Goal: Task Accomplishment & Management: Manage account settings

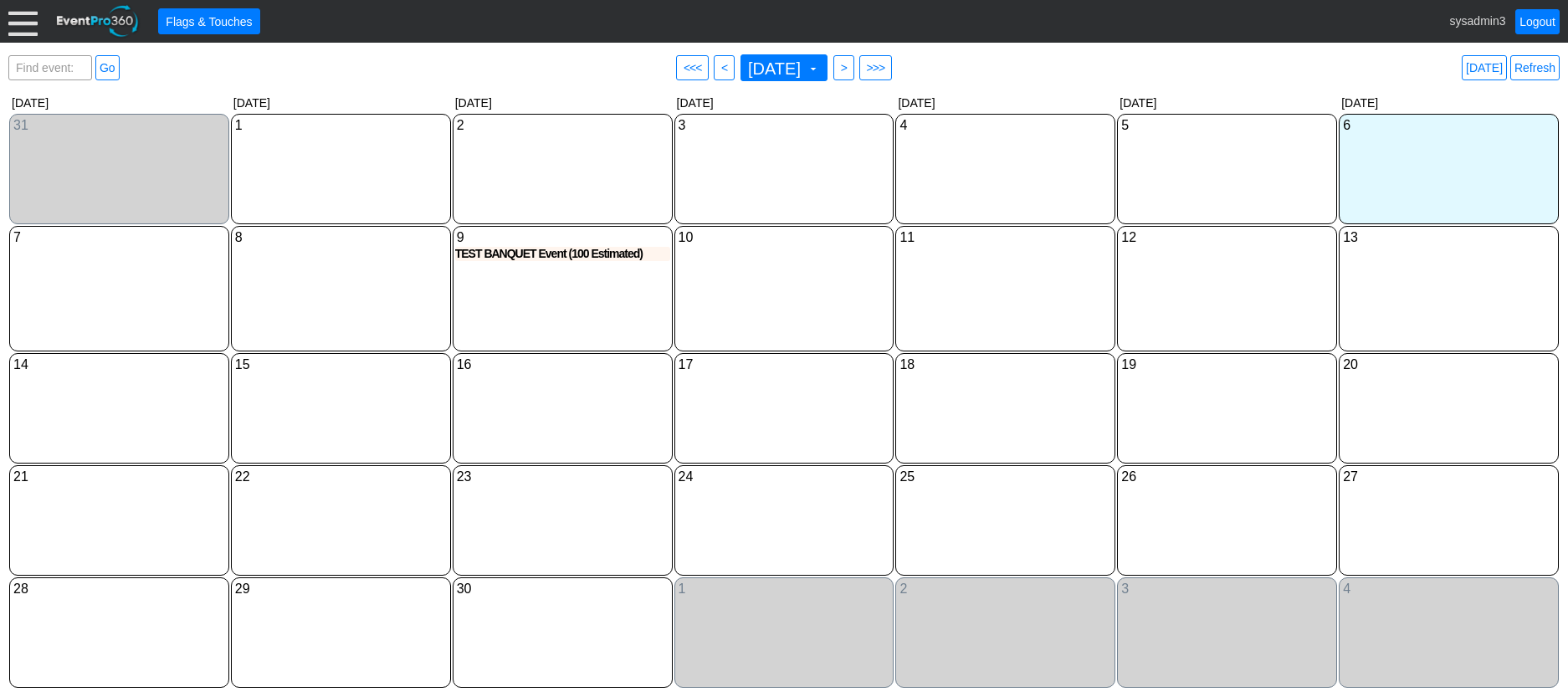
click at [21, 21] on div at bounding box center [22, 21] width 29 height 29
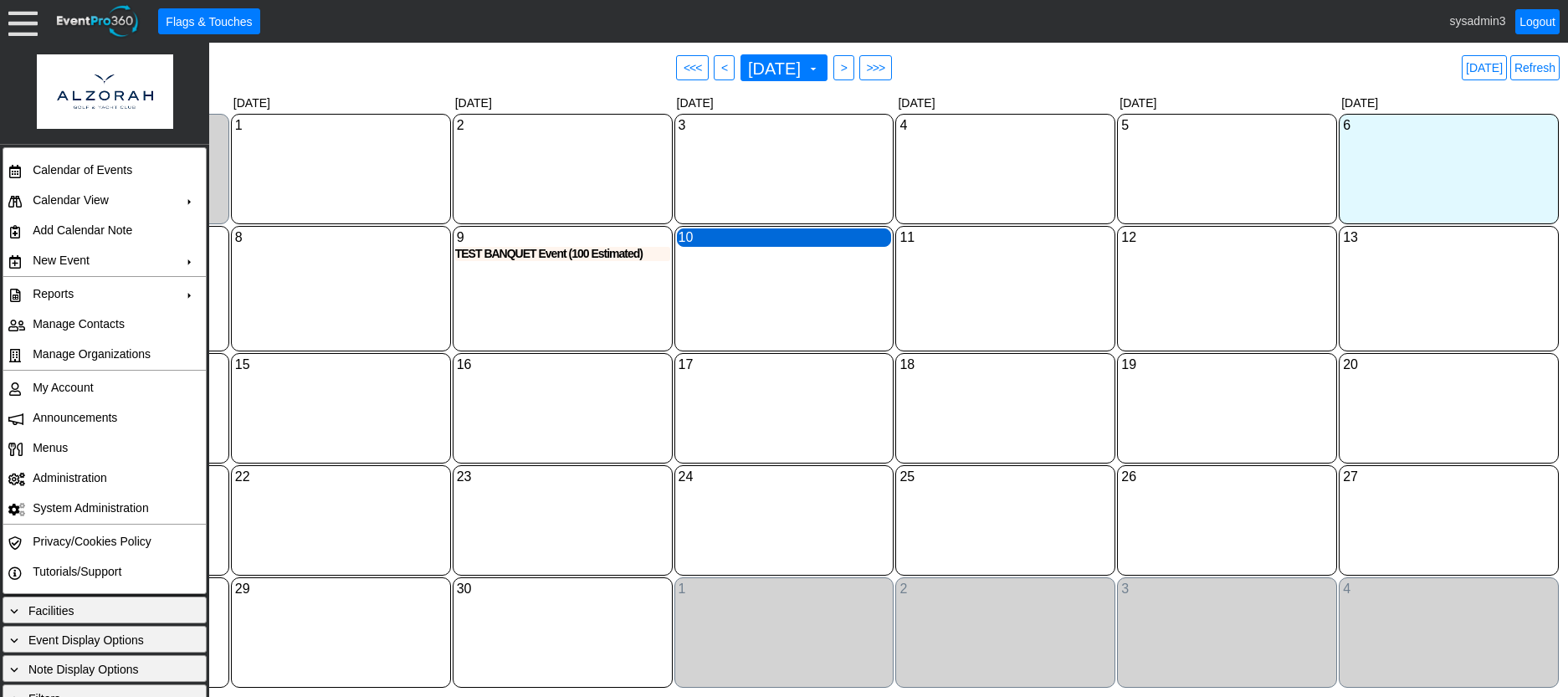
click at [772, 239] on div "10 Wednesday" at bounding box center [784, 238] width 215 height 19
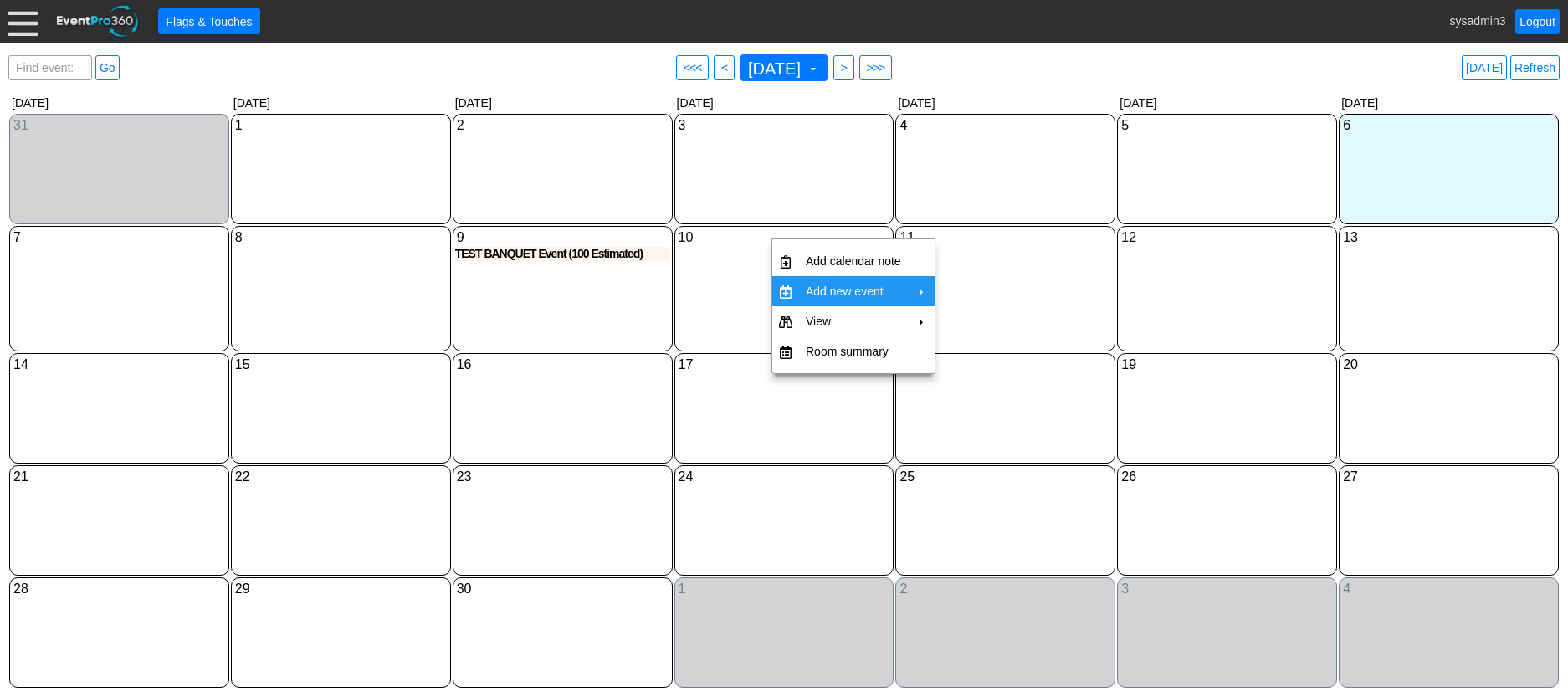
click at [830, 288] on td "Add new event" at bounding box center [853, 291] width 108 height 30
click at [987, 297] on td "Golf Event" at bounding box center [989, 298] width 68 height 30
type input "[DATE]"
type input "Lead"
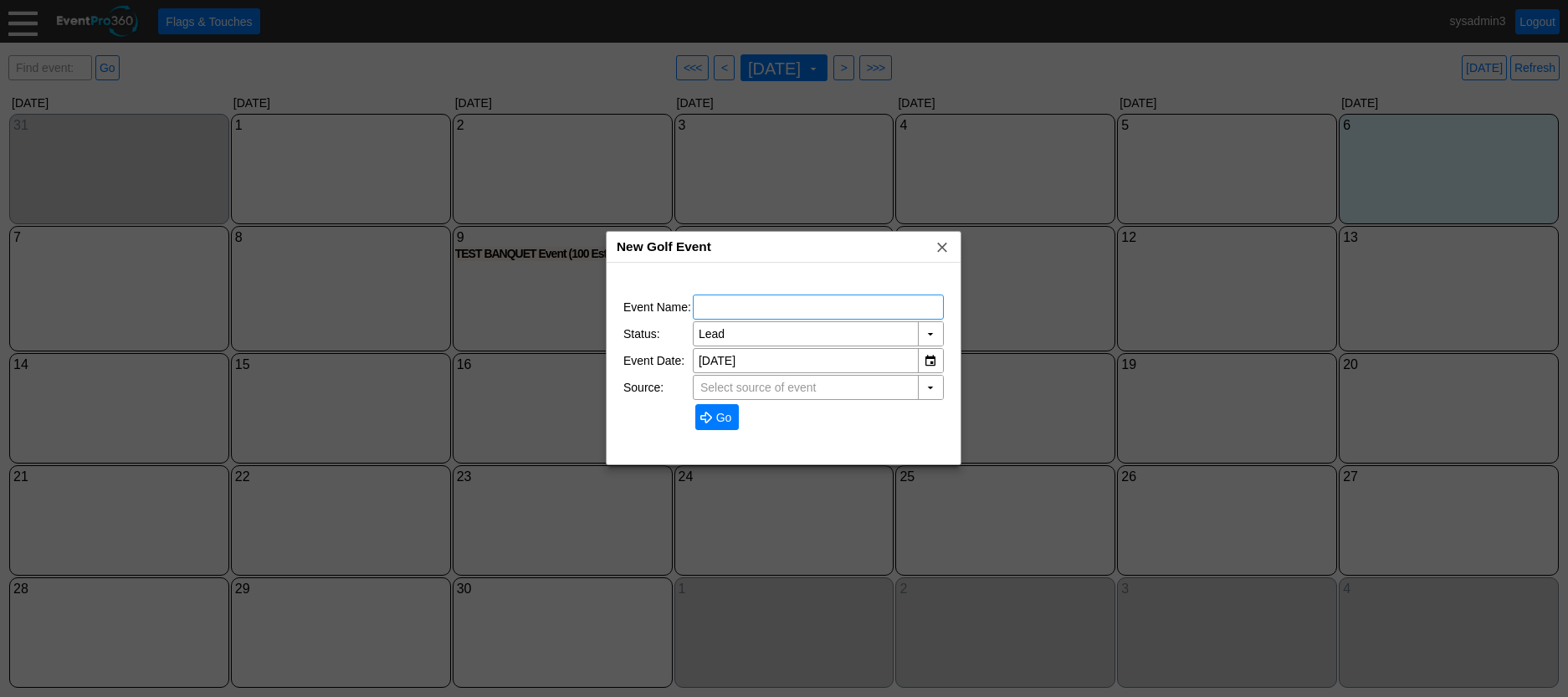
click at [789, 307] on input "text" at bounding box center [818, 307] width 240 height 24
type input "TEST GOLF"
click at [711, 416] on span at bounding box center [706, 417] width 13 height 13
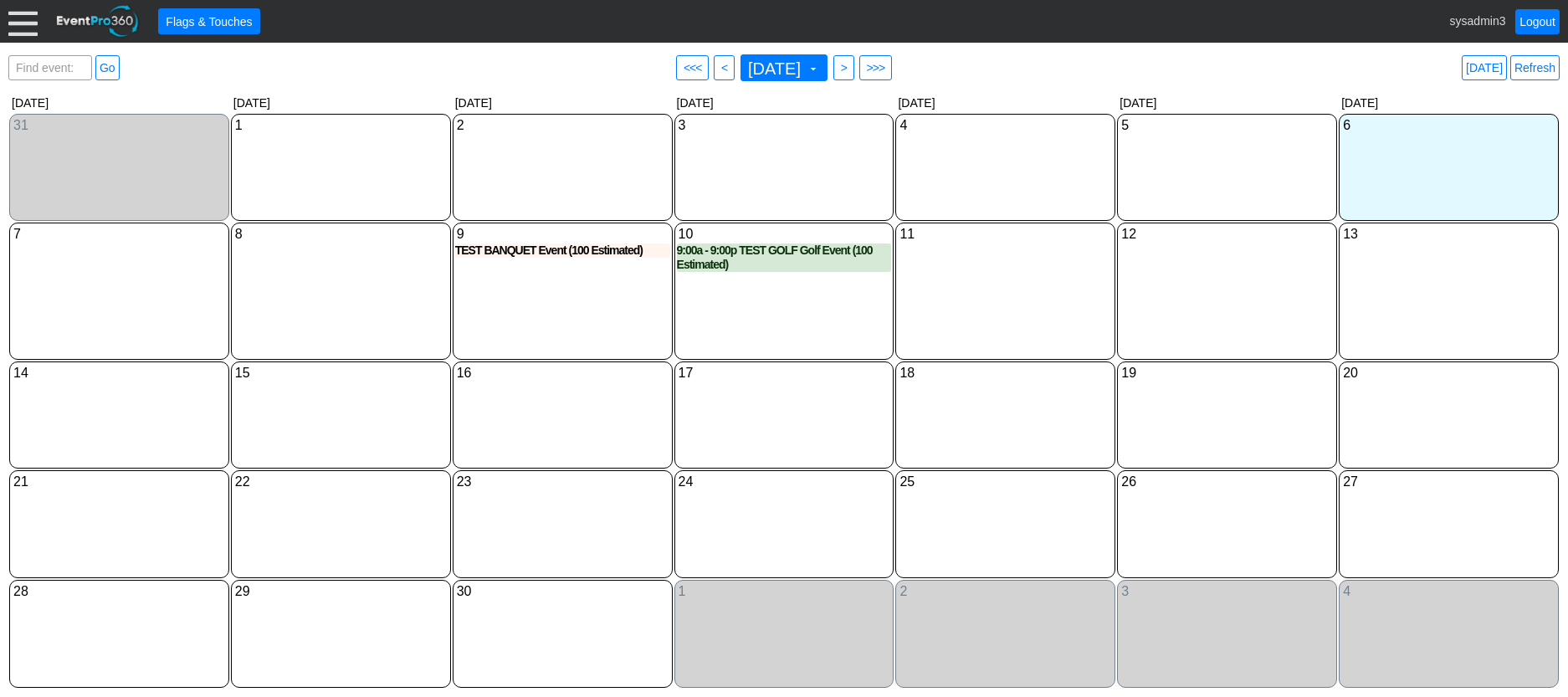
click at [21, 29] on div at bounding box center [22, 21] width 29 height 29
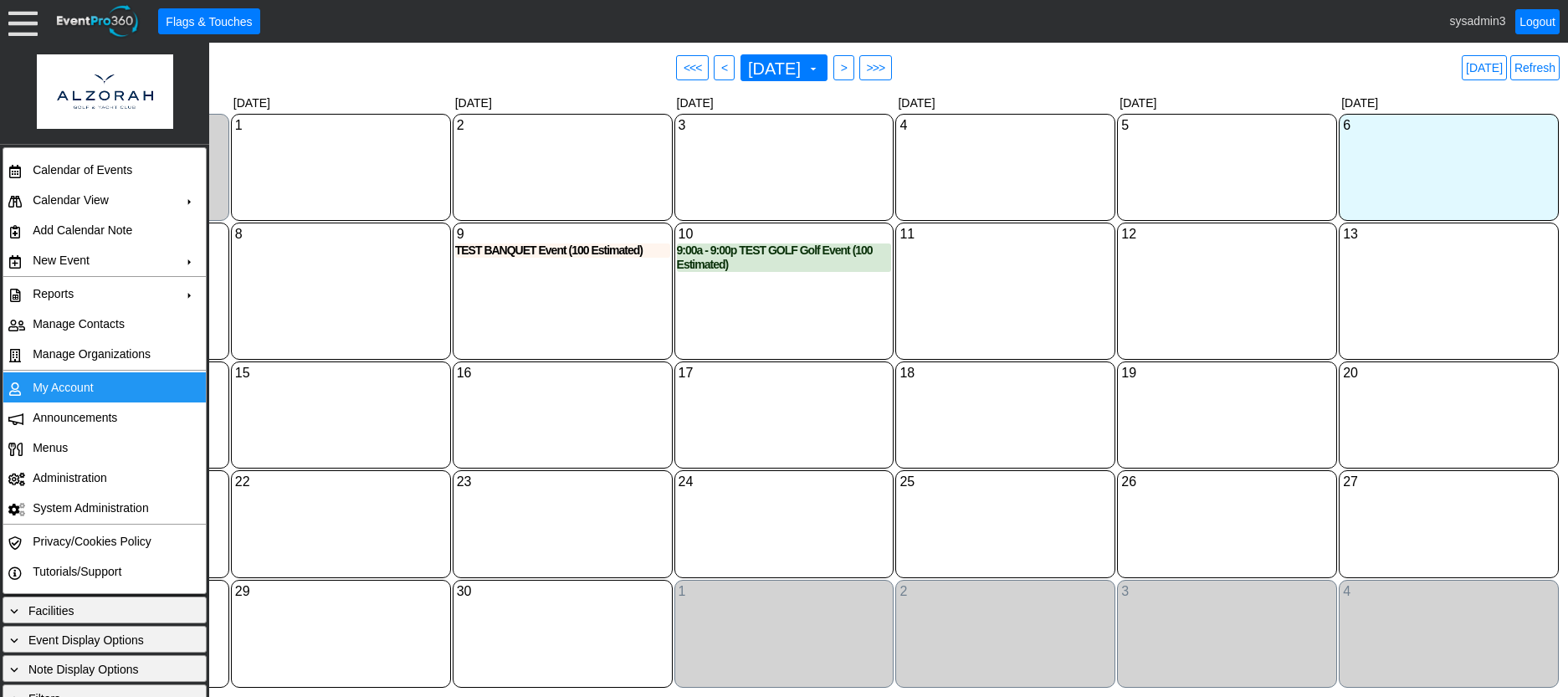
click at [53, 385] on td "My Account" at bounding box center [100, 388] width 150 height 30
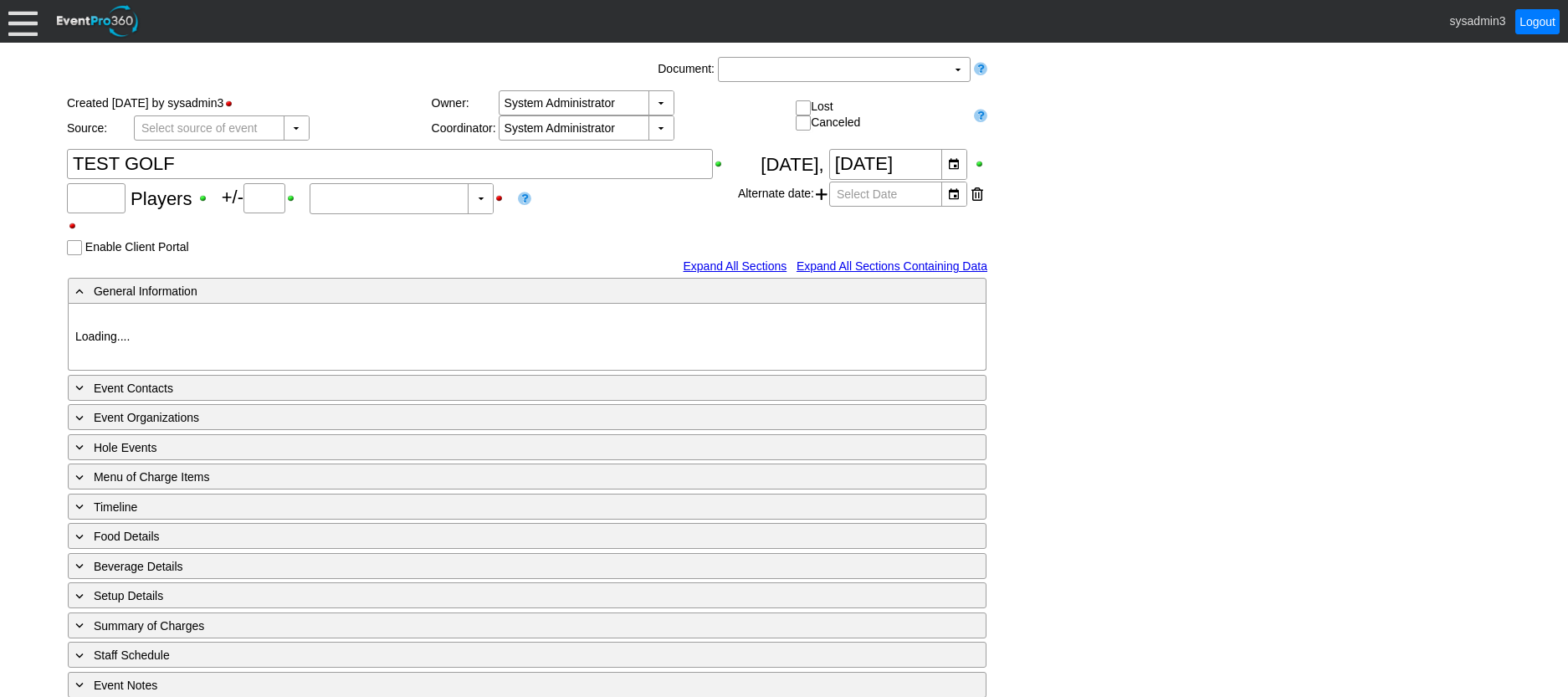
type input "0"
type input "Estimated"
type input "Al Zorah Golf & Yacht Club"
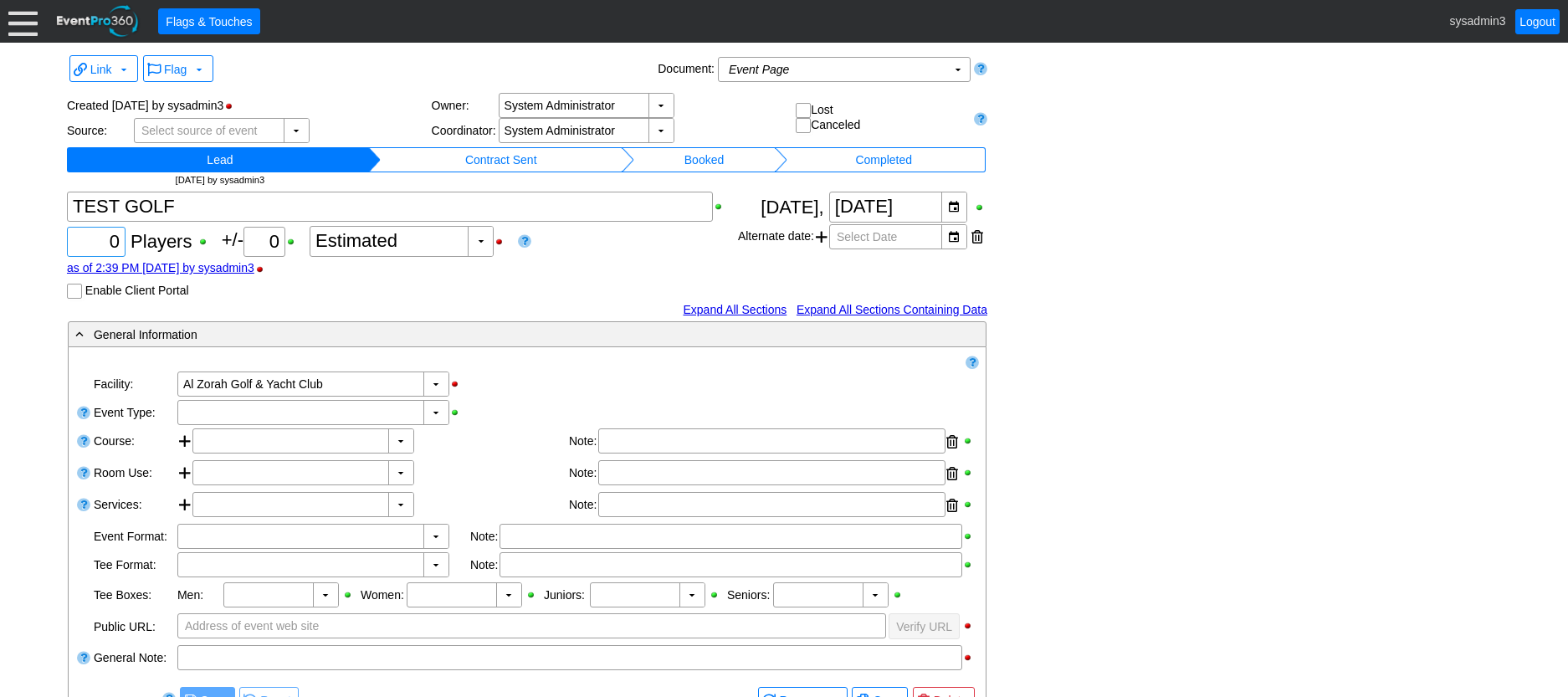
click at [119, 236] on div "0" at bounding box center [96, 242] width 54 height 29
type input "100"
click at [704, 157] on td "Booked" at bounding box center [704, 159] width 140 height 25
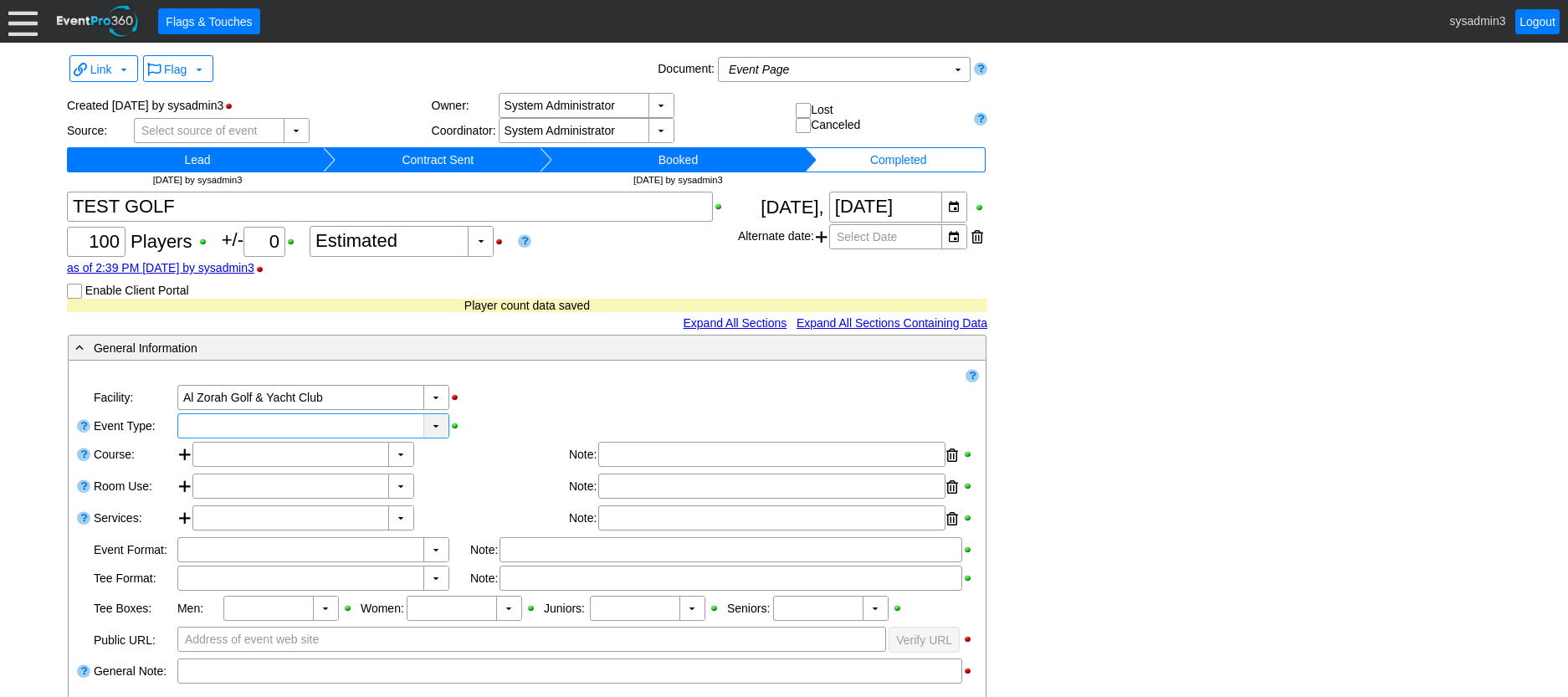
click at [432, 431] on div "▼" at bounding box center [436, 427] width 25 height 24
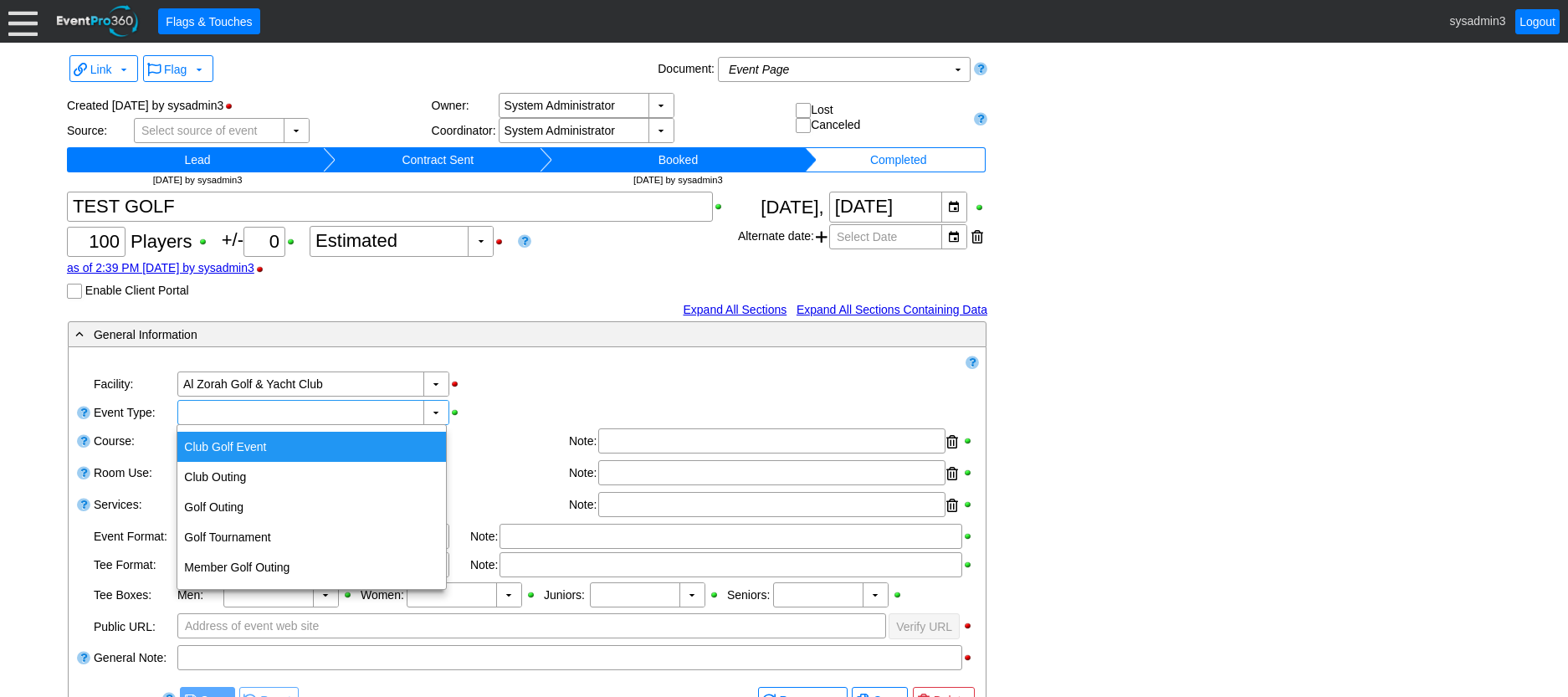
click at [261, 447] on div "Club Golf Event" at bounding box center [311, 446] width 268 height 30
type input "Club Golf Event"
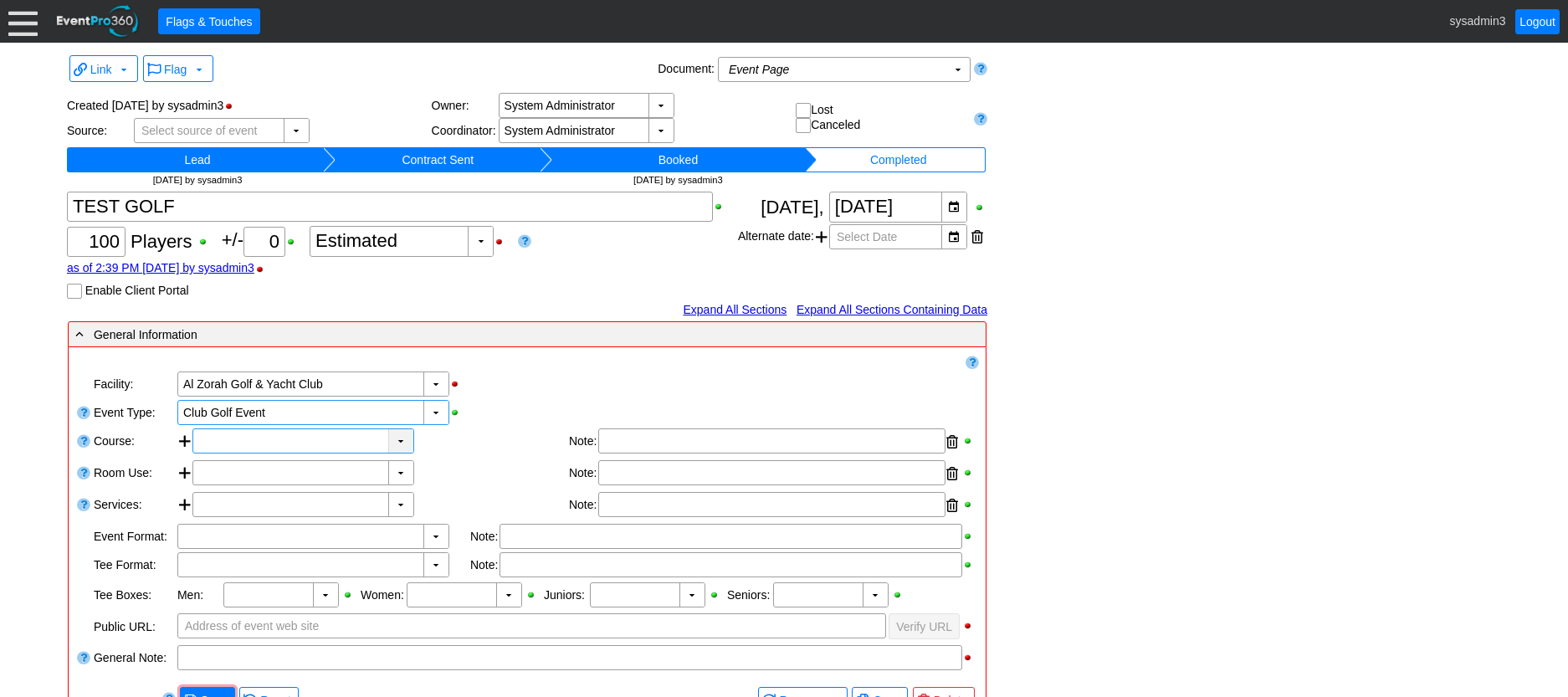
click at [402, 442] on div "▼" at bounding box center [401, 441] width 25 height 24
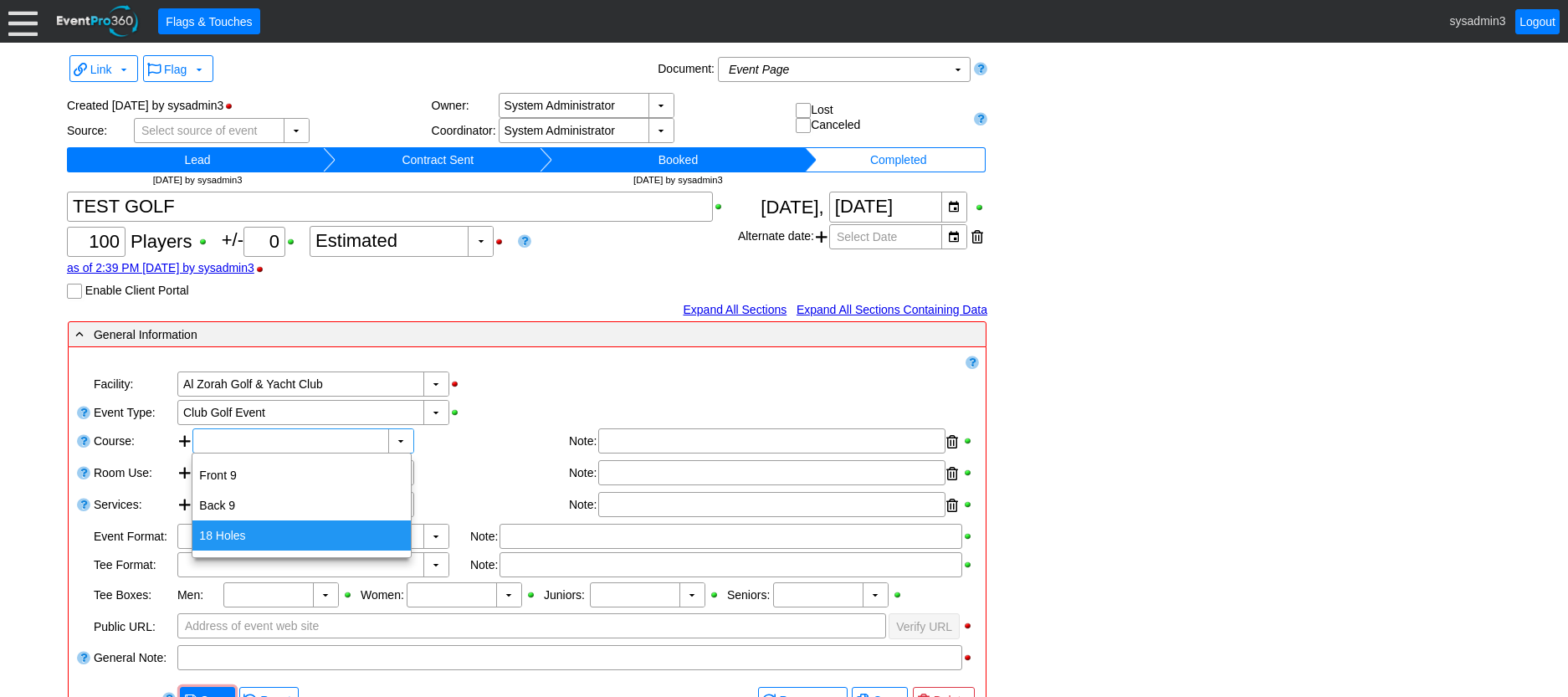
click at [245, 531] on div "18 Holes" at bounding box center [302, 536] width 219 height 30
type input "18 Holes"
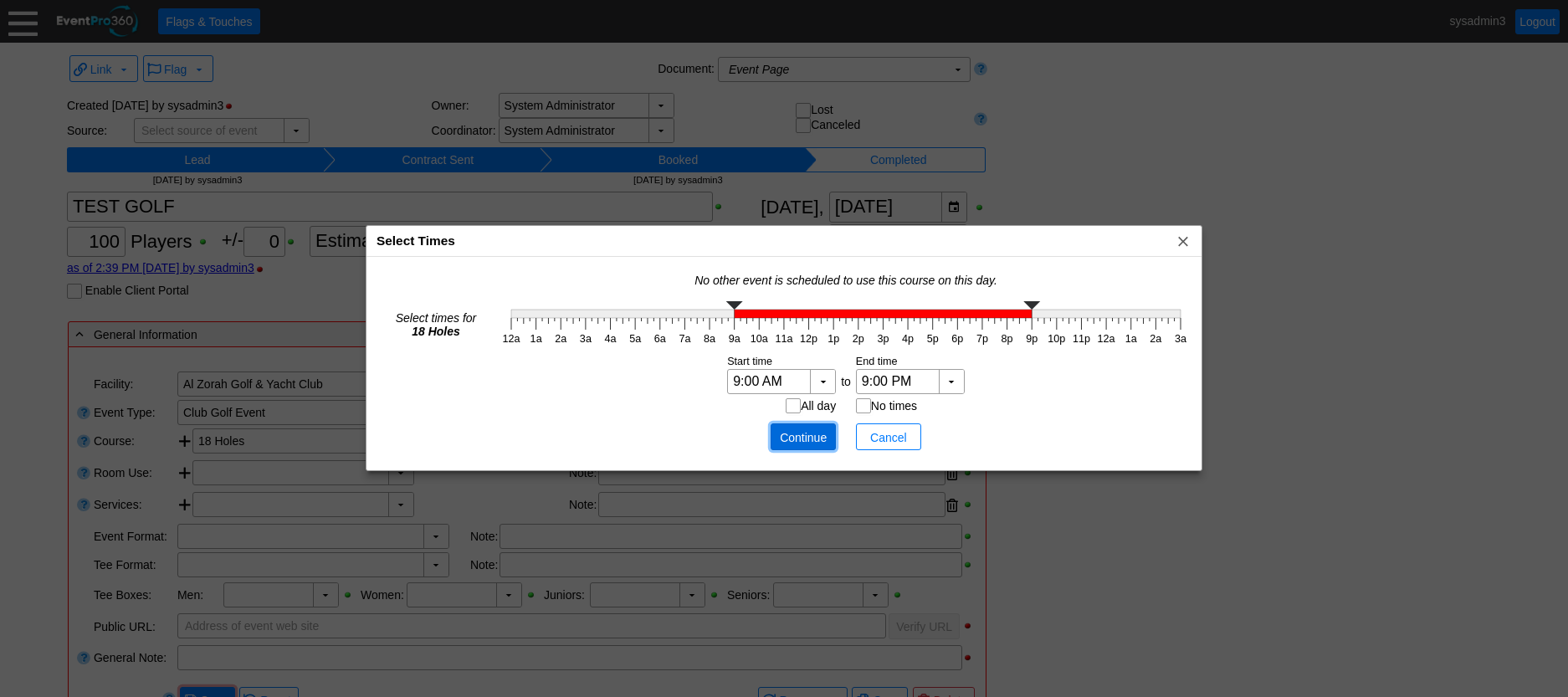
click at [787, 437] on span "Continue" at bounding box center [803, 437] width 50 height 17
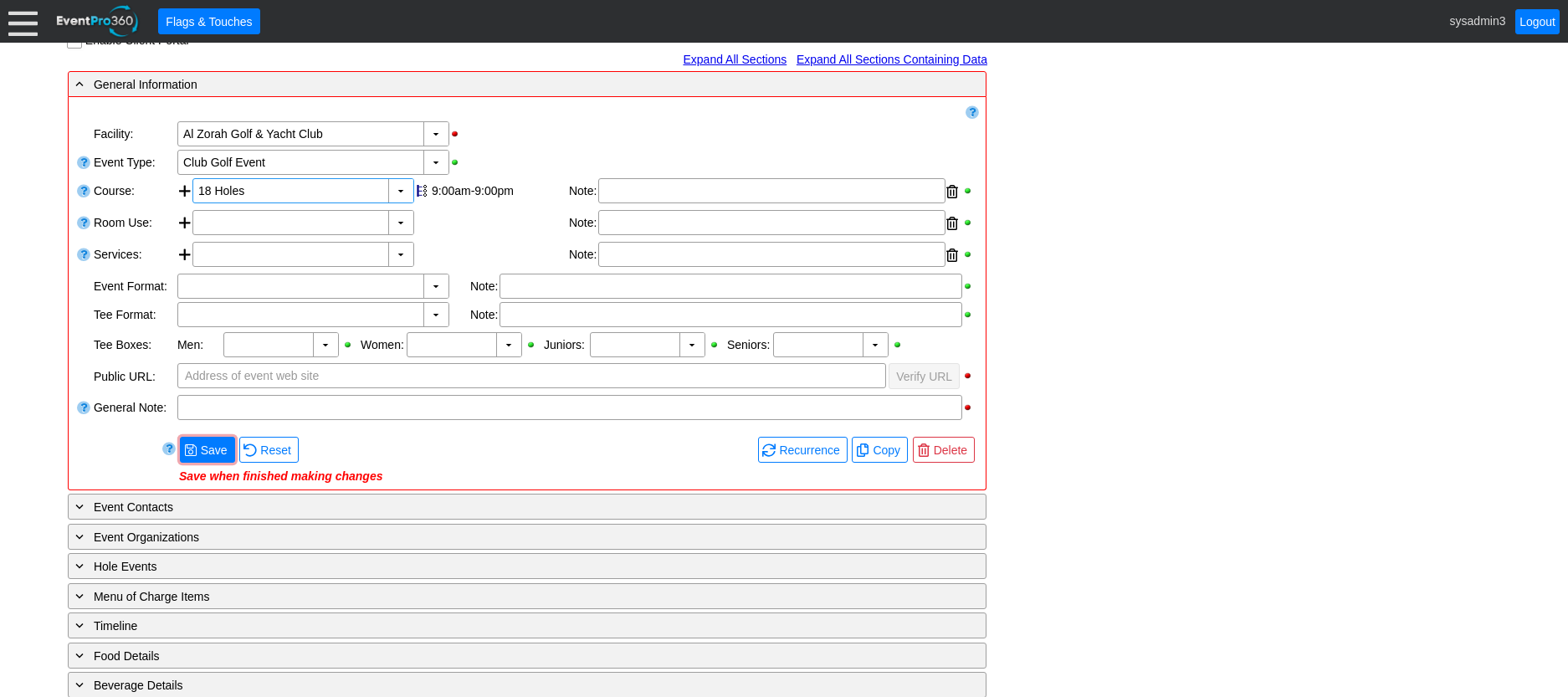
scroll to position [251, 0]
click at [223, 438] on span "● Save" at bounding box center [208, 449] width 56 height 26
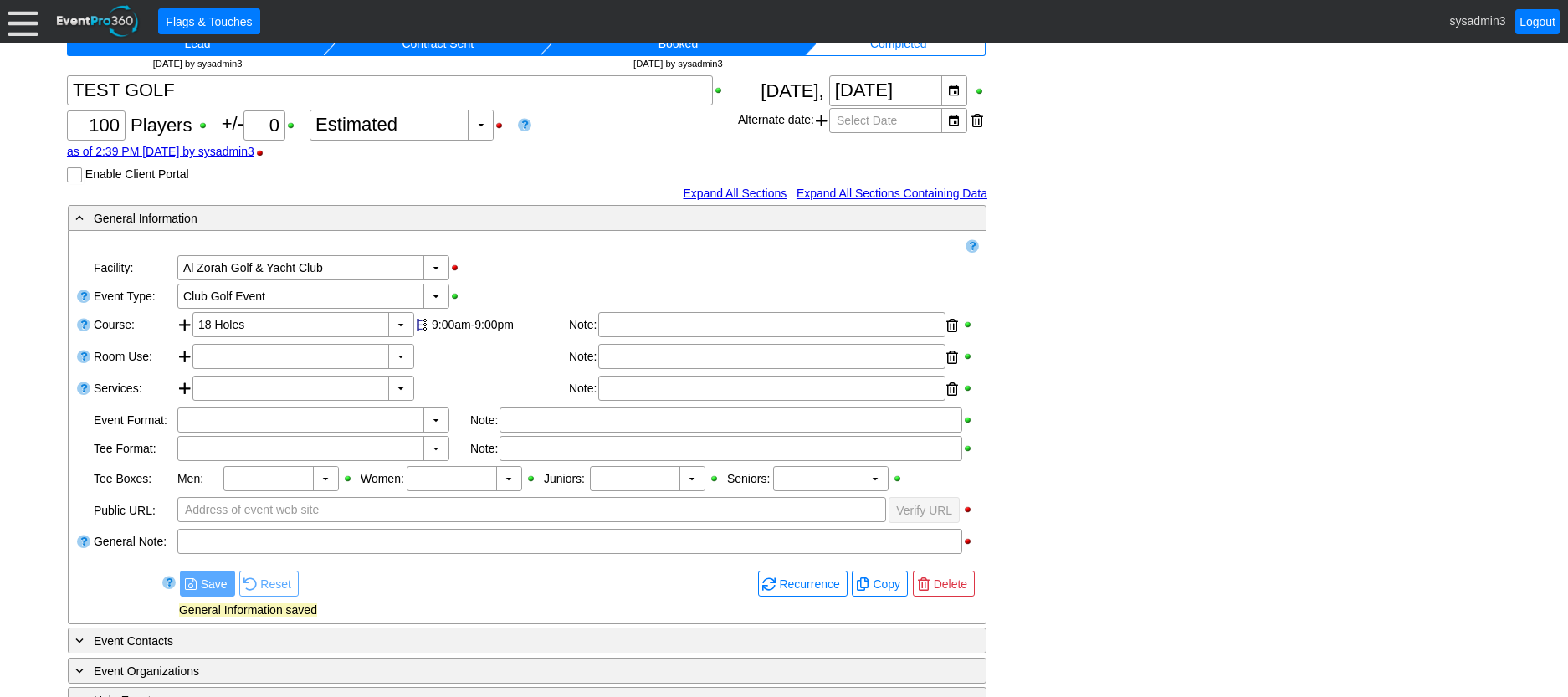
scroll to position [0, 0]
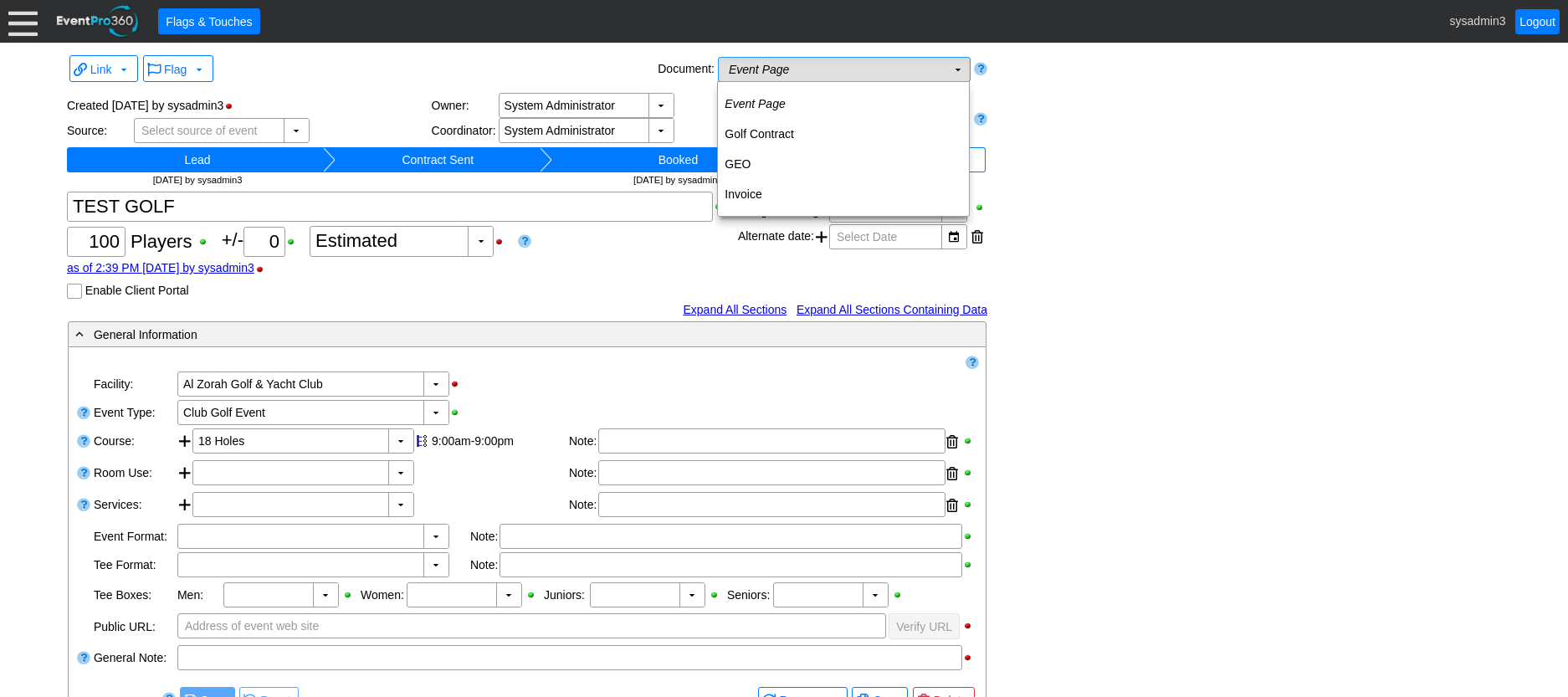
click at [948, 74] on td "▼" at bounding box center [958, 70] width 24 height 24
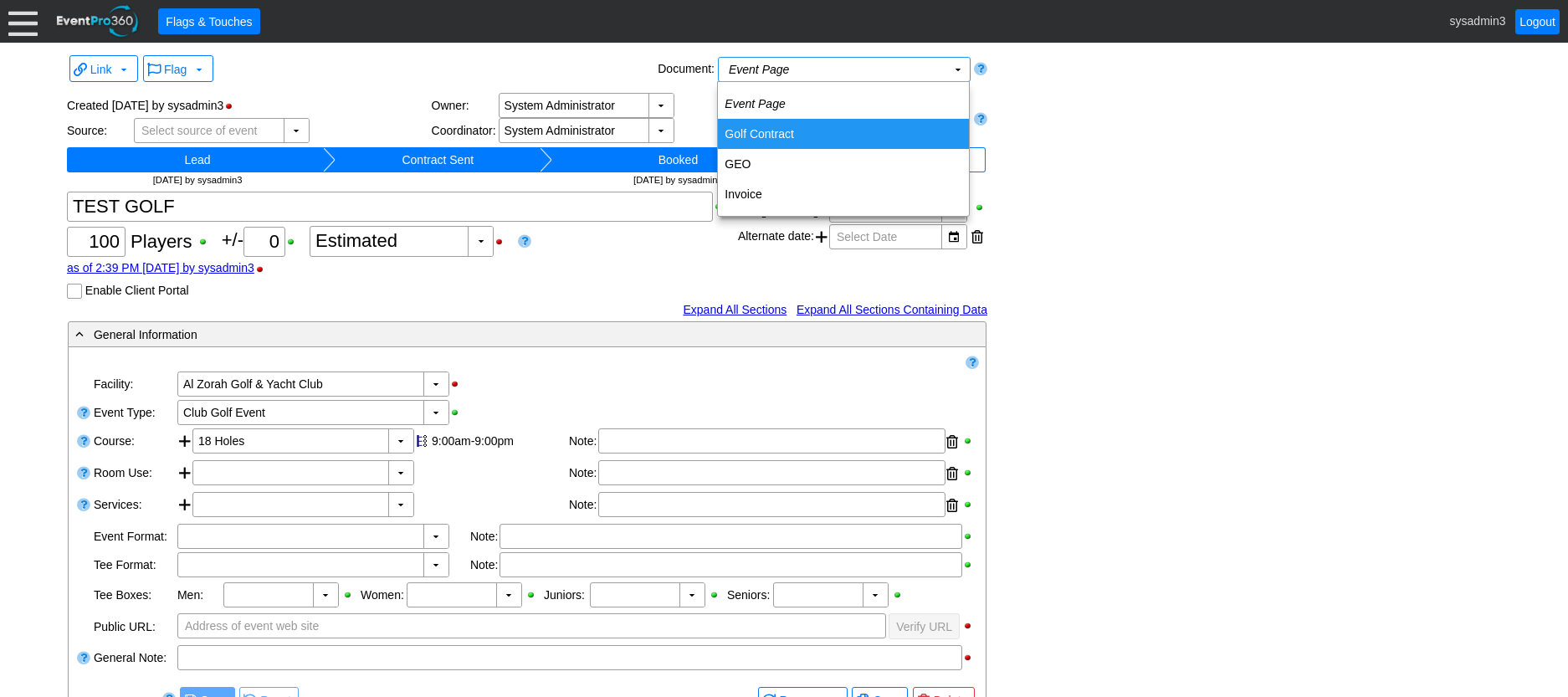
click at [776, 133] on td "Golf Contract" at bounding box center [843, 134] width 251 height 30
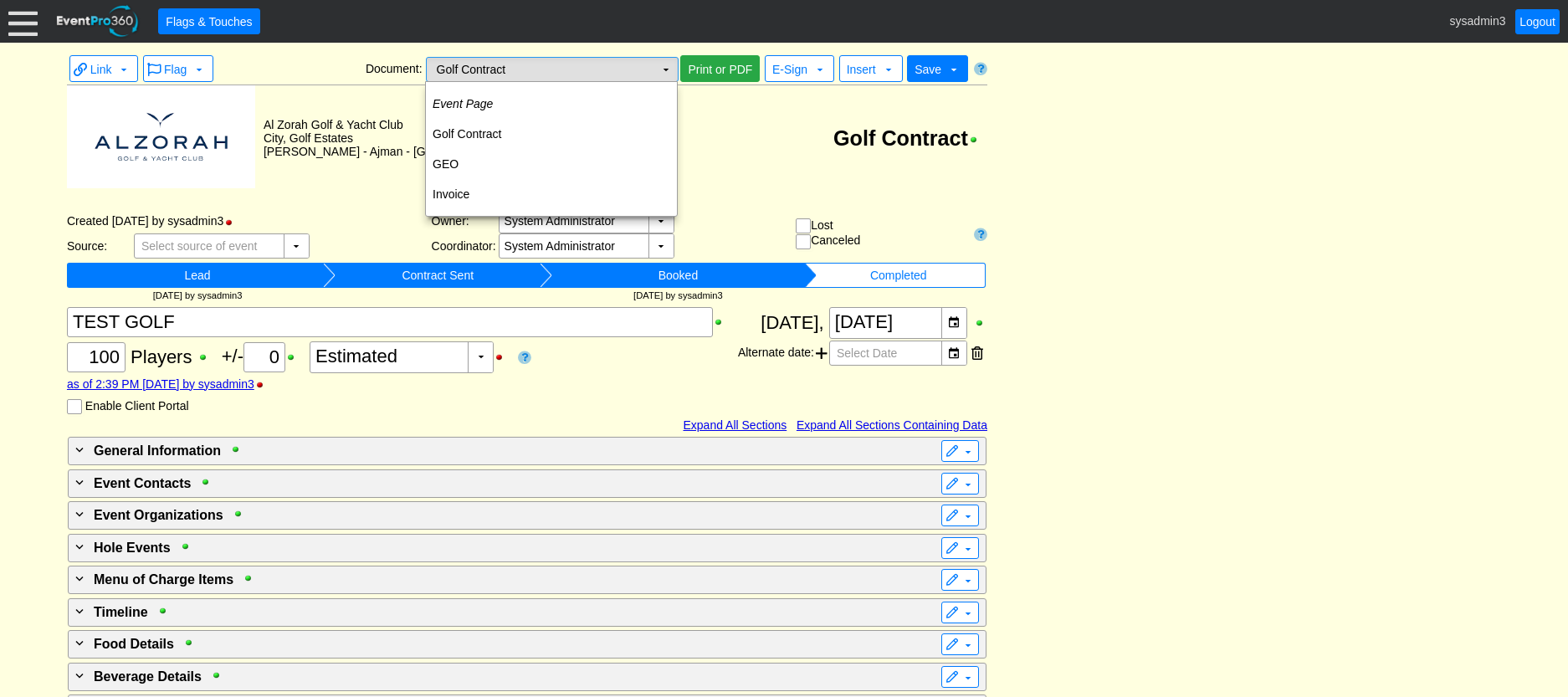
click at [664, 65] on td "▼" at bounding box center [666, 70] width 24 height 24
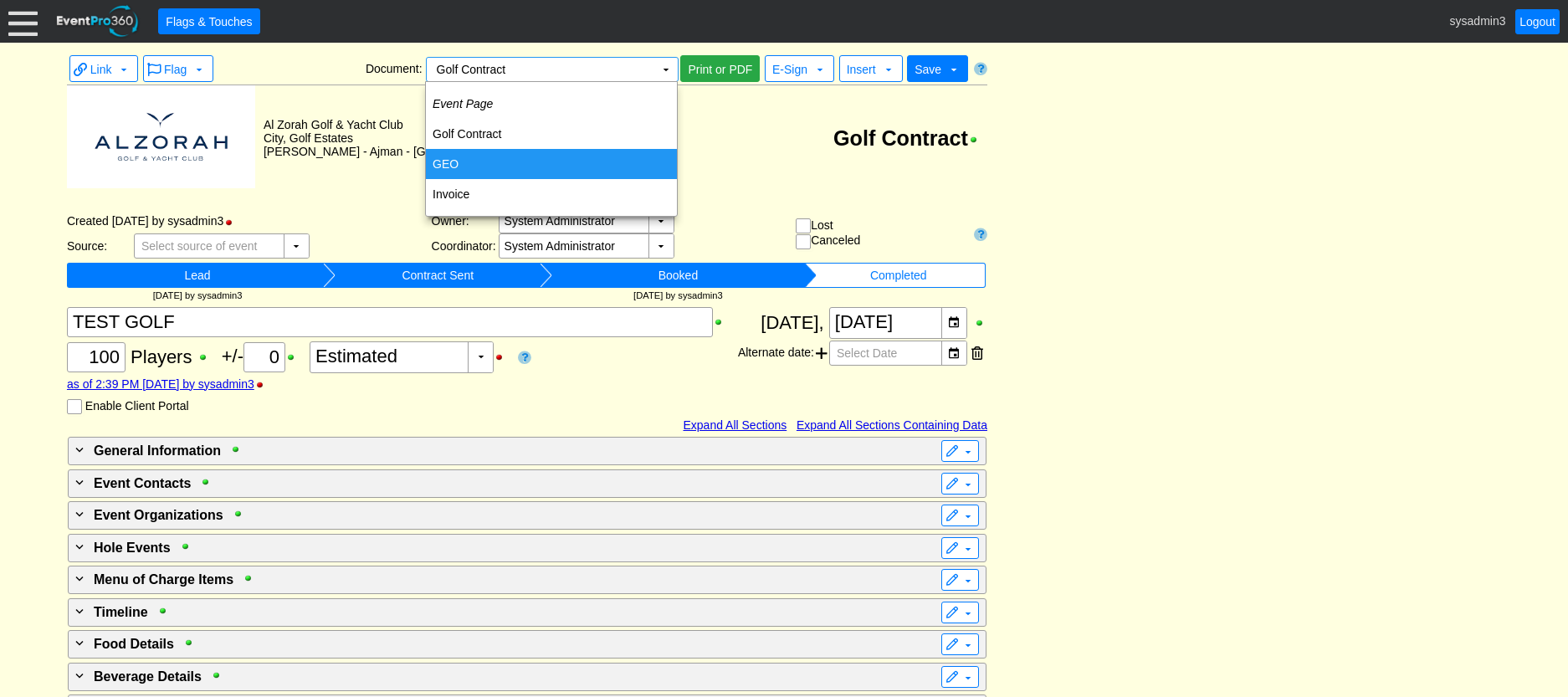
click at [478, 158] on td "GEO" at bounding box center [551, 164] width 251 height 30
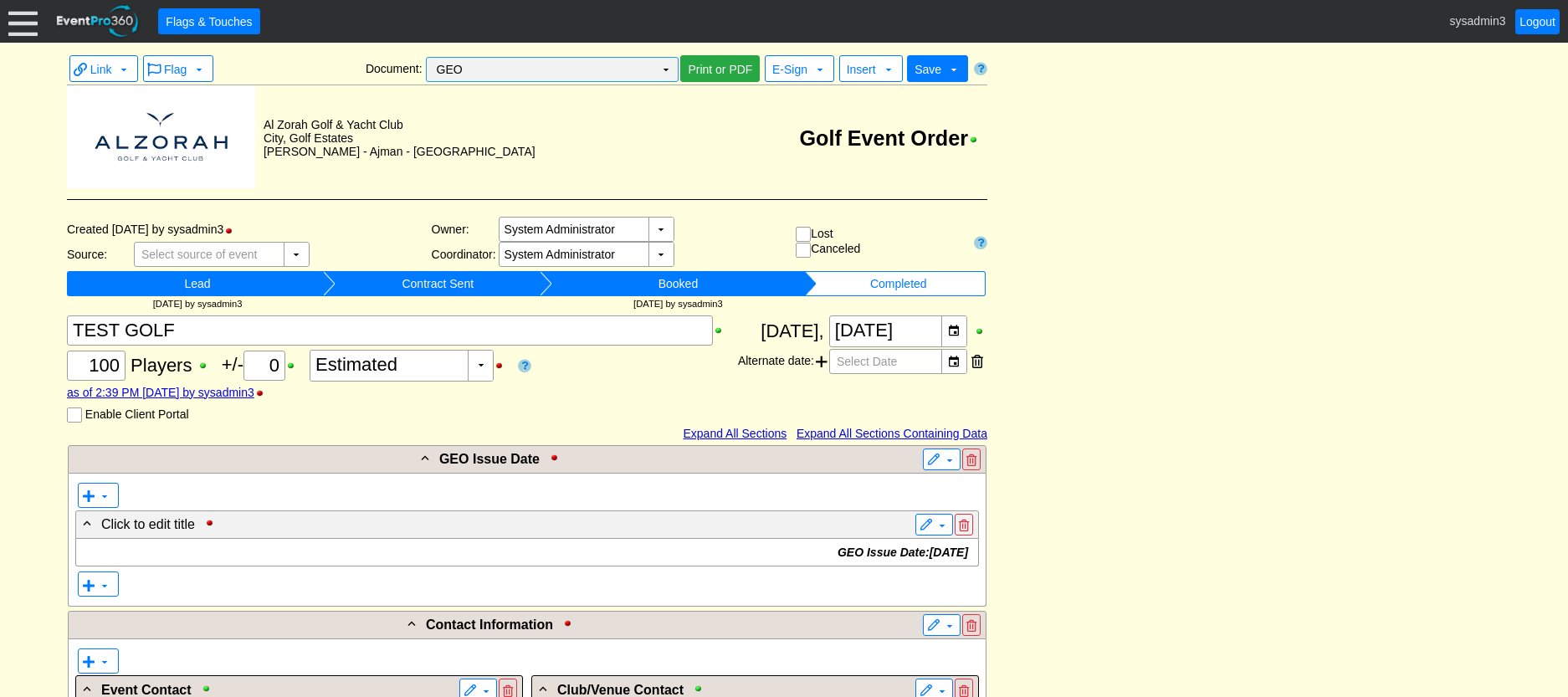
click at [596, 71] on td "GEO Χ" at bounding box center [540, 70] width 228 height 24
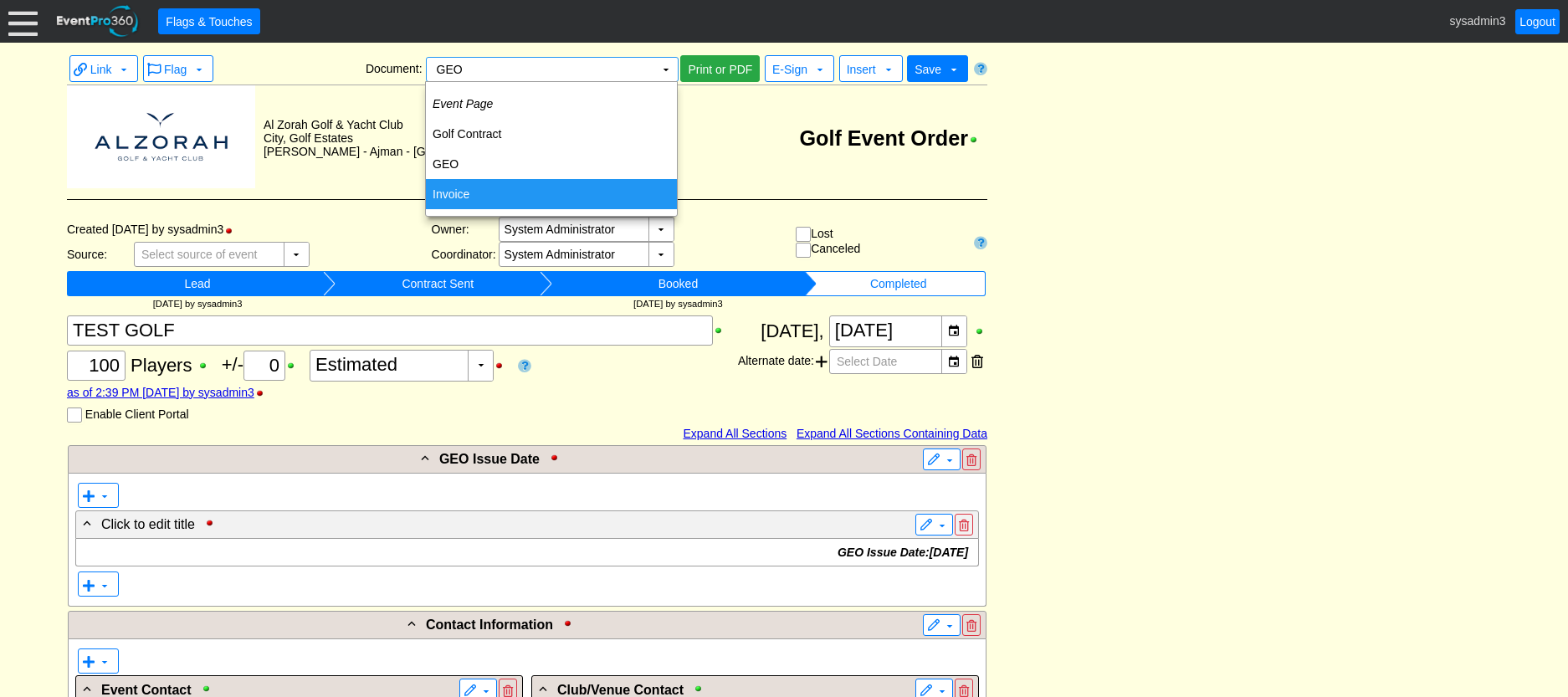
click at [463, 184] on td "Invoice" at bounding box center [551, 194] width 251 height 30
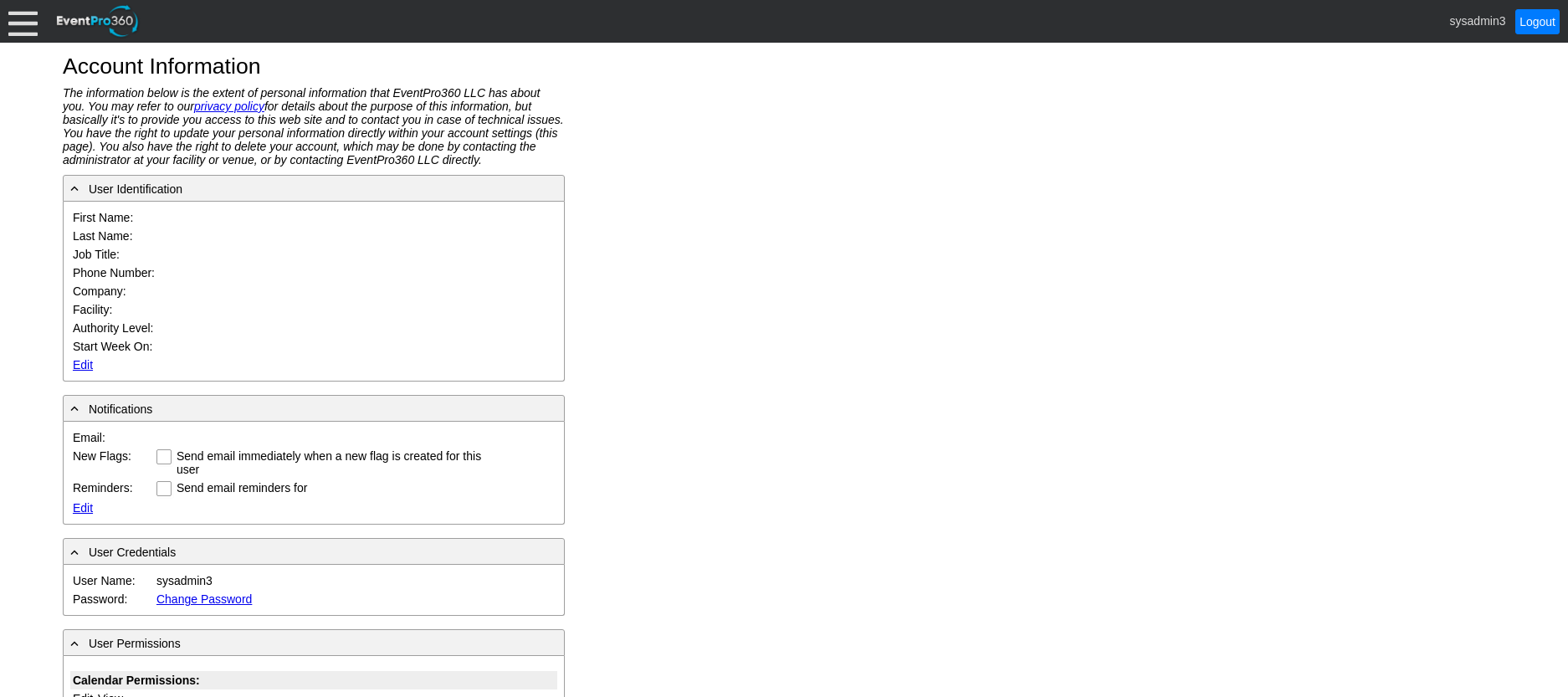
type input "System"
type input "Administrator"
type input "System Administrator"
type input "Al Zorah Golf & Yacht Club"
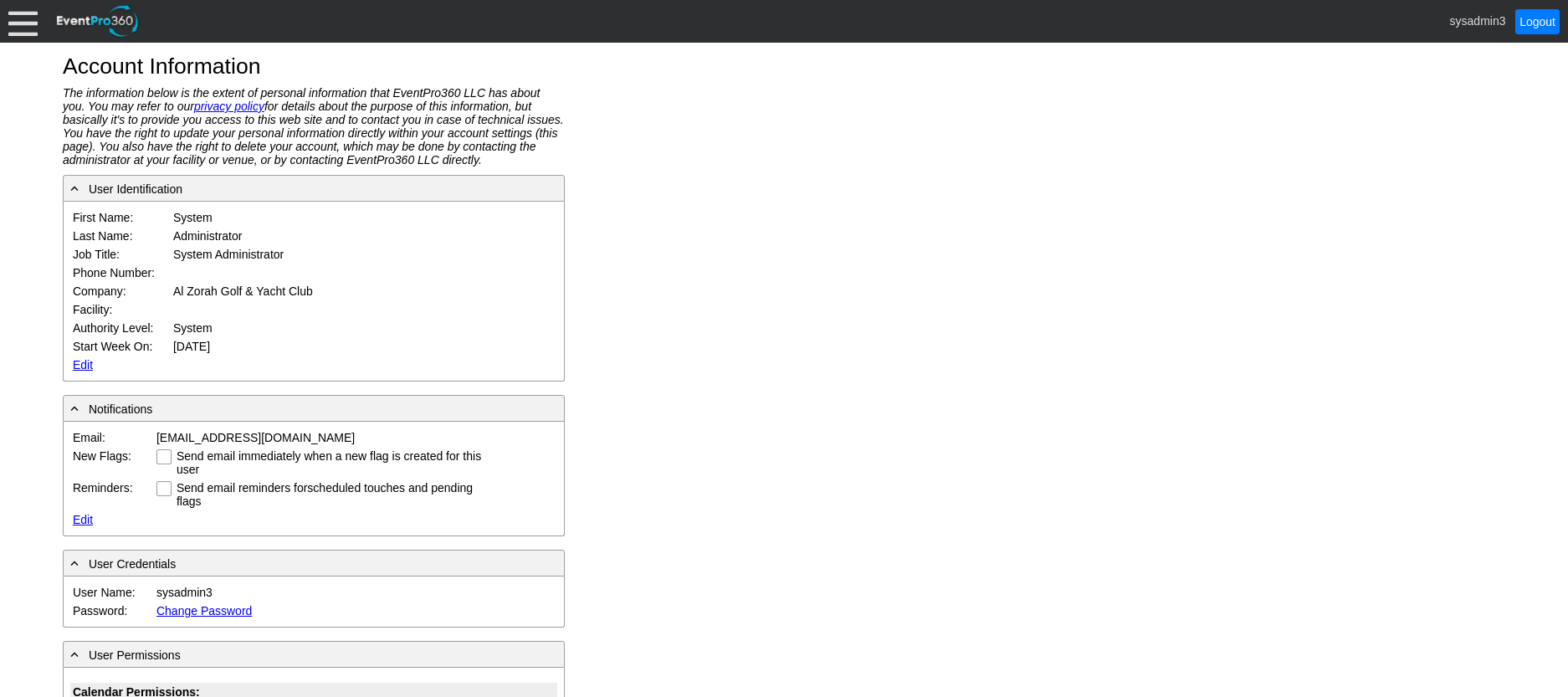
click at [76, 361] on link "Edit" at bounding box center [83, 364] width 20 height 13
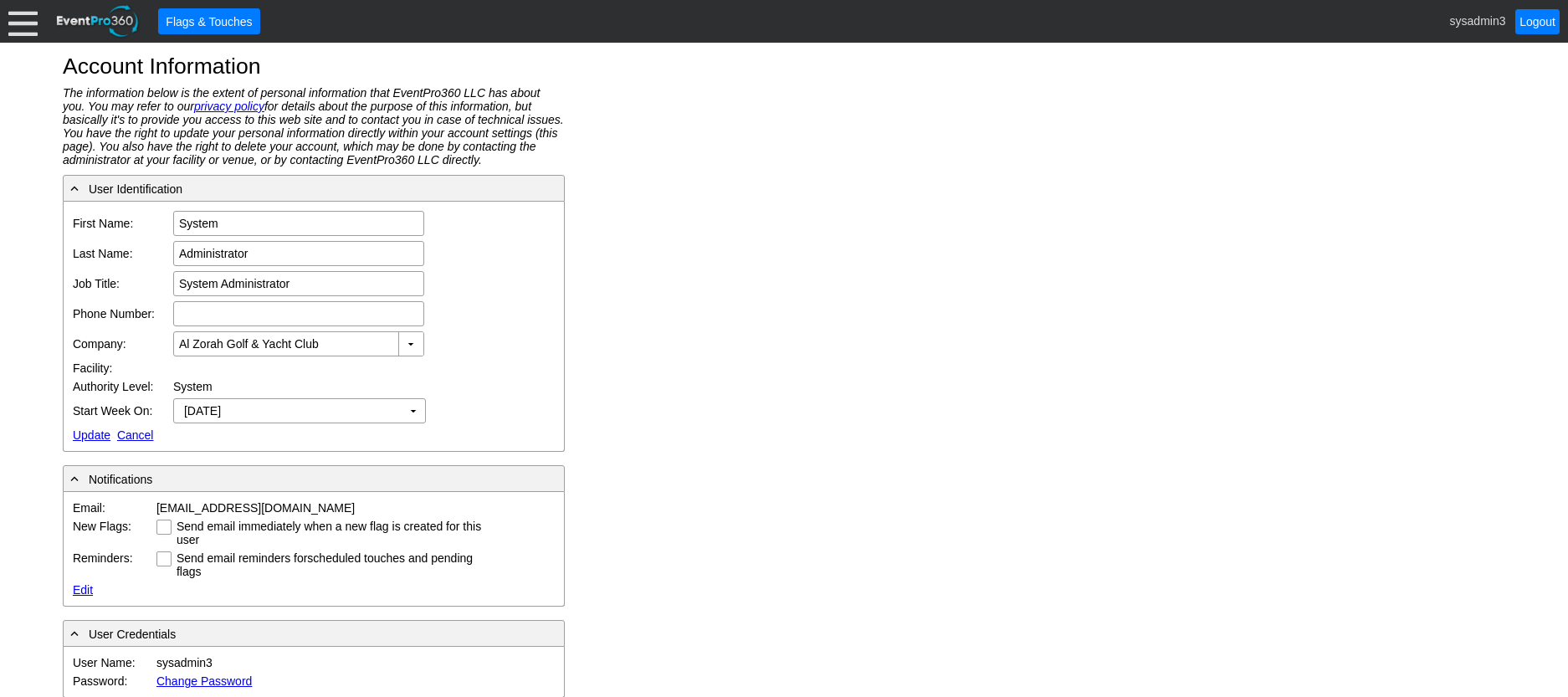
click at [26, 11] on div at bounding box center [22, 21] width 29 height 29
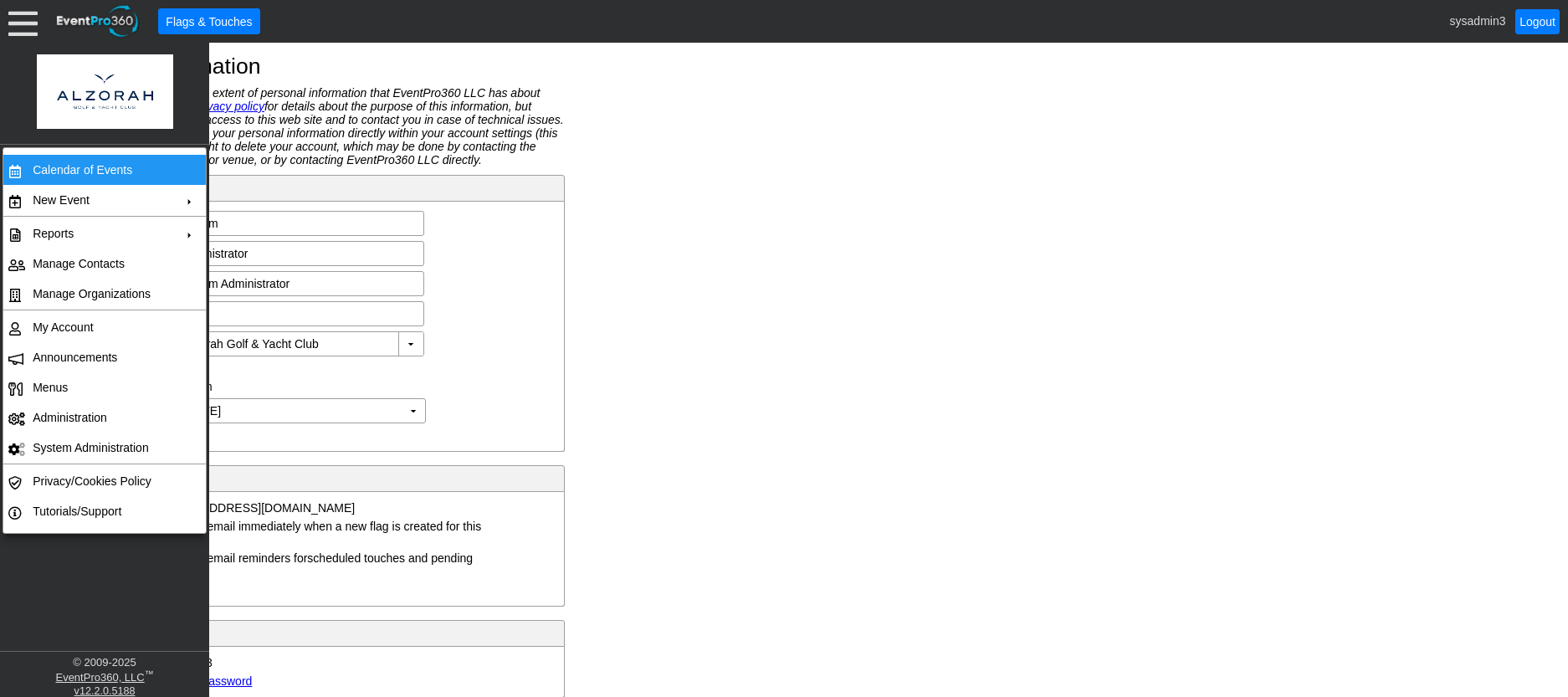
click at [82, 311] on div at bounding box center [115, 310] width 180 height 1
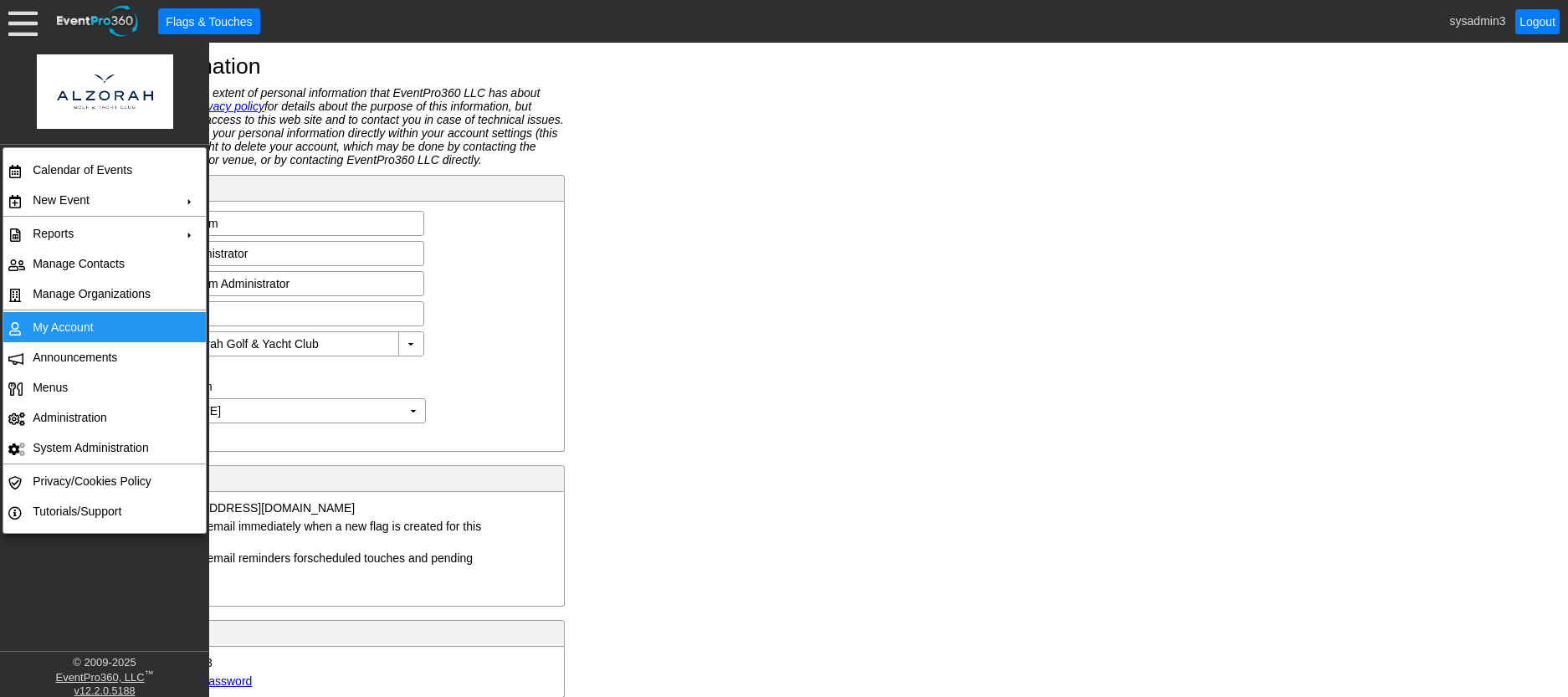
click at [77, 321] on td "My Account" at bounding box center [100, 327] width 150 height 30
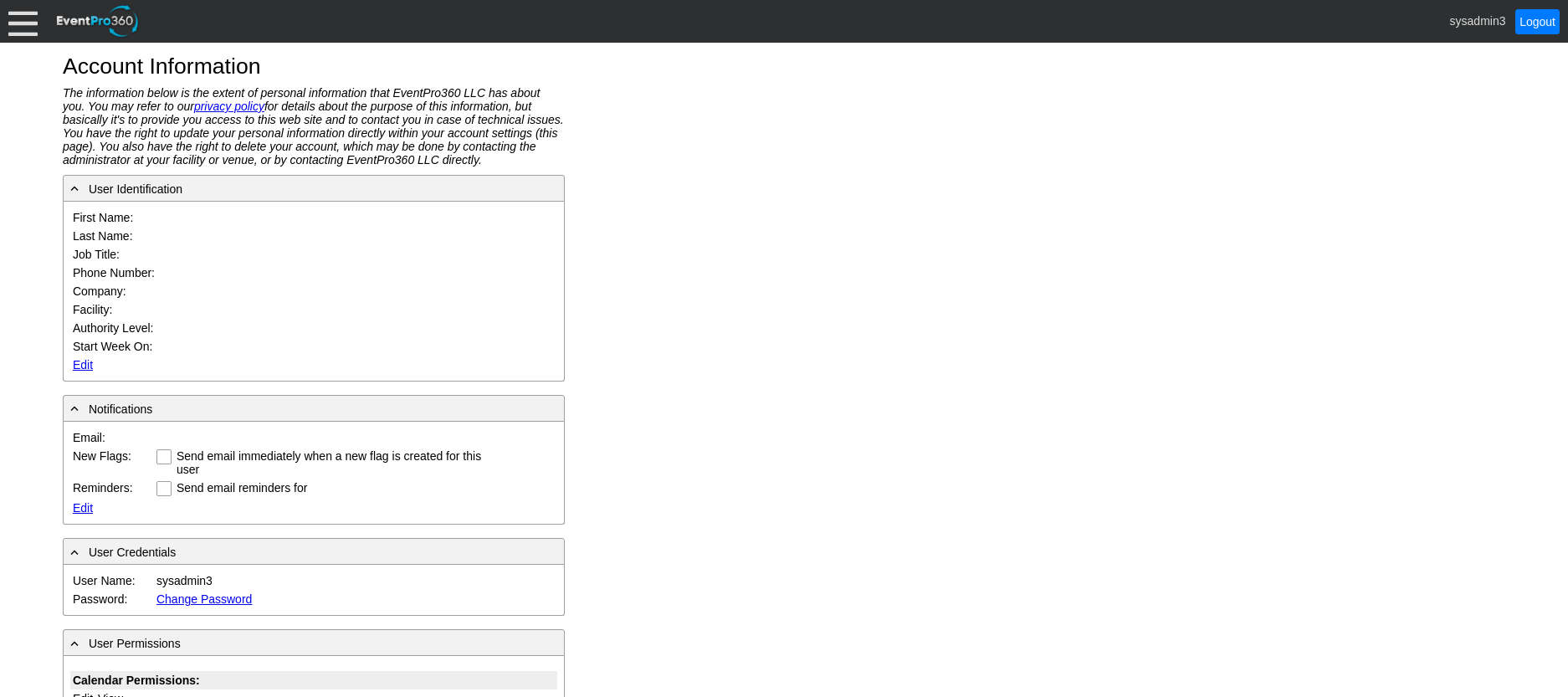
type input "System"
type input "Administrator"
type input "System Administrator"
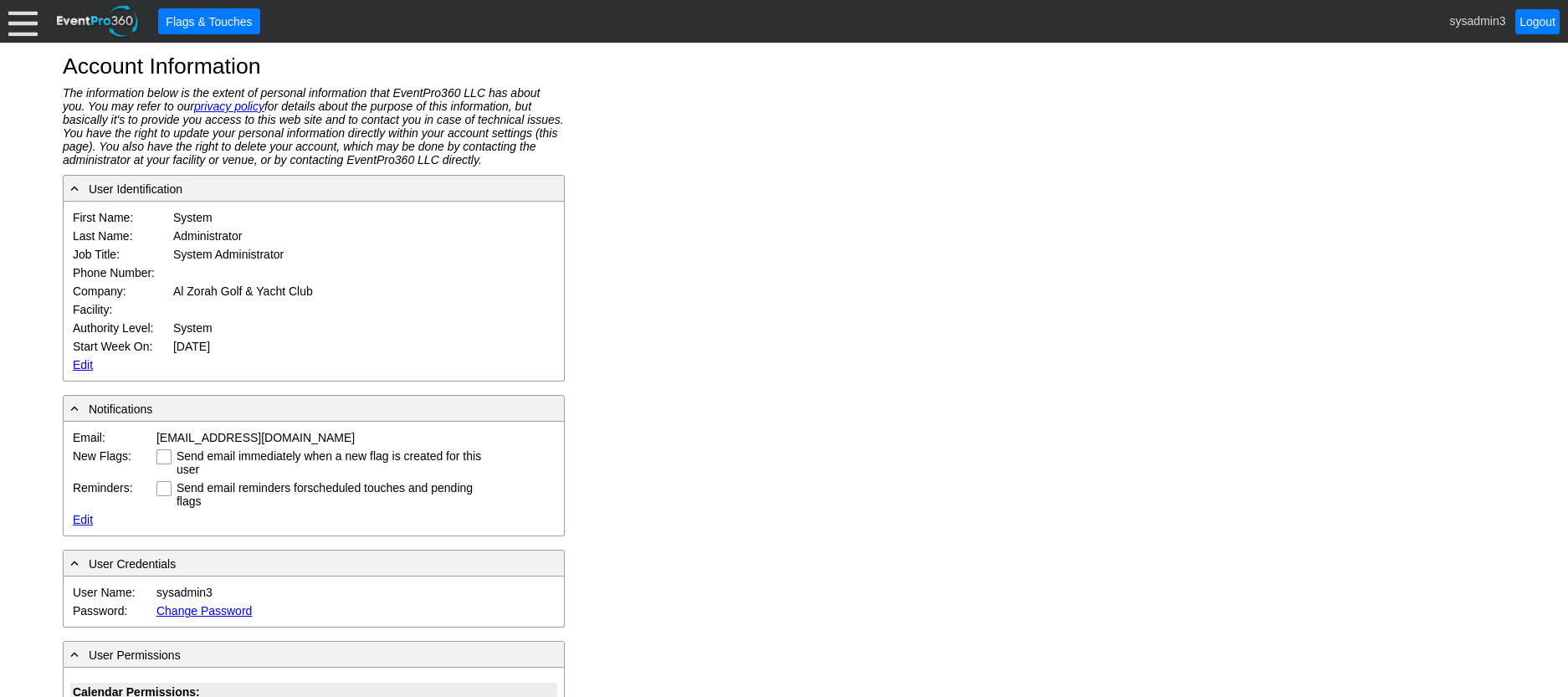
click at [86, 364] on link "Edit" at bounding box center [83, 364] width 20 height 13
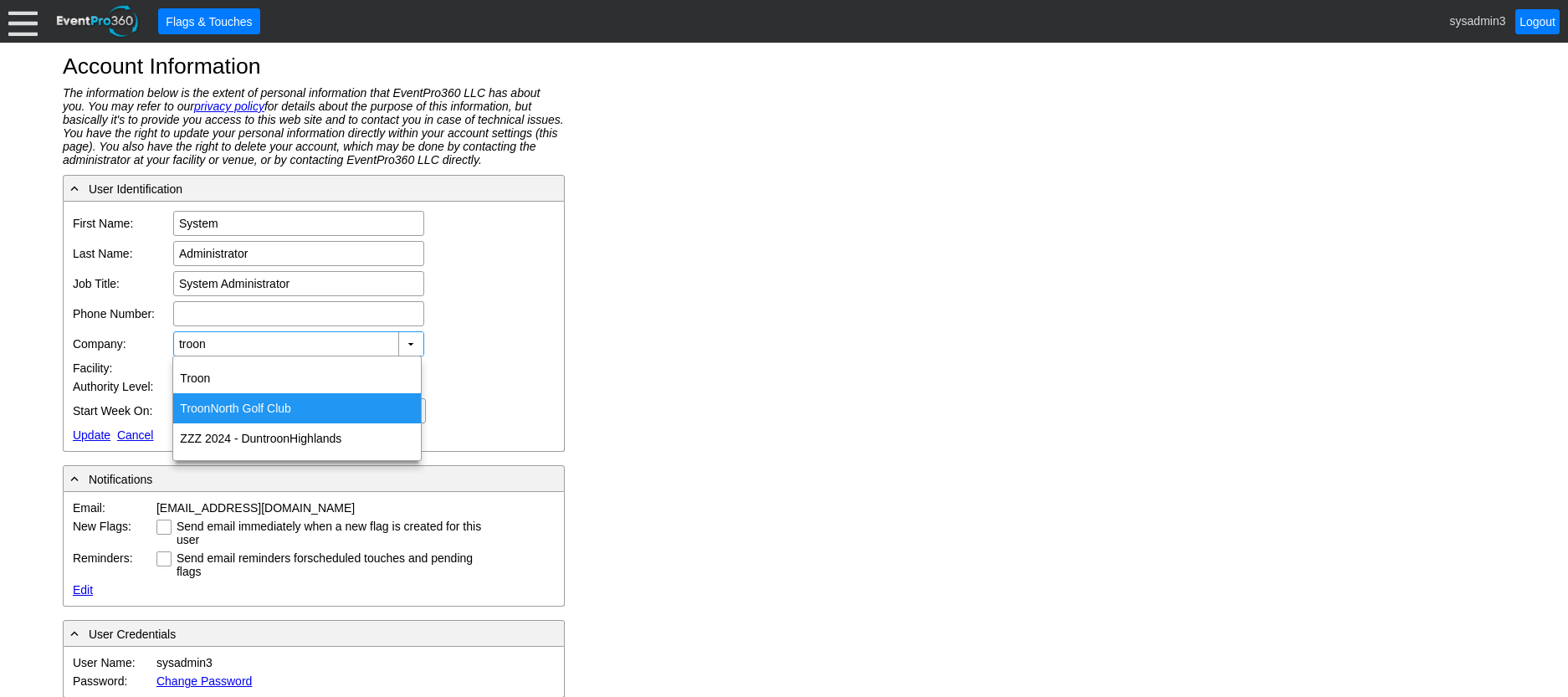
click at [277, 409] on div "Troon North Golf Club" at bounding box center [296, 409] width 248 height 30
type input "Troon North Golf Club"
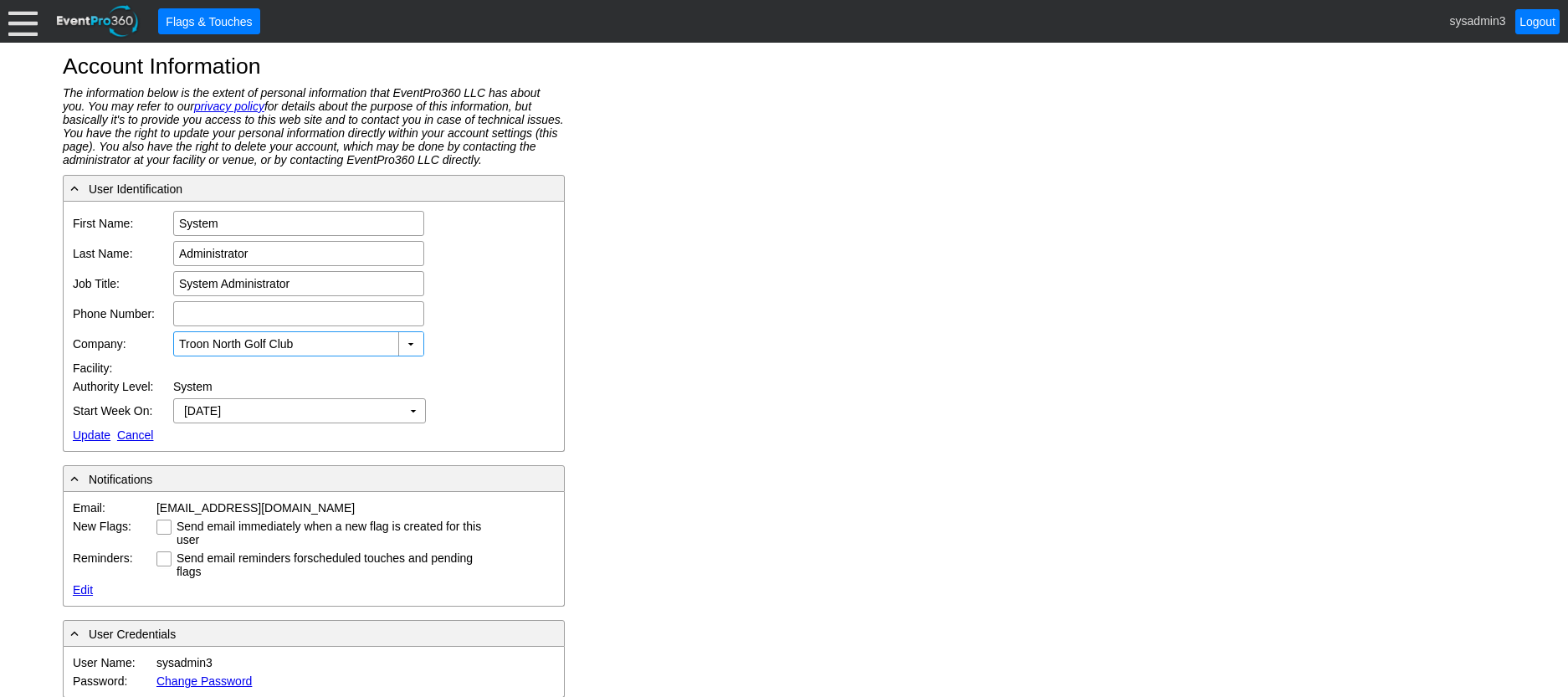
click at [85, 431] on link "Update" at bounding box center [91, 435] width 38 height 13
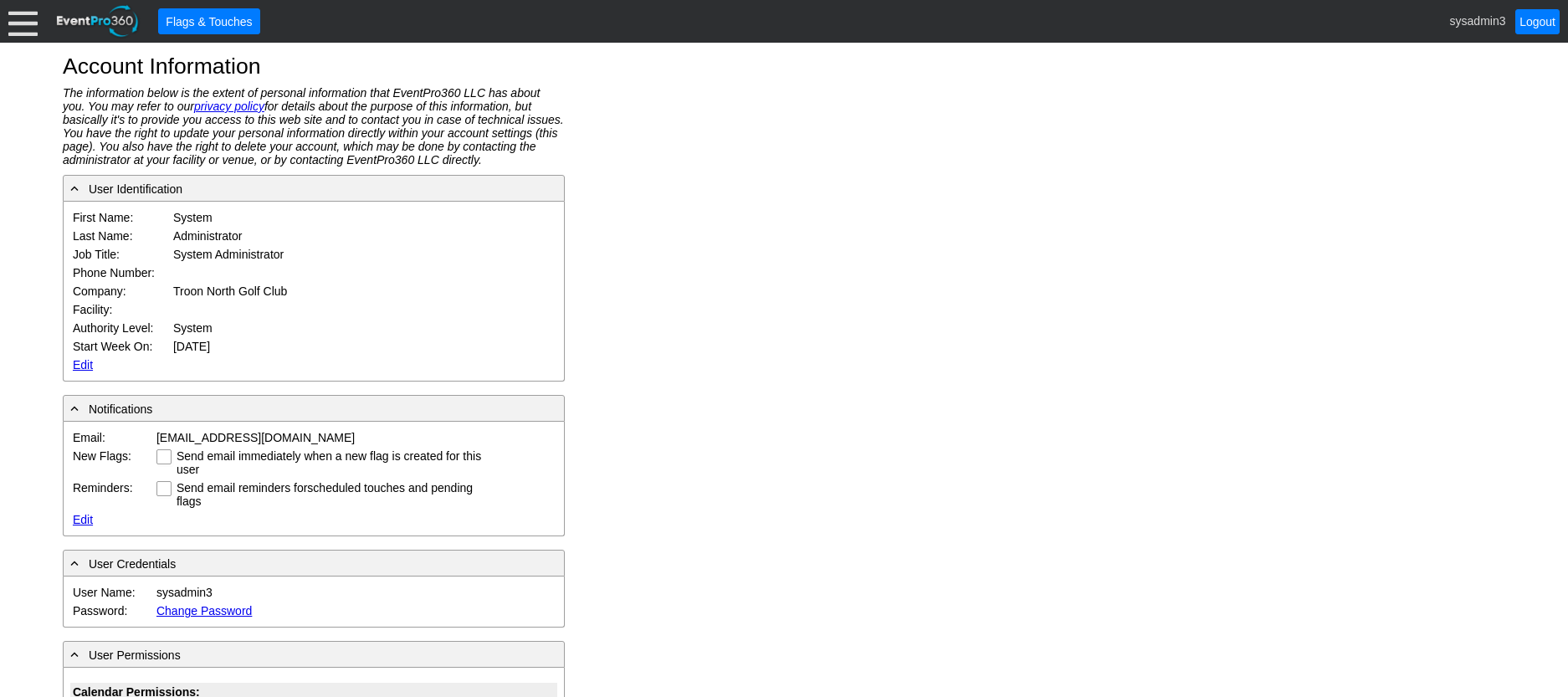
click at [17, 26] on div at bounding box center [22, 21] width 29 height 29
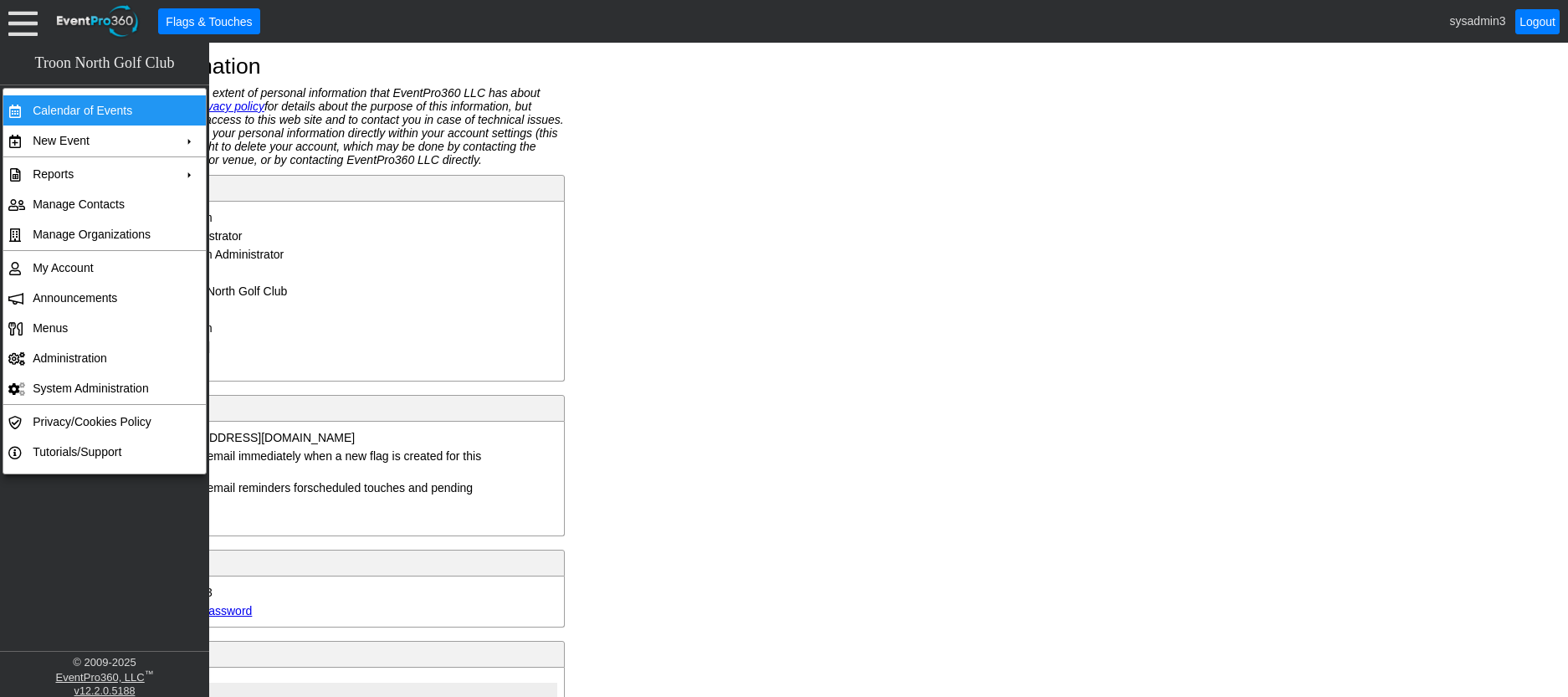
click at [75, 103] on td "Calendar of Events" at bounding box center [100, 110] width 150 height 30
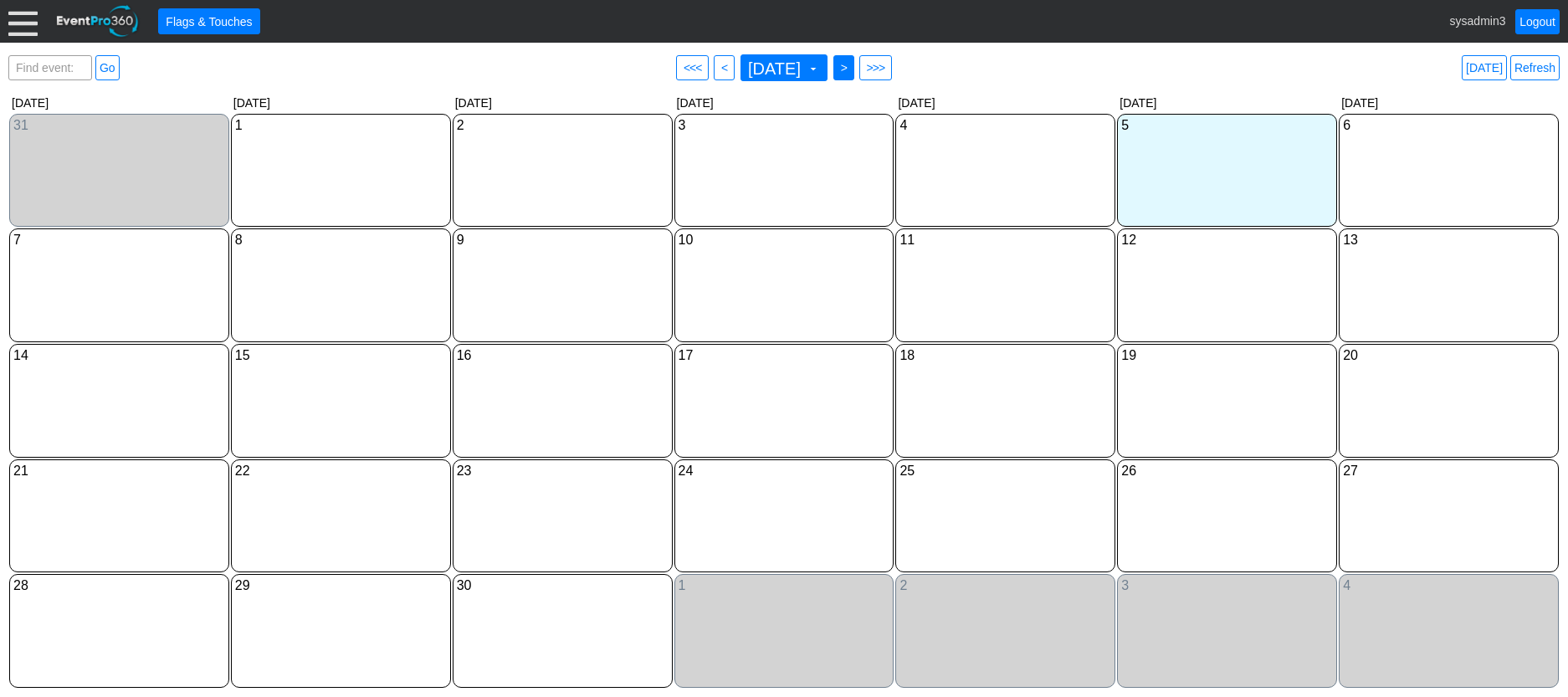
click at [850, 68] on span ">" at bounding box center [843, 68] width 13 height 17
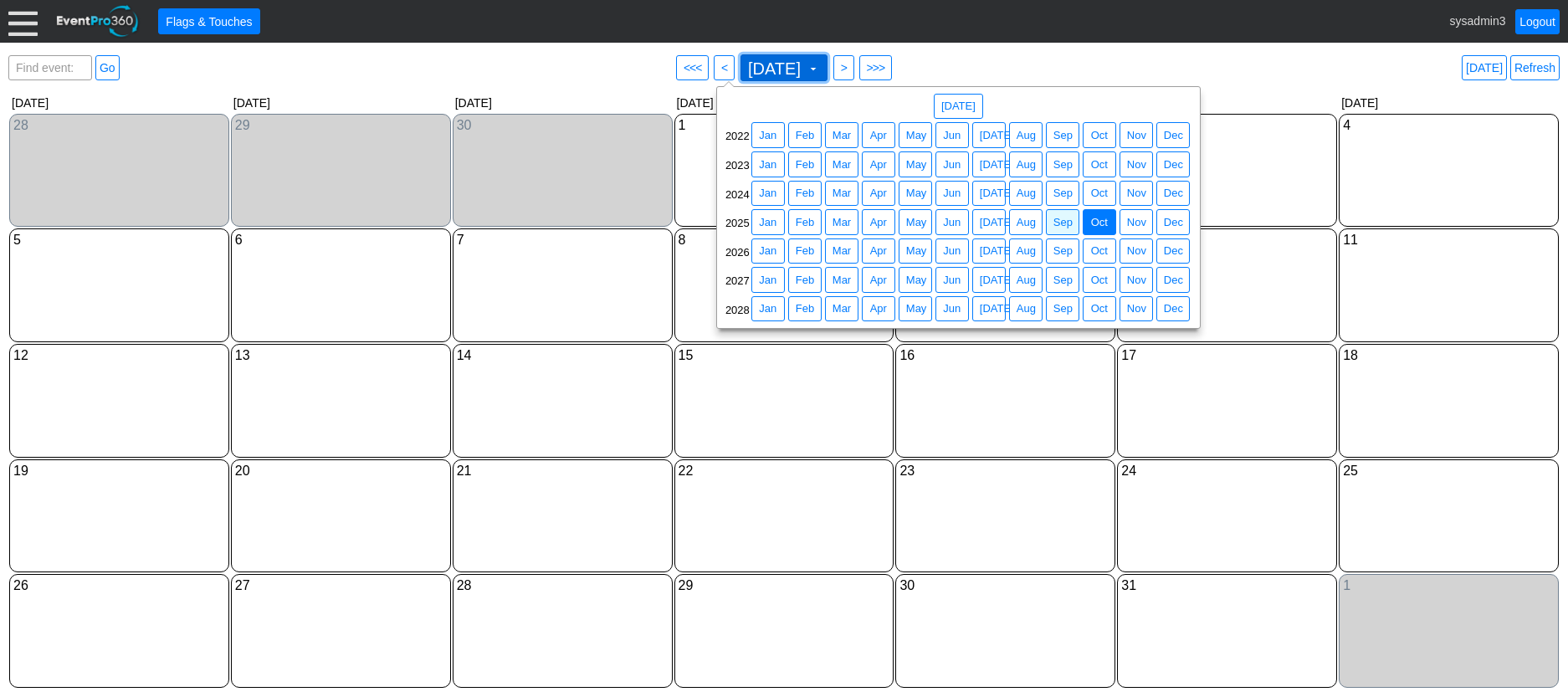
click at [784, 72] on span "[DATE]" at bounding box center [775, 69] width 60 height 17
click at [1061, 130] on span "Sep" at bounding box center [1063, 135] width 26 height 17
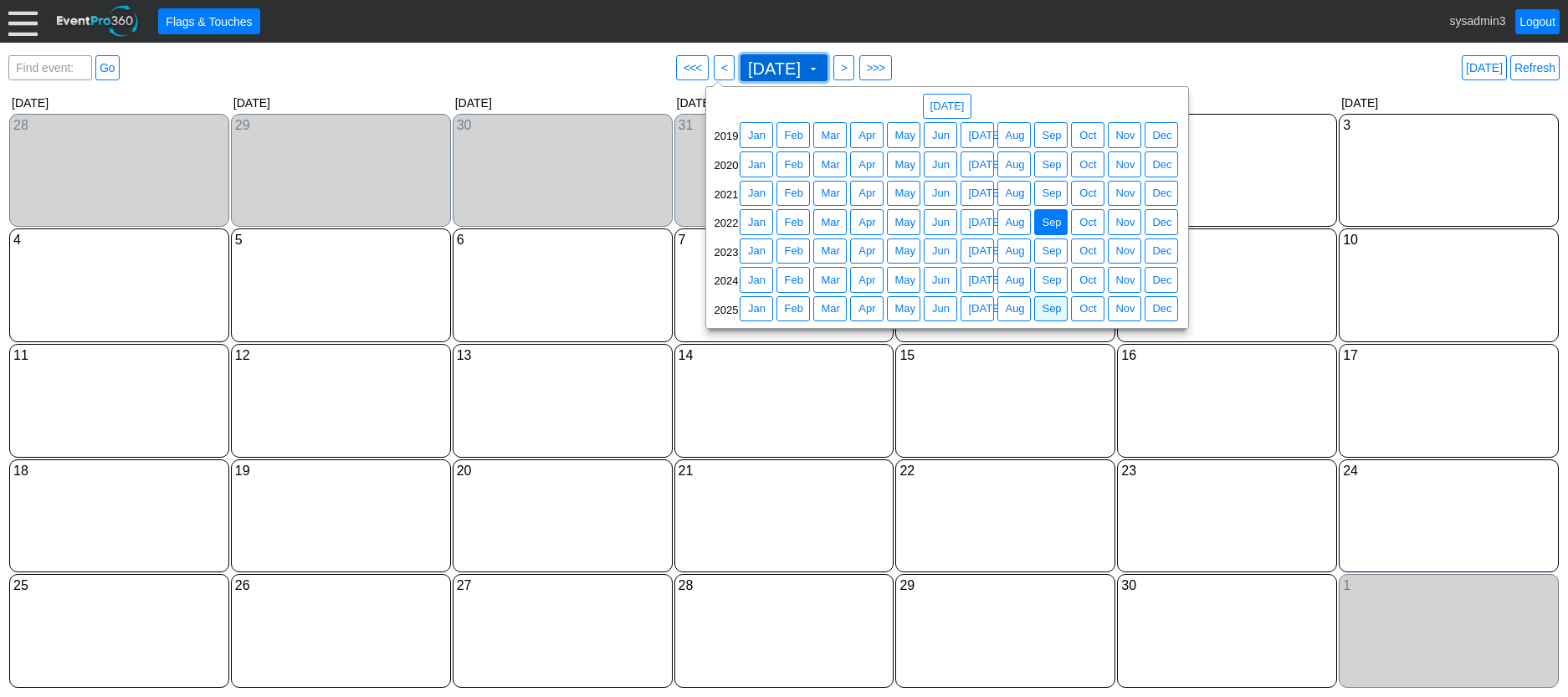
click at [820, 65] on span at bounding box center [812, 68] width 13 height 13
click at [974, 189] on span "Jul" at bounding box center [984, 193] width 41 height 17
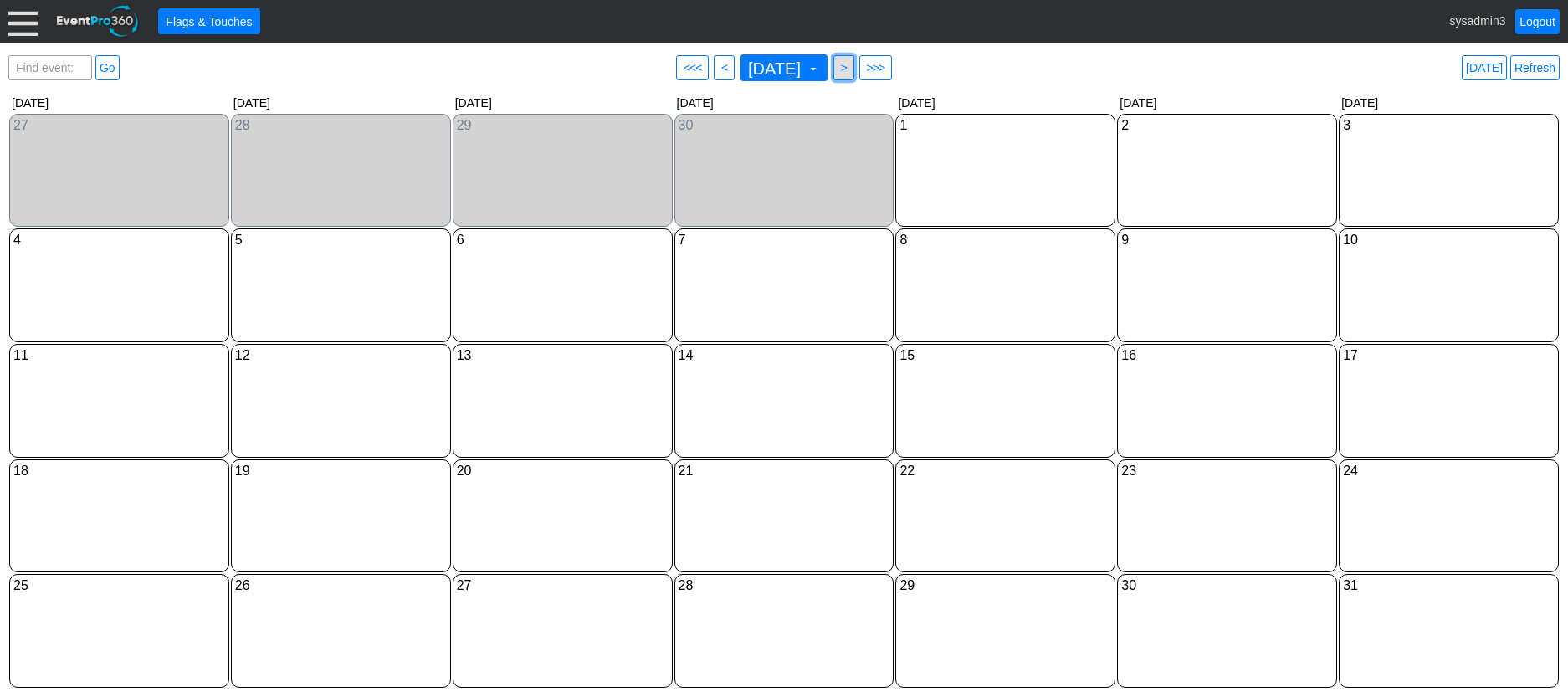
click at [850, 68] on span ">" at bounding box center [843, 68] width 13 height 17
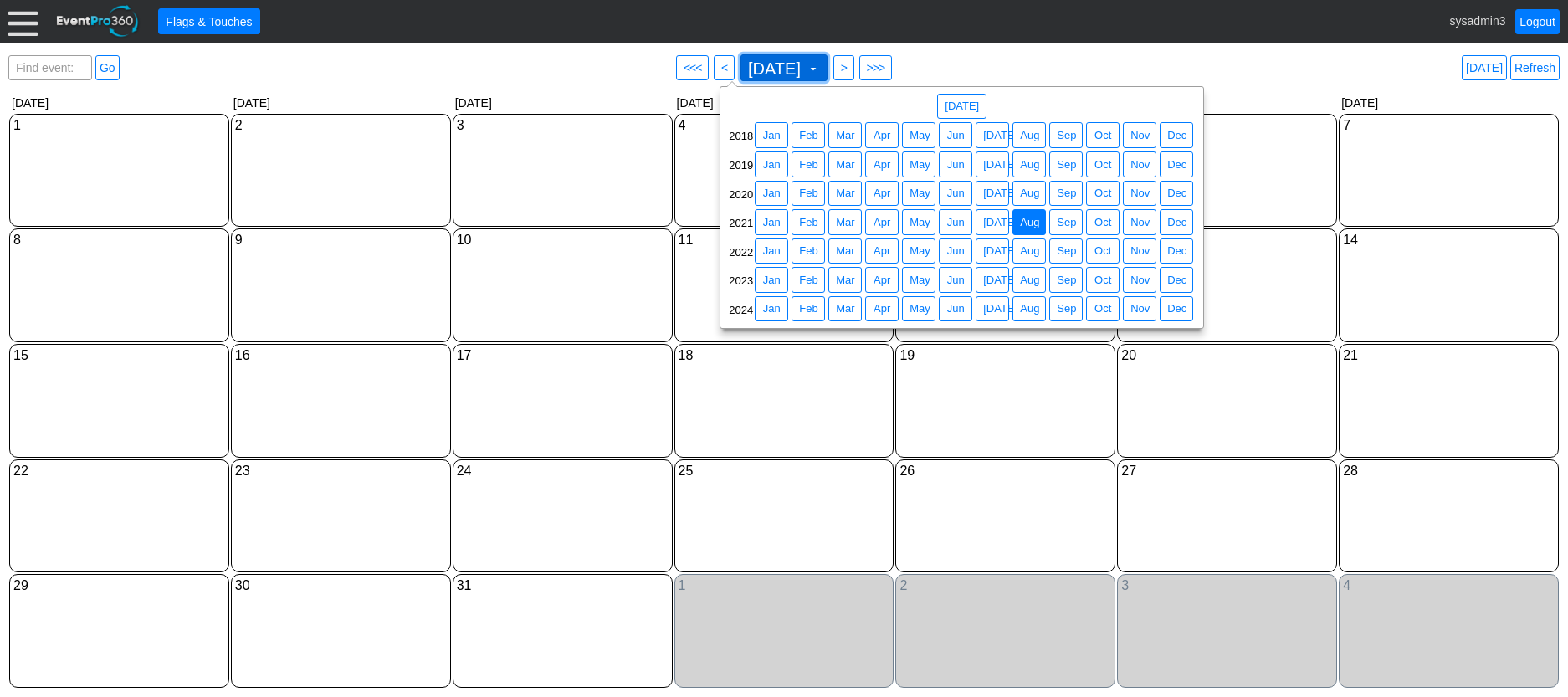
click at [820, 69] on span at bounding box center [812, 68] width 13 height 13
click at [954, 135] on span "Jun" at bounding box center [956, 135] width 24 height 17
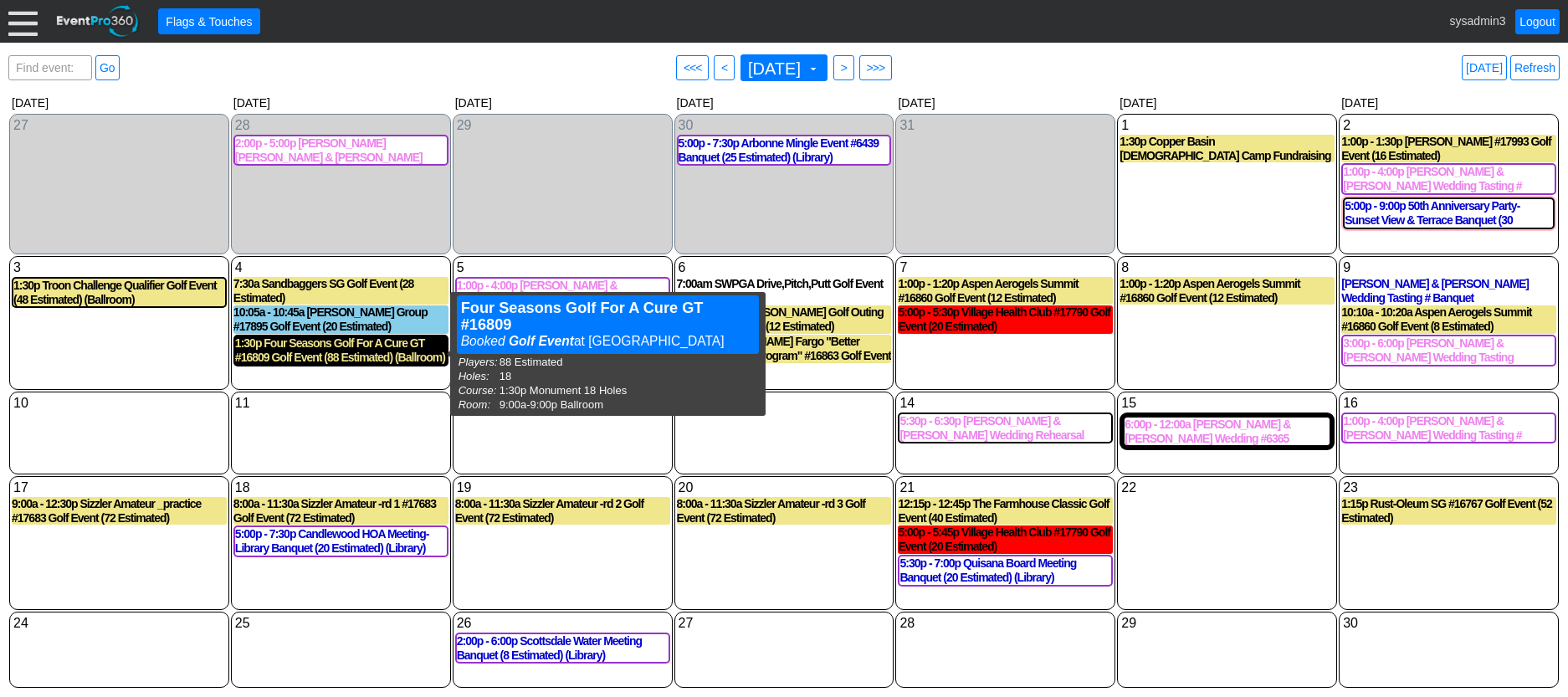
click at [352, 353] on div "1:30p Four Seasons Golf For A Cure GT #16809 Golf Event (88 Estimated) (Ballroo…" at bounding box center [341, 350] width 212 height 29
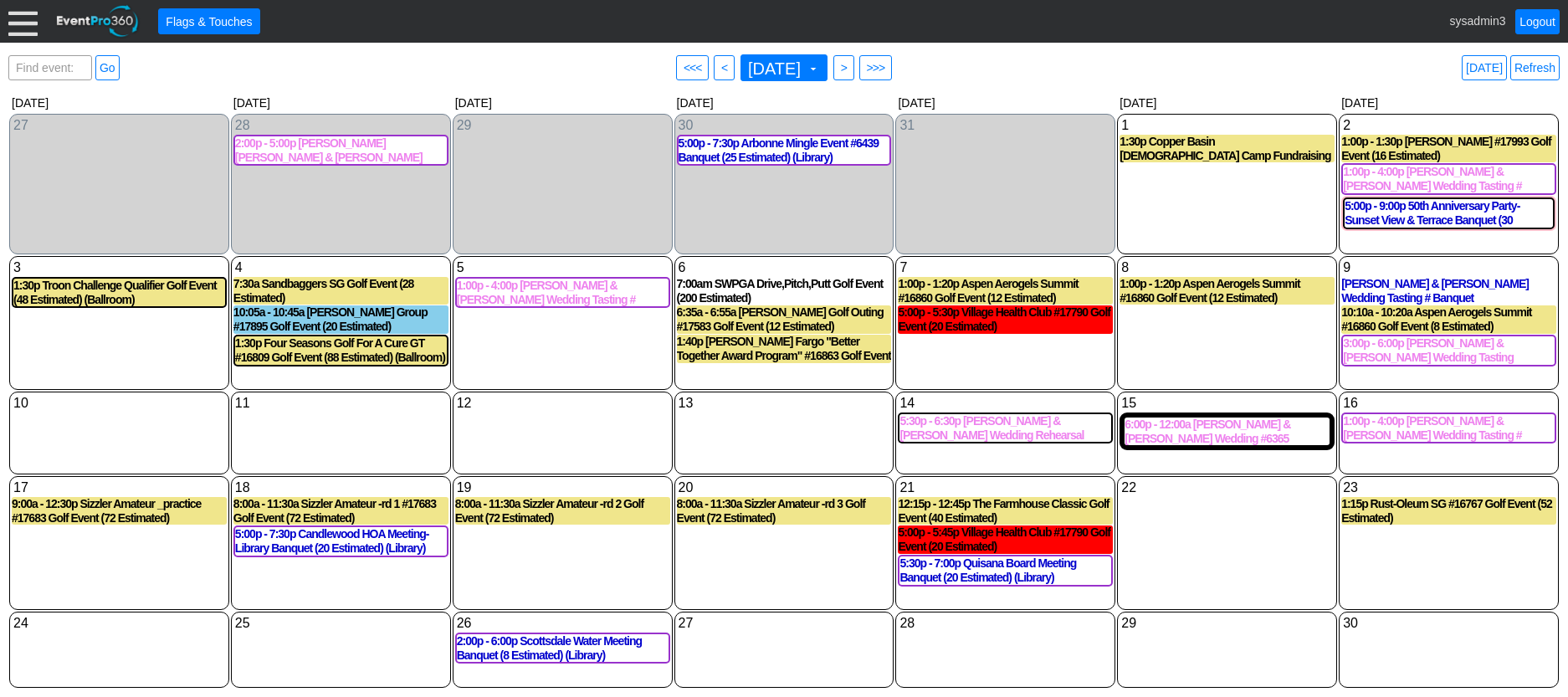
click at [20, 27] on div at bounding box center [22, 21] width 29 height 29
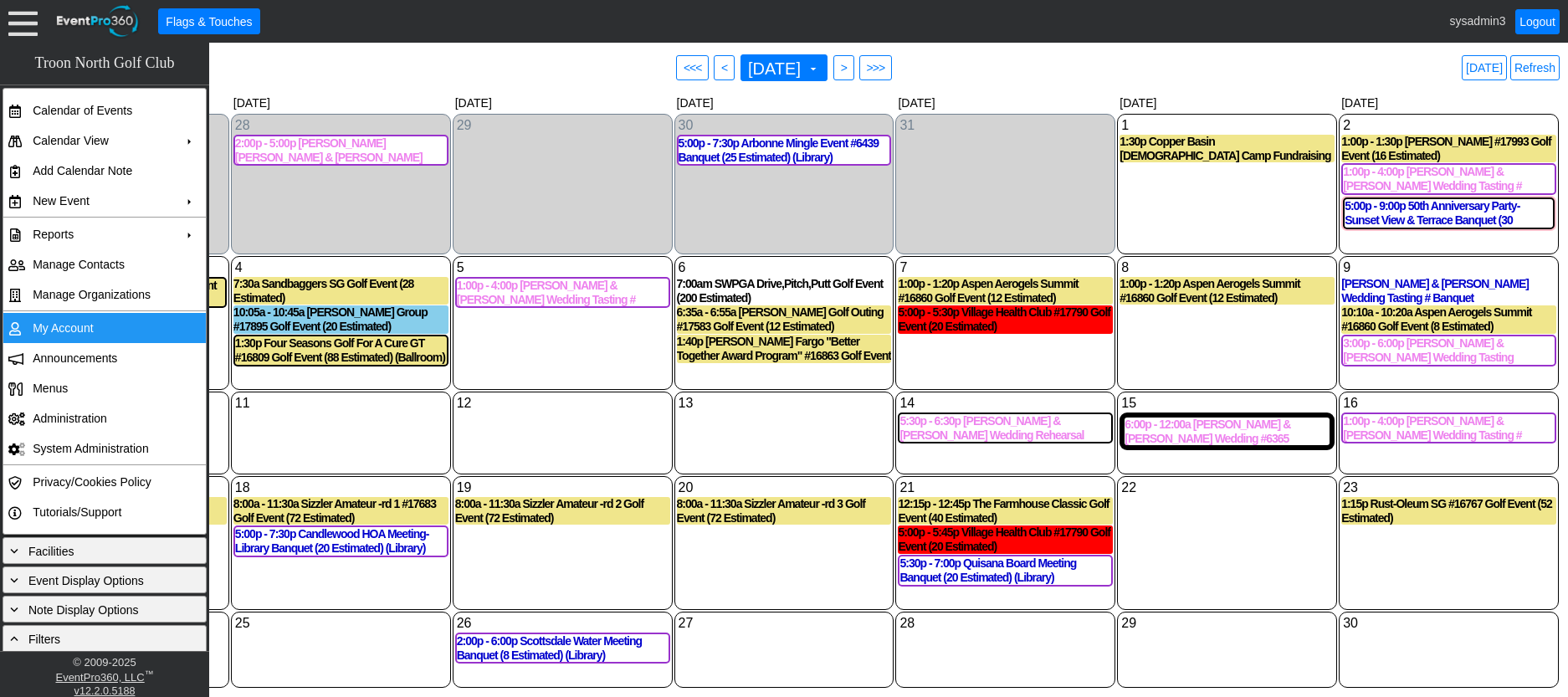
click at [77, 319] on td "My Account" at bounding box center [100, 328] width 150 height 30
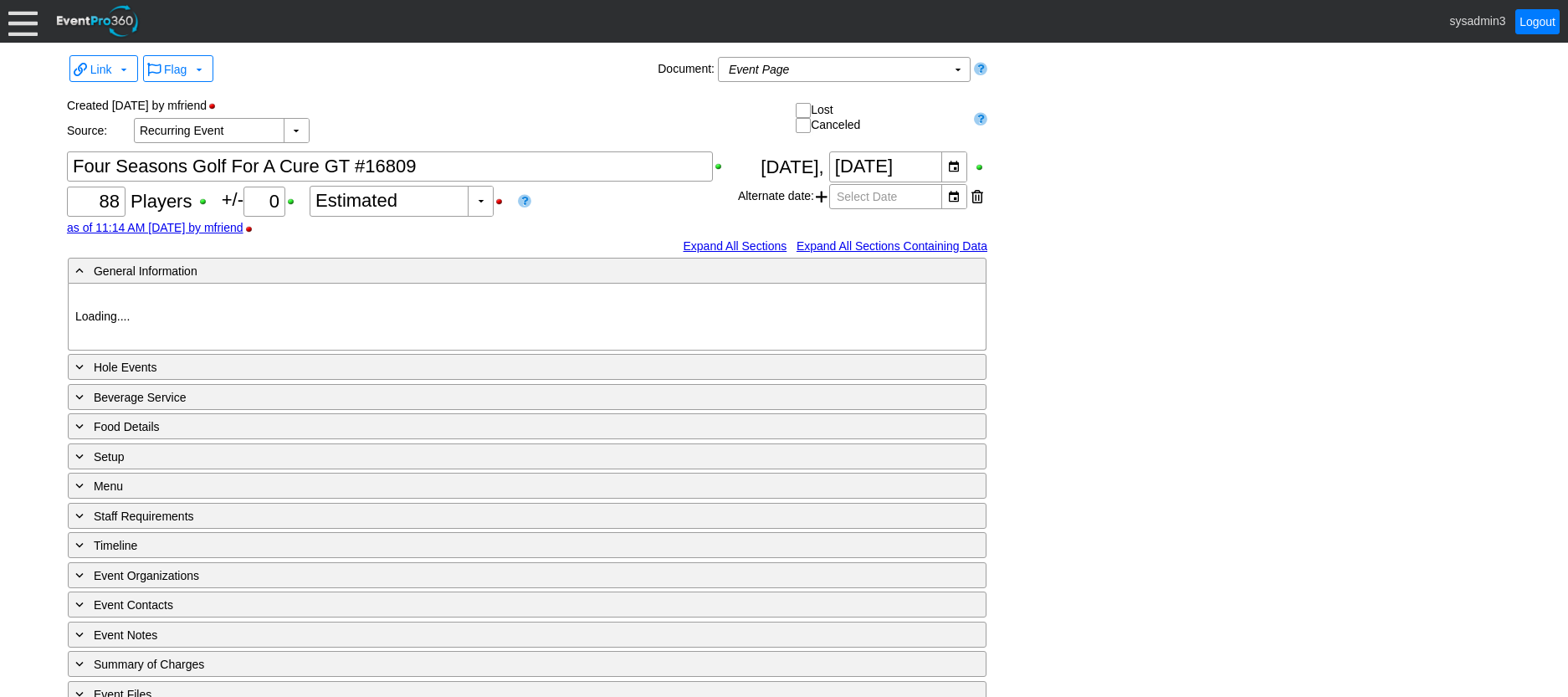
type input "Troon North GC"
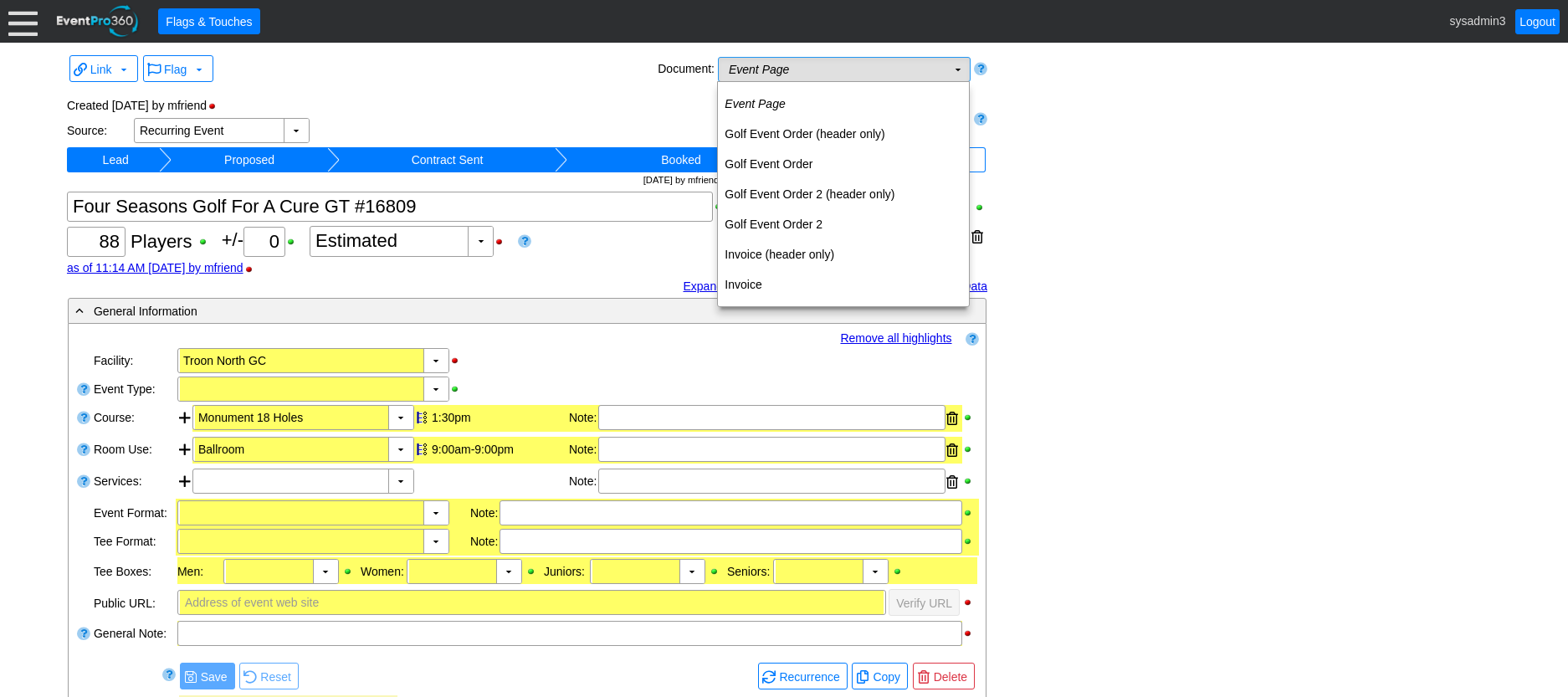
click at [840, 69] on td "Event Page Χ" at bounding box center [832, 70] width 228 height 24
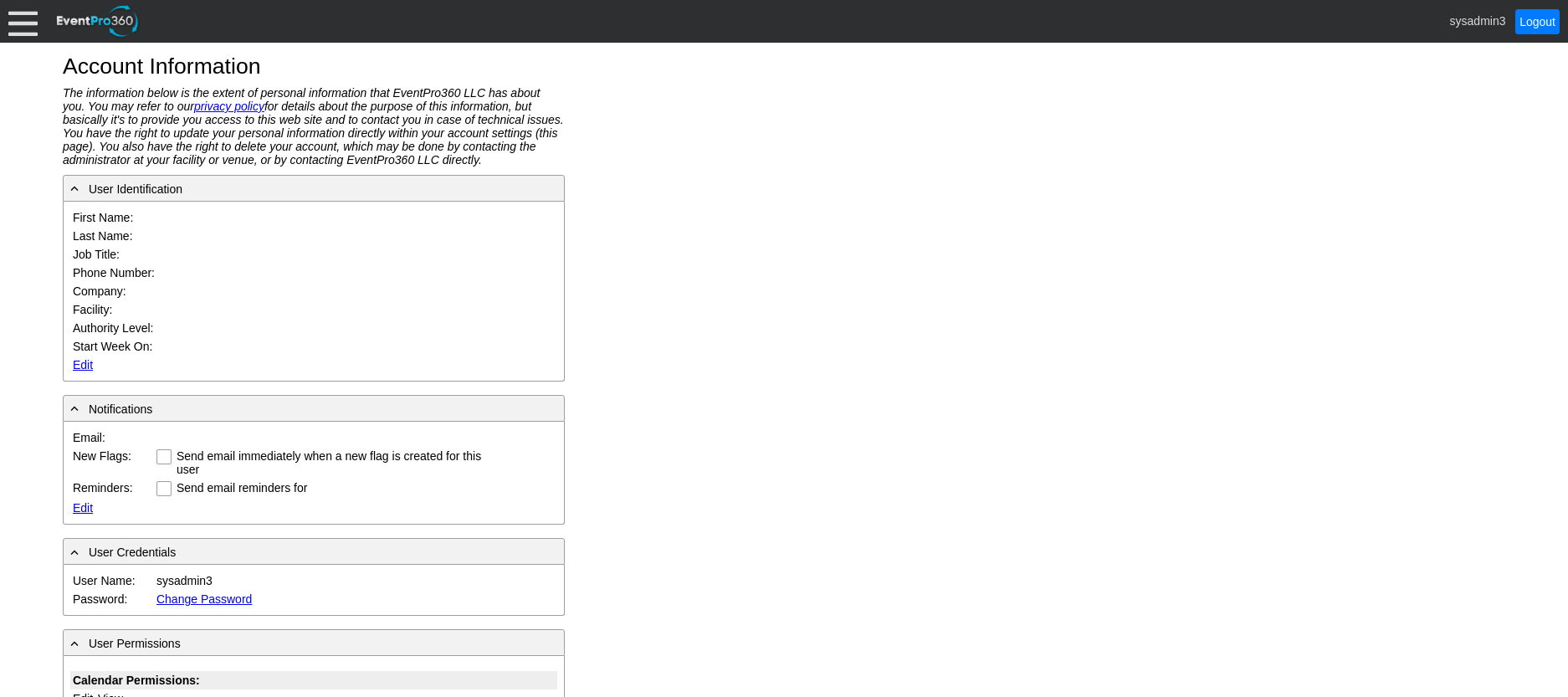
type input "System"
type input "Administrator"
type input "System Administrator"
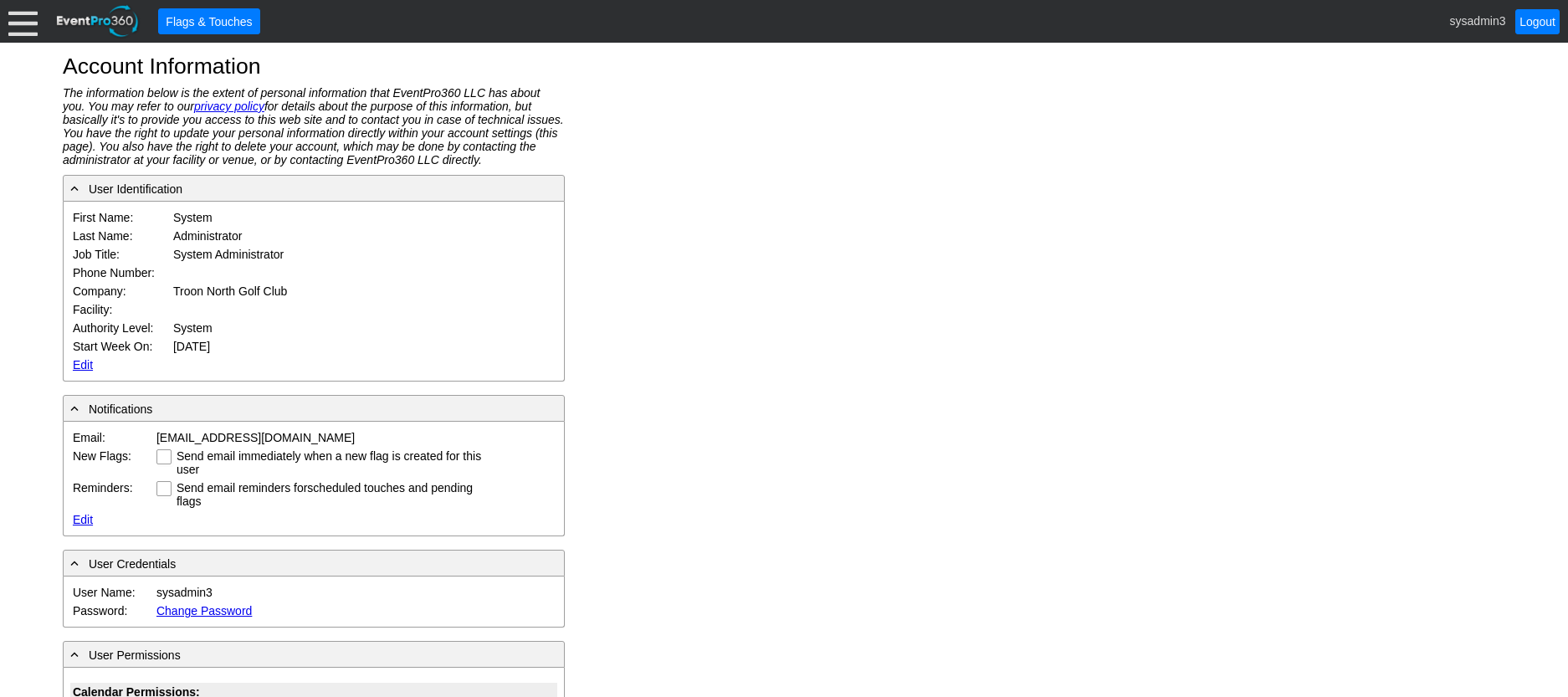
click at [86, 367] on link "Edit" at bounding box center [83, 364] width 20 height 13
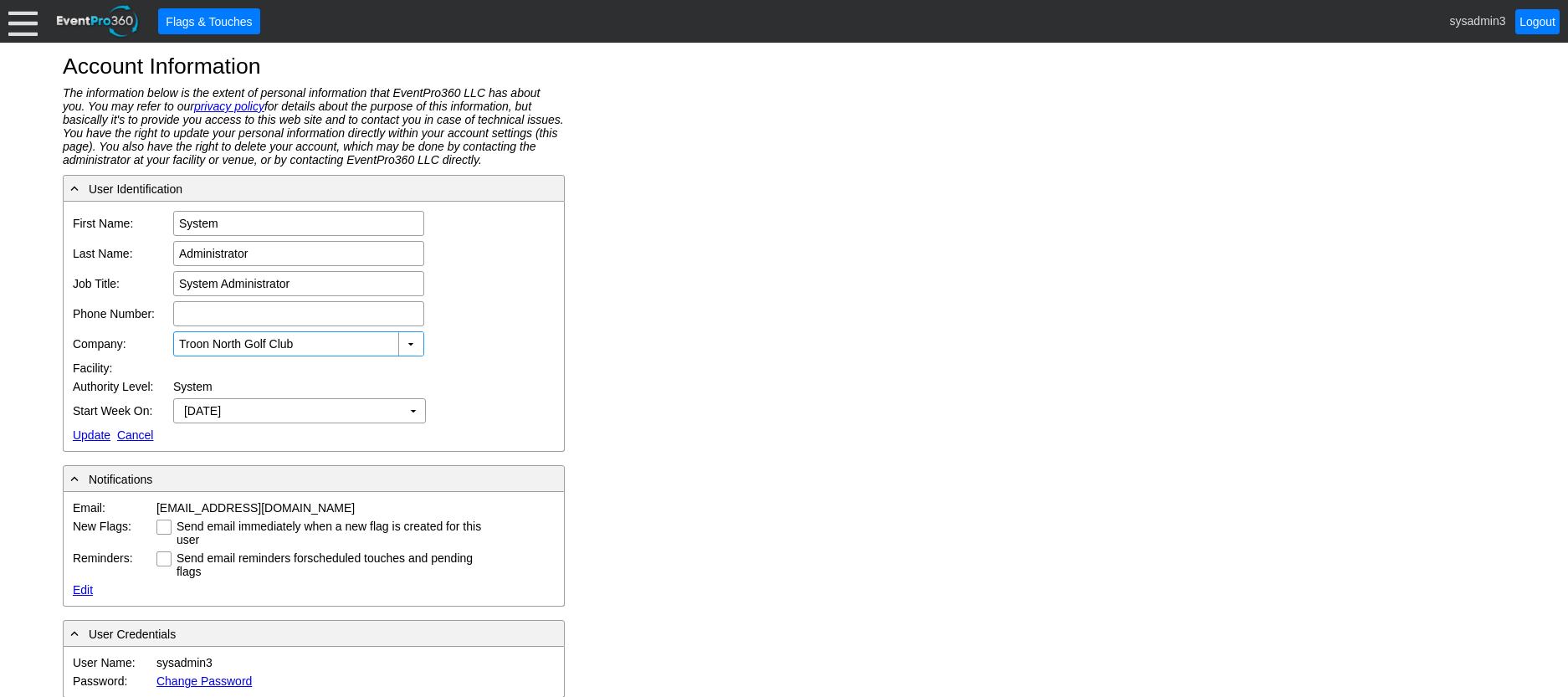
click at [345, 351] on input "Troon North Golf Club" at bounding box center [286, 344] width 216 height 24
click at [351, 332] on input "Troon North Golf Club" at bounding box center [286, 344] width 216 height 24
drag, startPoint x: 331, startPoint y: 350, endPoint x: 105, endPoint y: 342, distance: 226.1
click at [105, 342] on tr "Company: Troon North Golf Club ▼ Χ Troon North Golf Club" at bounding box center [279, 344] width 419 height 30
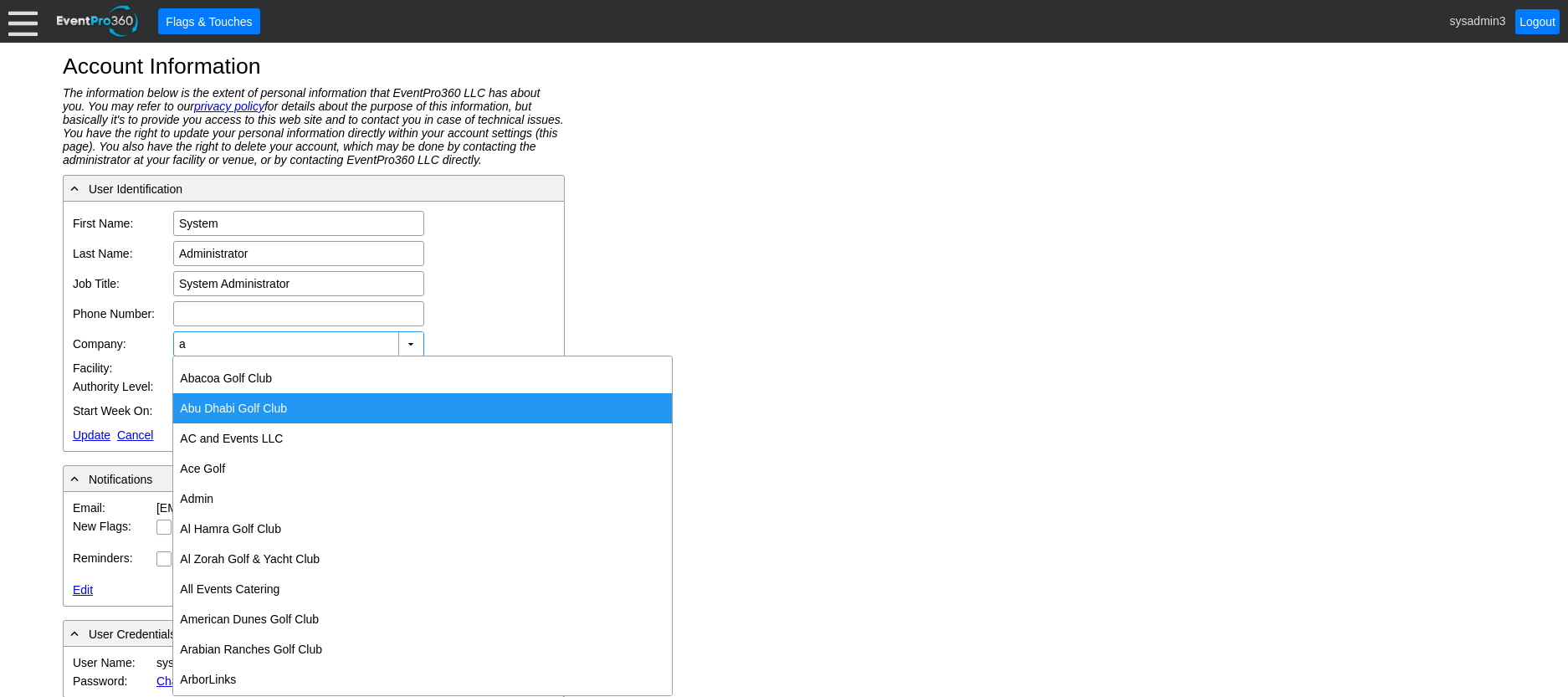
scroll to position [84, 0]
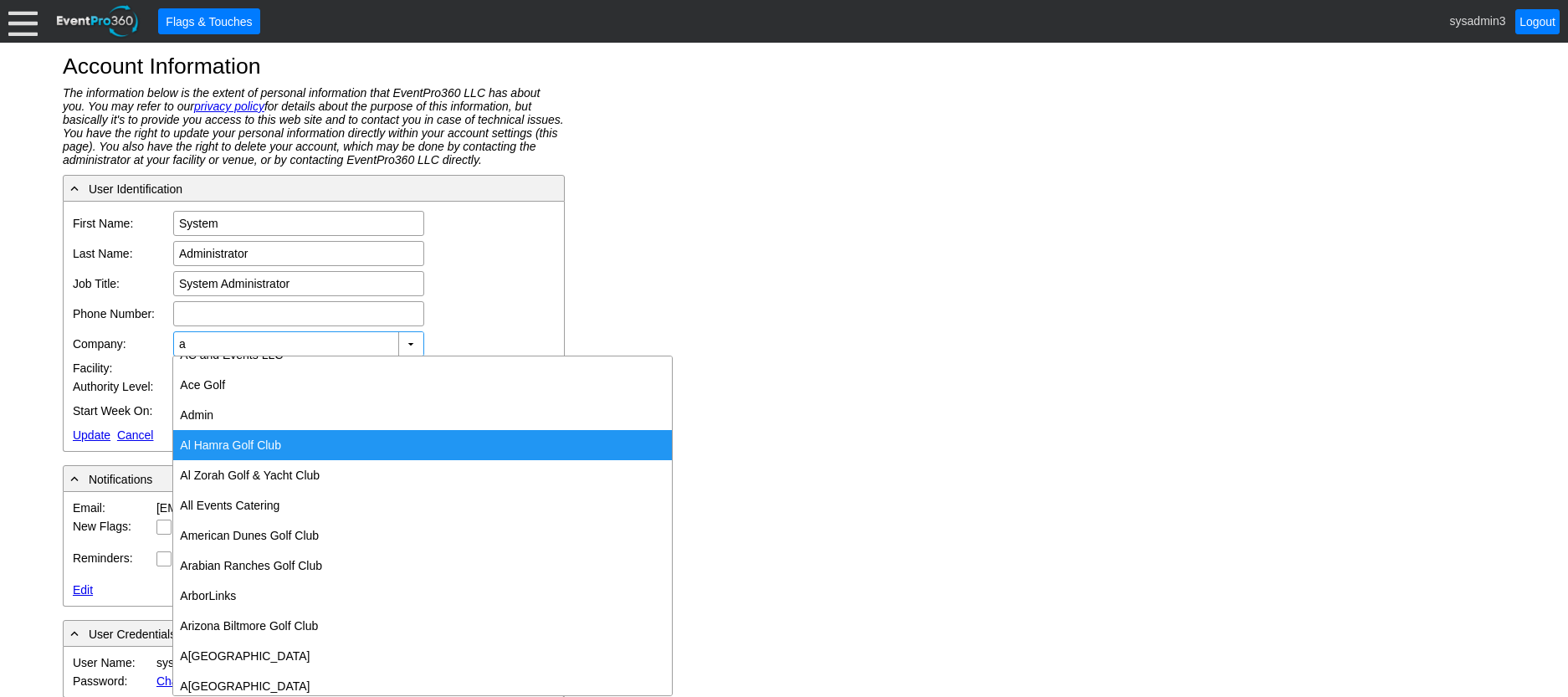
click at [261, 442] on div "A l Hamra Golf Club" at bounding box center [423, 445] width 499 height 30
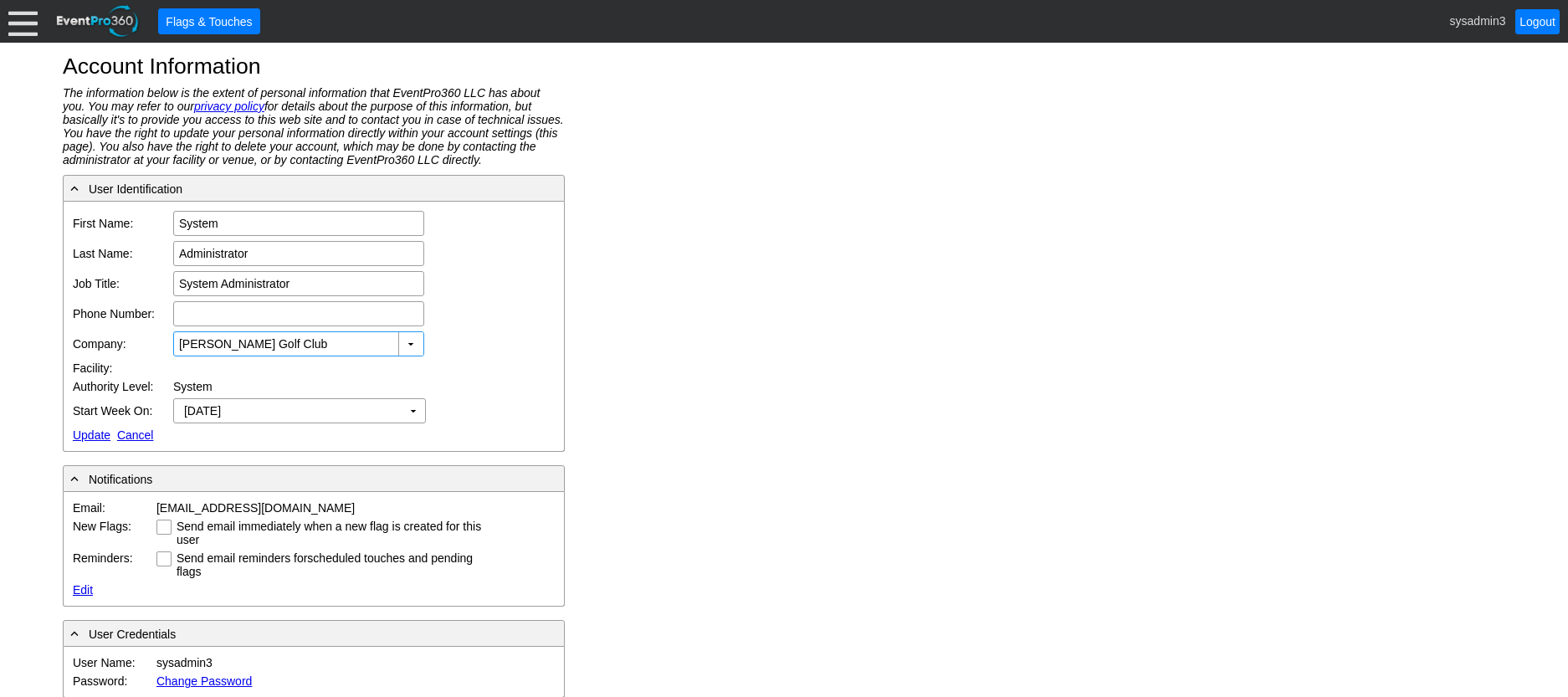
click at [333, 341] on input "Al Hamra Golf Club" at bounding box center [286, 344] width 216 height 24
click at [402, 336] on div "▼" at bounding box center [411, 344] width 25 height 24
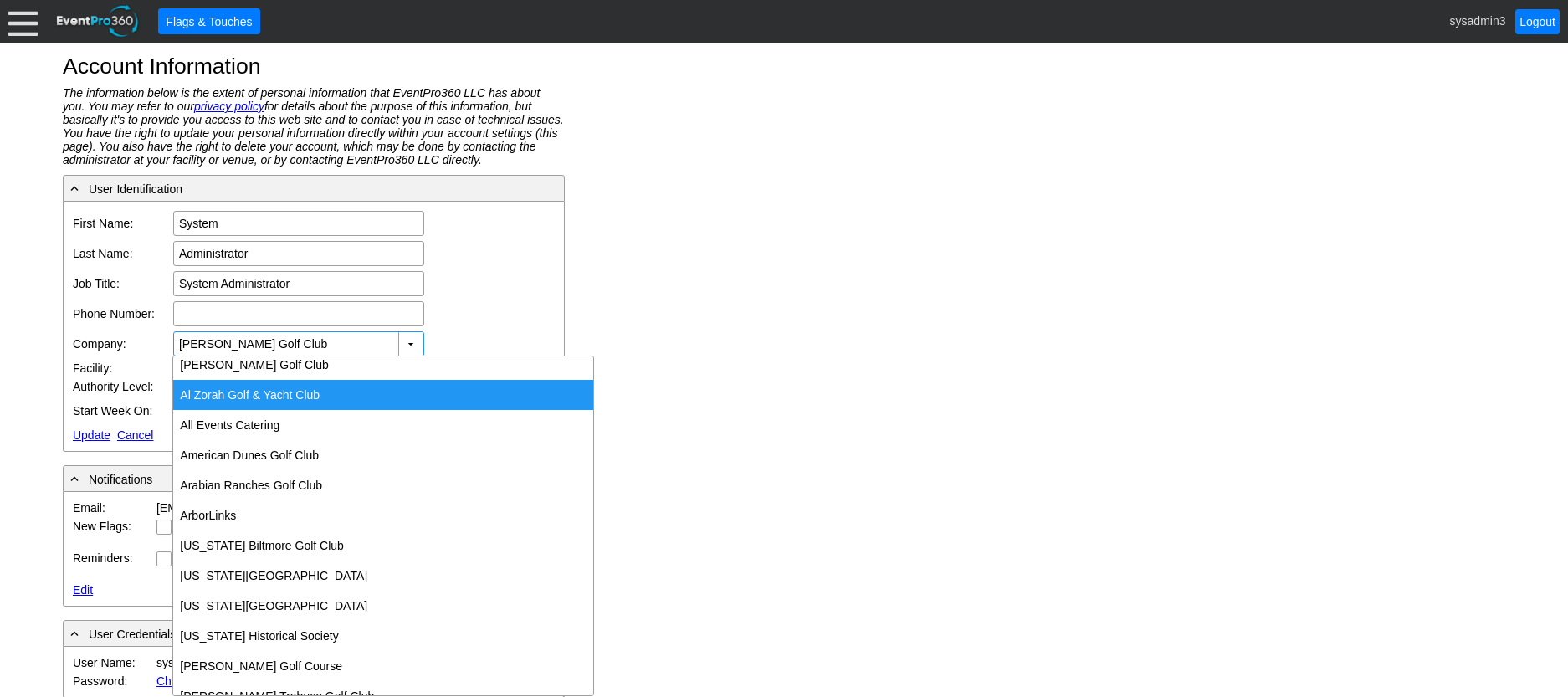
scroll to position [251, 0]
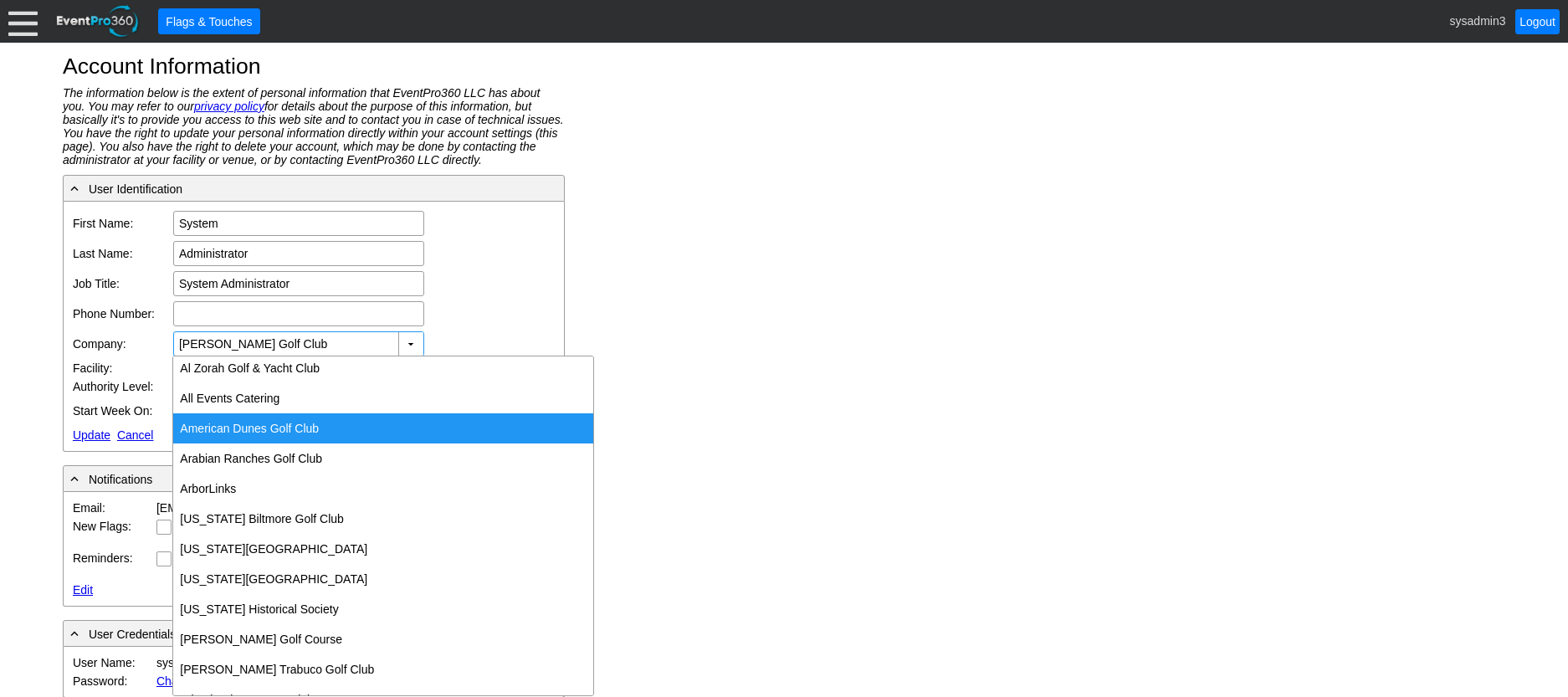
click at [273, 426] on div "American Dunes Golf Club" at bounding box center [383, 429] width 421 height 30
type input "American Dunes Golf Club"
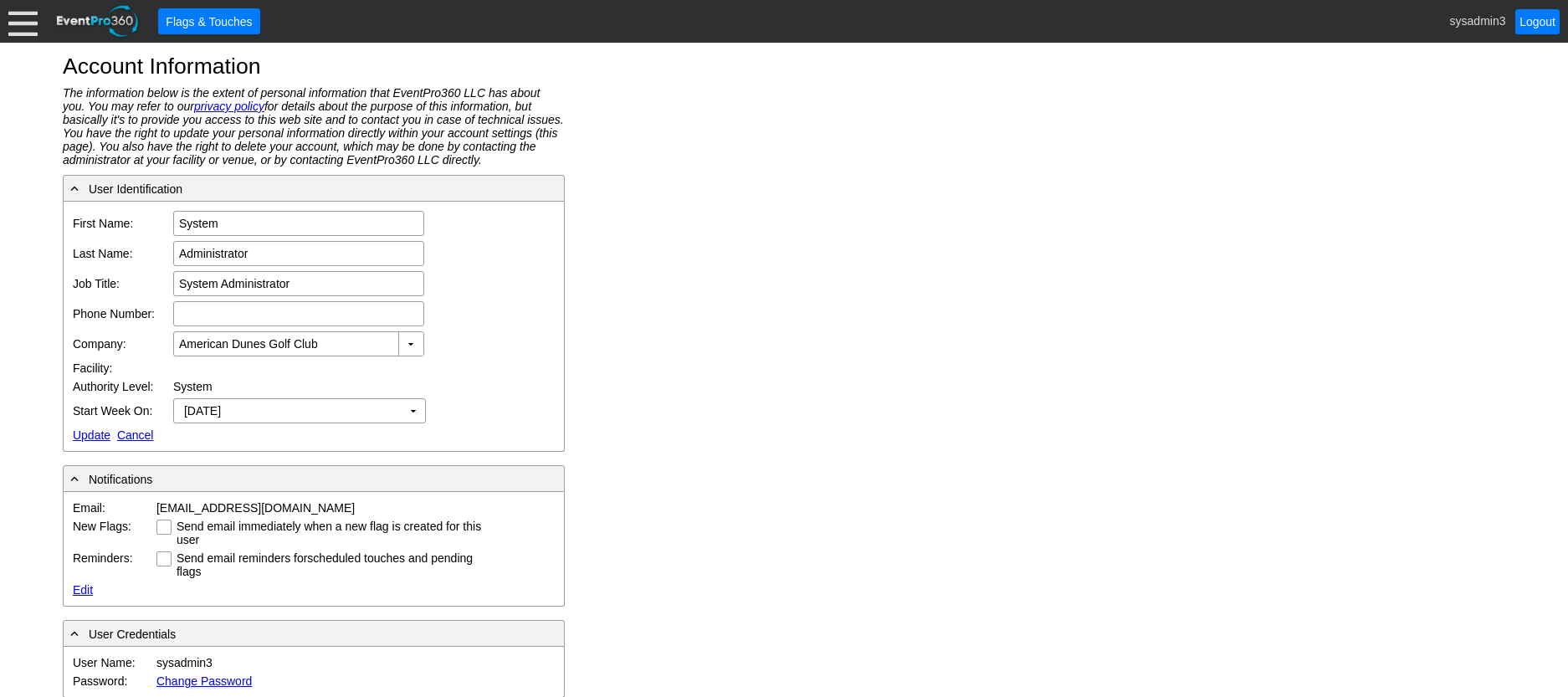
click at [87, 441] on link "Update" at bounding box center [91, 435] width 38 height 13
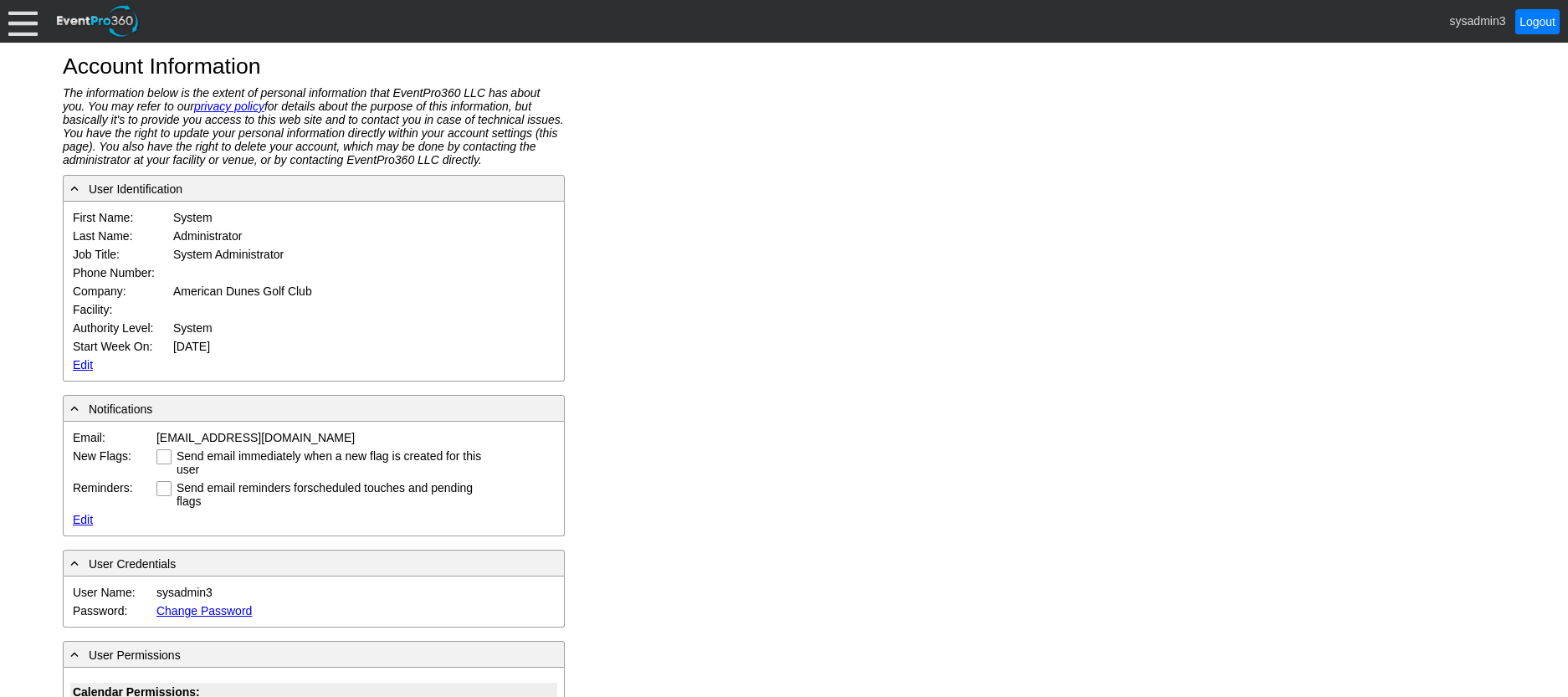
click at [26, 21] on div at bounding box center [22, 21] width 29 height 29
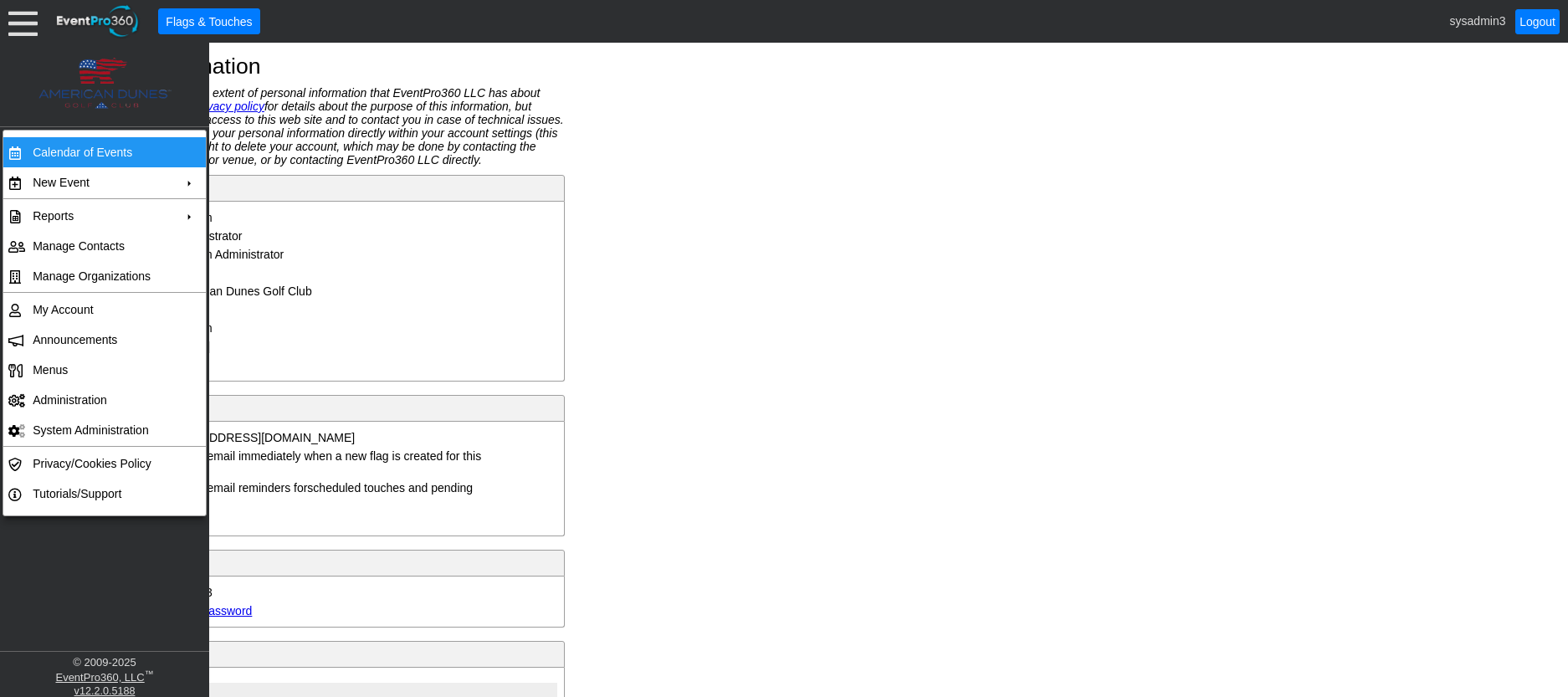
click at [85, 154] on td "Calendar of Events" at bounding box center [100, 152] width 150 height 30
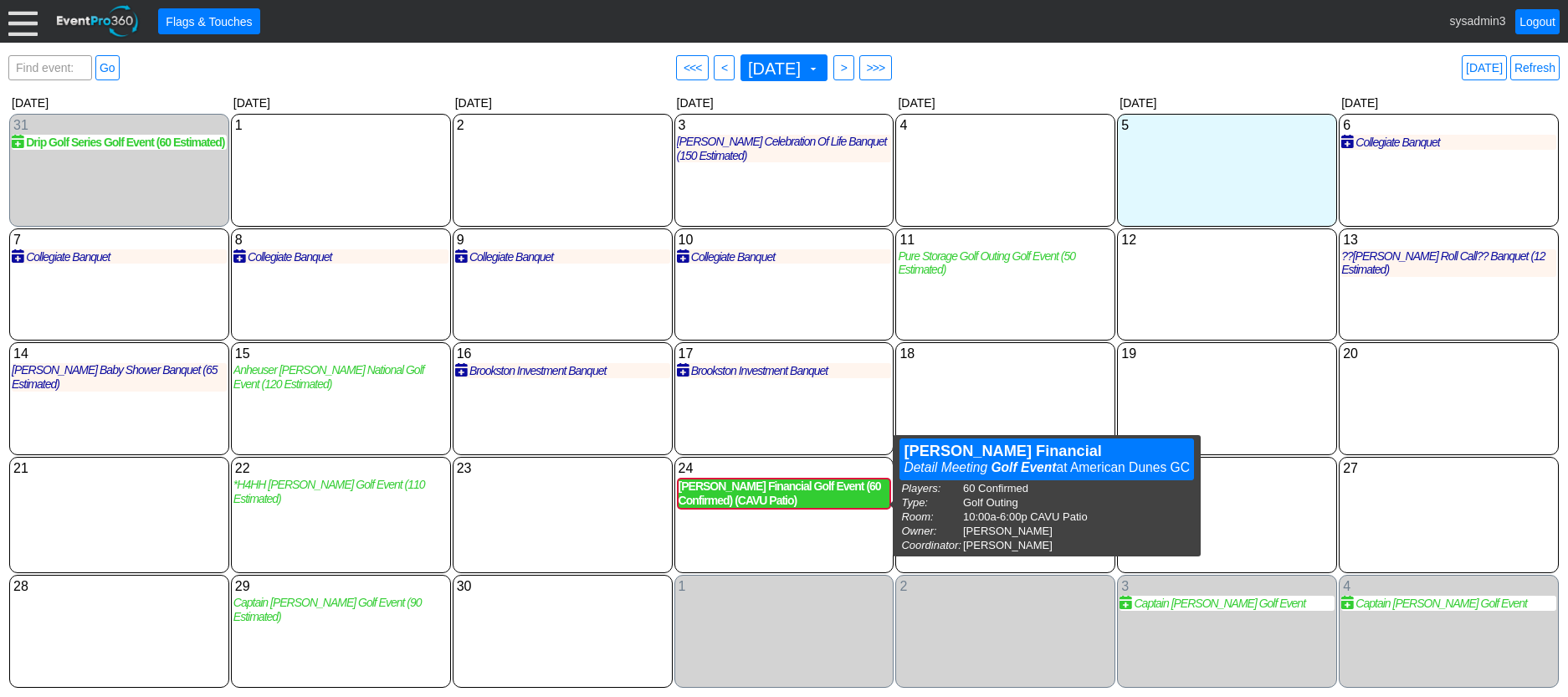
click at [762, 500] on div "Mattson Financial Golf Event (60 Confirmed) (CAVU Patio)" at bounding box center [784, 493] width 212 height 29
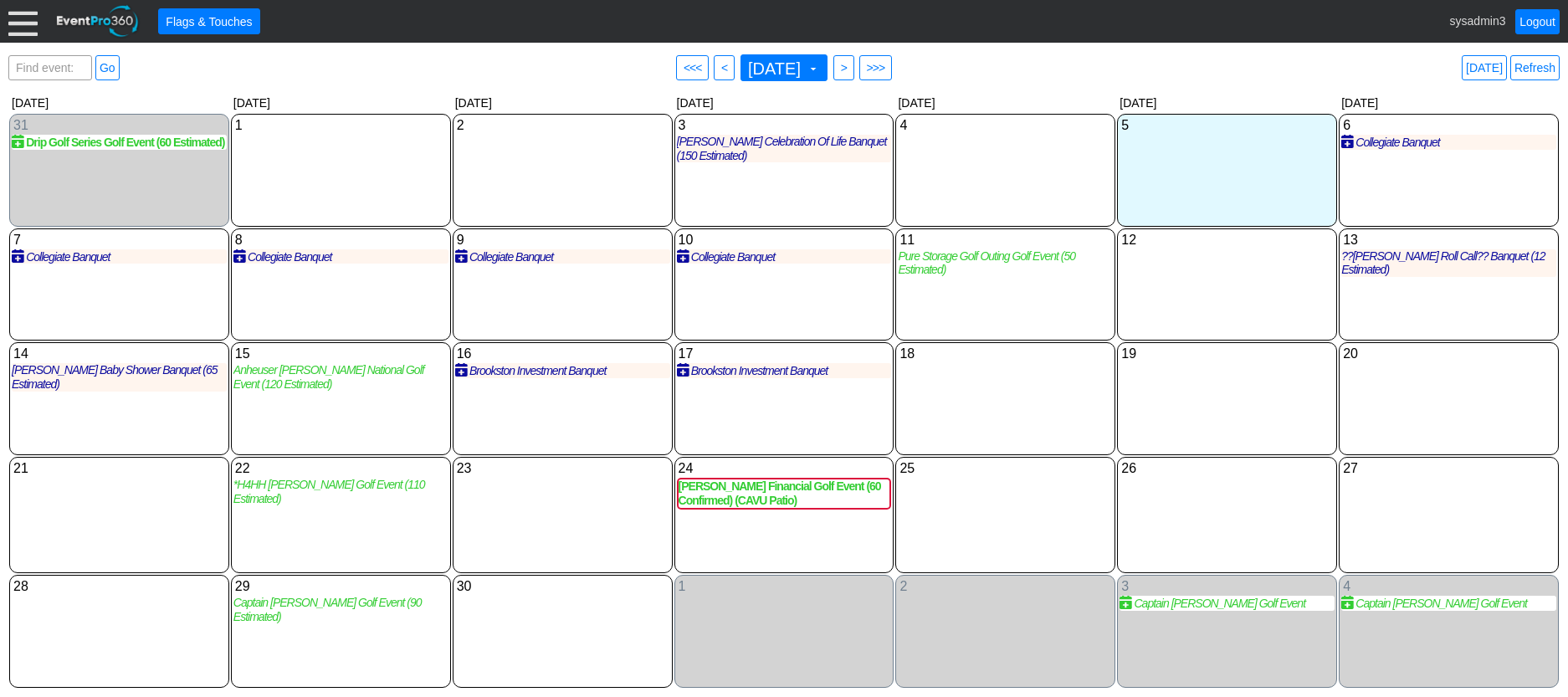
click at [17, 33] on div at bounding box center [22, 21] width 29 height 29
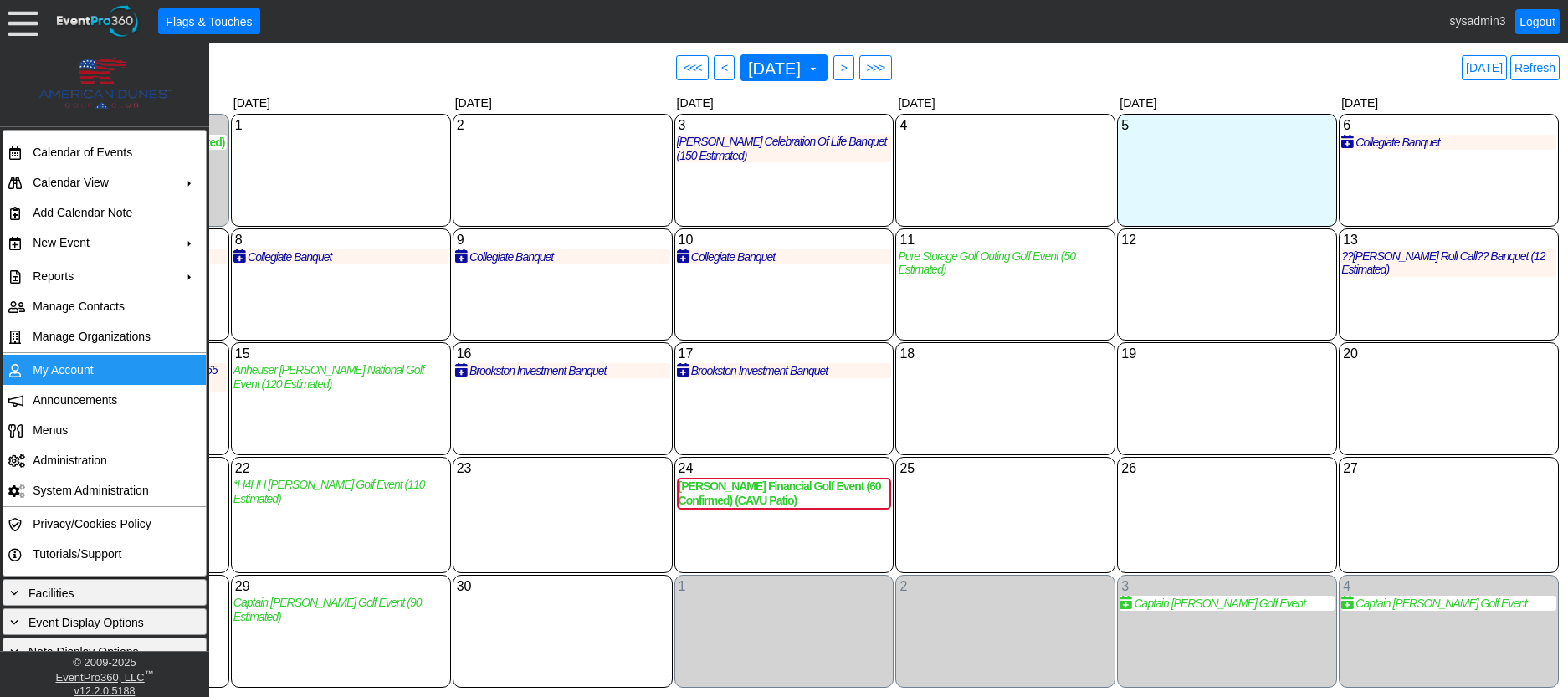
click at [61, 370] on td "My Account" at bounding box center [100, 370] width 150 height 30
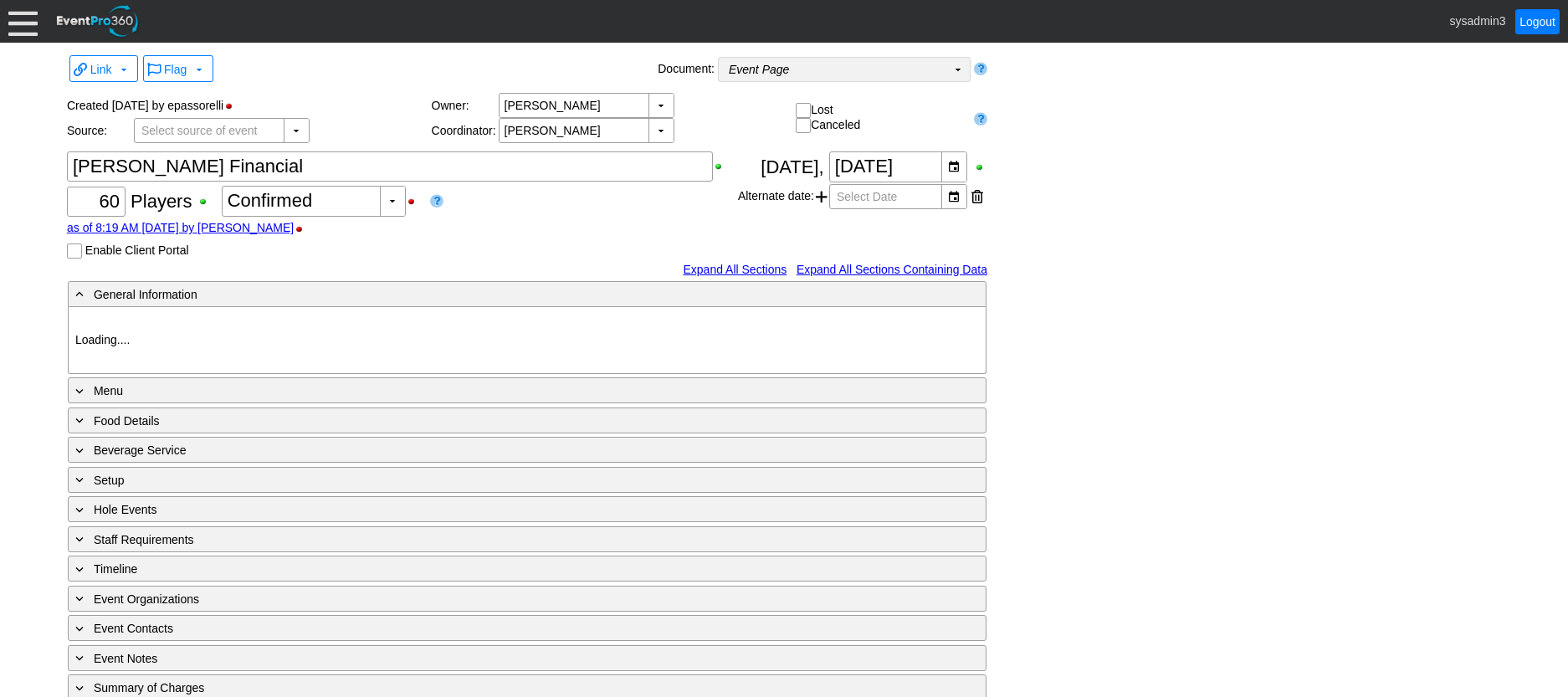
type input "American Dunes GC"
type input "Golf Outing"
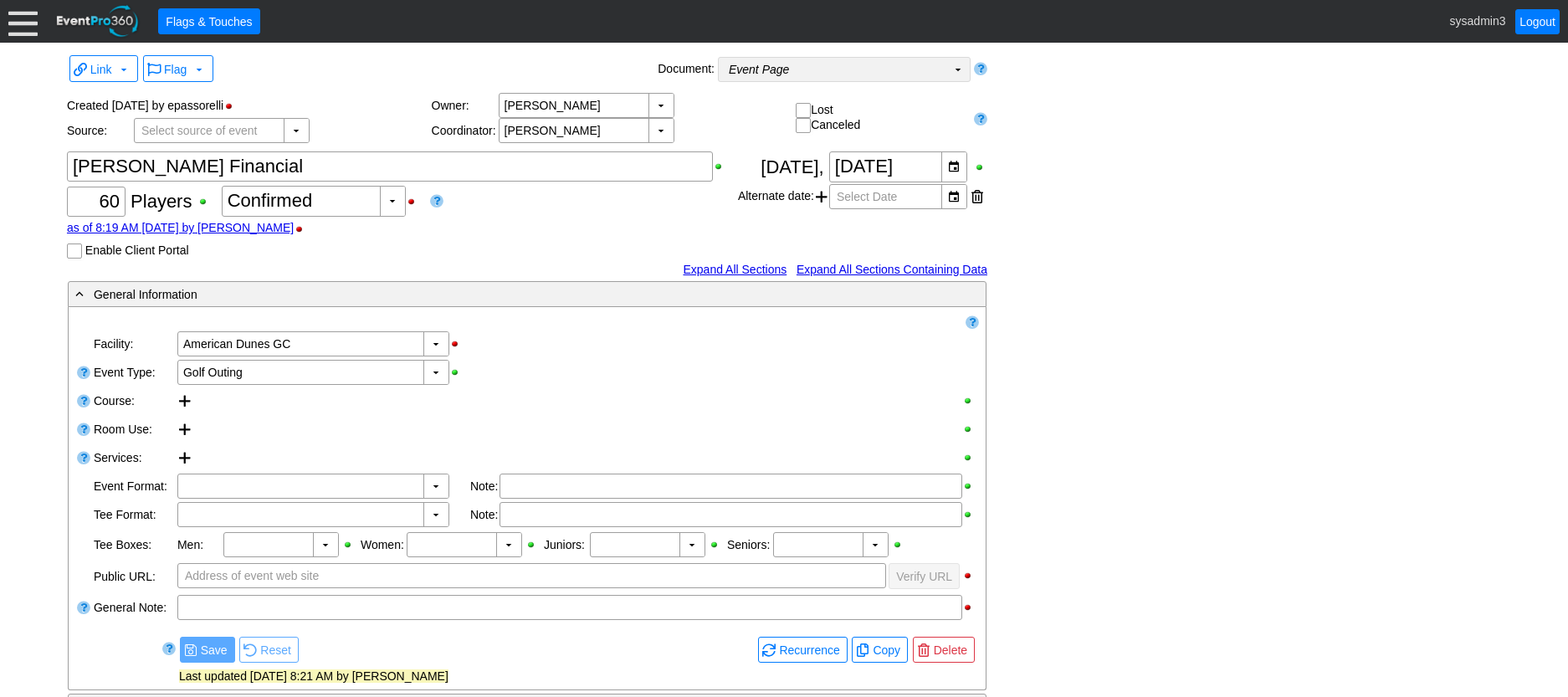
click at [823, 72] on td "Event Page Χ" at bounding box center [832, 70] width 228 height 24
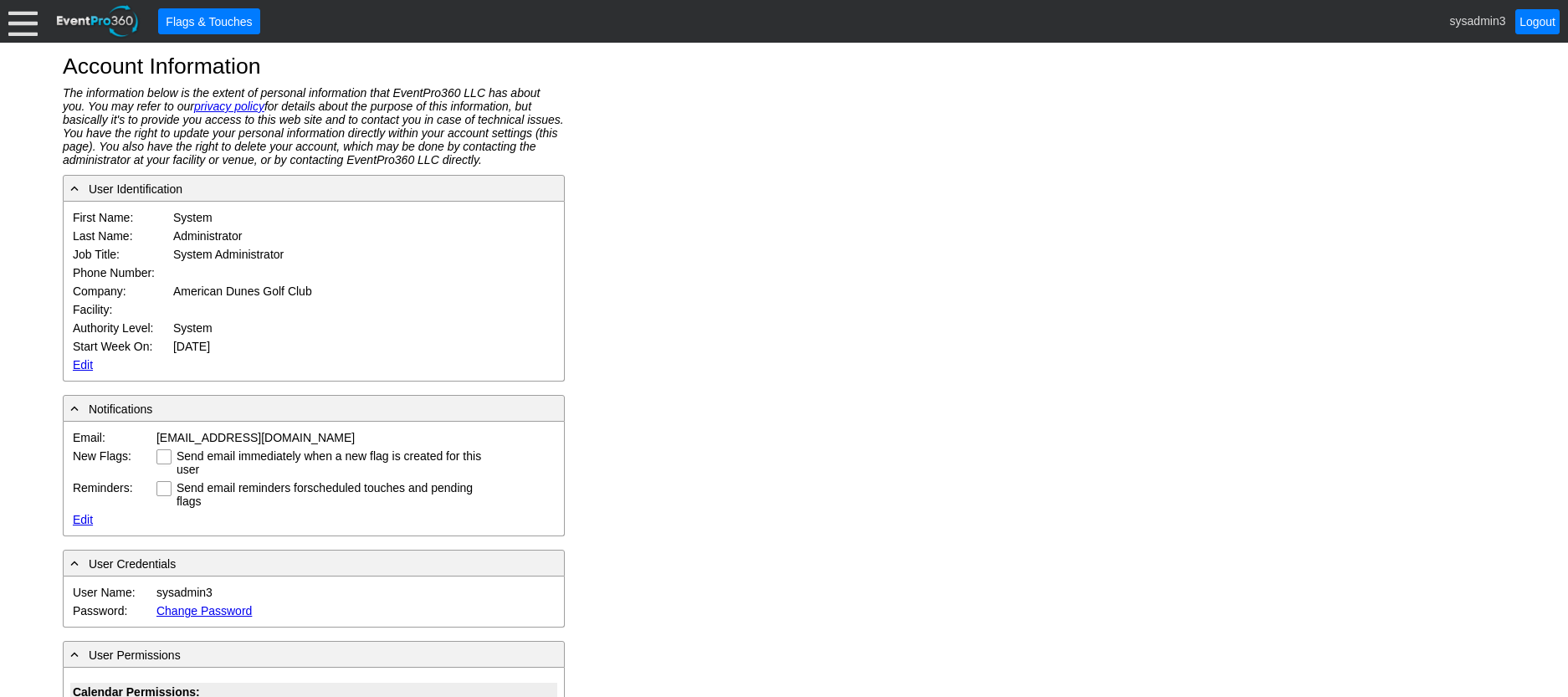
click at [85, 364] on link "Edit" at bounding box center [83, 364] width 20 height 13
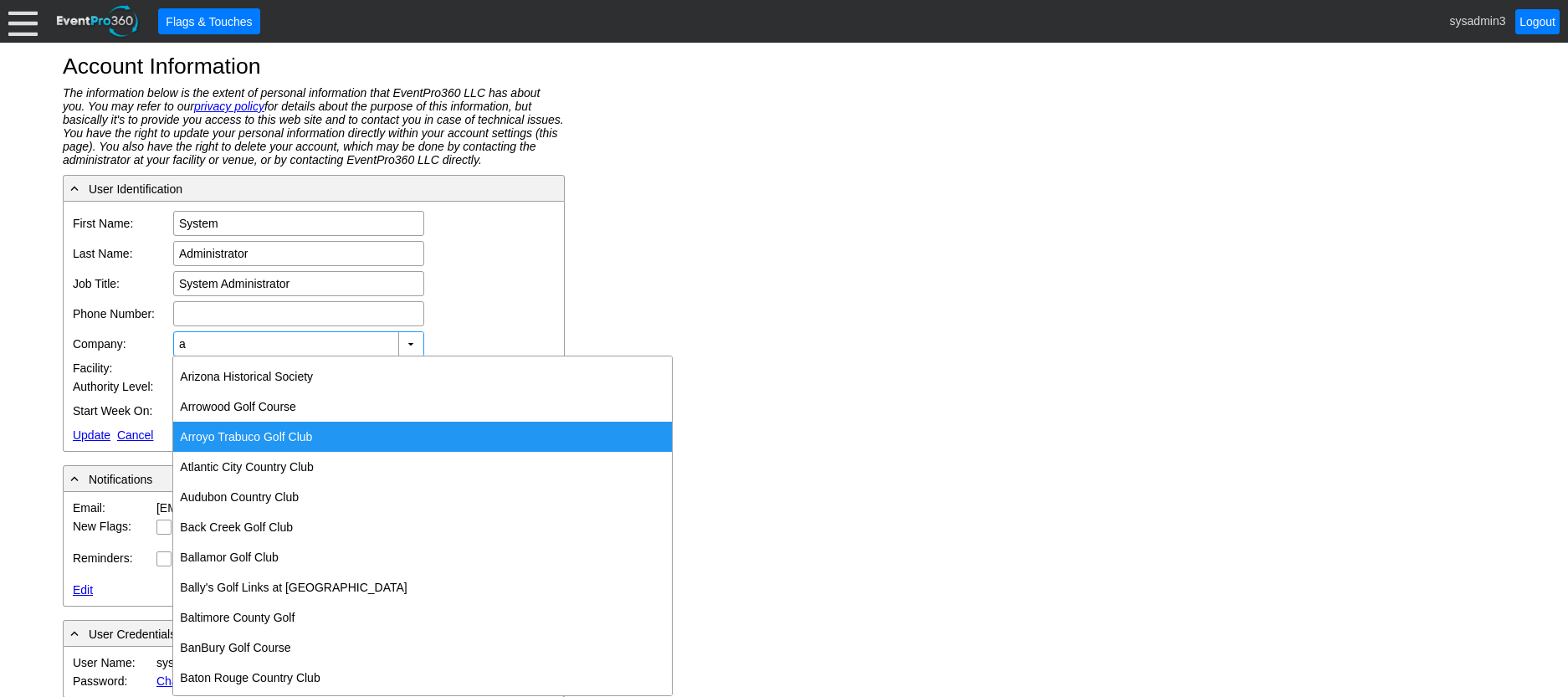
scroll to position [502, 0]
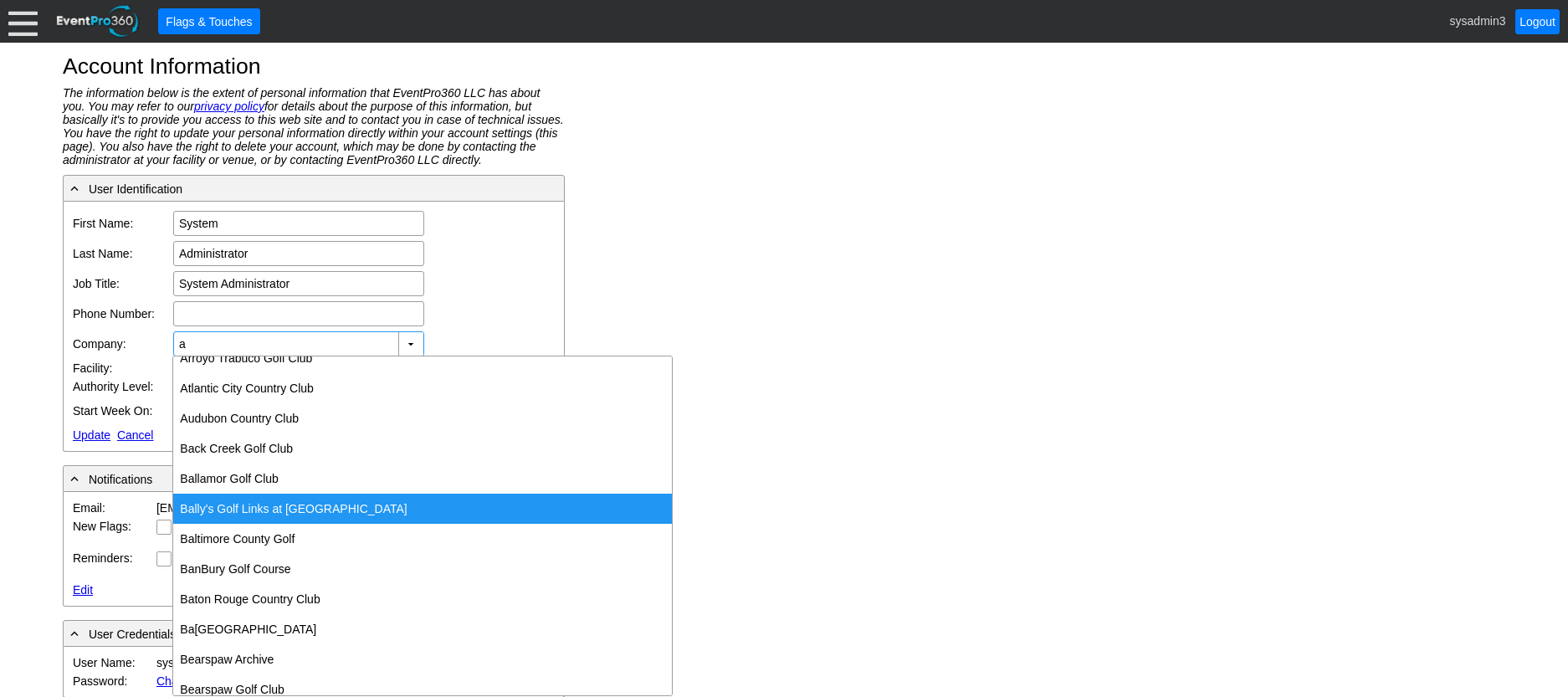
click at [292, 500] on div "B a lly's Golf Links at Ferry Point" at bounding box center [423, 509] width 499 height 30
type input "Bally's Golf Links at Ferry Point"
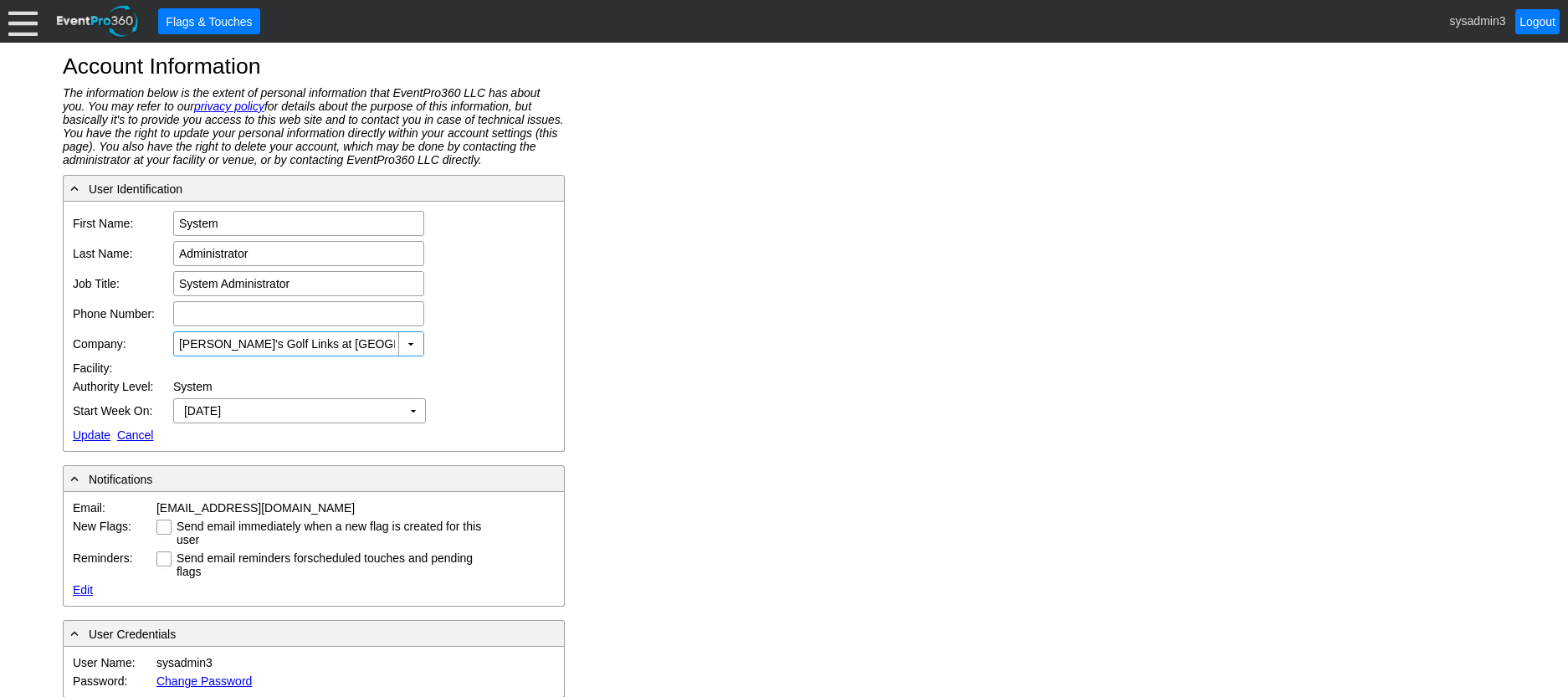
click at [90, 432] on link "Update" at bounding box center [91, 435] width 38 height 13
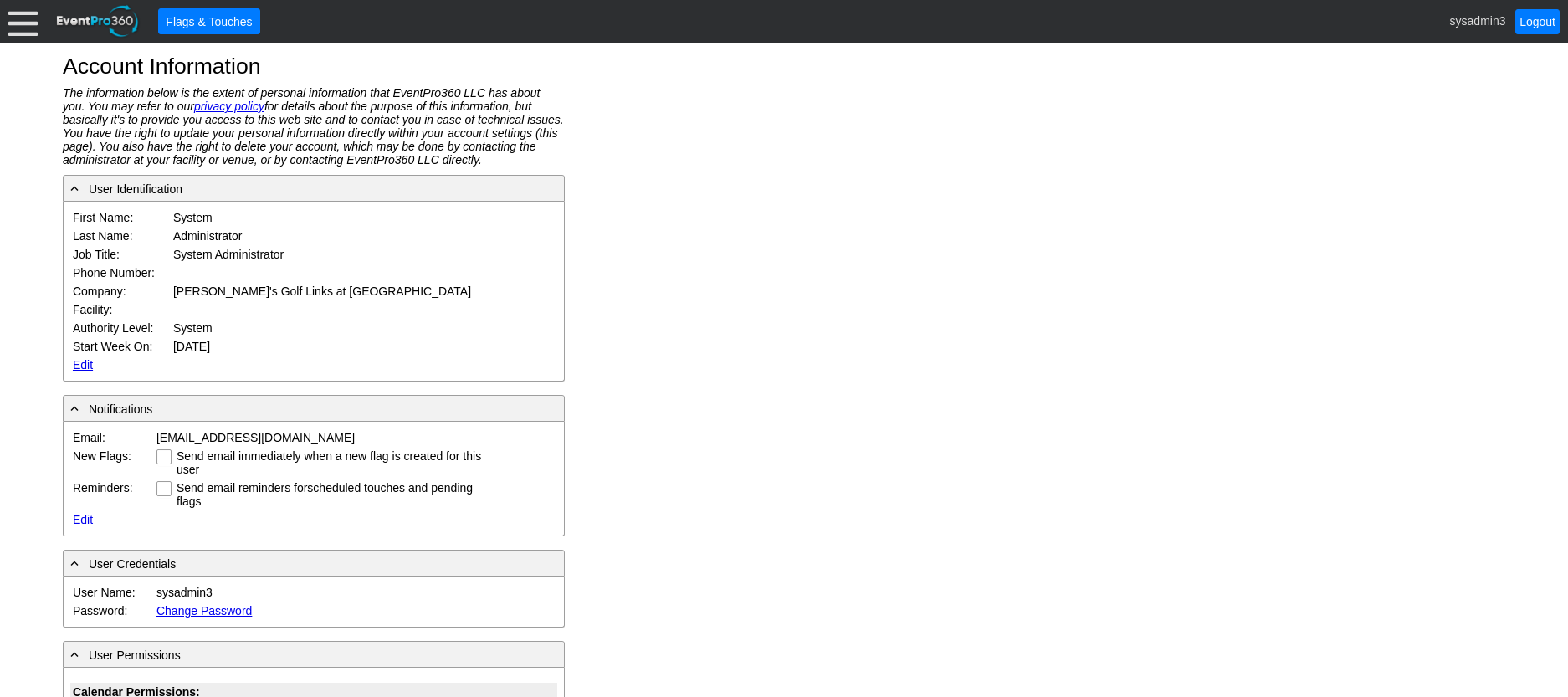
click at [23, 30] on div at bounding box center [22, 21] width 29 height 29
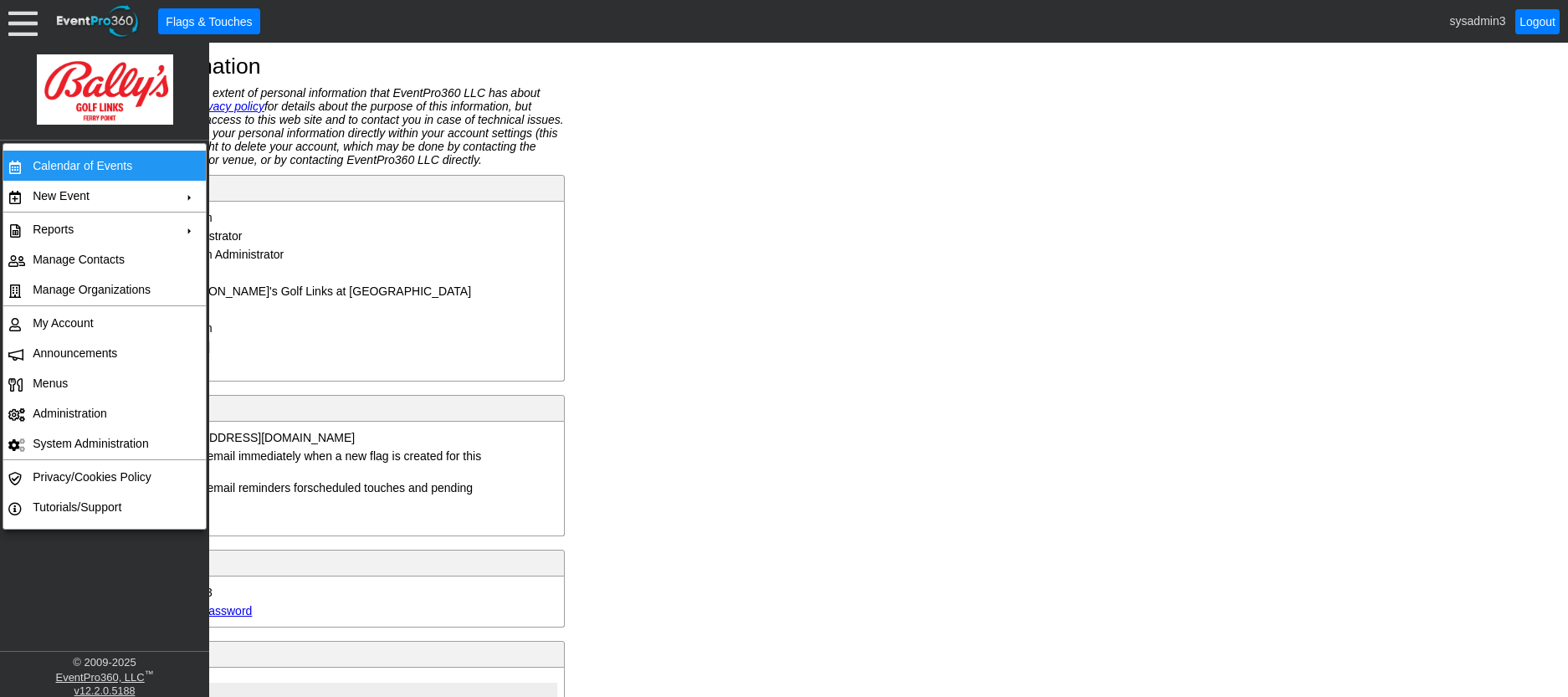
click at [41, 165] on td "Calendar of Events" at bounding box center [100, 165] width 150 height 30
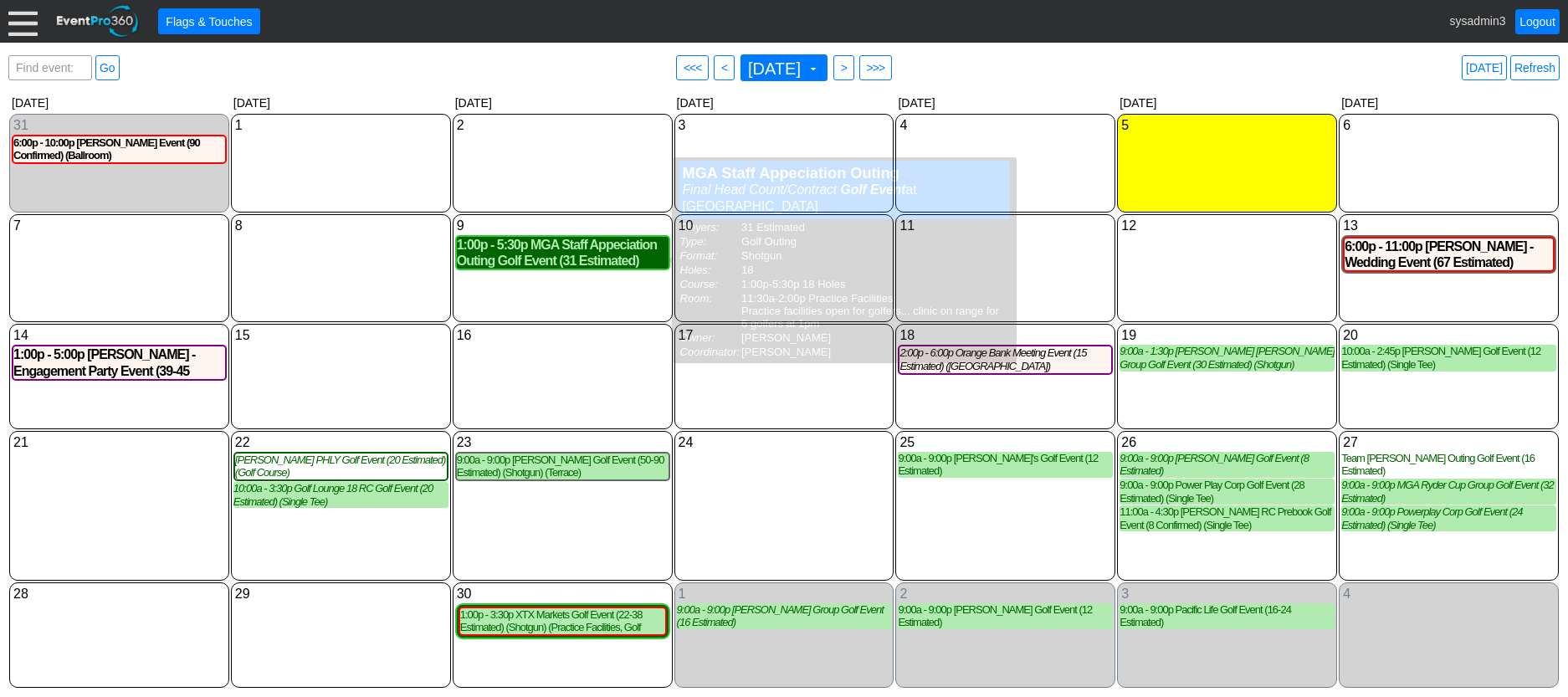
click at [568, 255] on div "1:00p - 5:30p MGA Staff Appeciation Outing Golf Event (31 Estimated) (Shotgun) …" at bounding box center [563, 253] width 212 height 32
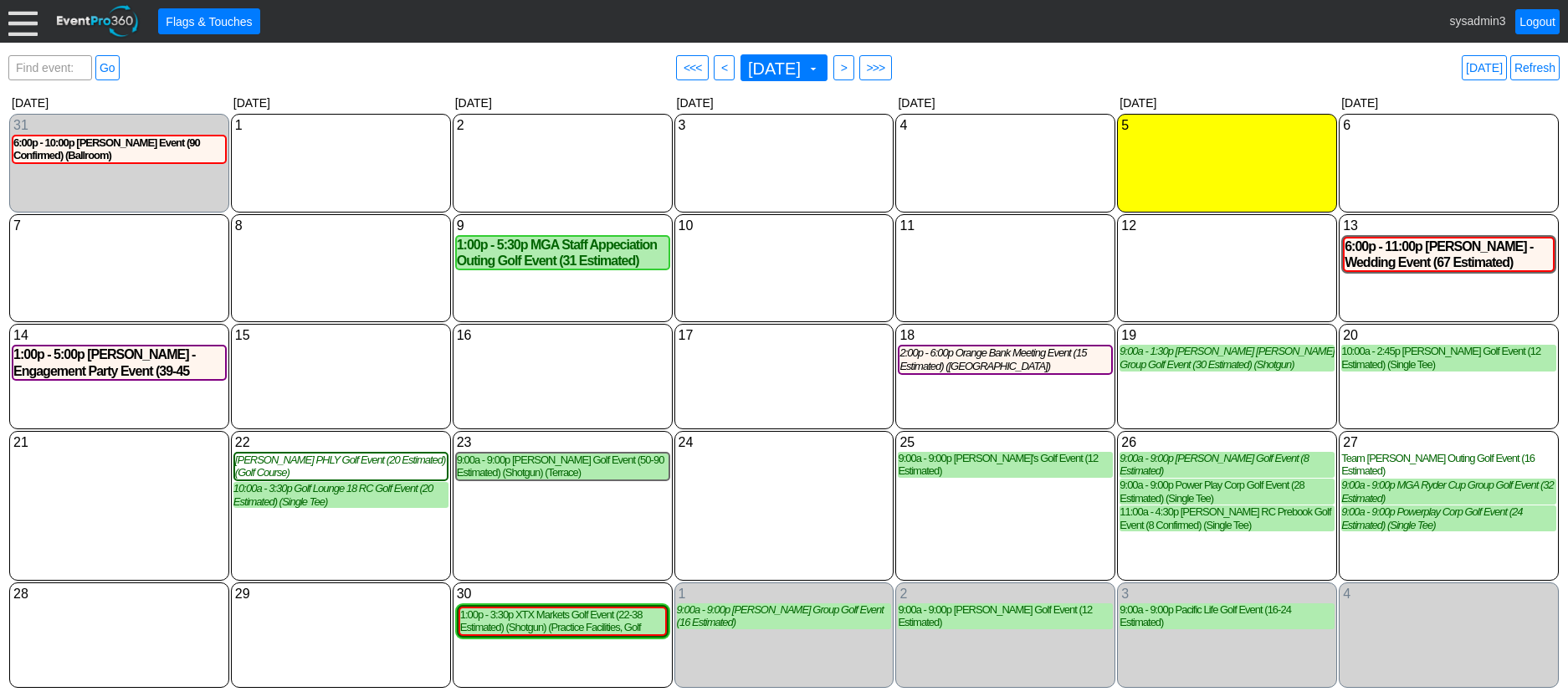
click at [19, 22] on div at bounding box center [22, 21] width 29 height 29
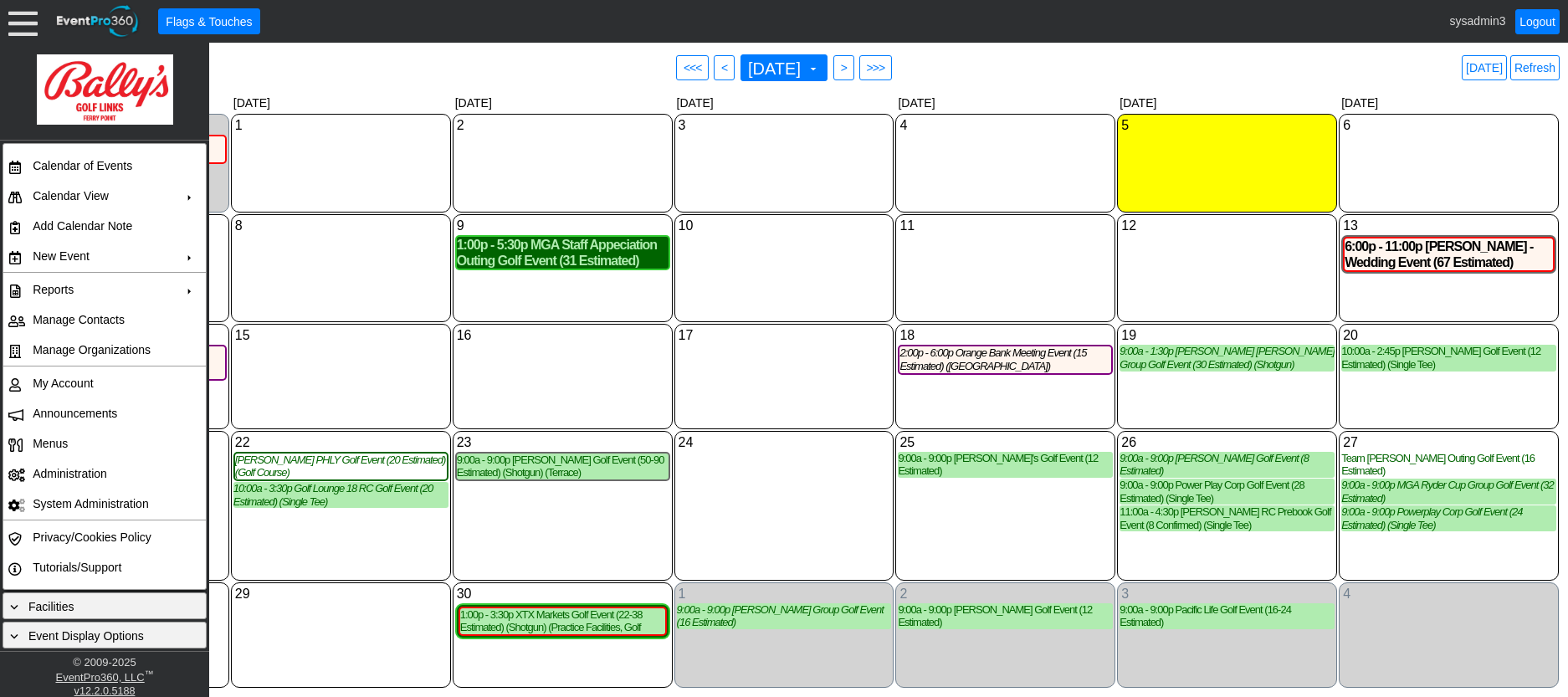
click at [568, 261] on div "1:00p - 5:30p MGA Staff Appeciation Outing Golf Event (31 Estimated) (Shotgun) …" at bounding box center [563, 253] width 212 height 32
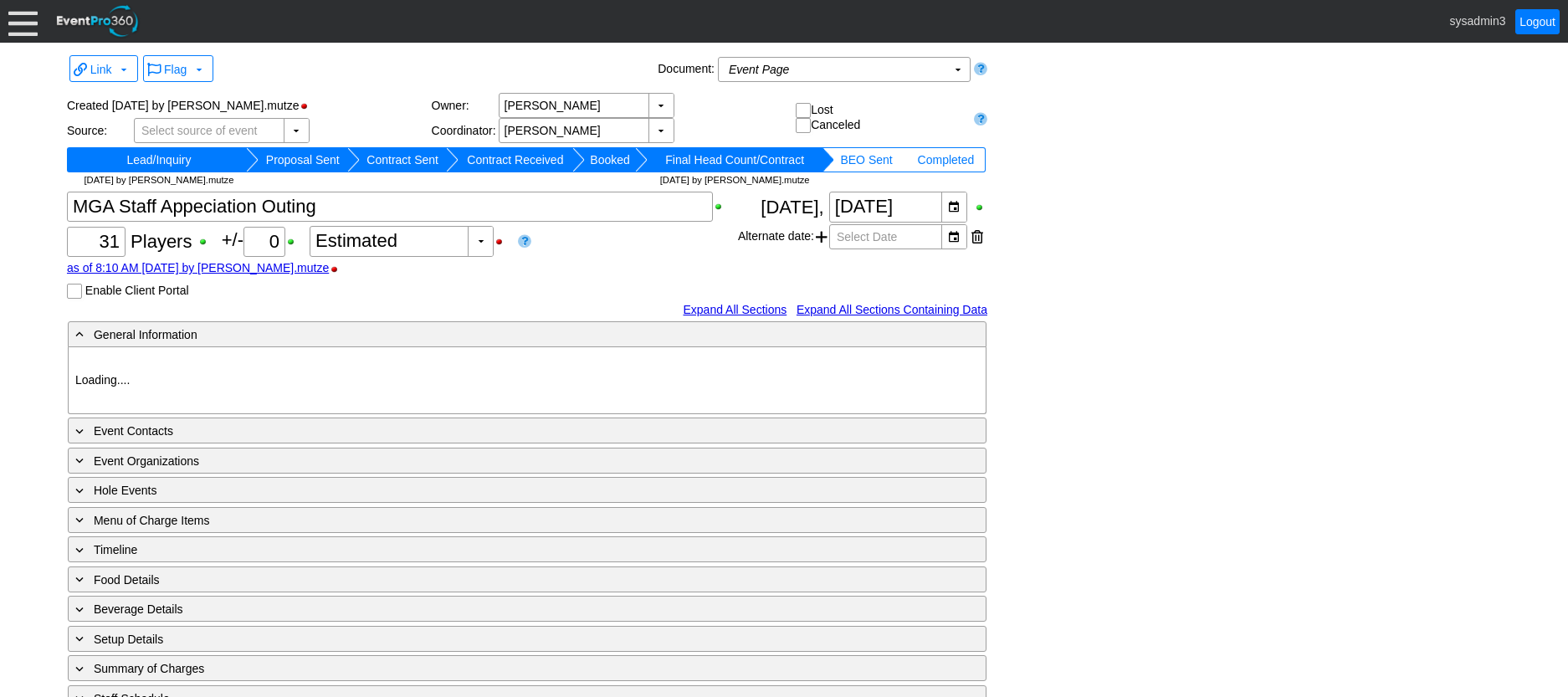
type input "Bally's [GEOGRAPHIC_DATA]"
type input "Golf Outing"
type input "Scramble"
type input "Shotgun"
type input "White"
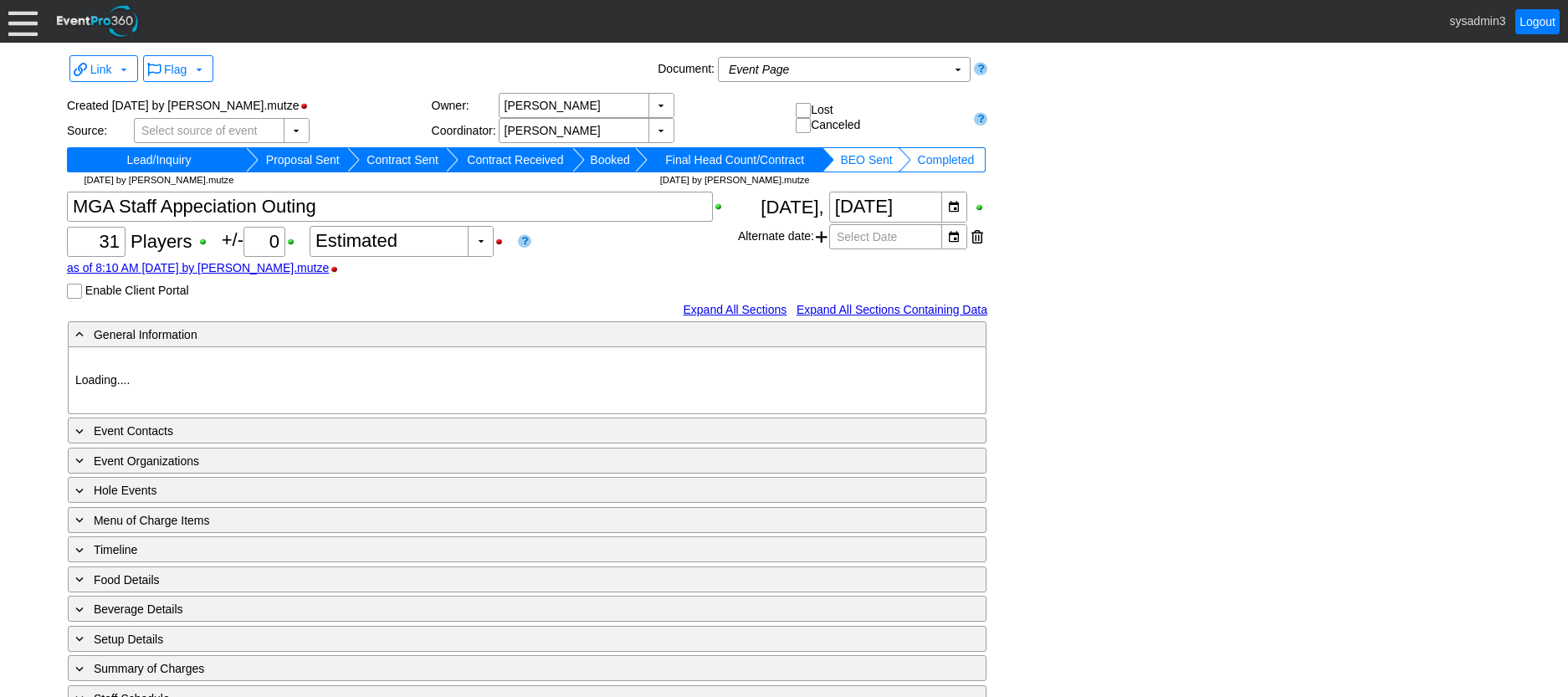
type input "Green"
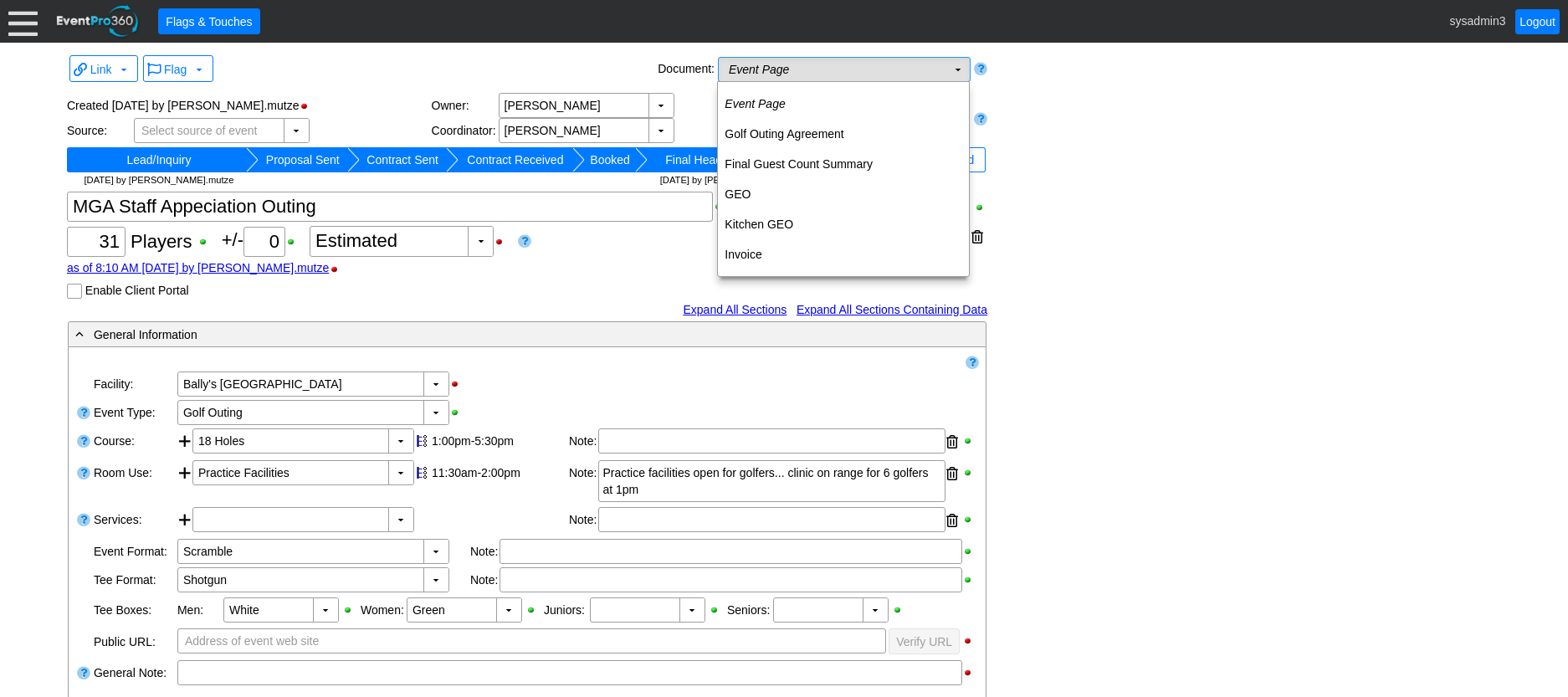
click at [872, 77] on td "Event Page Χ" at bounding box center [832, 70] width 228 height 24
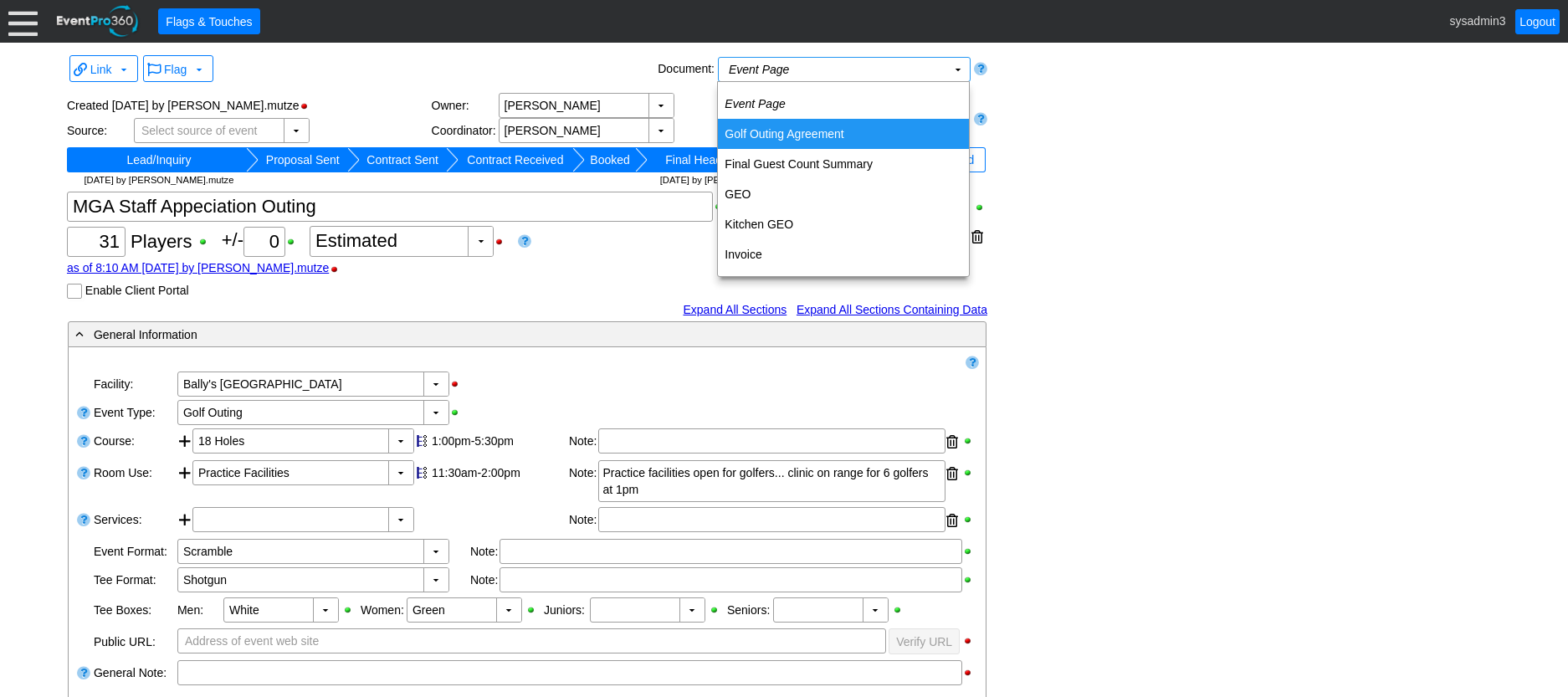
click at [824, 129] on td "Golf Outing Agreement" at bounding box center [843, 134] width 251 height 30
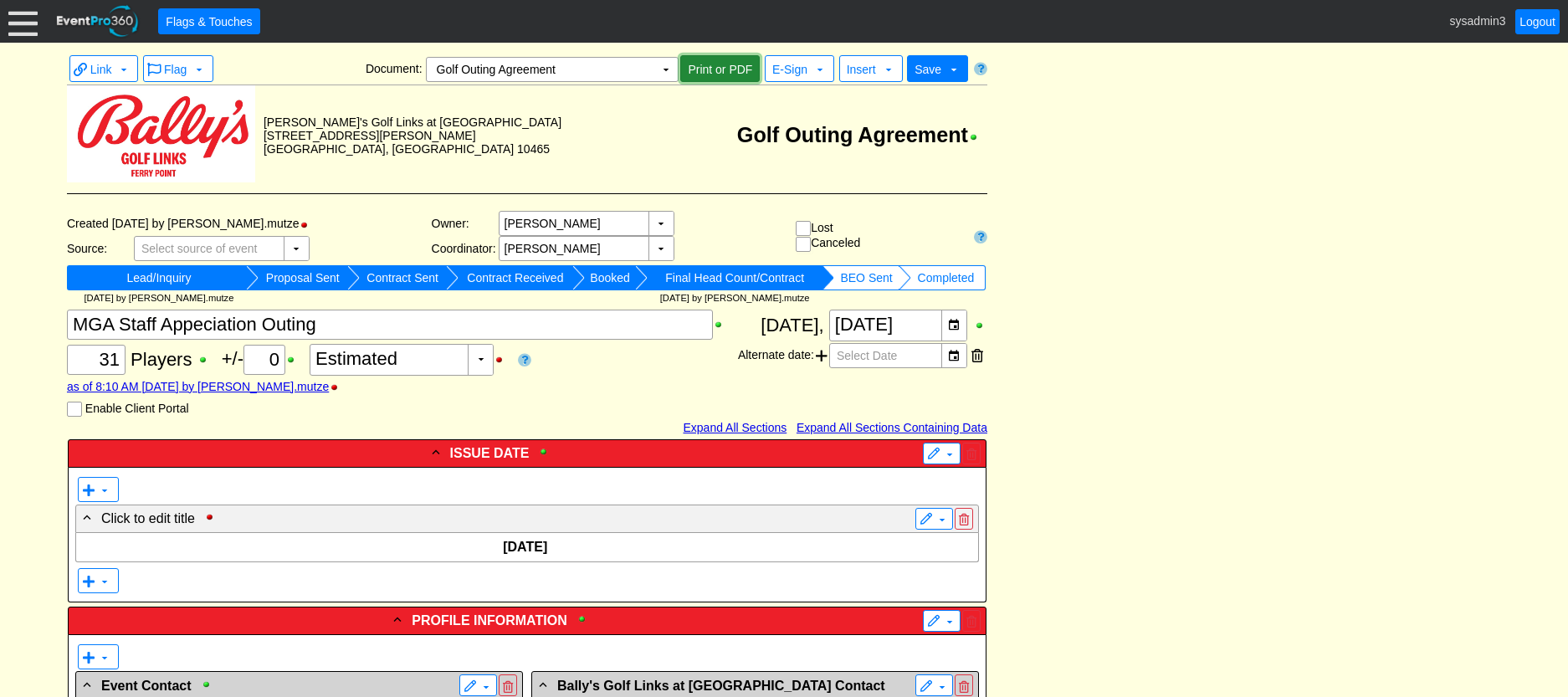
click at [708, 69] on span "Print or PDF" at bounding box center [720, 69] width 72 height 17
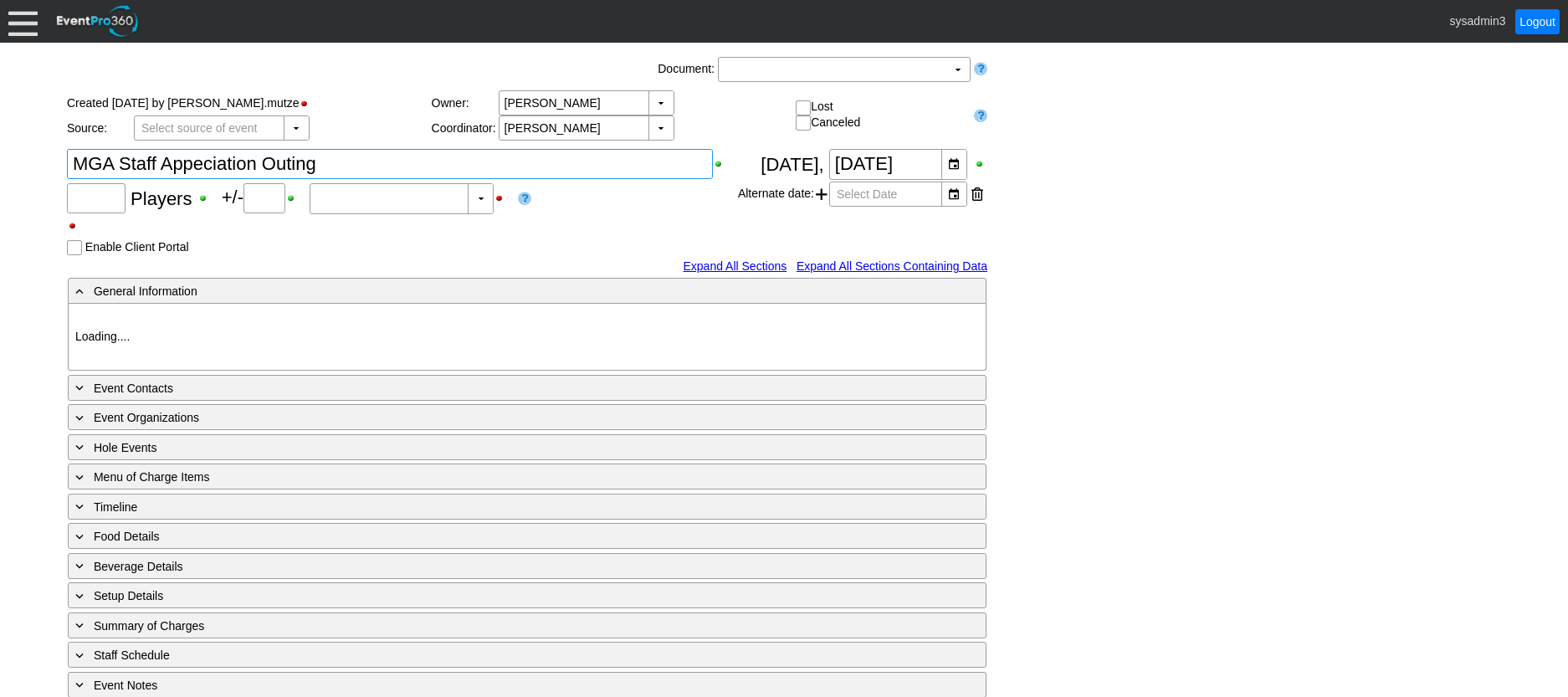
type input "31"
type input "0"
type input "Estimated"
type input "Bally's Ferry Point"
type input "Golf Outing"
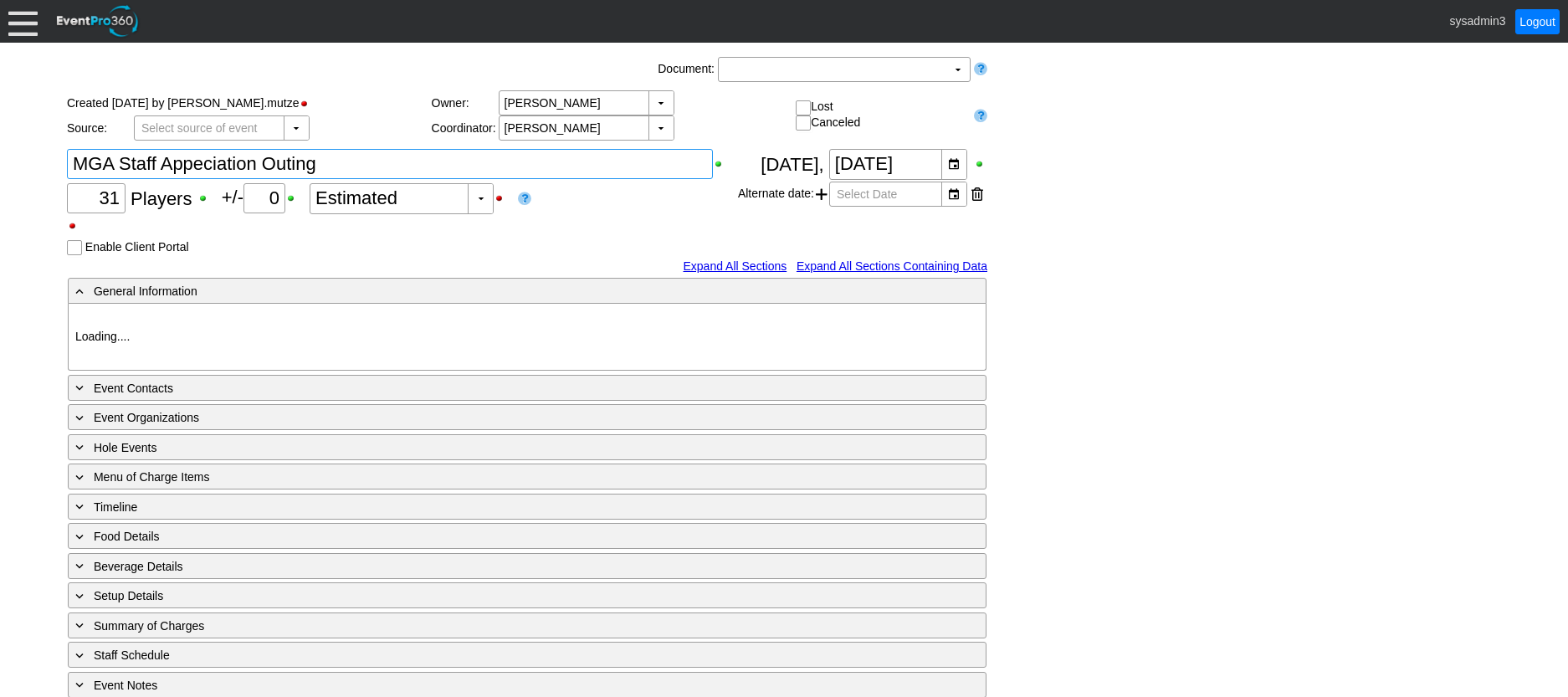
type input "Scramble"
type input "Shotgun"
type input "White"
type input "Green"
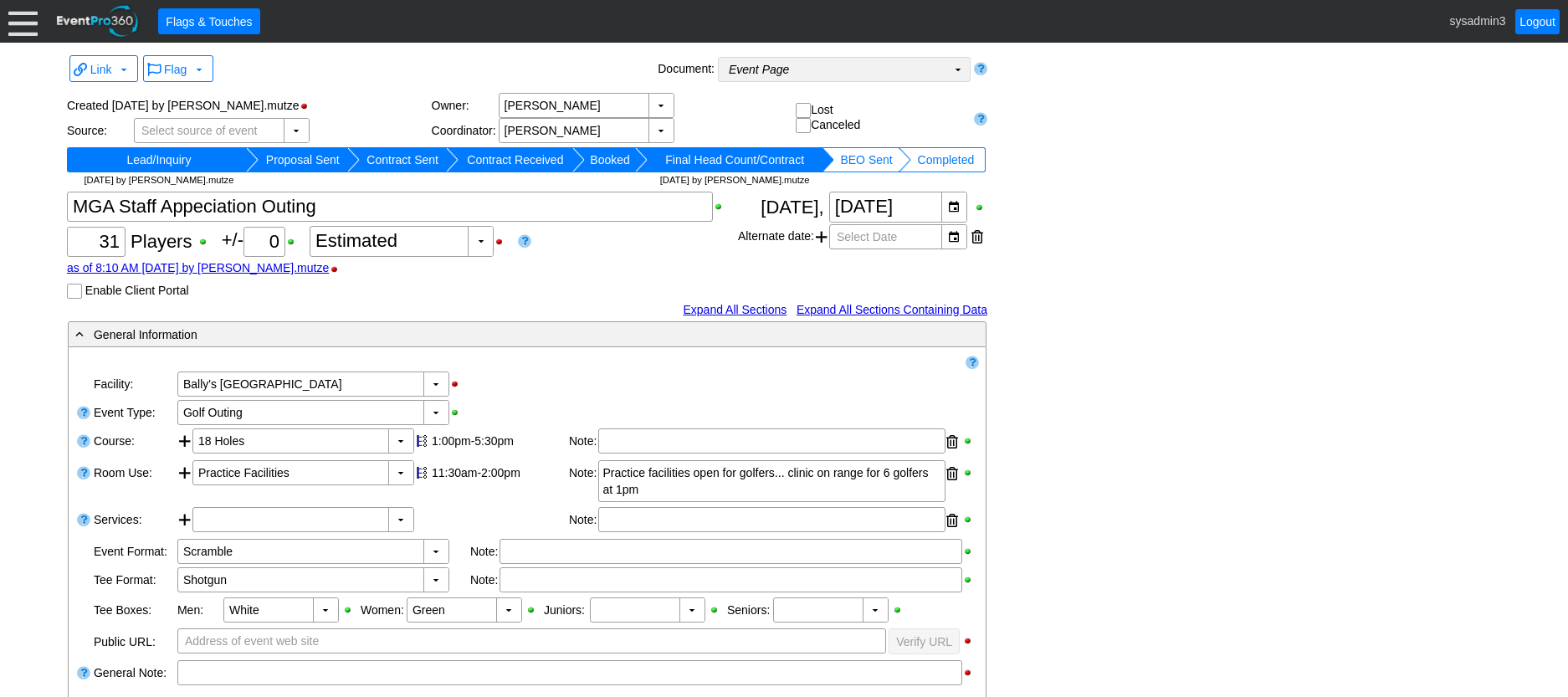
click at [869, 73] on td "Event Page Χ" at bounding box center [832, 70] width 228 height 24
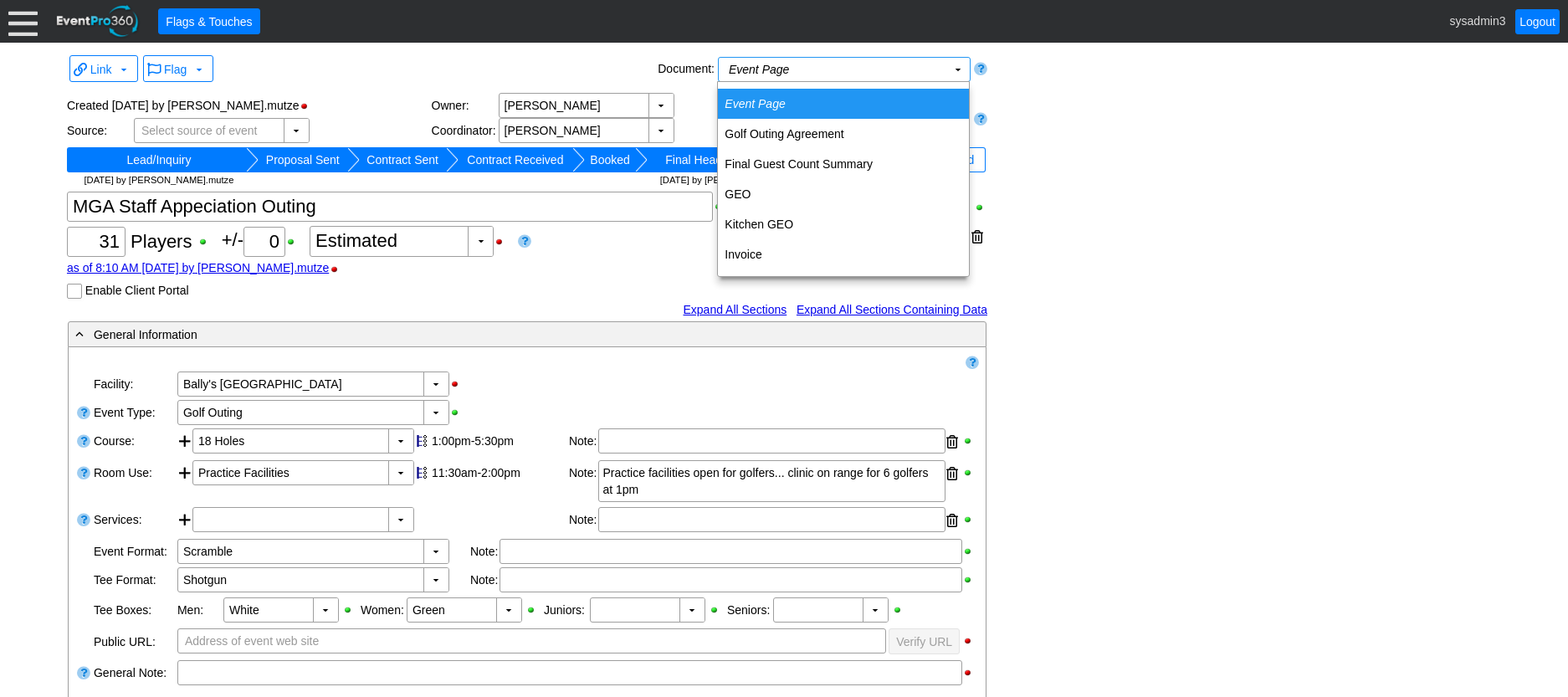
click at [19, 29] on div at bounding box center [22, 21] width 29 height 29
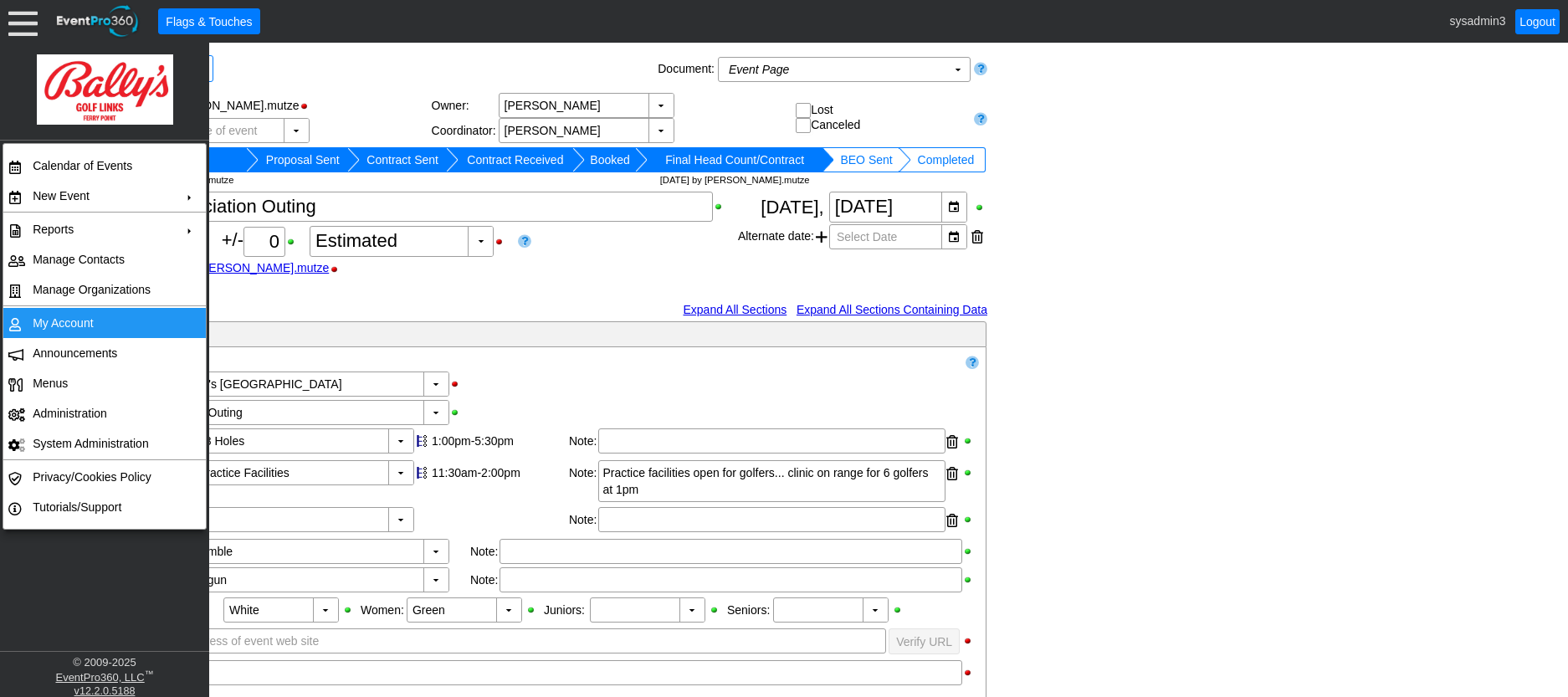
click at [55, 312] on td "My Account" at bounding box center [100, 323] width 150 height 30
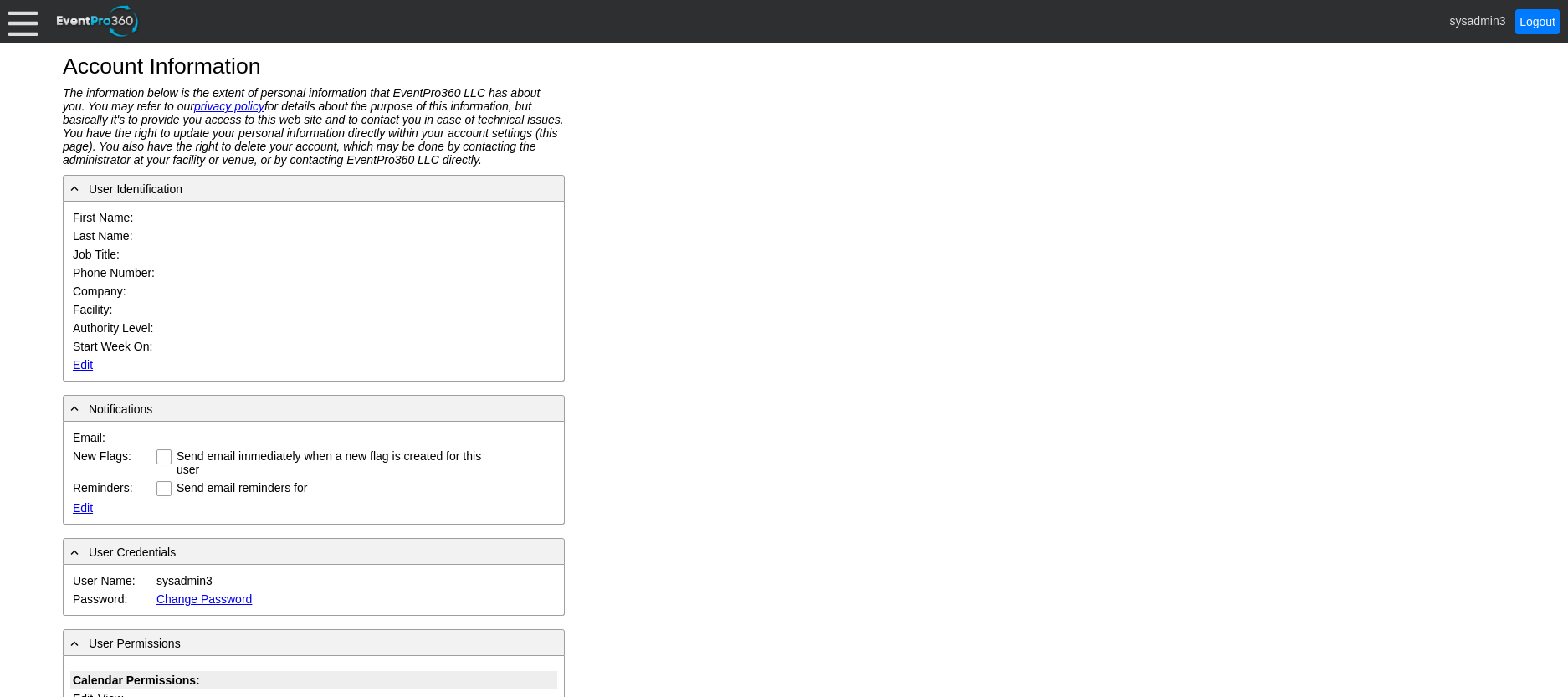
type input "System"
type input "Administrator"
type input "System Administrator"
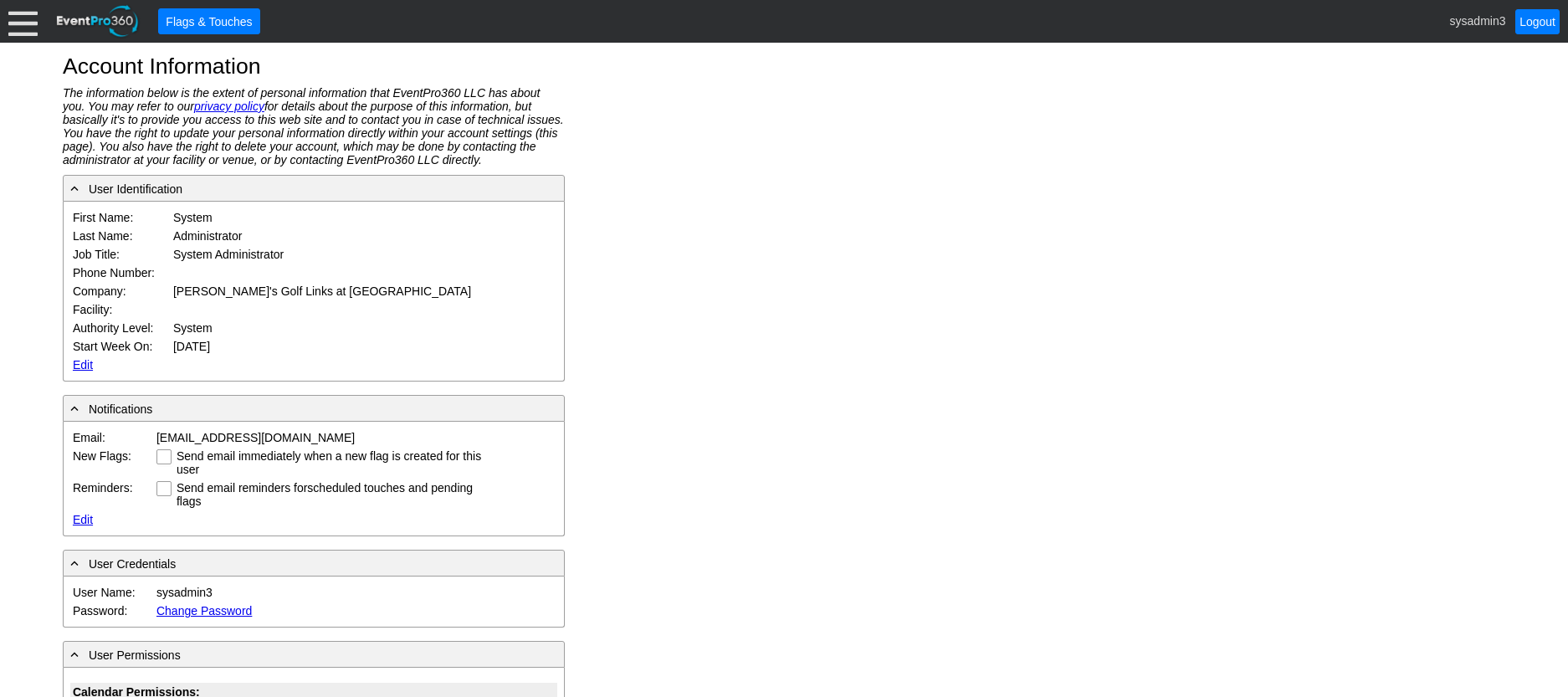
click at [76, 363] on link "Edit" at bounding box center [83, 364] width 20 height 13
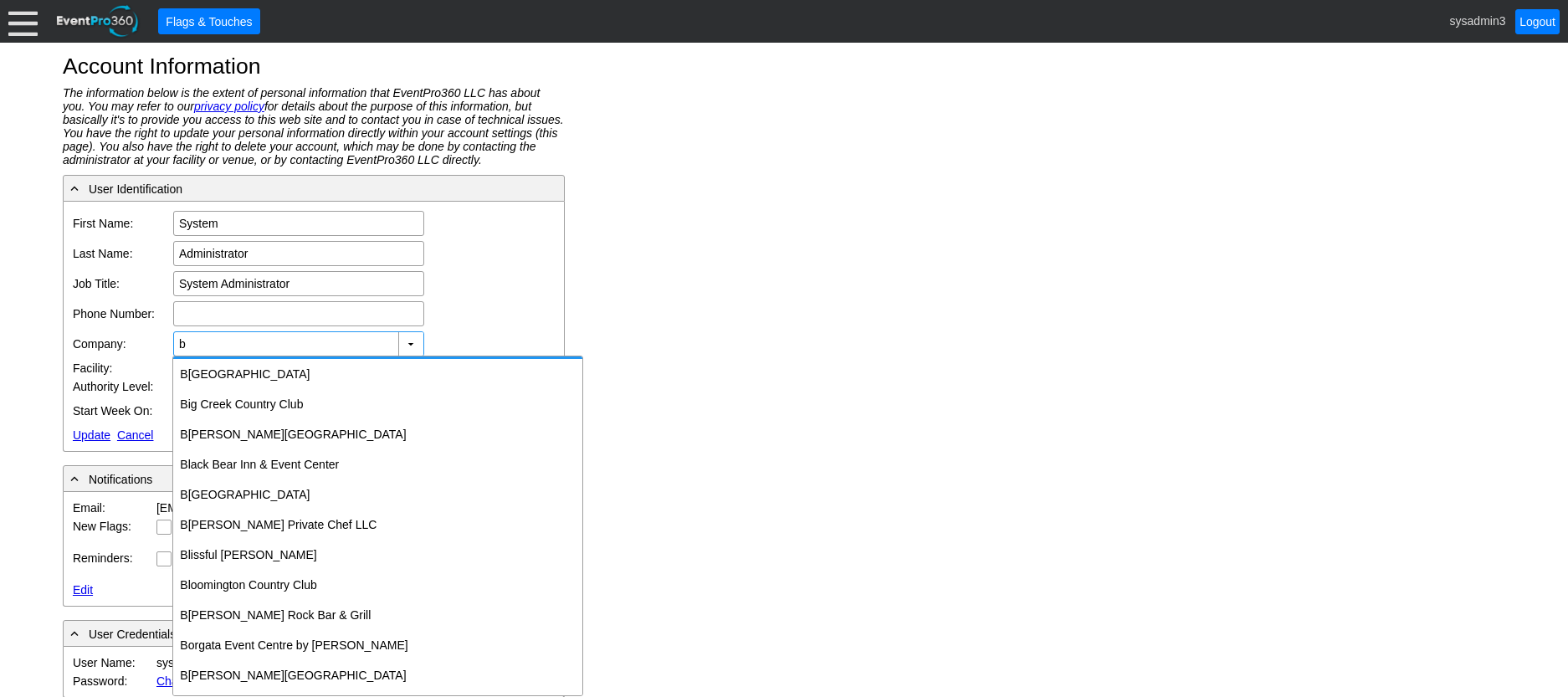
scroll to position [753, 0]
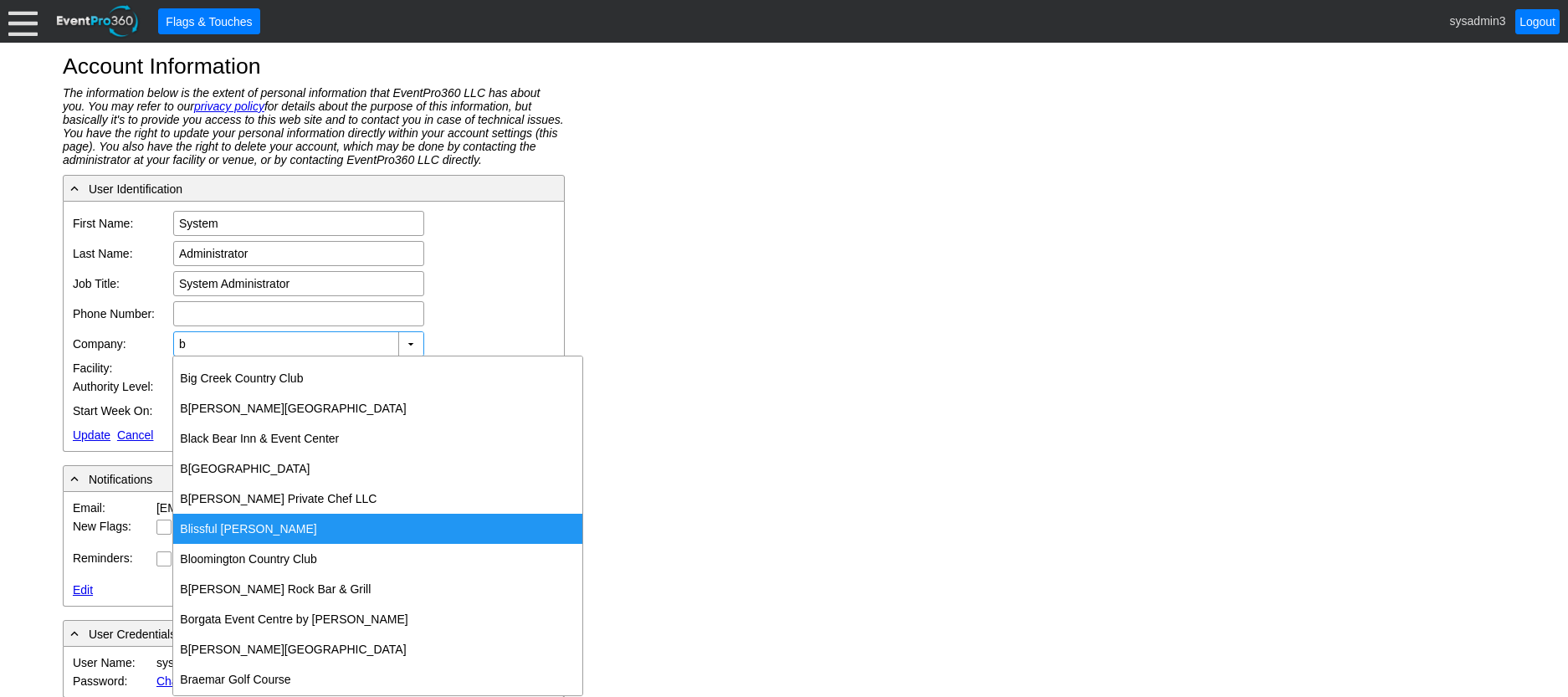
click at [225, 526] on div "B lissful [PERSON_NAME]" at bounding box center [377, 529] width 409 height 30
type input "Blissful [PERSON_NAME]"
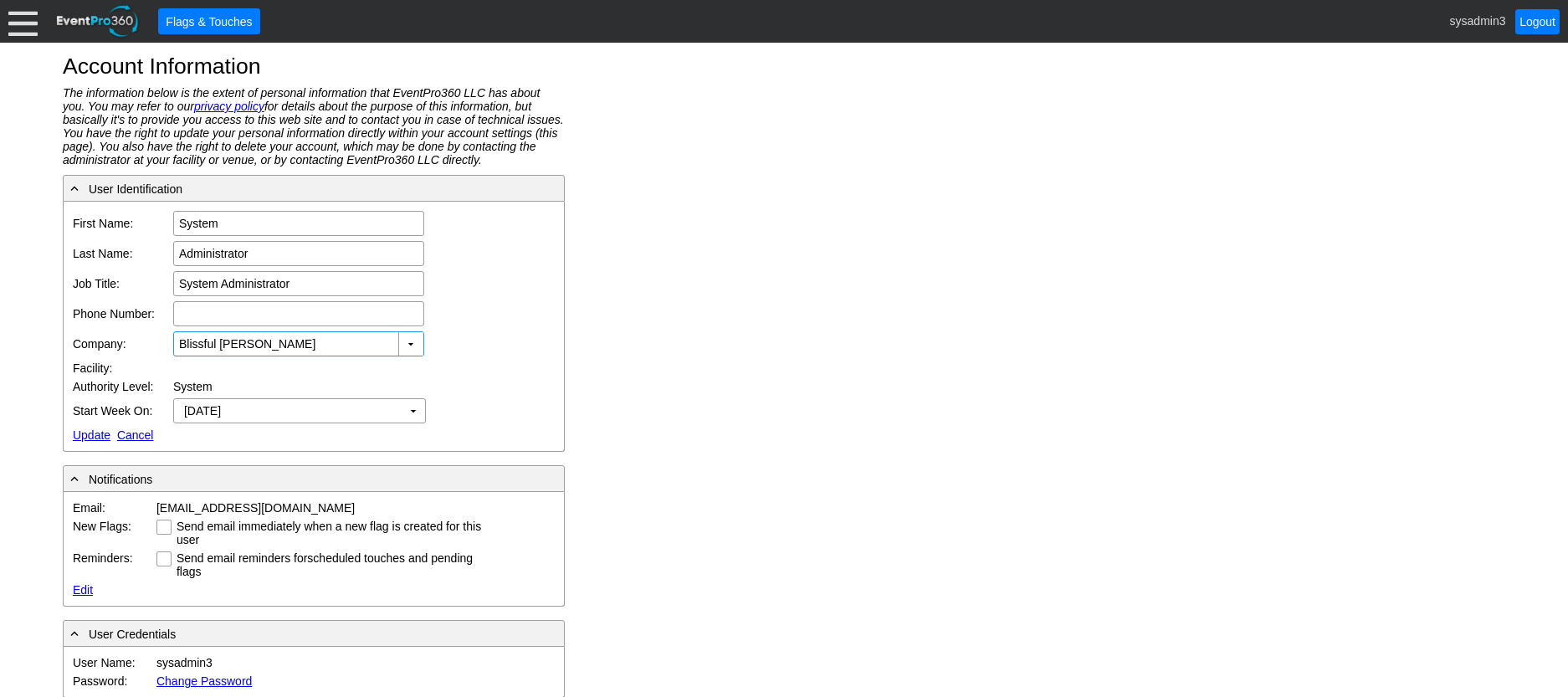
click at [87, 429] on link "Update" at bounding box center [91, 435] width 38 height 13
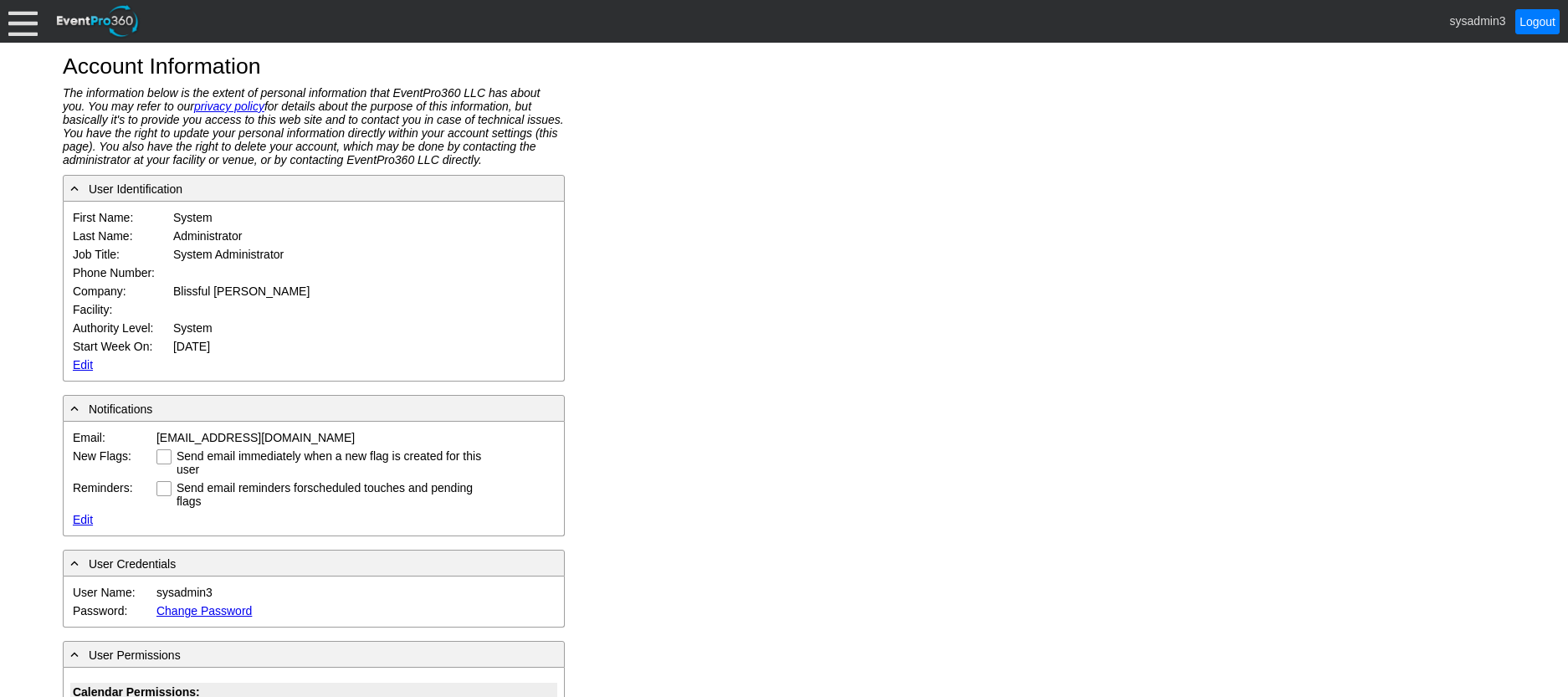
click at [26, 24] on div at bounding box center [22, 21] width 29 height 29
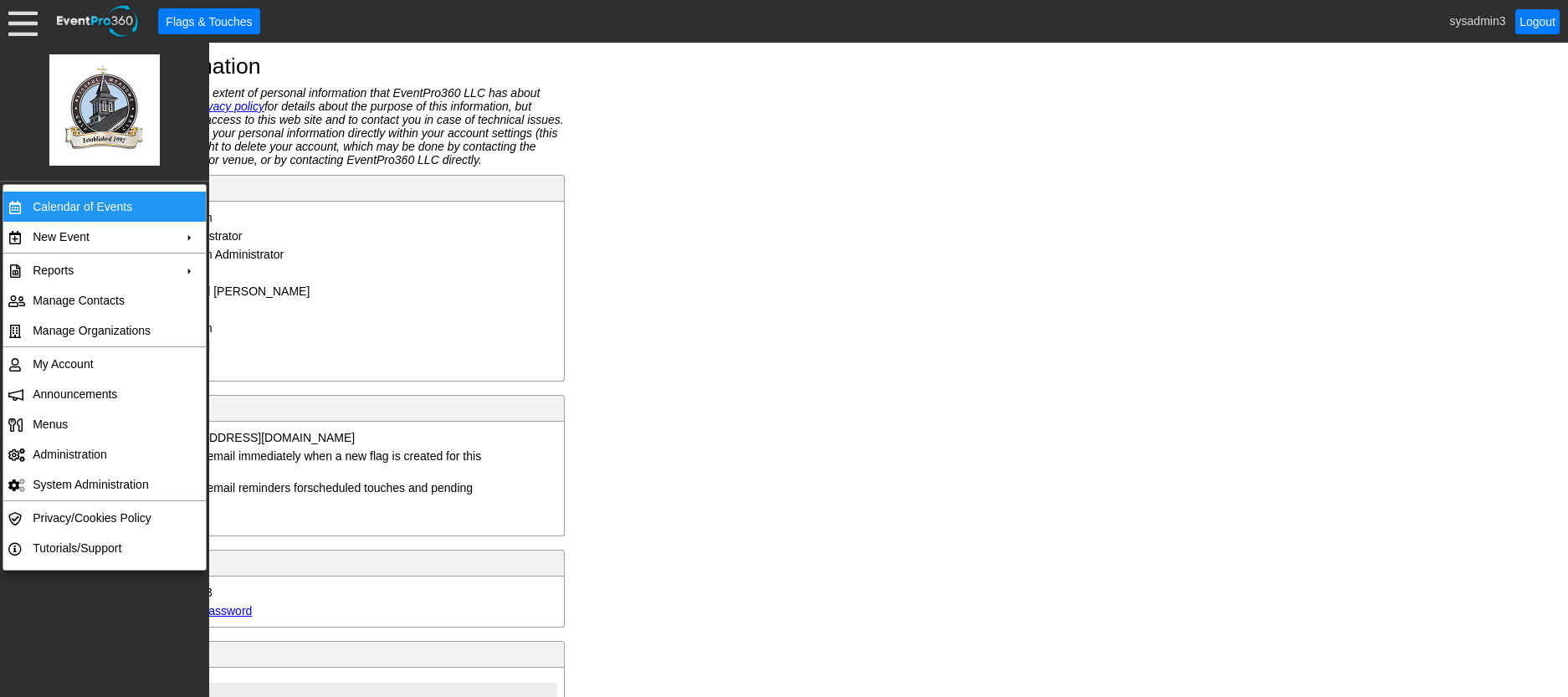
click at [93, 198] on td "Calendar of Events" at bounding box center [100, 207] width 150 height 30
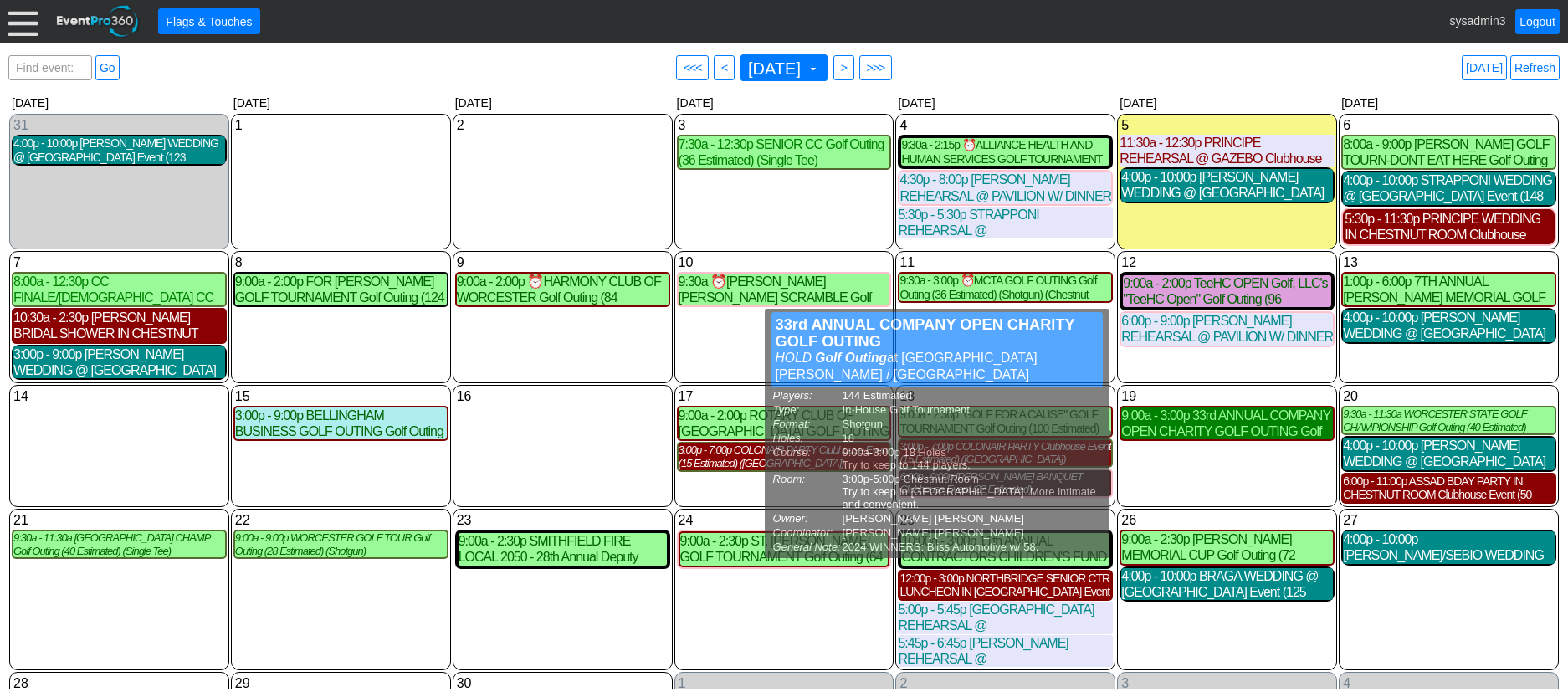
click at [1165, 430] on div "9:00a - 3:00p 33rd ANNUAL COMPANY OPEN CHARITY GOLF OUTING Golf Outing (144 Est…" at bounding box center [1227, 424] width 212 height 32
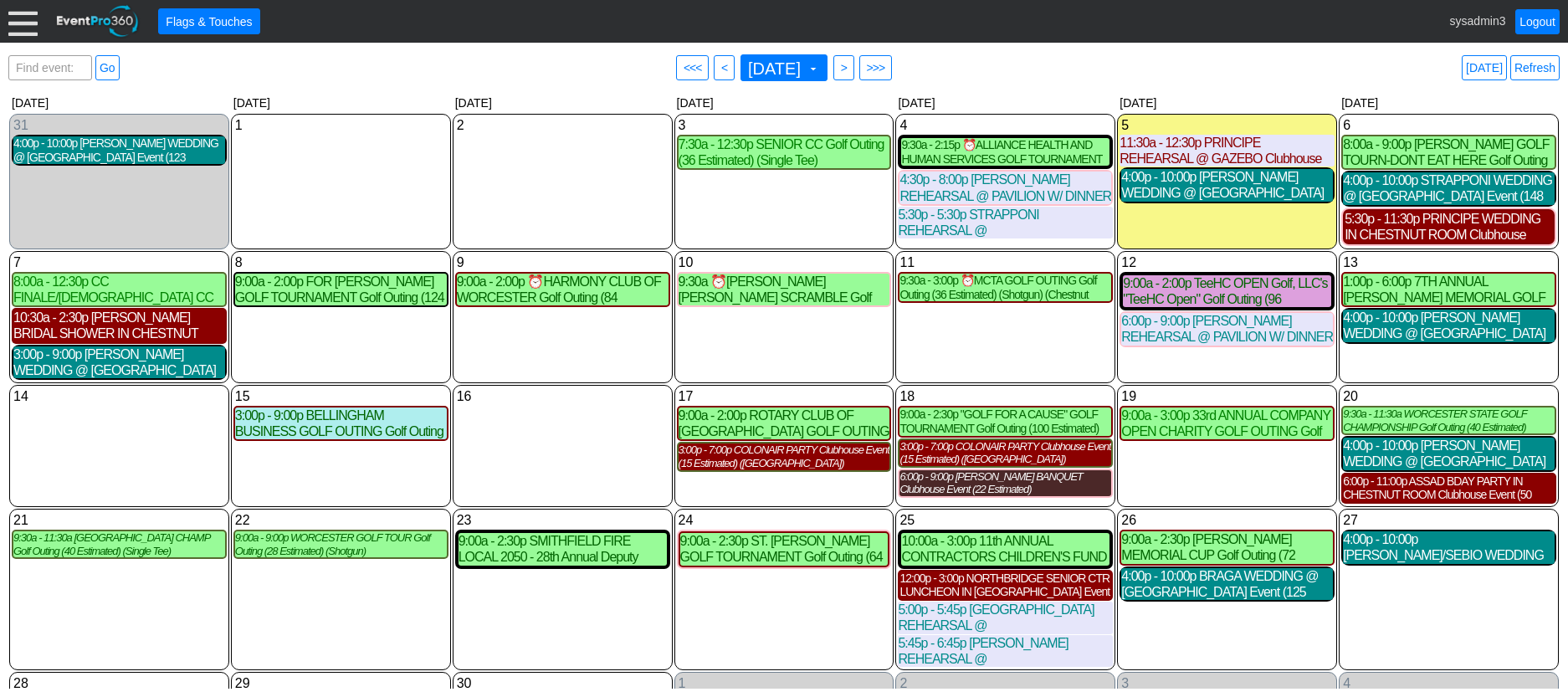
click at [13, 18] on div at bounding box center [22, 21] width 29 height 29
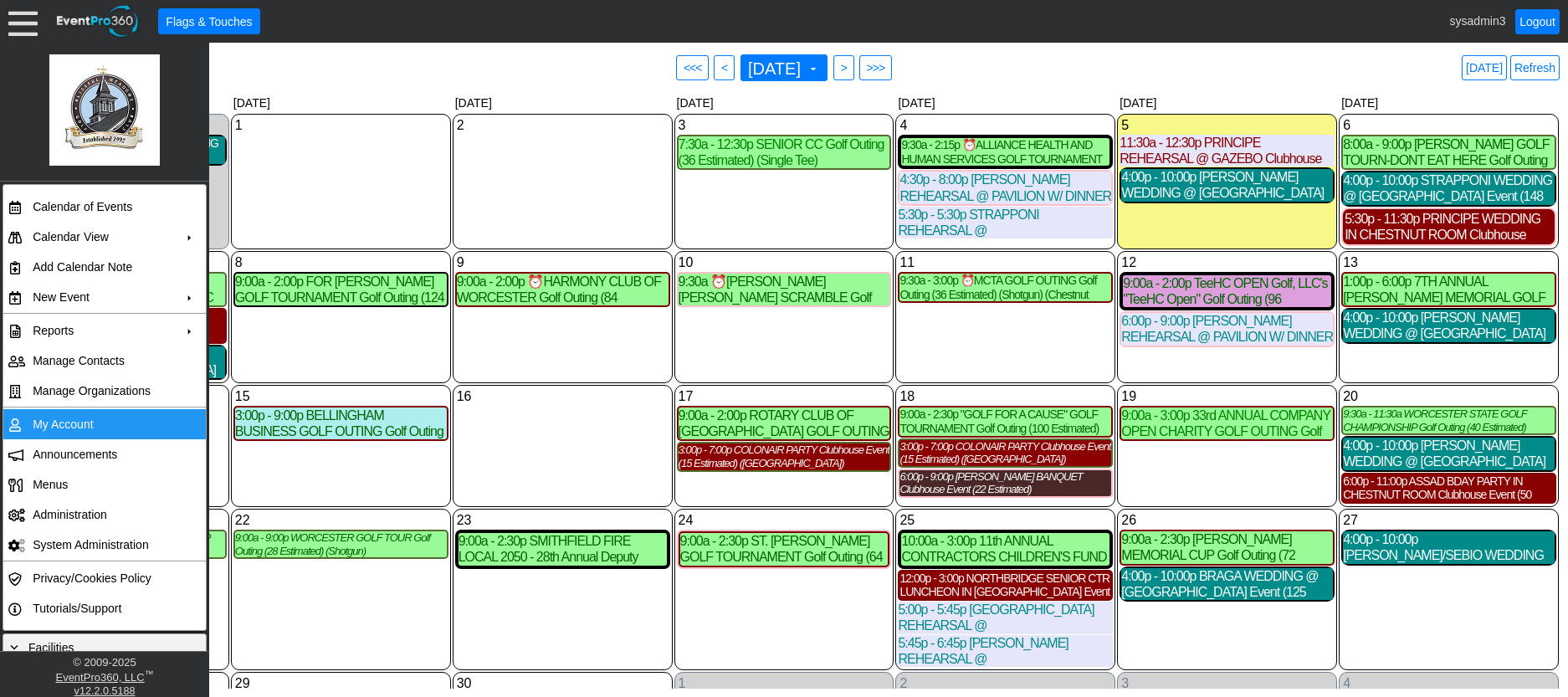
click at [76, 424] on td "My Account" at bounding box center [100, 425] width 150 height 30
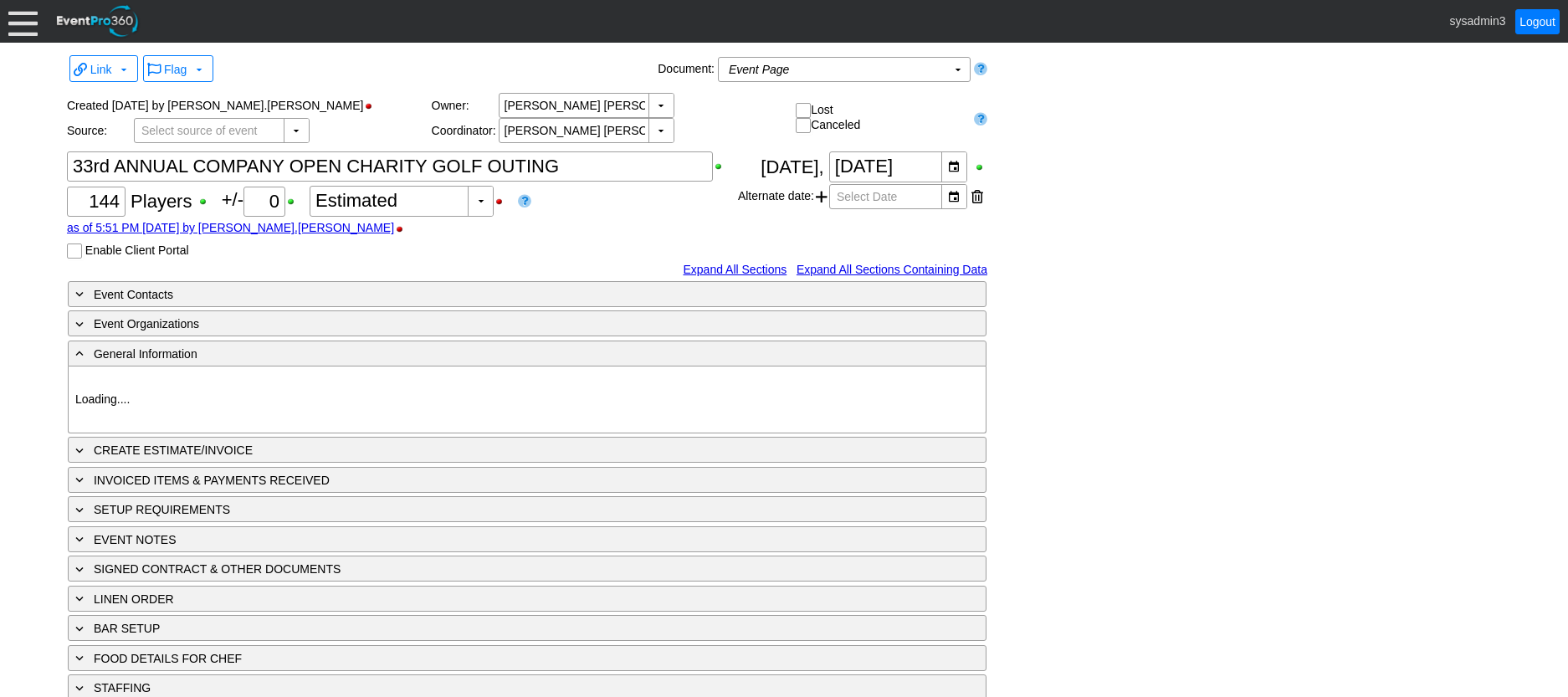
type input "[GEOGRAPHIC_DATA][PERSON_NAME] / [GEOGRAPHIC_DATA]"
type input "In-House Golf Tournament"
type input "Scramble"
type input "Shotgun"
type input "White"
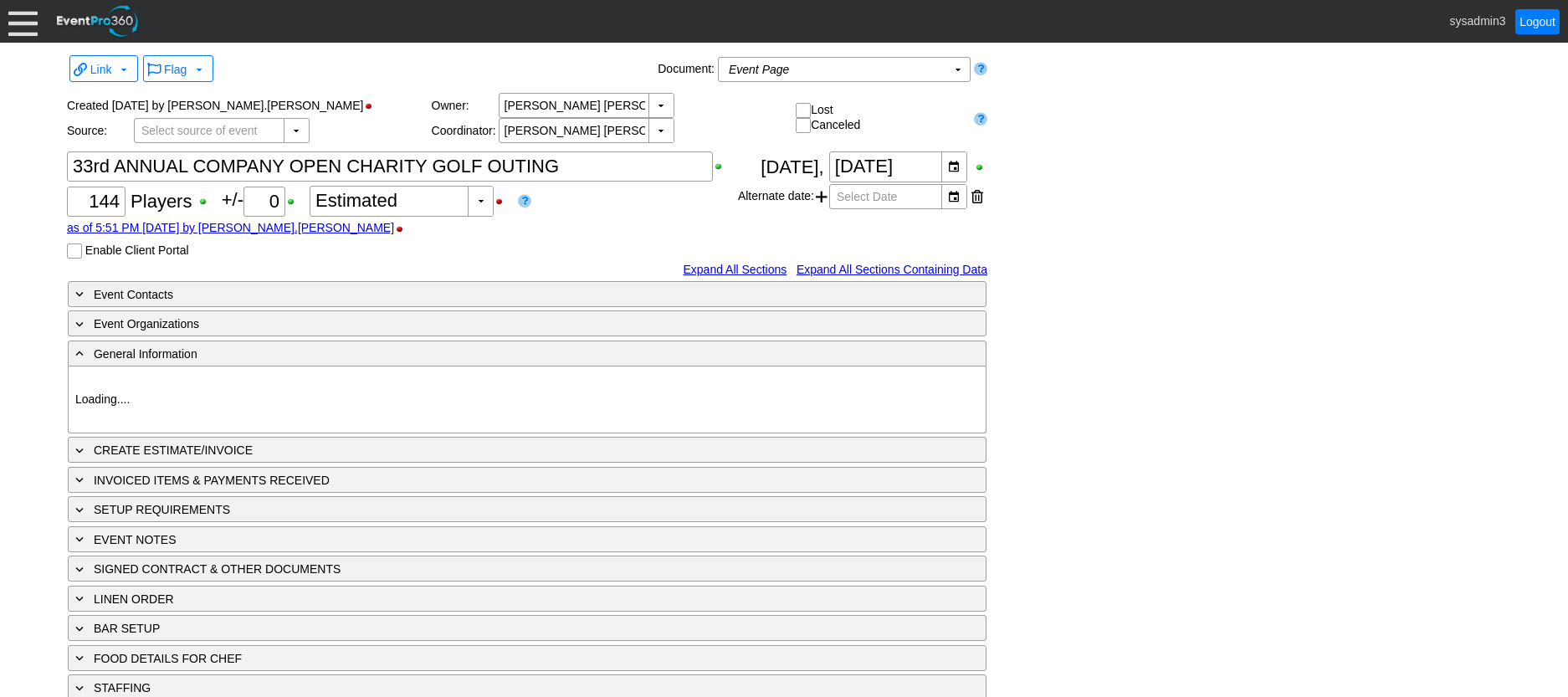
type input "Red"
type input "White"
type input "https://www.blissfulmeadows.com/companyopen"
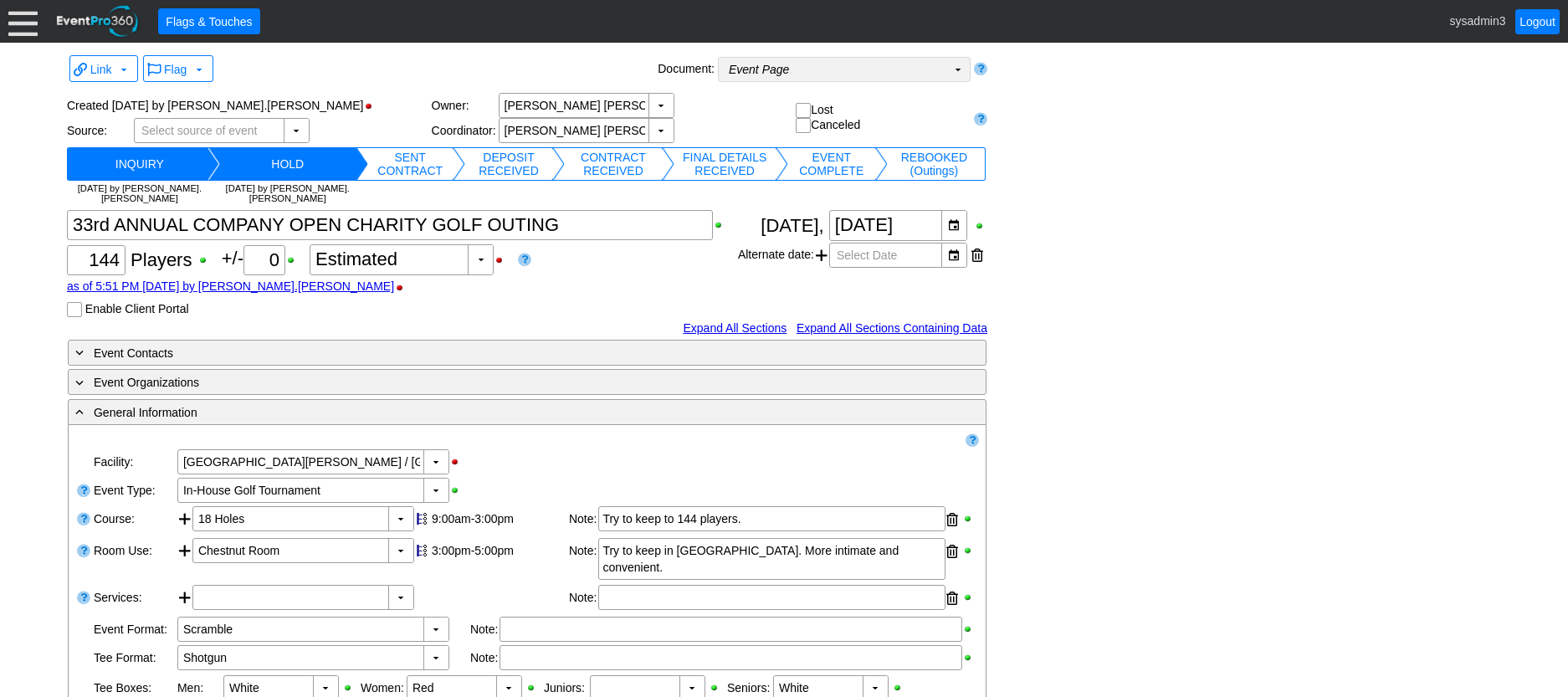
click at [827, 72] on td "Event Page Χ" at bounding box center [832, 70] width 228 height 24
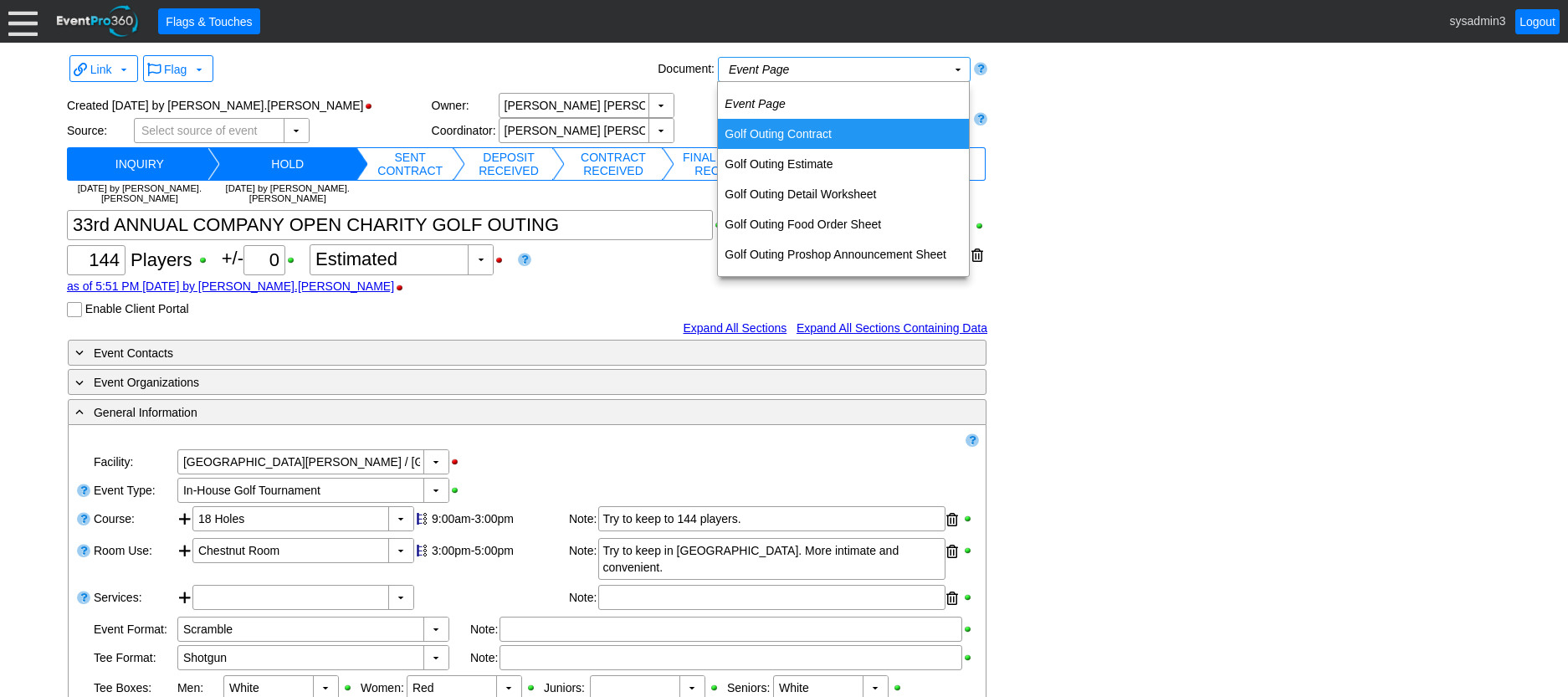
click at [786, 129] on td "Golf Outing Contract" at bounding box center [843, 134] width 251 height 30
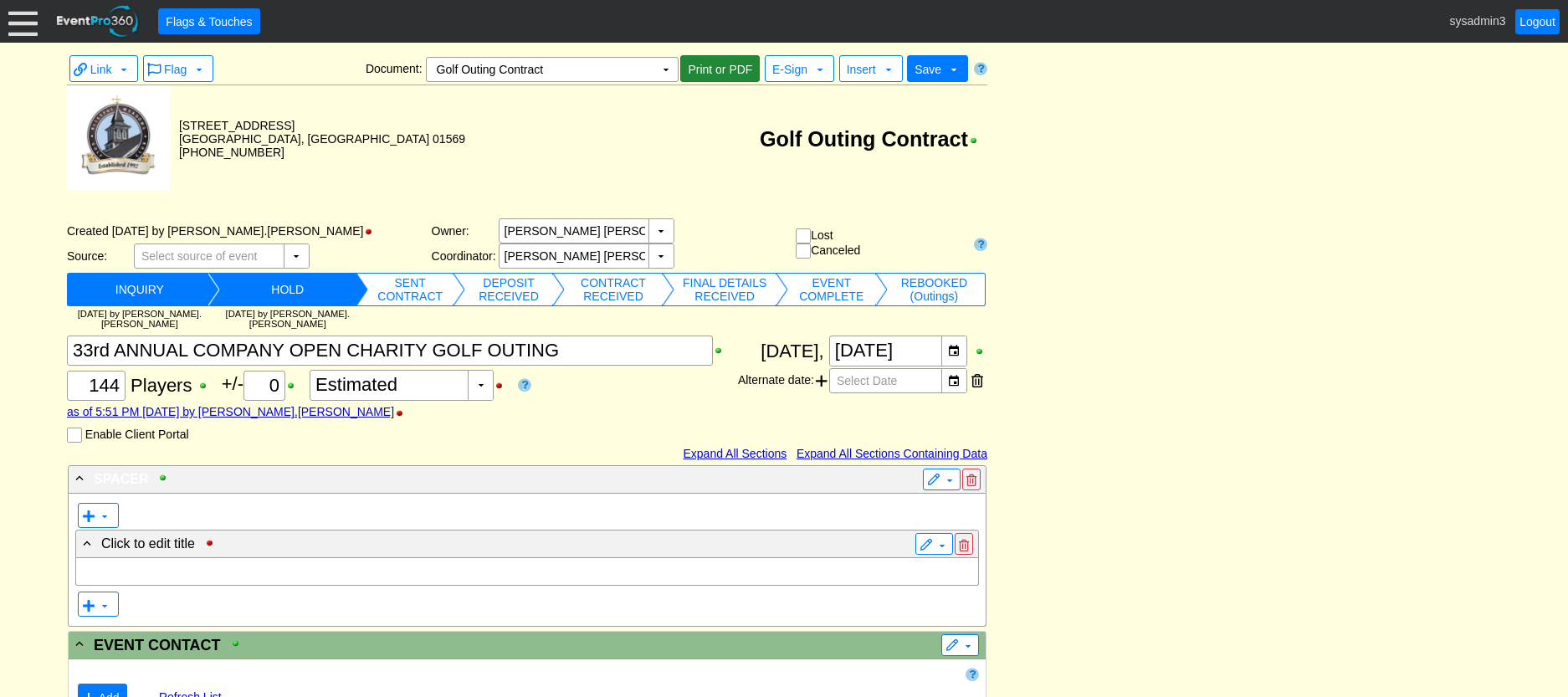
drag, startPoint x: 708, startPoint y: 69, endPoint x: 1181, endPoint y: 610, distance: 718.6
click at [708, 69] on span "Print or PDF" at bounding box center [720, 69] width 72 height 17
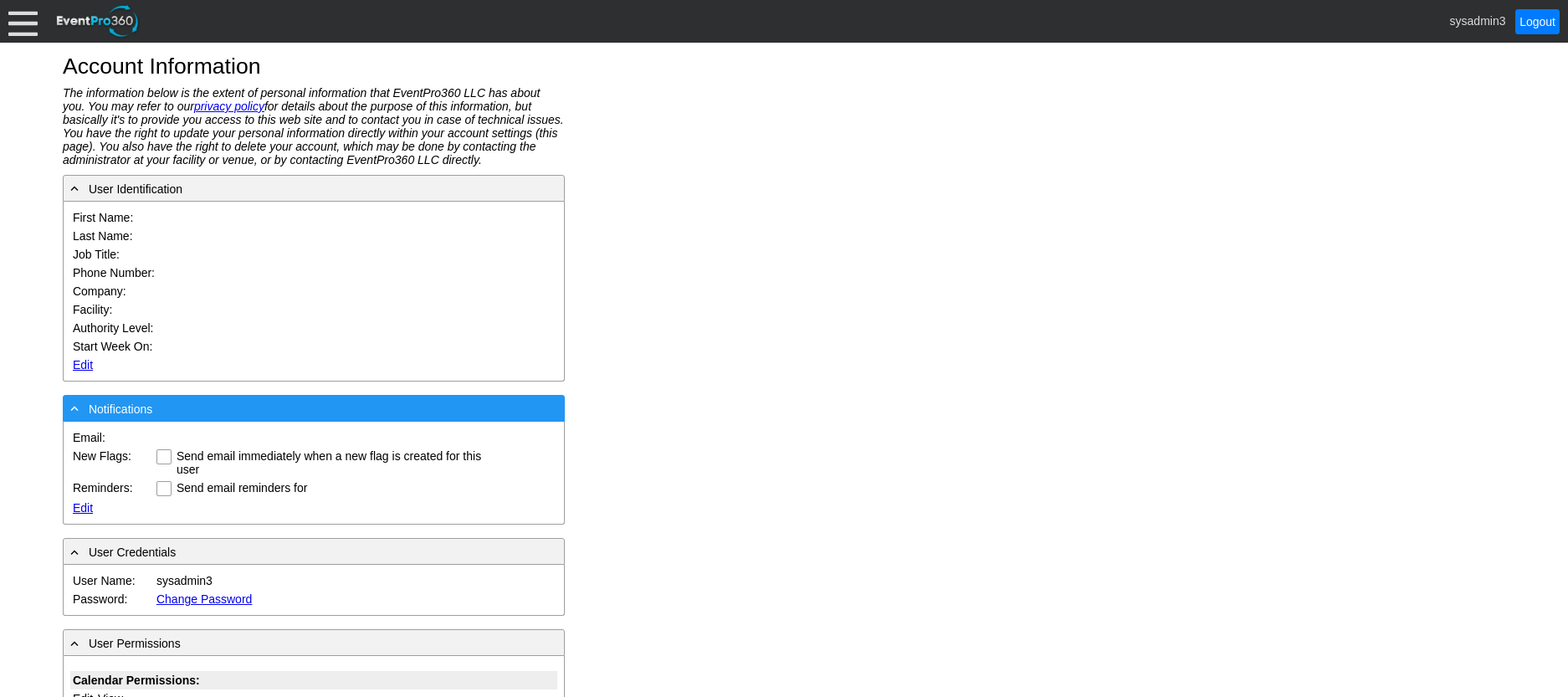
type input "System"
type input "Administrator"
type input "System Administrator"
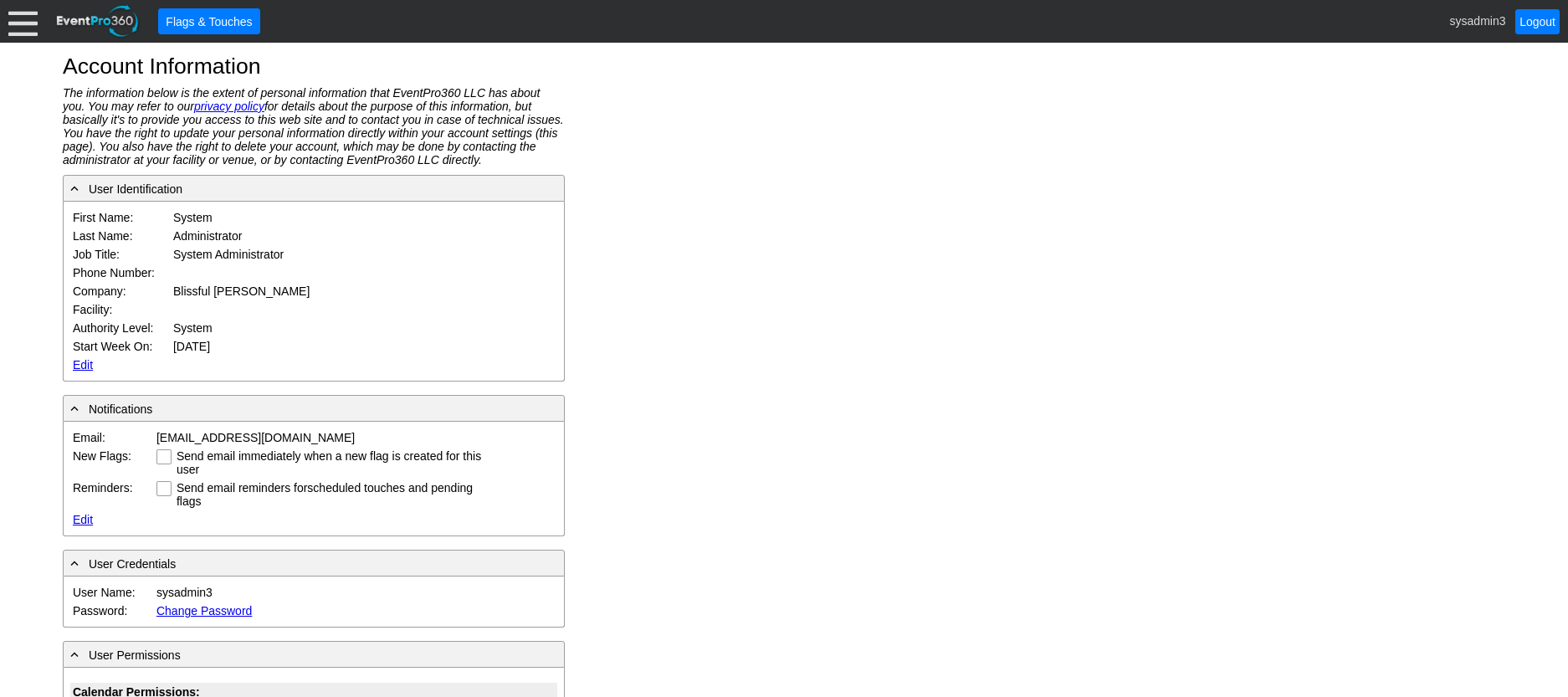
click at [78, 364] on link "Edit" at bounding box center [83, 364] width 20 height 13
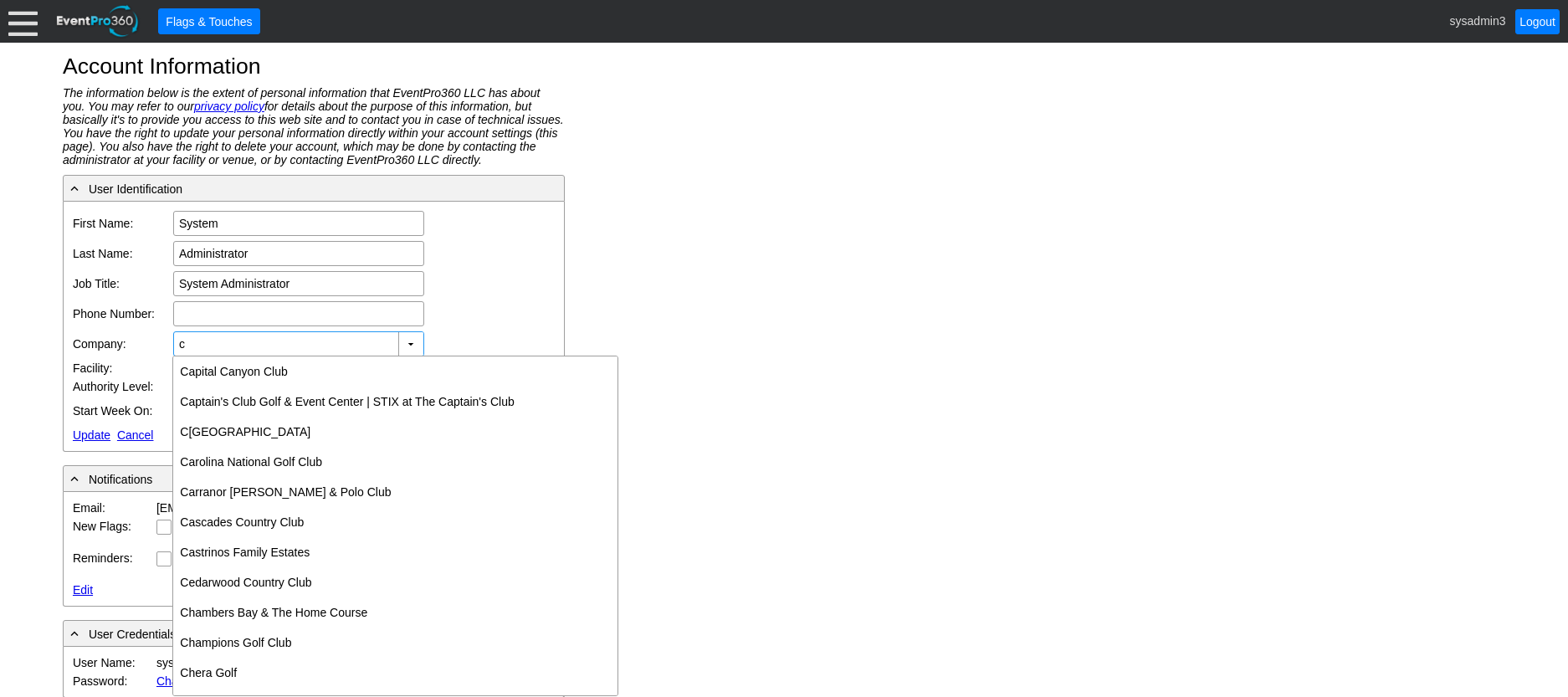
scroll to position [1757, 0]
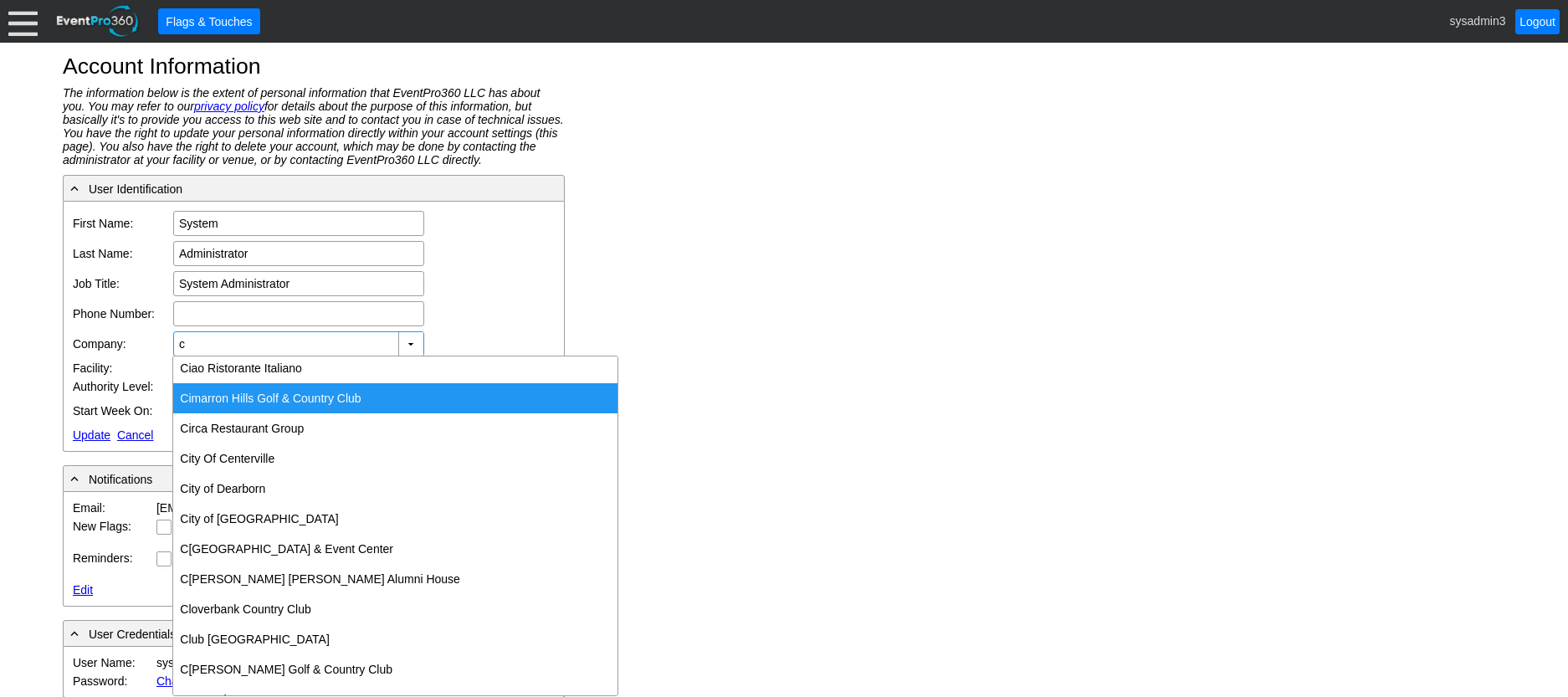
click at [277, 402] on div "C imarron Hills Golf & Country Club" at bounding box center [395, 398] width 444 height 30
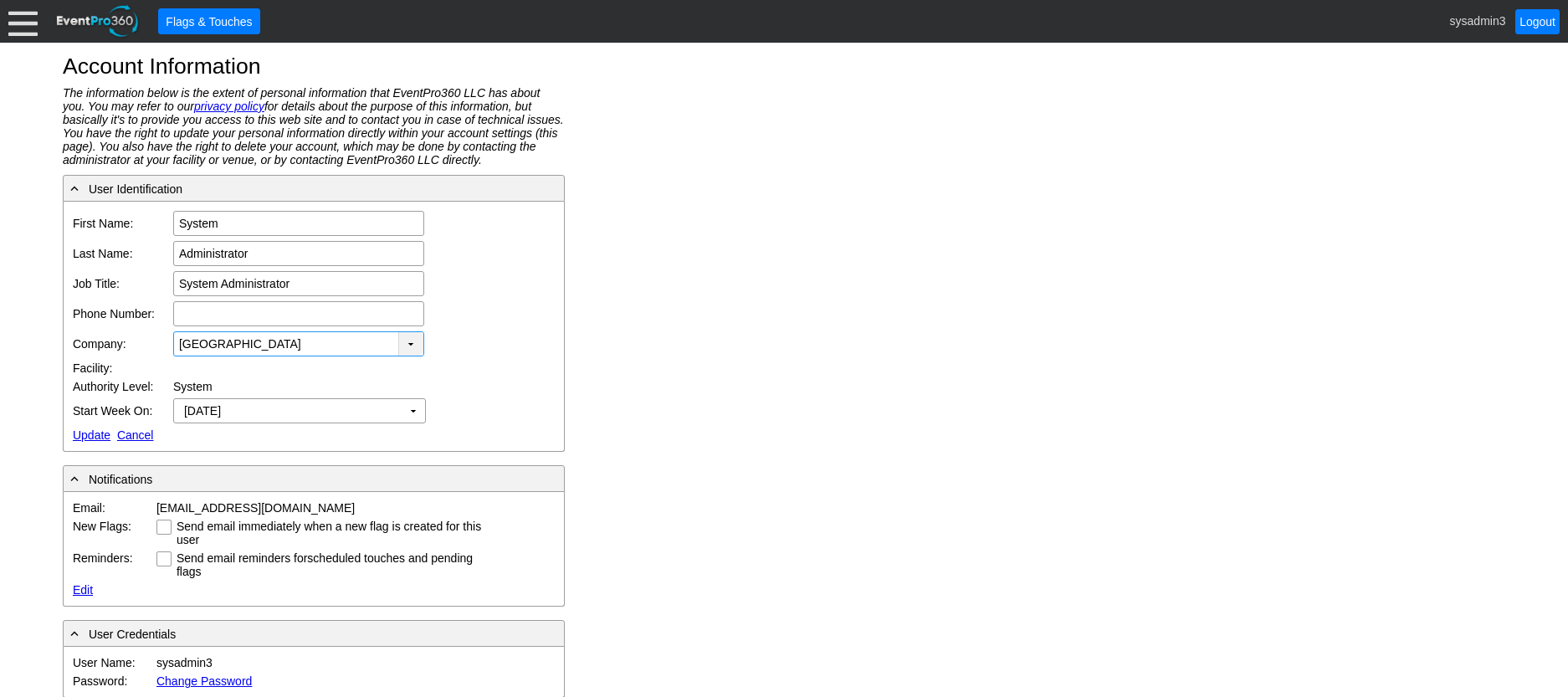
click at [415, 342] on div "▼" at bounding box center [411, 344] width 25 height 24
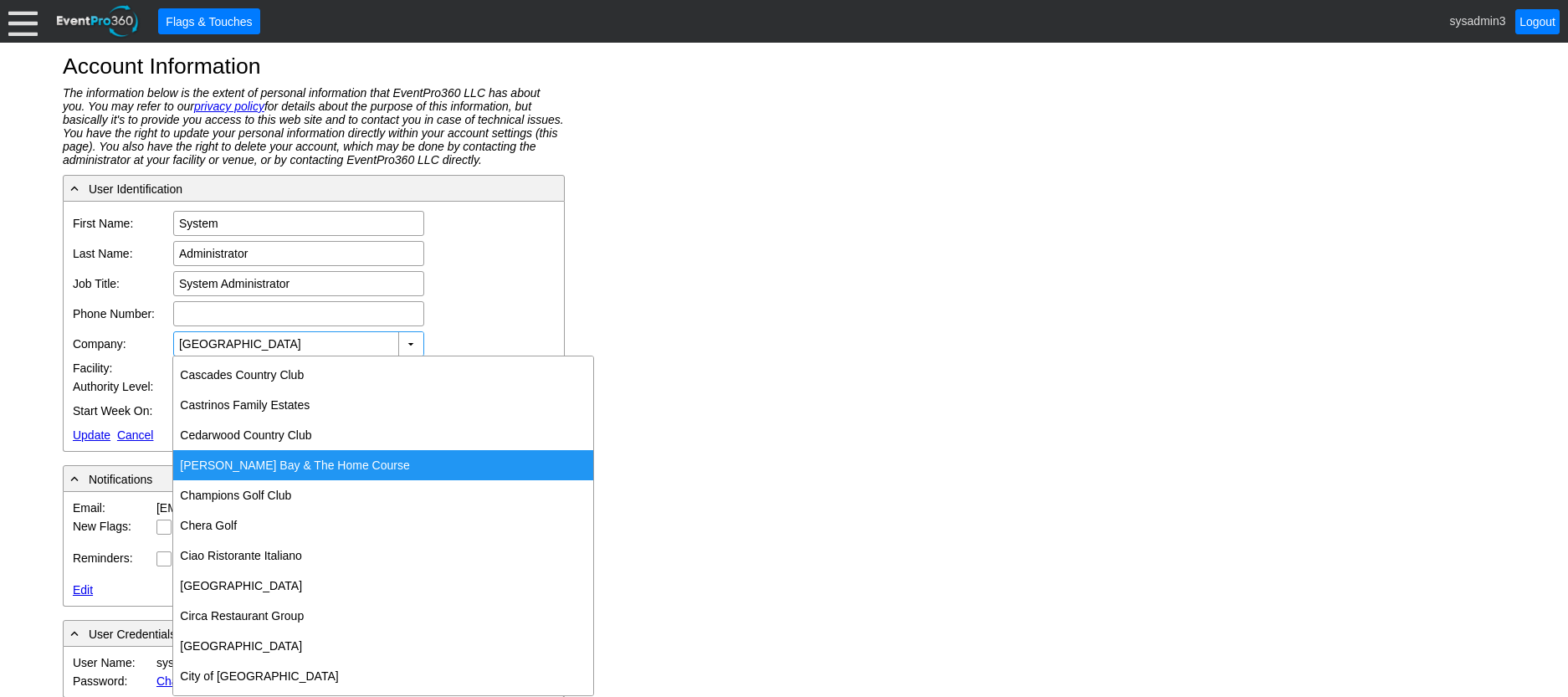
scroll to position [1925, 0]
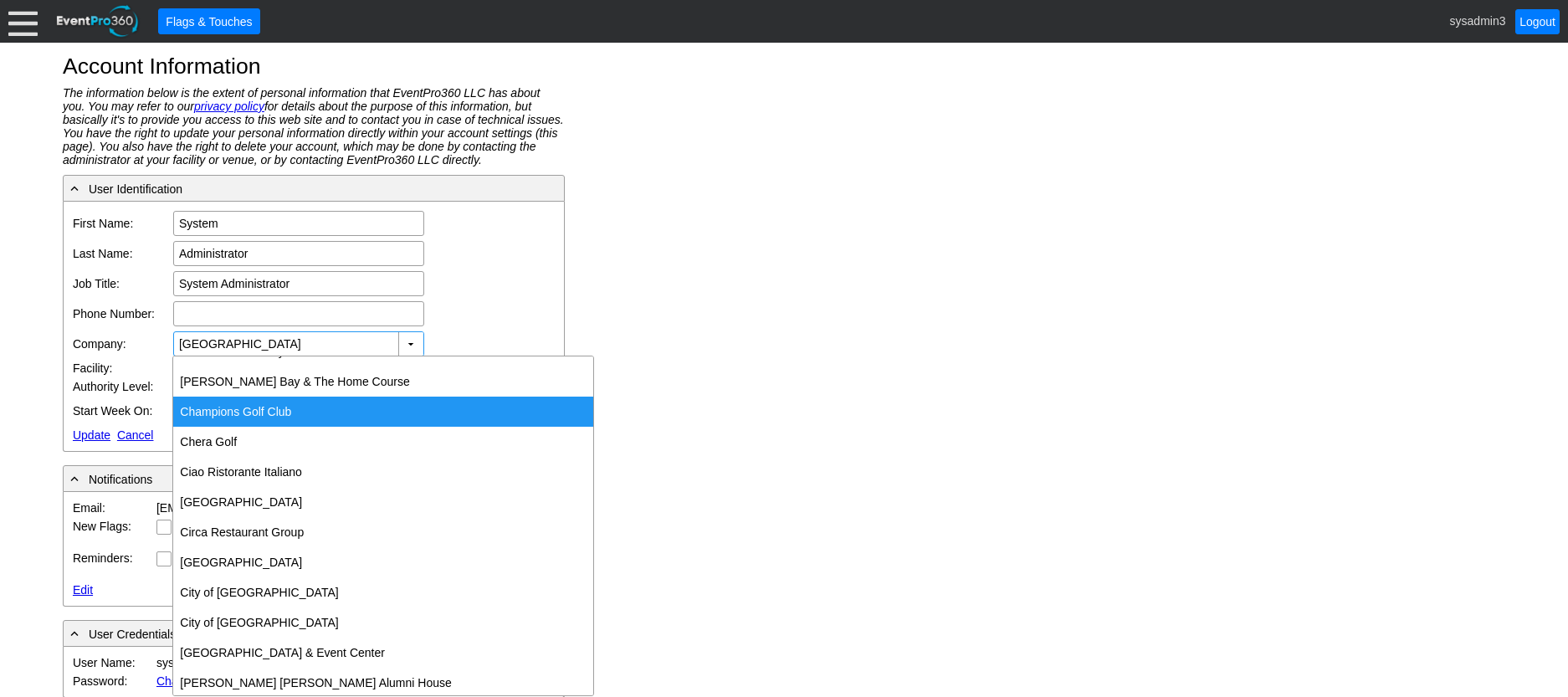
click at [272, 410] on div "Champions Golf Club" at bounding box center [383, 412] width 421 height 30
type input "Champions Golf Club"
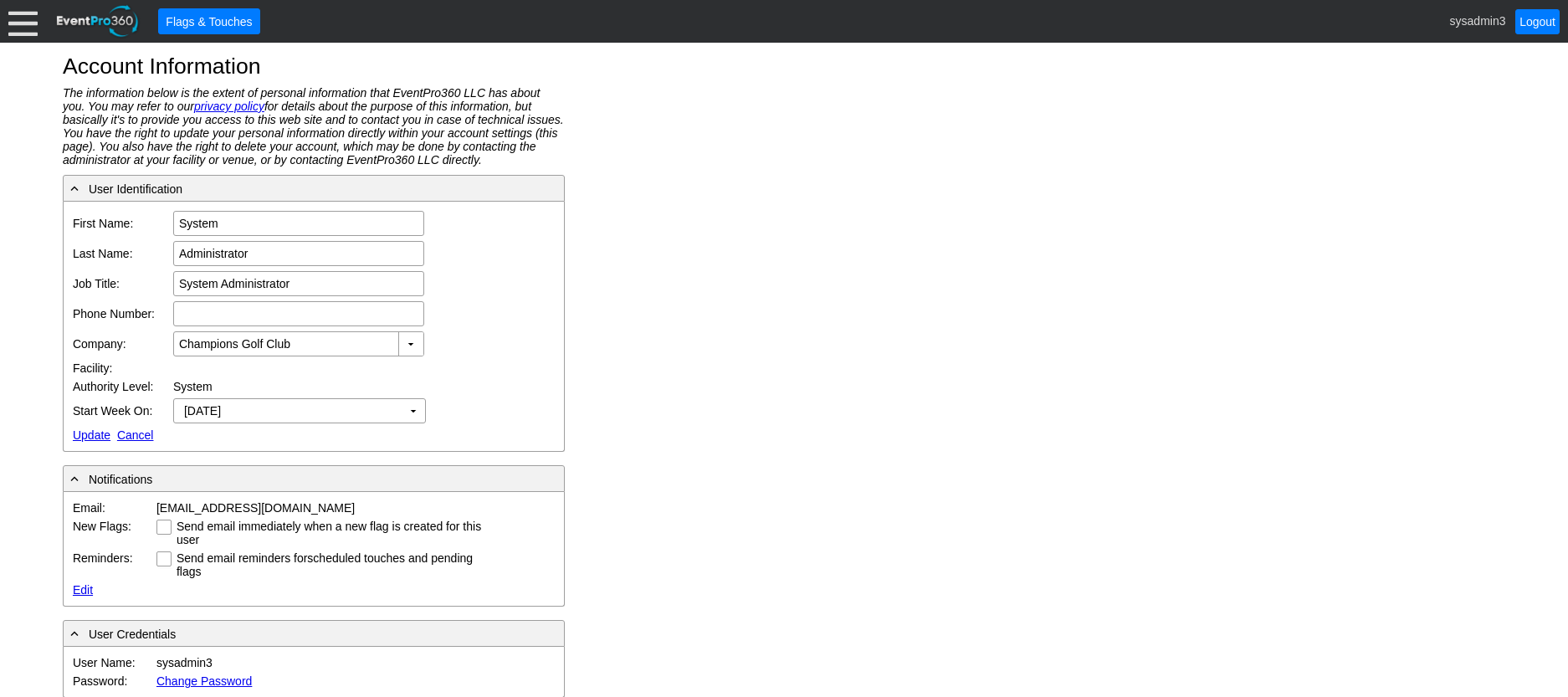
click at [85, 434] on link "Update" at bounding box center [91, 435] width 38 height 13
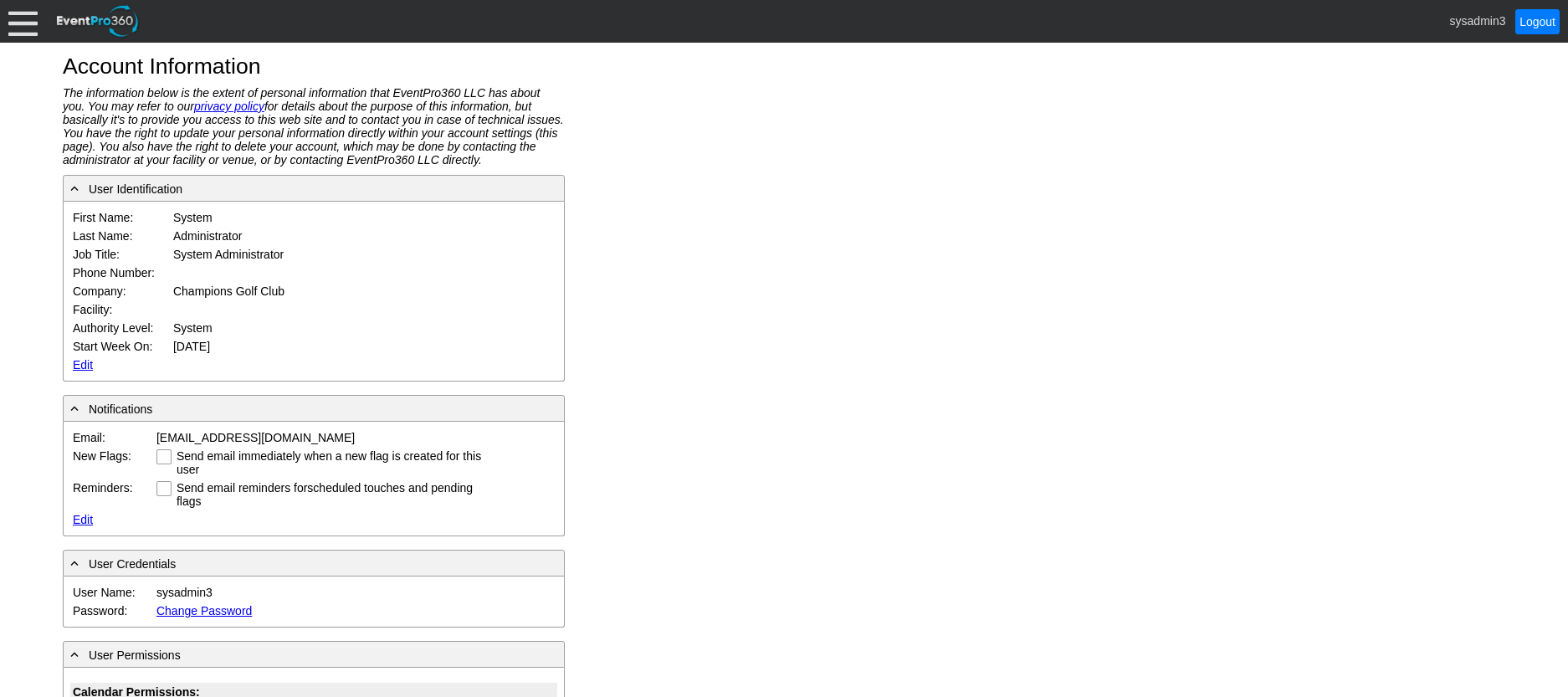
click at [30, 34] on div at bounding box center [22, 21] width 29 height 29
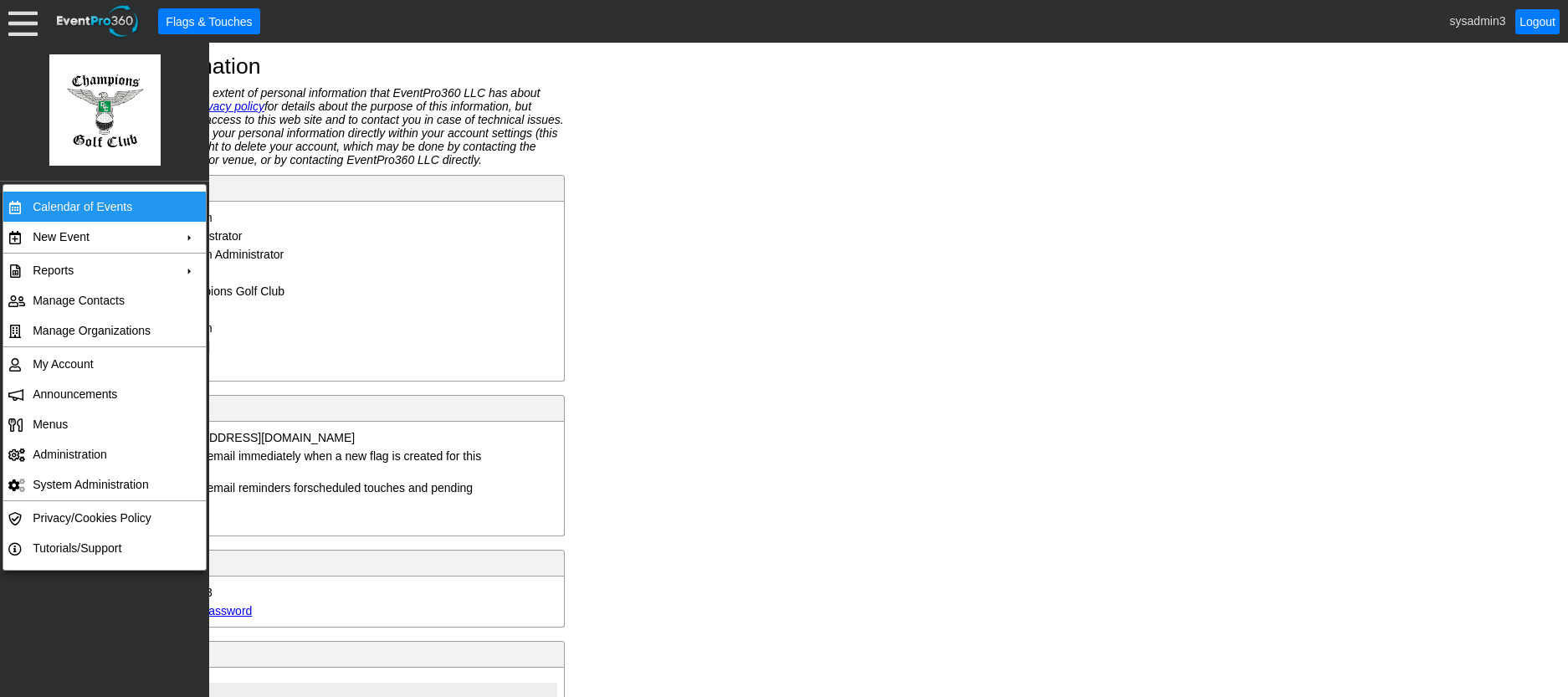
click at [68, 200] on td "Calendar of Events" at bounding box center [100, 207] width 150 height 30
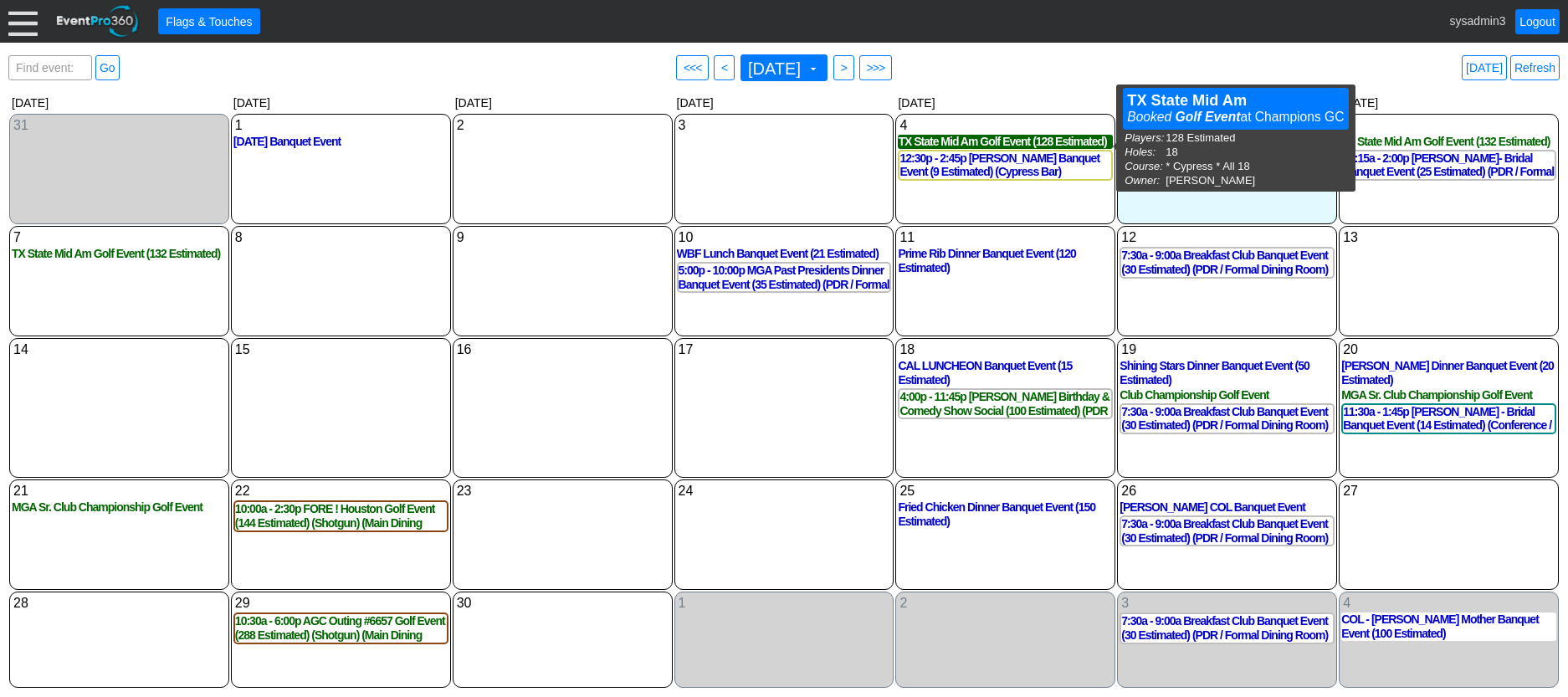
click at [1008, 142] on div "TX State Mid Am Golf Event (128 Estimated)" at bounding box center [1005, 142] width 215 height 14
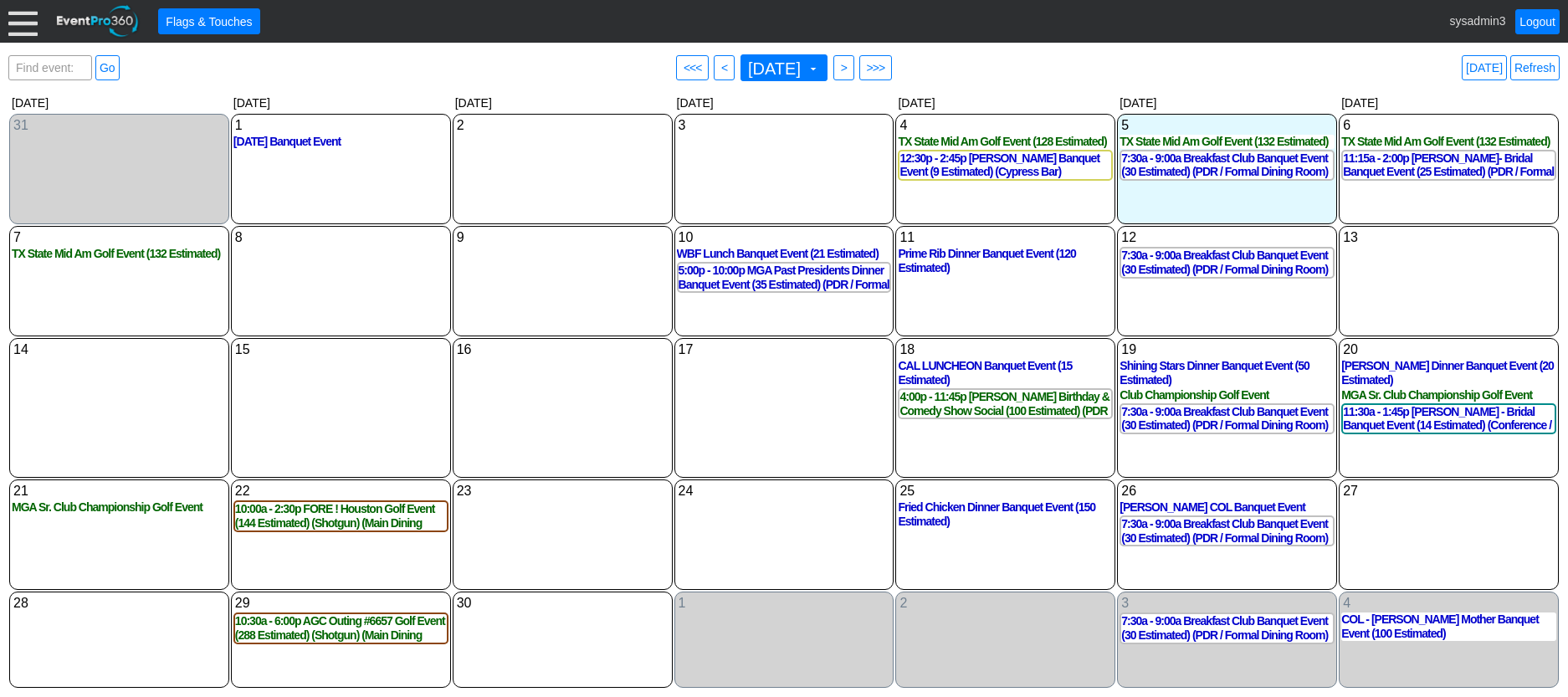
click at [23, 30] on div at bounding box center [22, 21] width 29 height 29
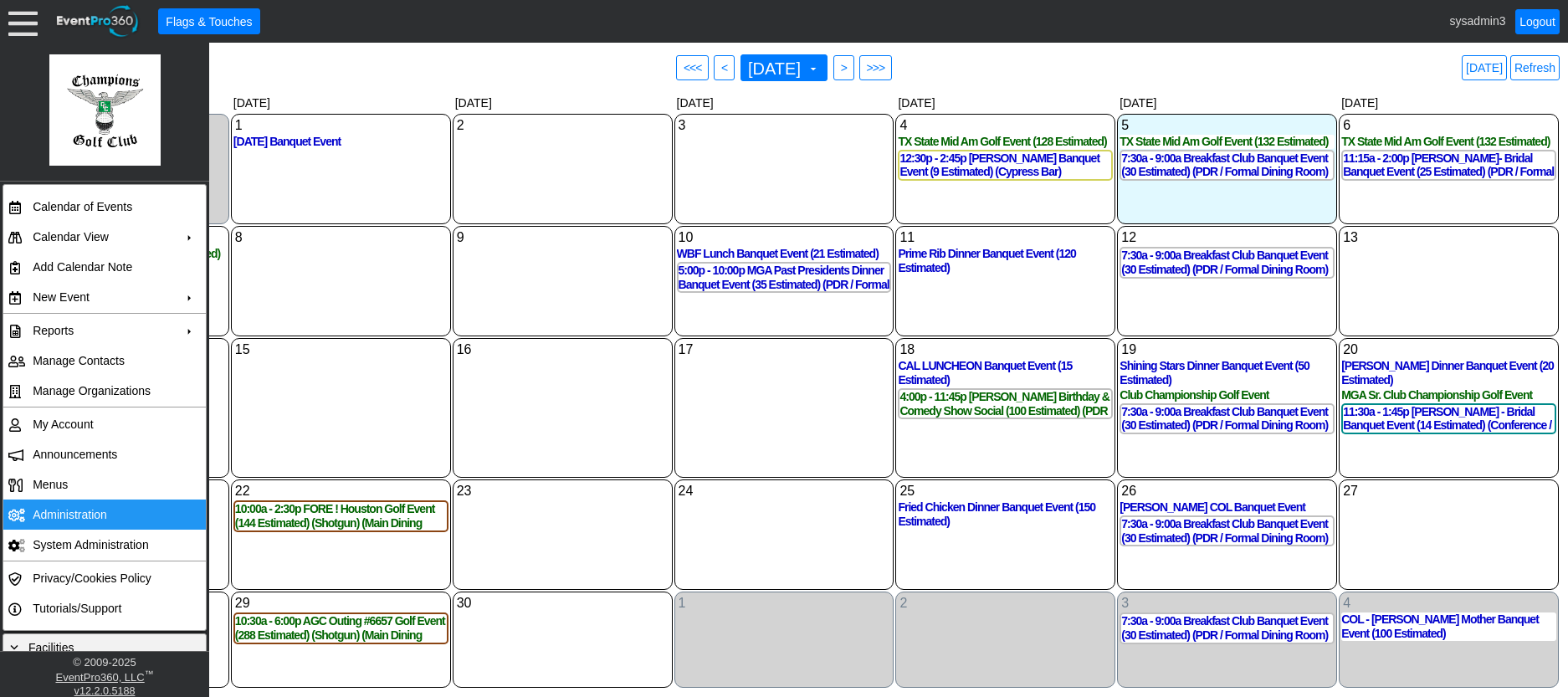
click at [85, 506] on td "Administration" at bounding box center [100, 514] width 150 height 30
click at [1539, 66] on link "Refresh" at bounding box center [1535, 68] width 50 height 25
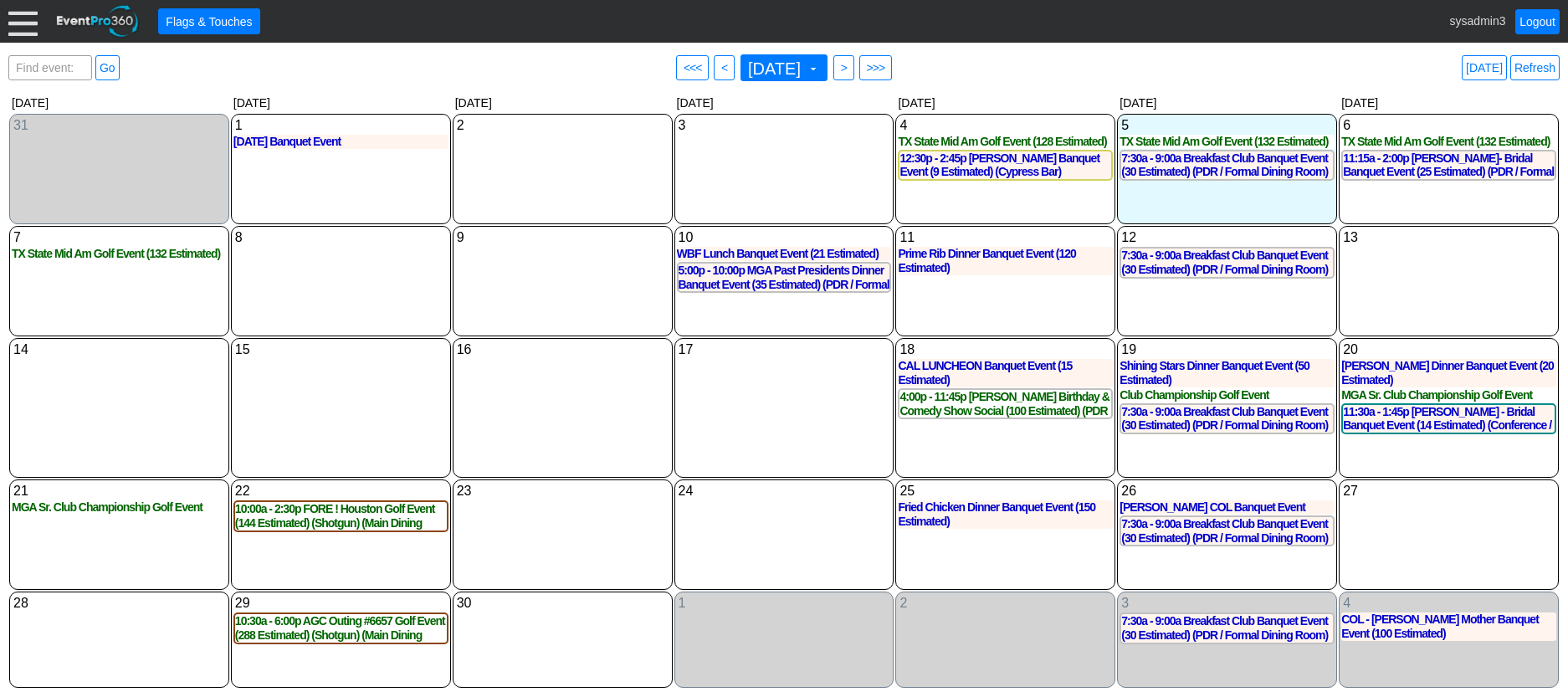
click at [21, 19] on div at bounding box center [22, 21] width 29 height 29
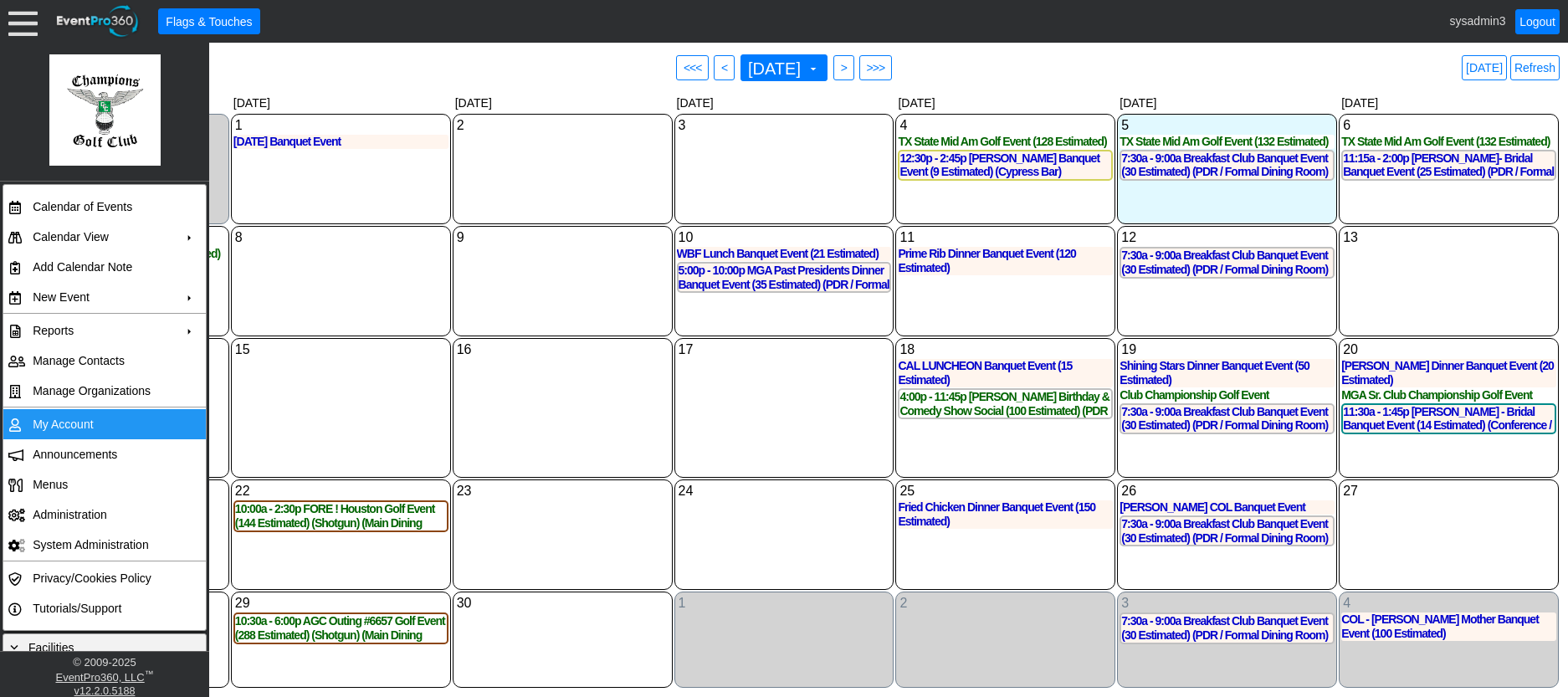
click at [63, 417] on td "My Account" at bounding box center [100, 425] width 150 height 30
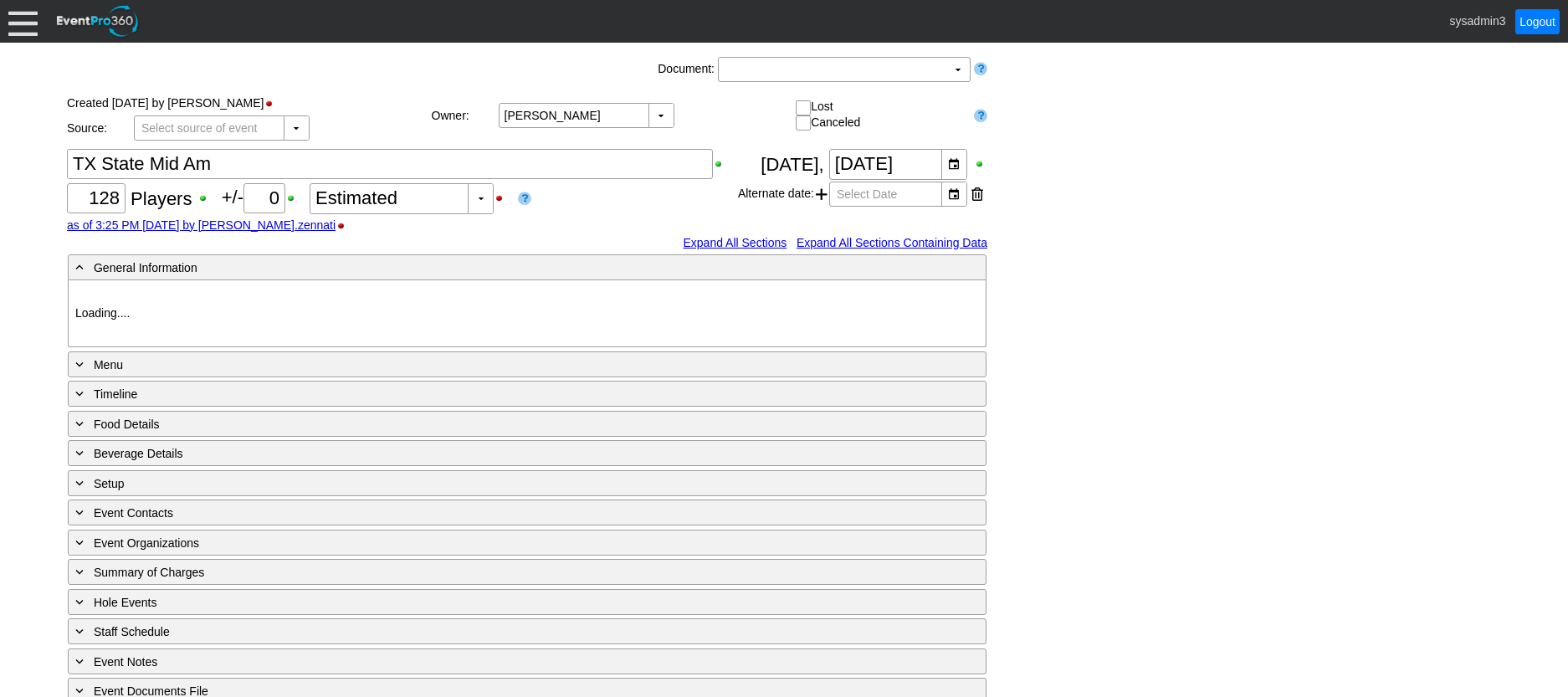
type input "Champions GC"
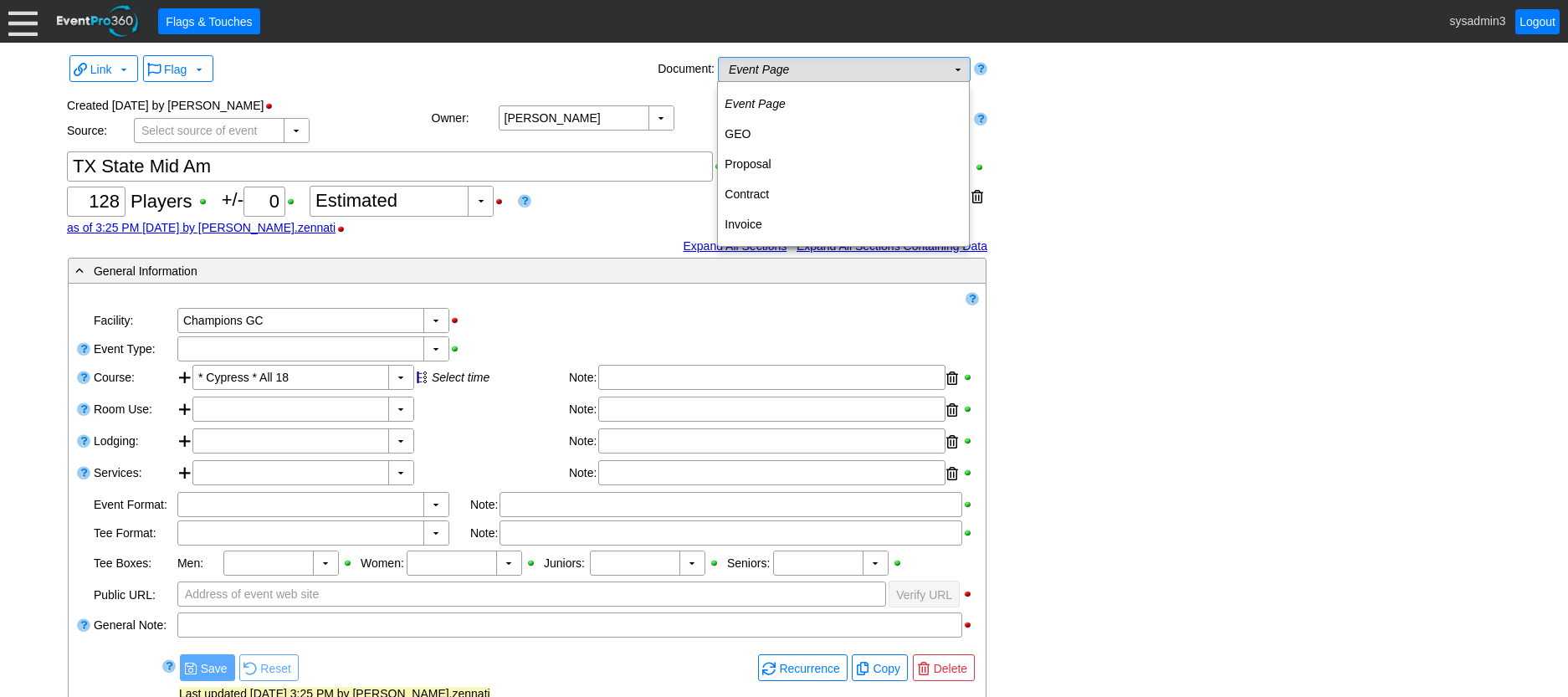
click at [947, 74] on td "▼" at bounding box center [958, 70] width 24 height 24
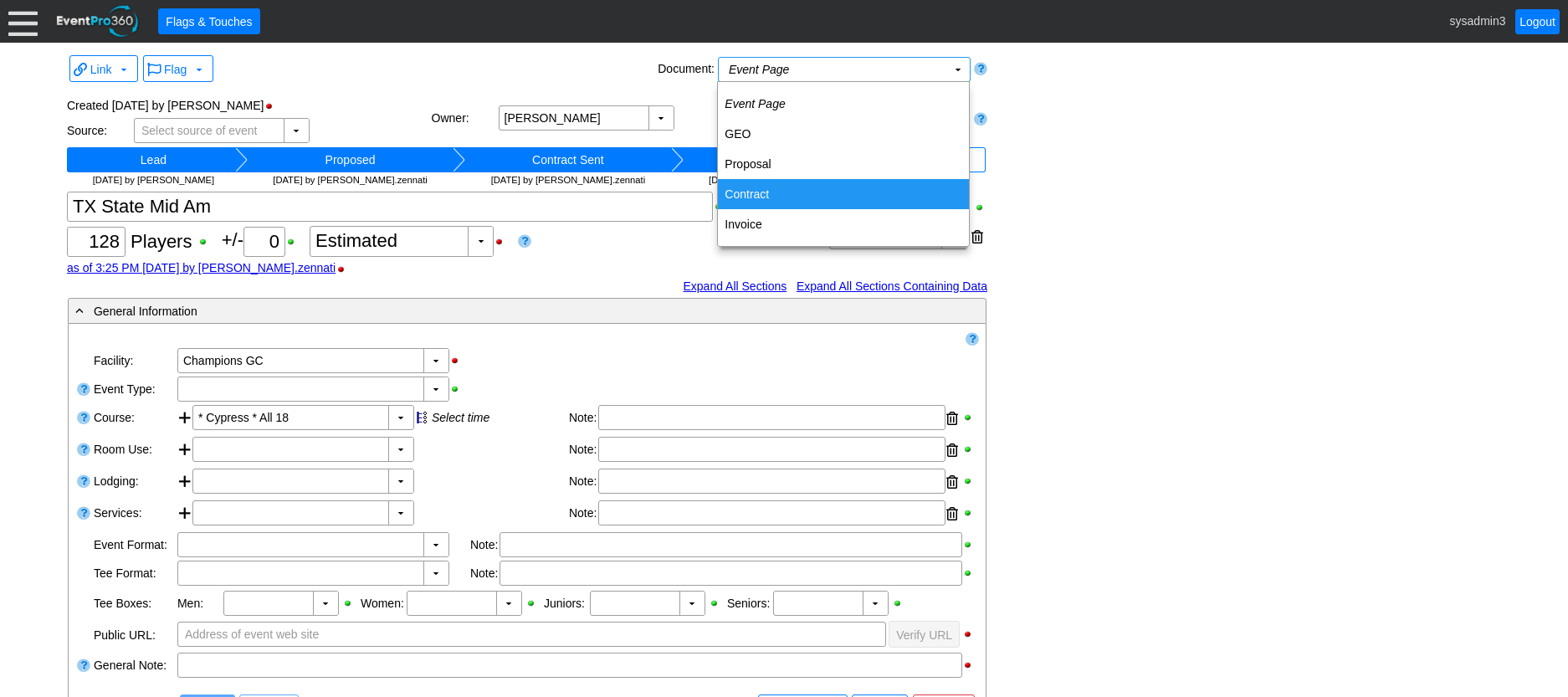
click at [762, 190] on td "Contract" at bounding box center [843, 194] width 251 height 30
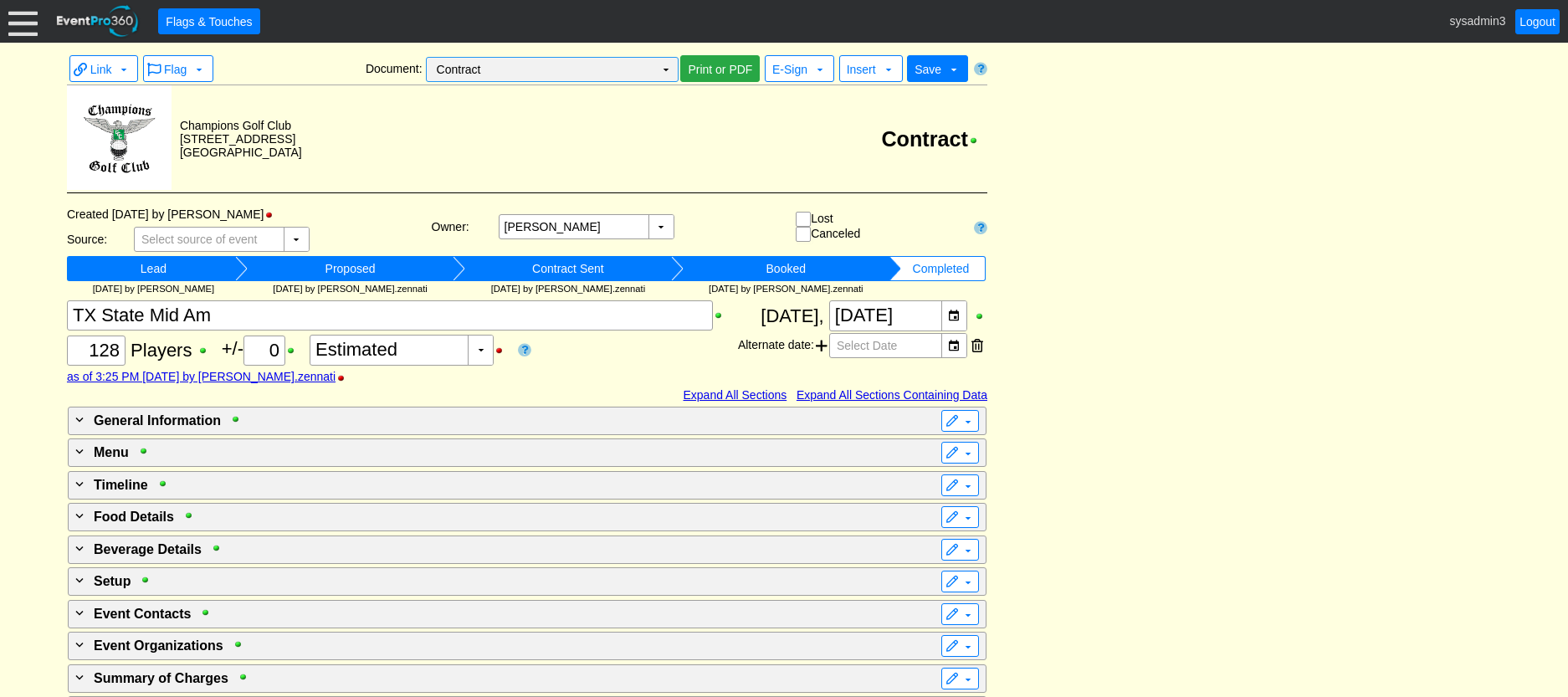
click at [667, 70] on td "▼" at bounding box center [666, 70] width 24 height 24
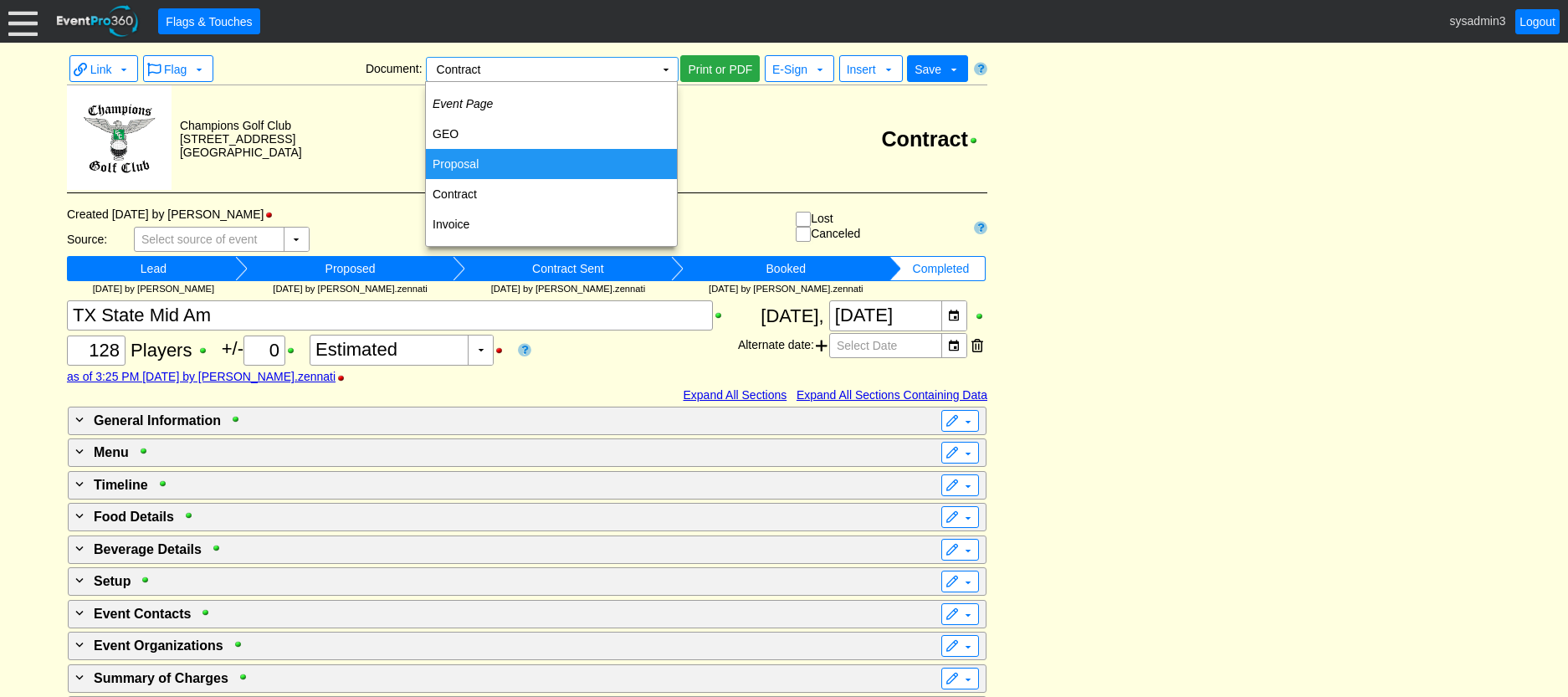
click at [473, 157] on td "Proposal" at bounding box center [551, 164] width 251 height 30
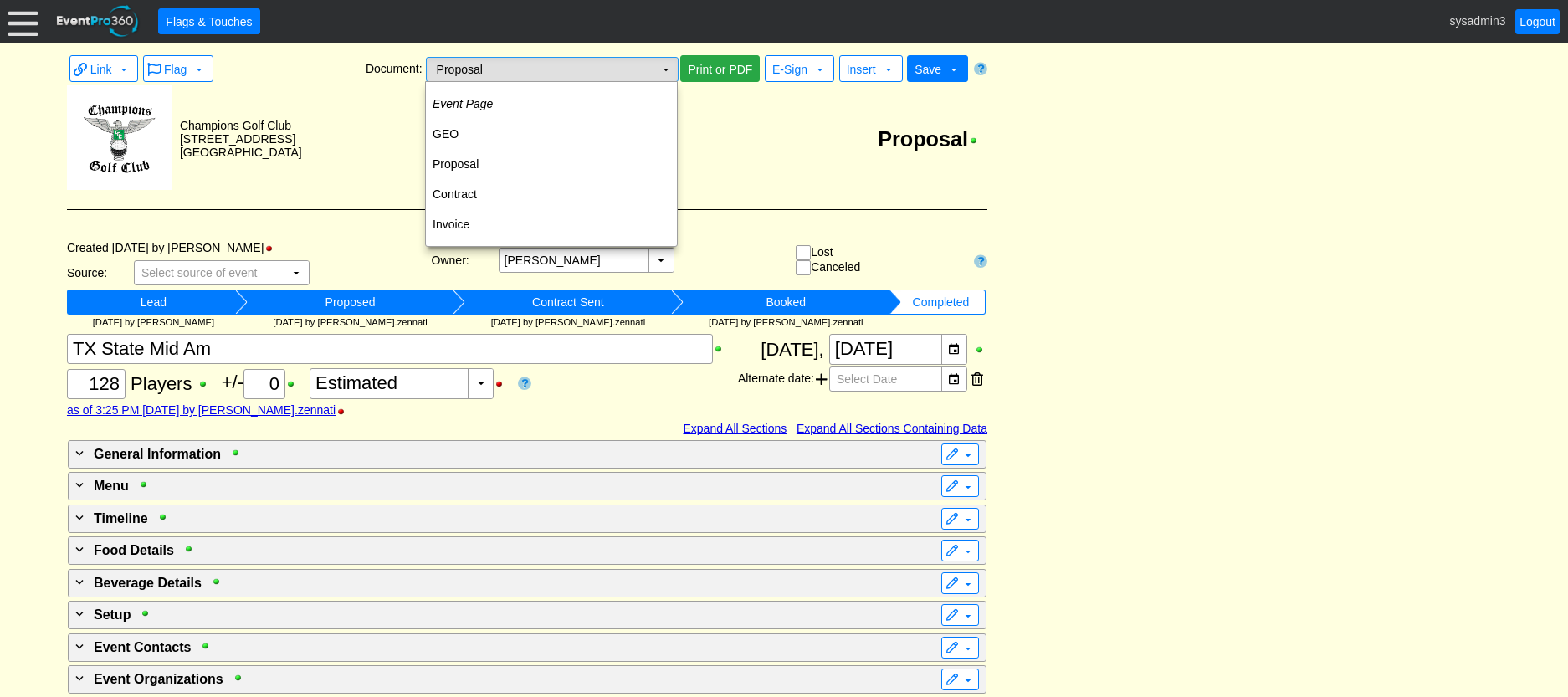
click at [638, 61] on td "Proposal Χ" at bounding box center [540, 70] width 228 height 24
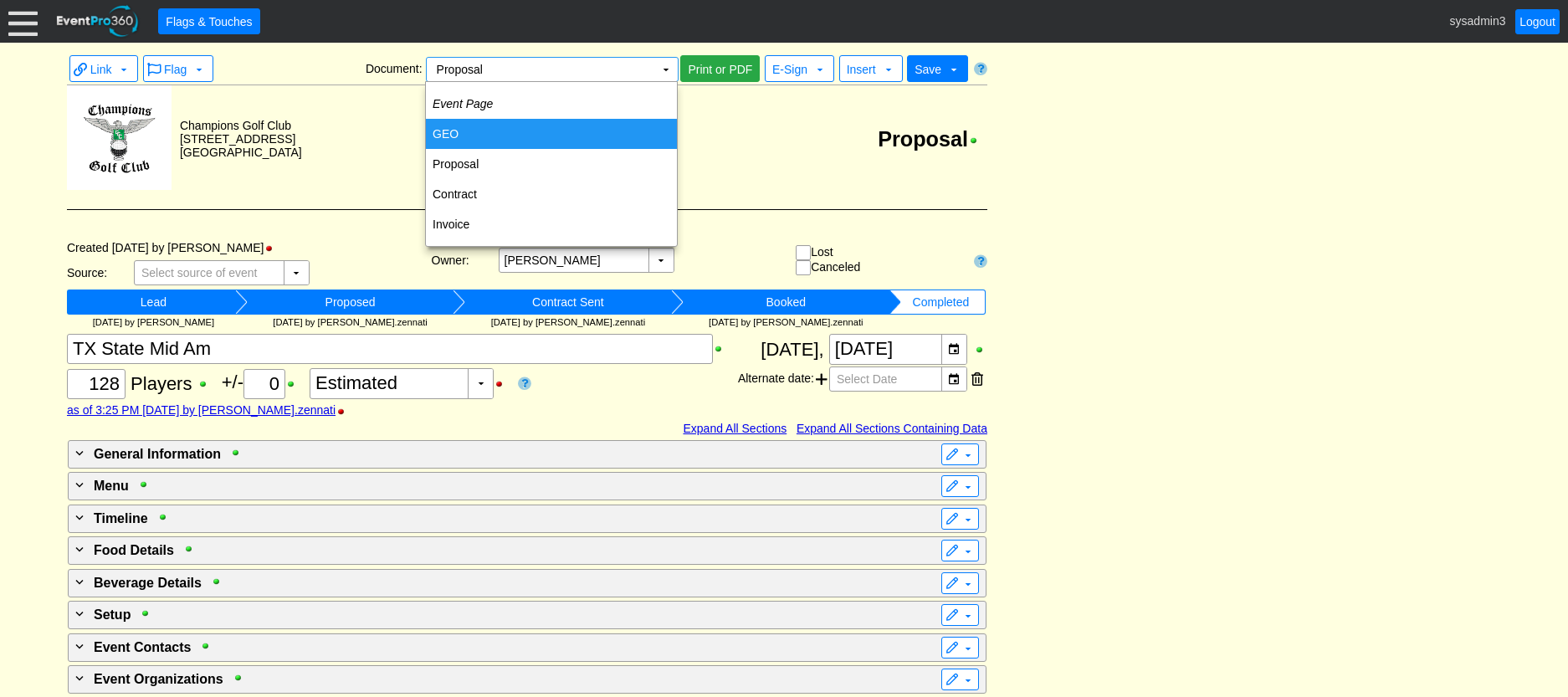
click at [472, 127] on td "GEO" at bounding box center [551, 134] width 251 height 30
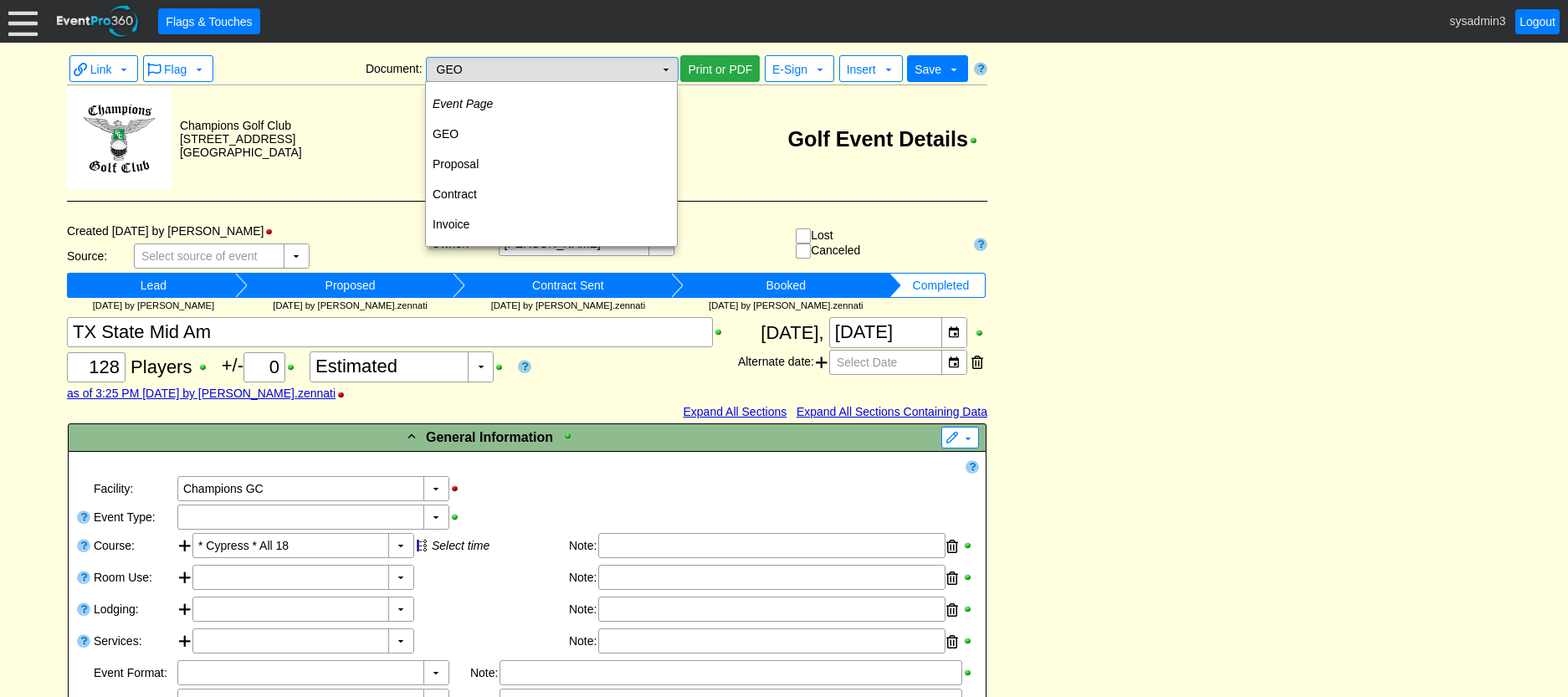
click at [602, 63] on td "GEO Χ" at bounding box center [540, 70] width 228 height 24
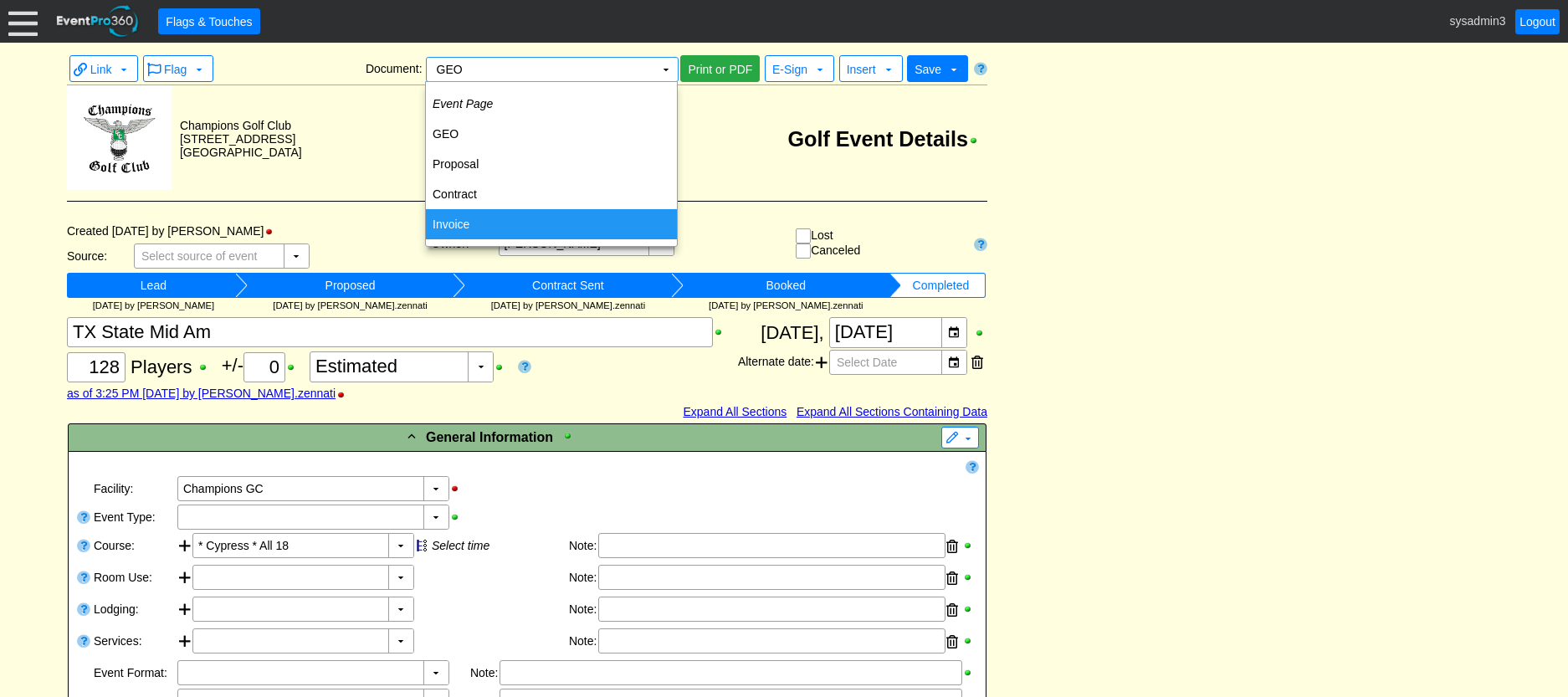
click at [465, 227] on td "Invoice" at bounding box center [551, 224] width 251 height 30
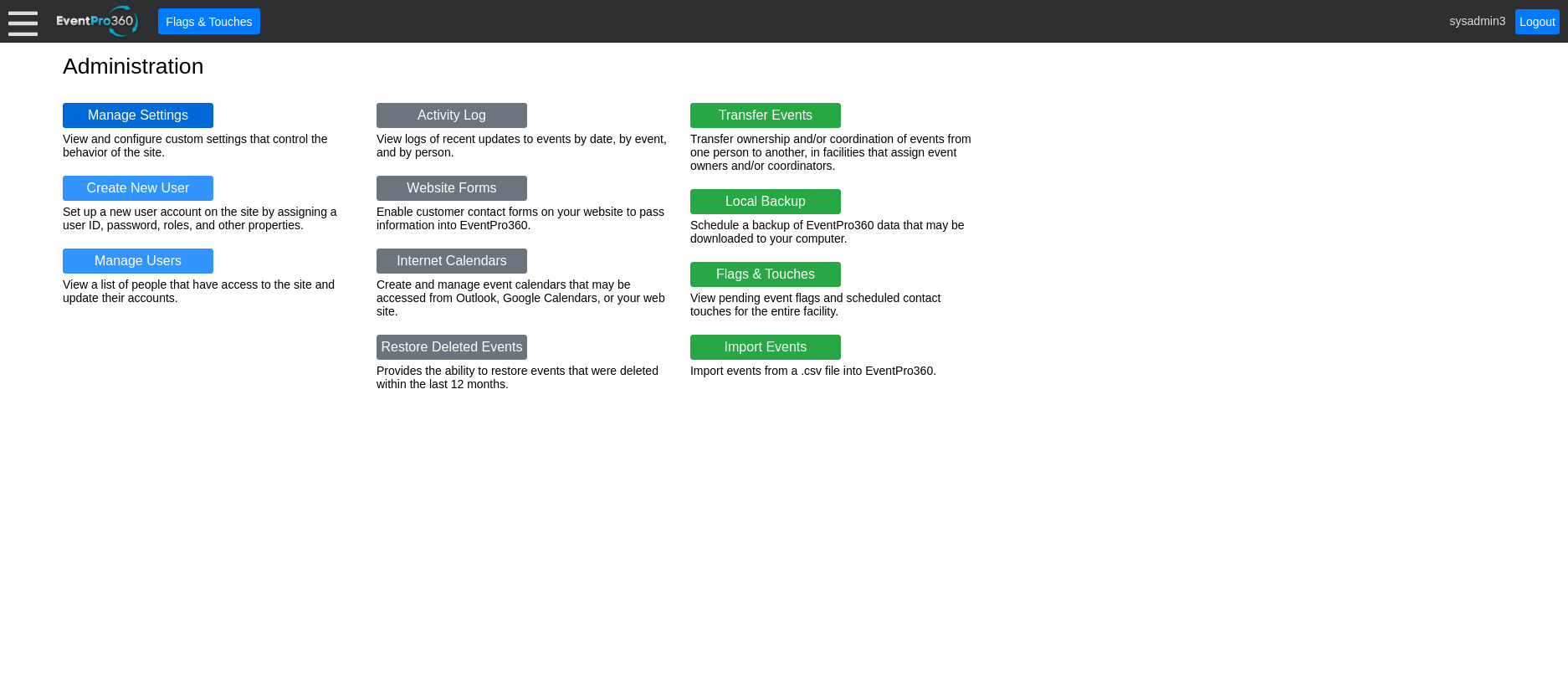
click at [122, 110] on link "Manage Settings" at bounding box center [137, 115] width 150 height 25
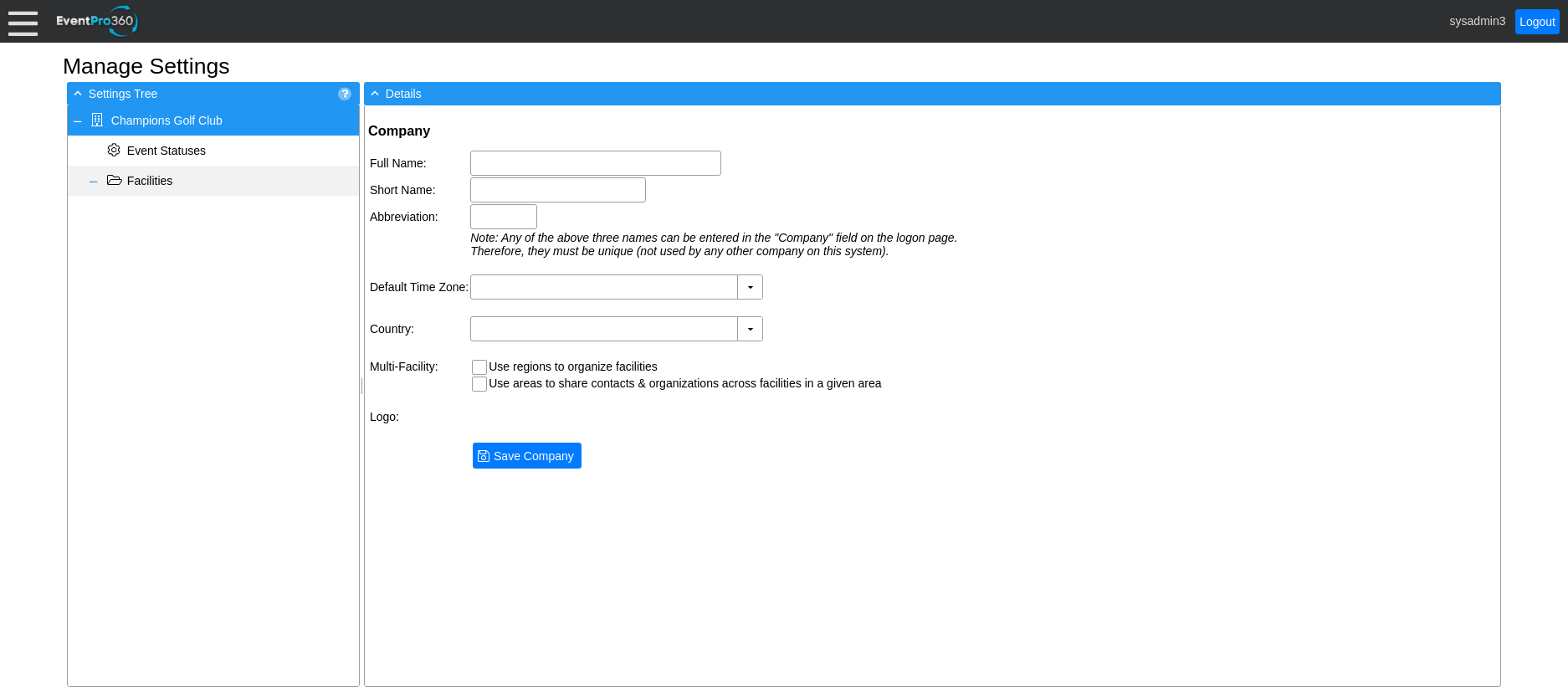
type input "Champions Golf Club"
type input "Champions GC"
type input "Champions"
type input "(GMT-06:00) Central Time (US & Canada)"
type input "United States (English)"
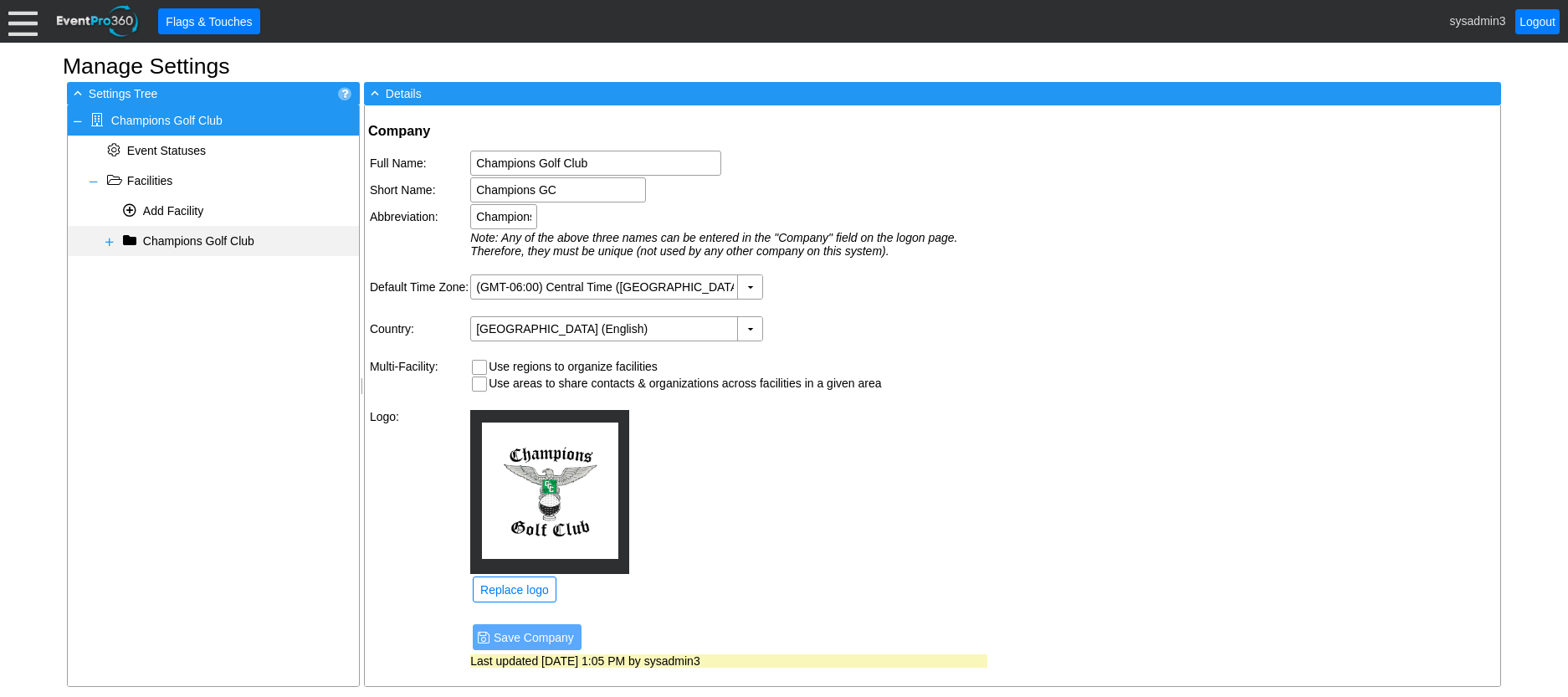
click at [104, 241] on span at bounding box center [109, 242] width 13 height 13
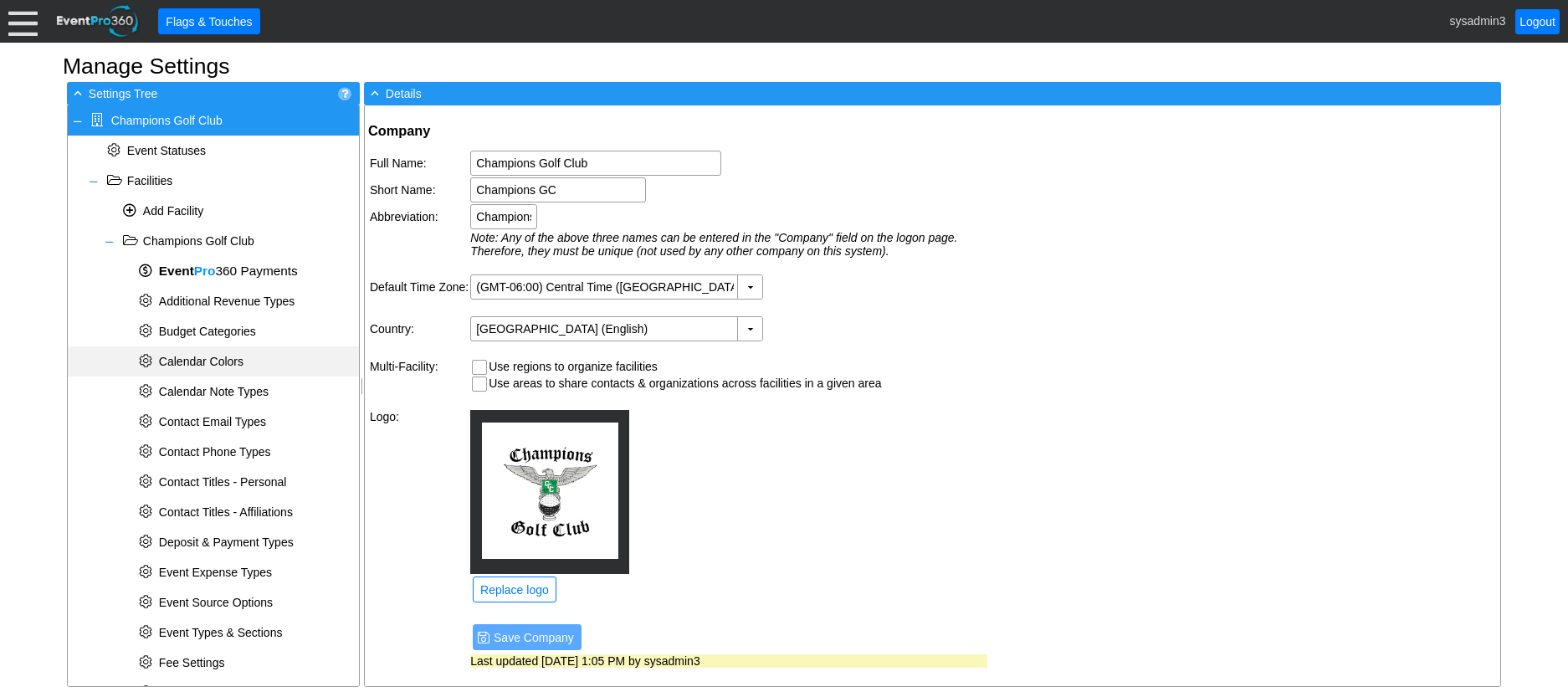
click at [220, 359] on span "Calendar Colors" at bounding box center [201, 361] width 85 height 13
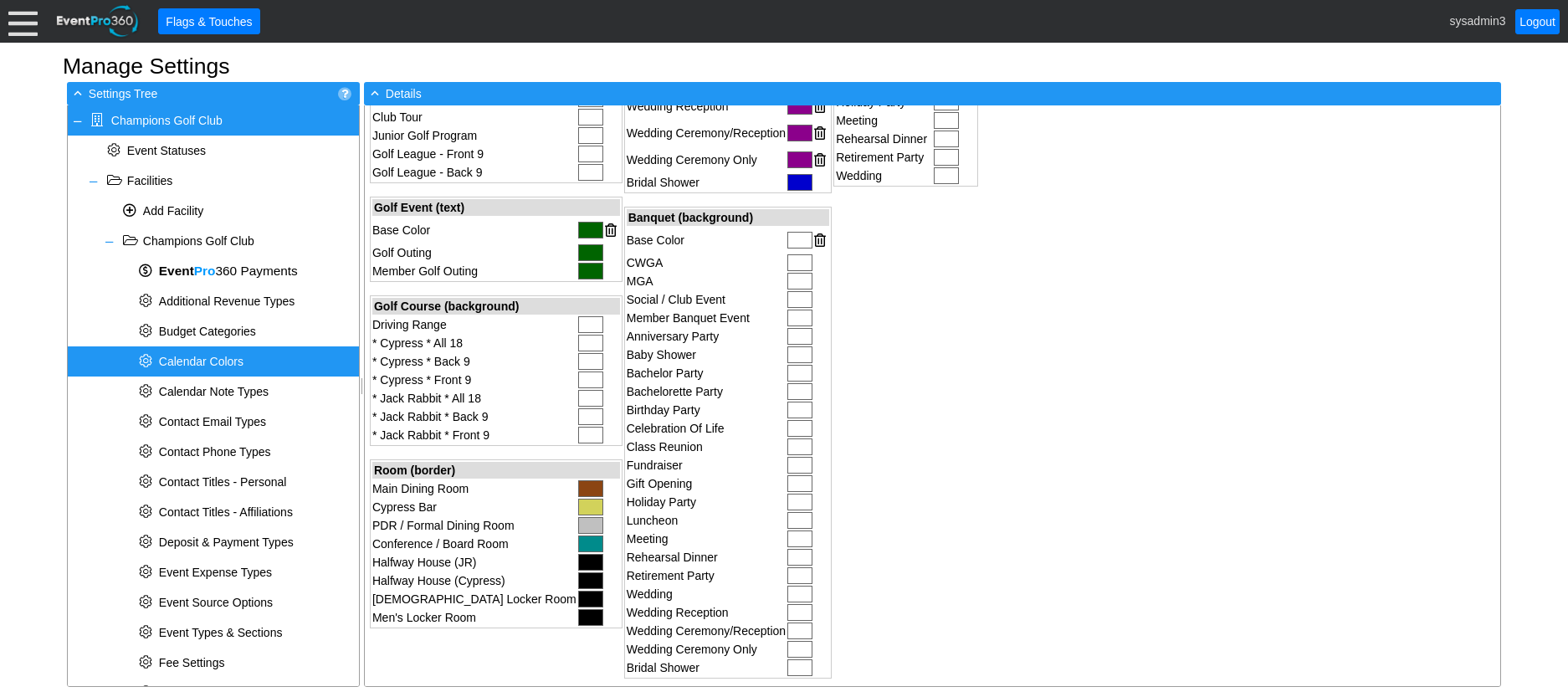
scroll to position [586, 0]
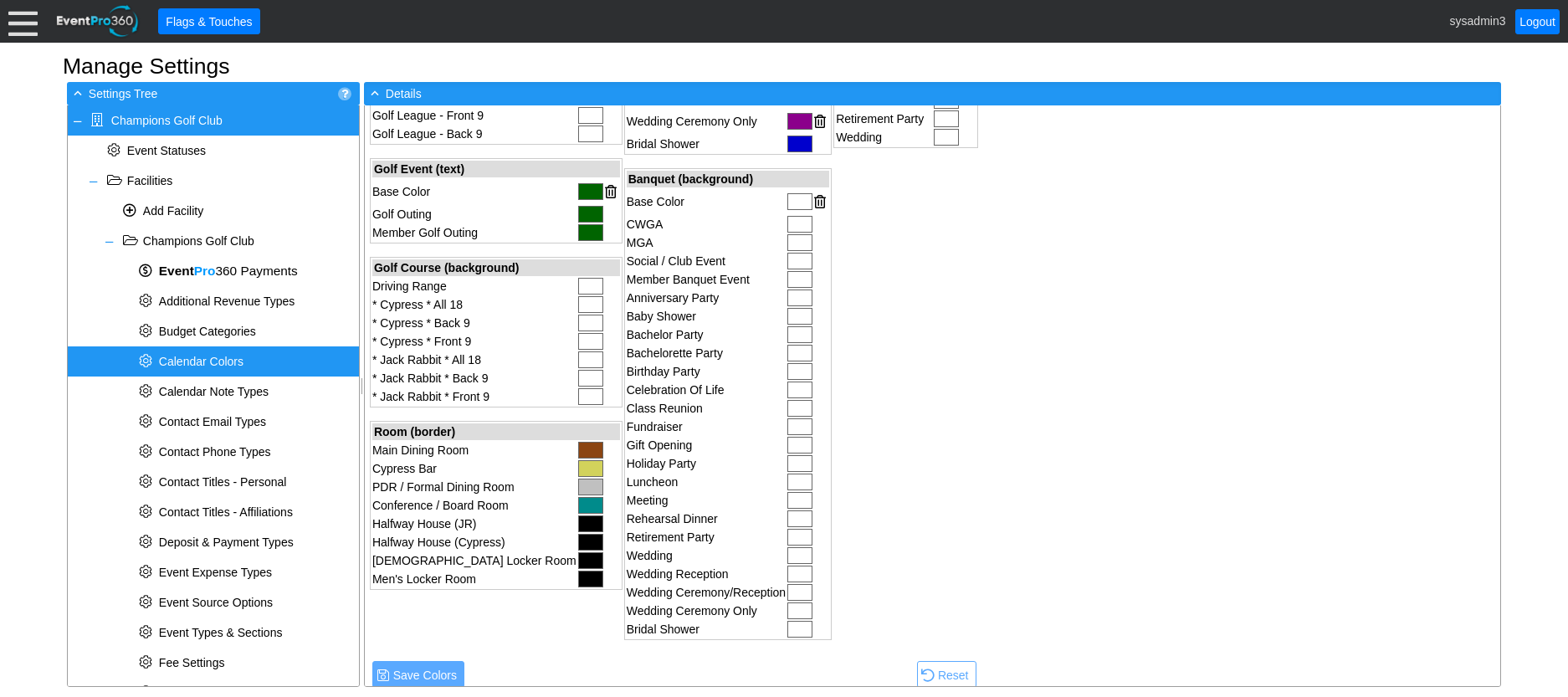
click at [787, 198] on div at bounding box center [799, 201] width 25 height 17
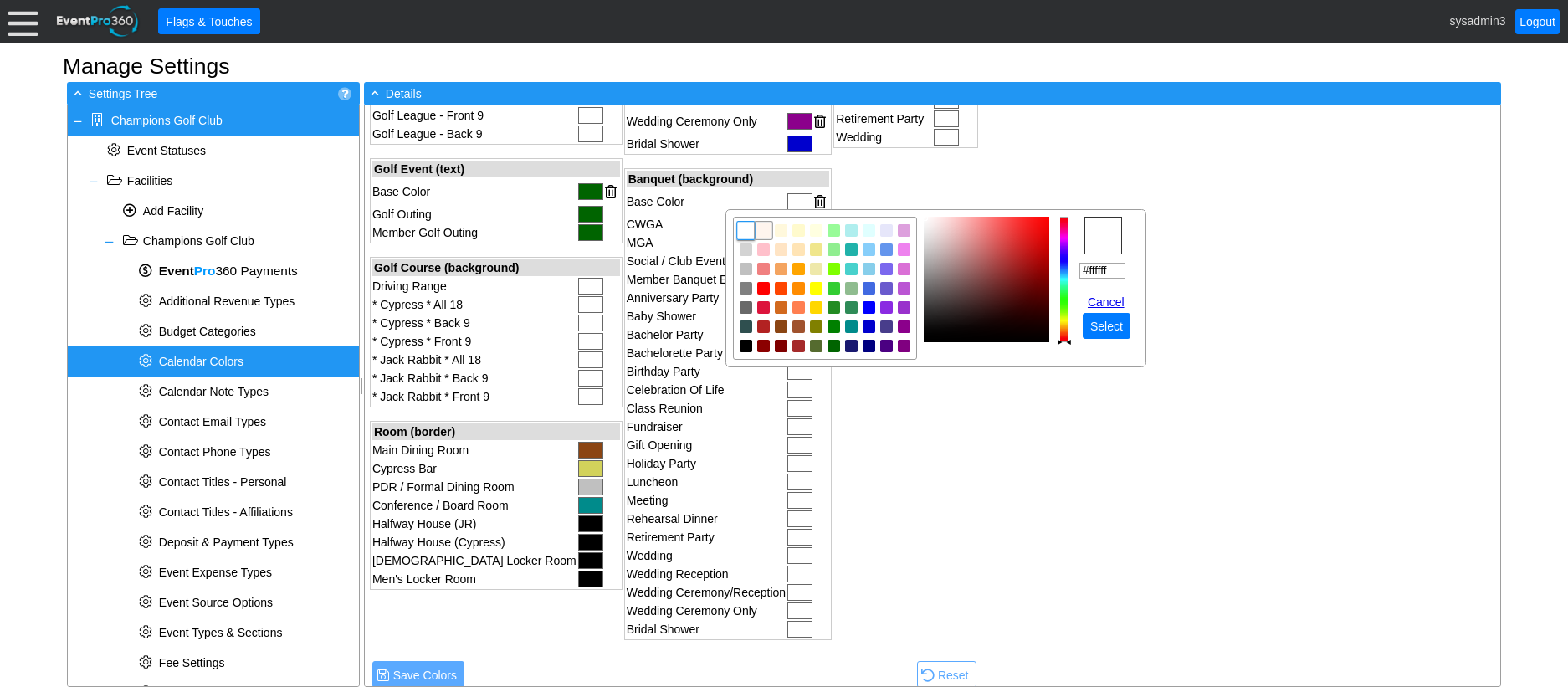
click at [760, 230] on img "focusNode" at bounding box center [763, 231] width 15 height 15
type input "#fff5ee"
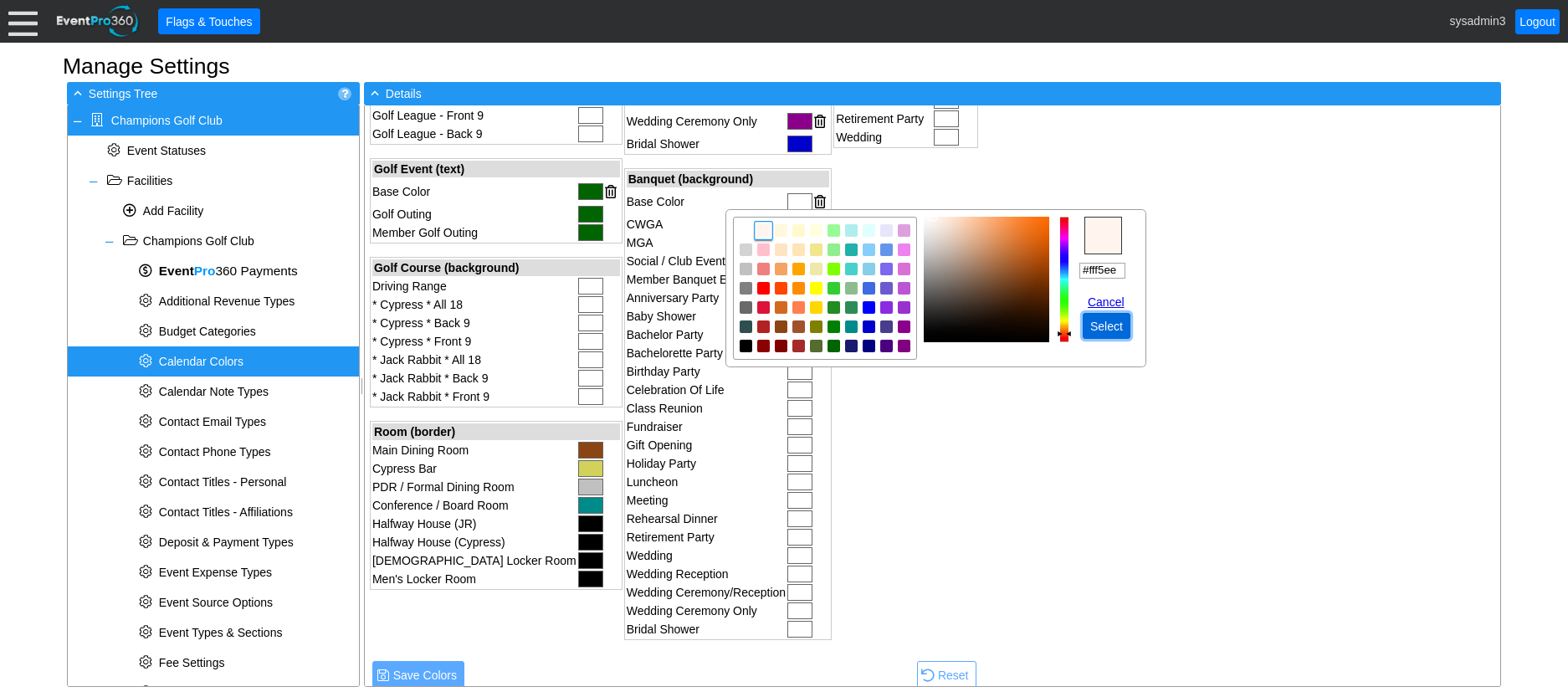
click at [1102, 325] on span "Select" at bounding box center [1107, 326] width 40 height 17
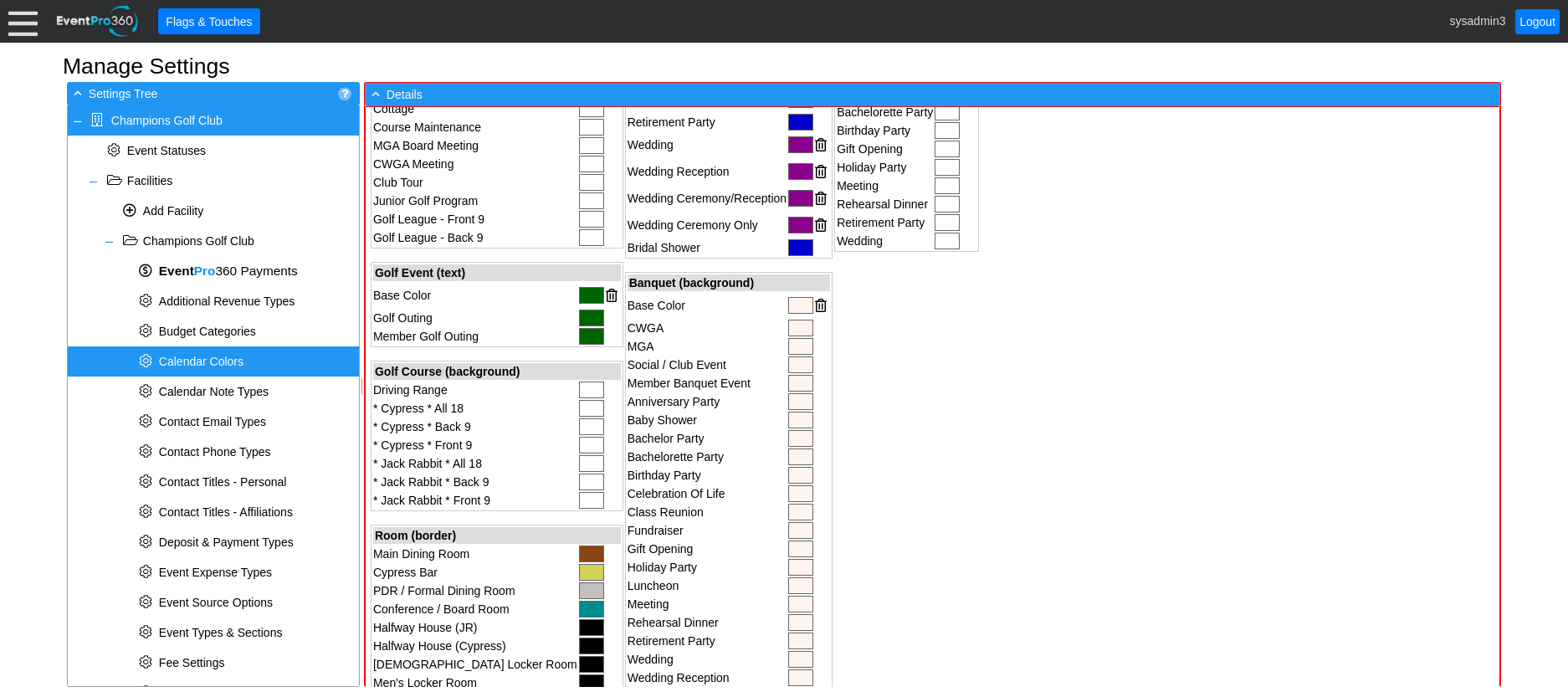
scroll to position [167, 0]
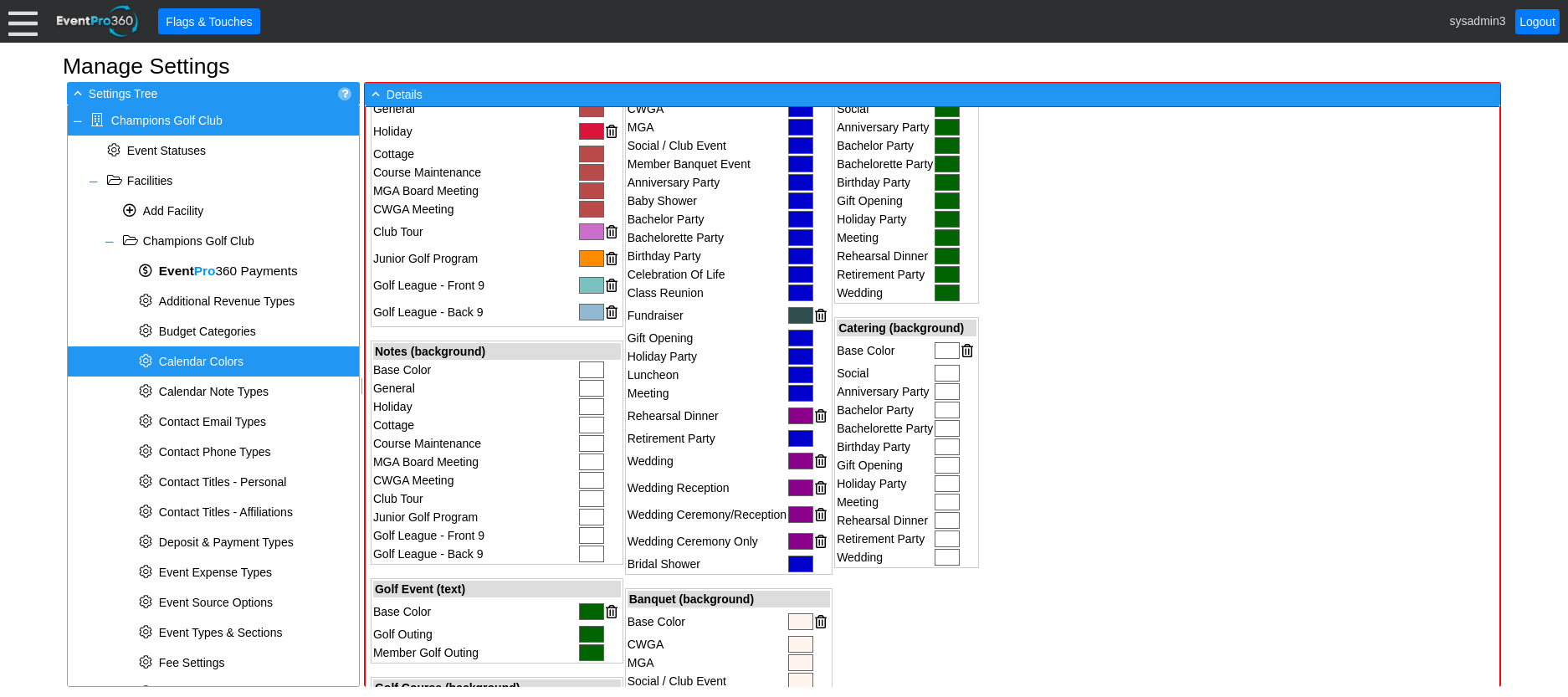
click at [579, 367] on div at bounding box center [591, 370] width 25 height 17
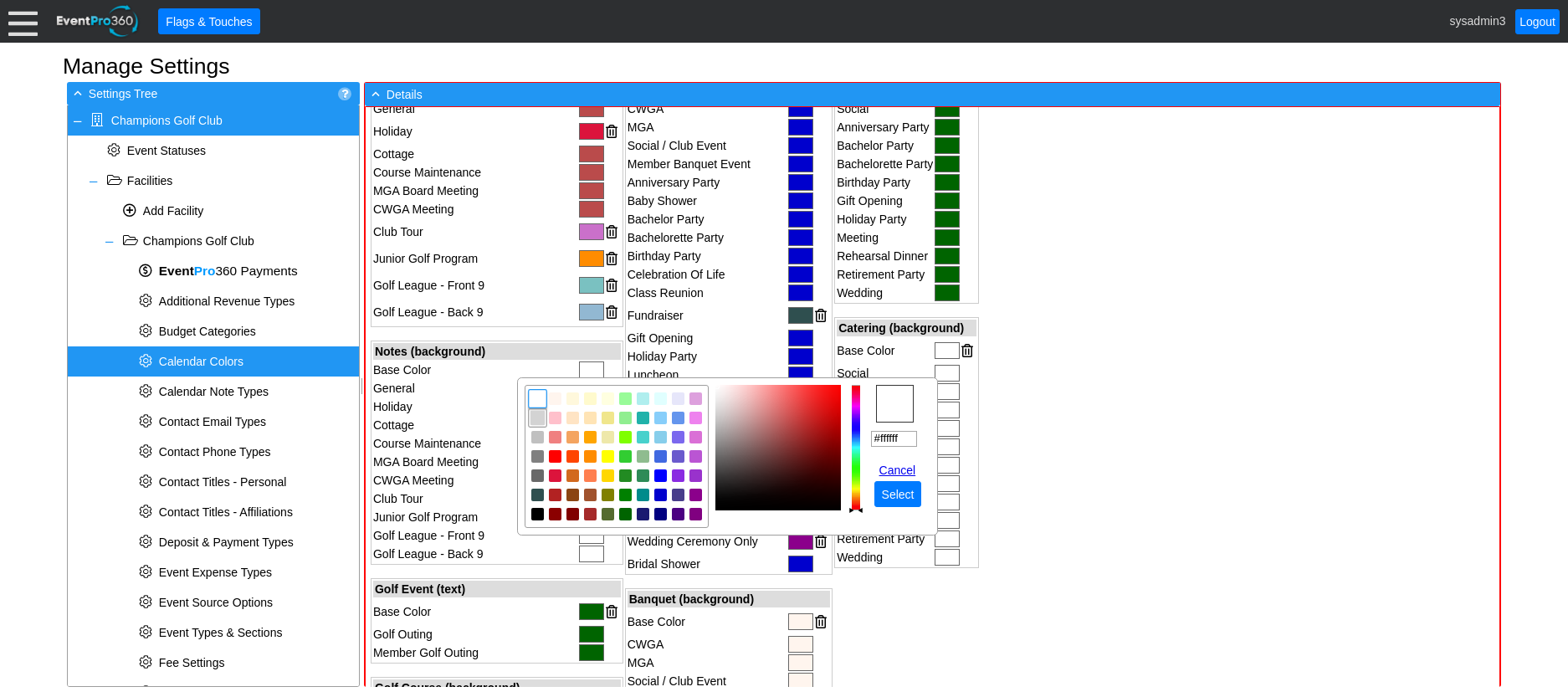
click at [538, 415] on img "focusNode" at bounding box center [537, 418] width 15 height 15
type input "#f1f1f1"
click at [718, 392] on img "focusNode" at bounding box center [715, 392] width 8 height 8
click at [900, 495] on span "Select" at bounding box center [899, 494] width 40 height 17
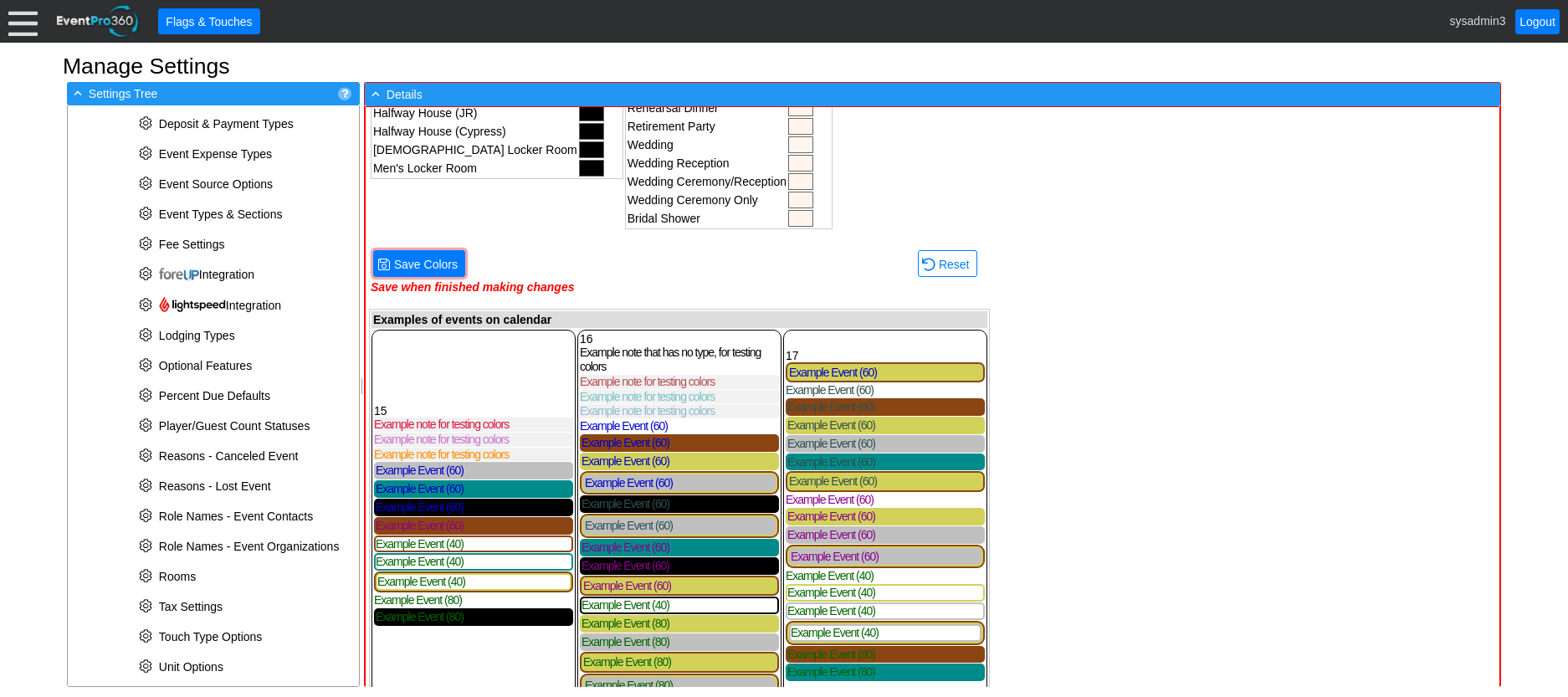
scroll to position [1004, 0]
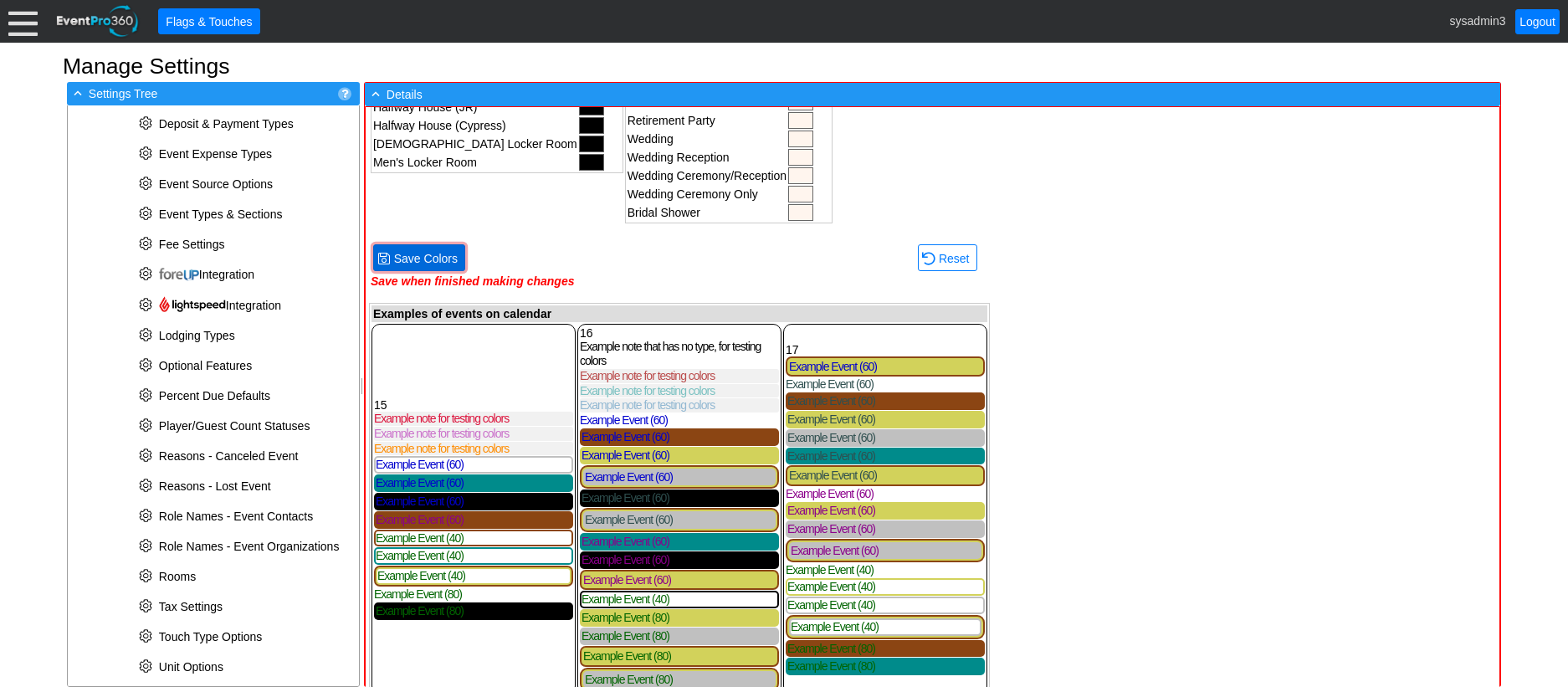
click at [433, 259] on span "Save Colors" at bounding box center [426, 259] width 71 height 17
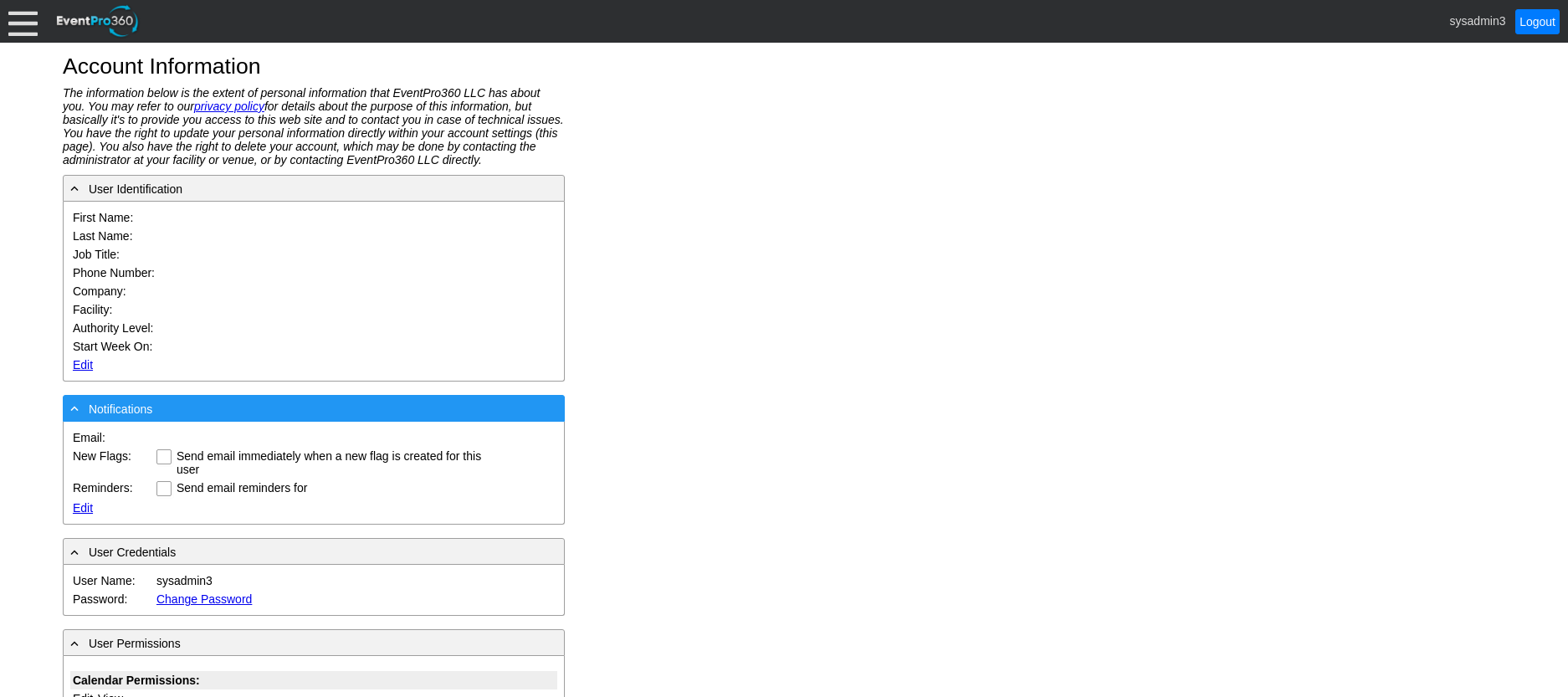
type input "System"
type input "Administrator"
type input "System Administrator"
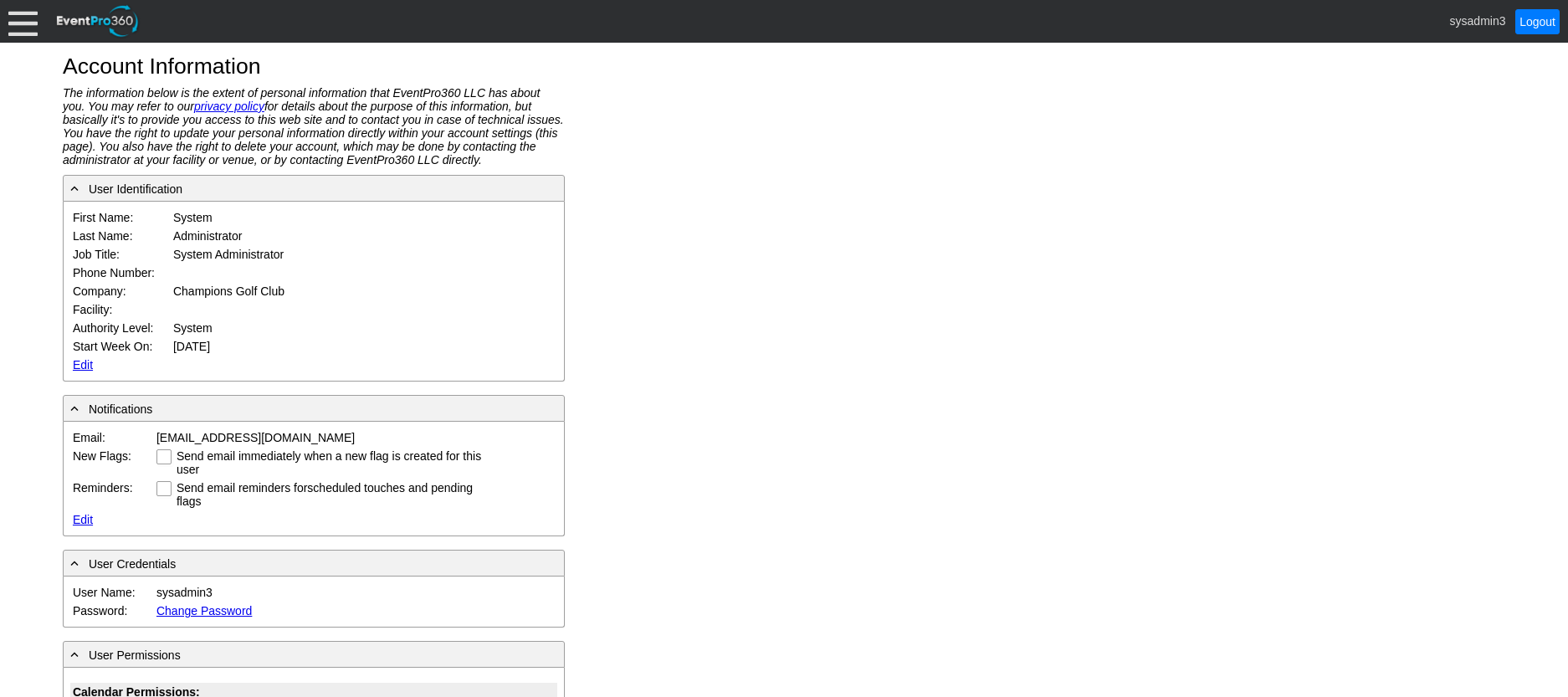
click at [82, 367] on link "Edit" at bounding box center [83, 364] width 20 height 13
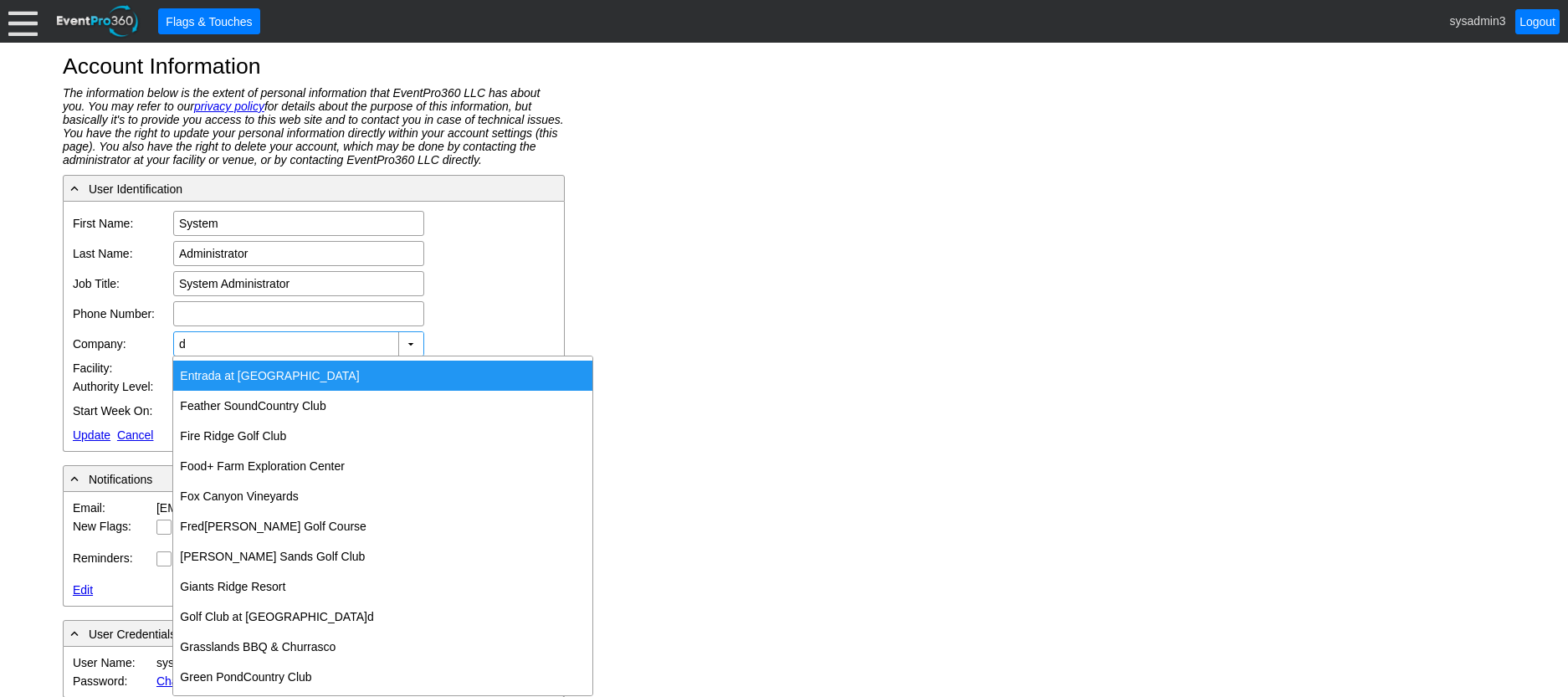
scroll to position [1339, 0]
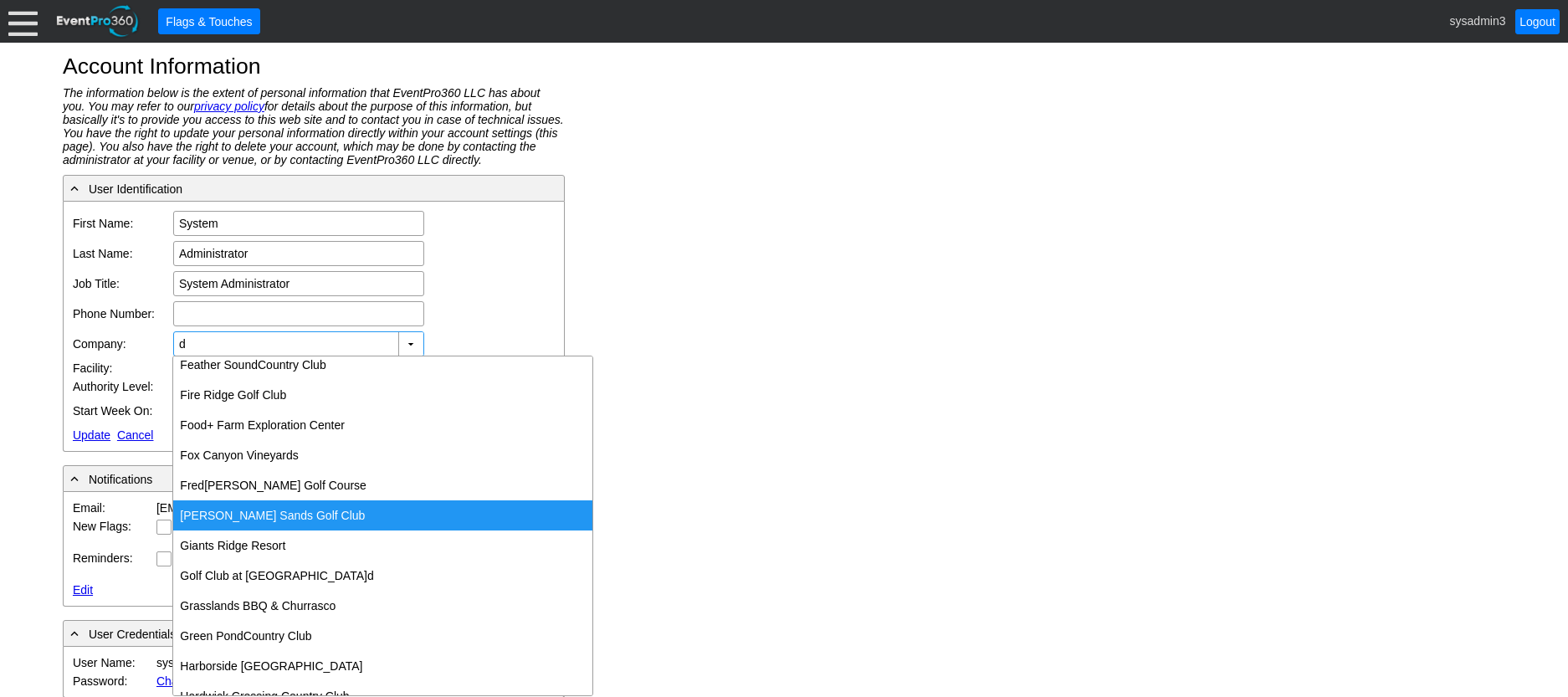
click at [261, 510] on div "Gamble San d s Golf Club" at bounding box center [383, 515] width 420 height 30
type input "[PERSON_NAME] [PERSON_NAME] Golf Club"
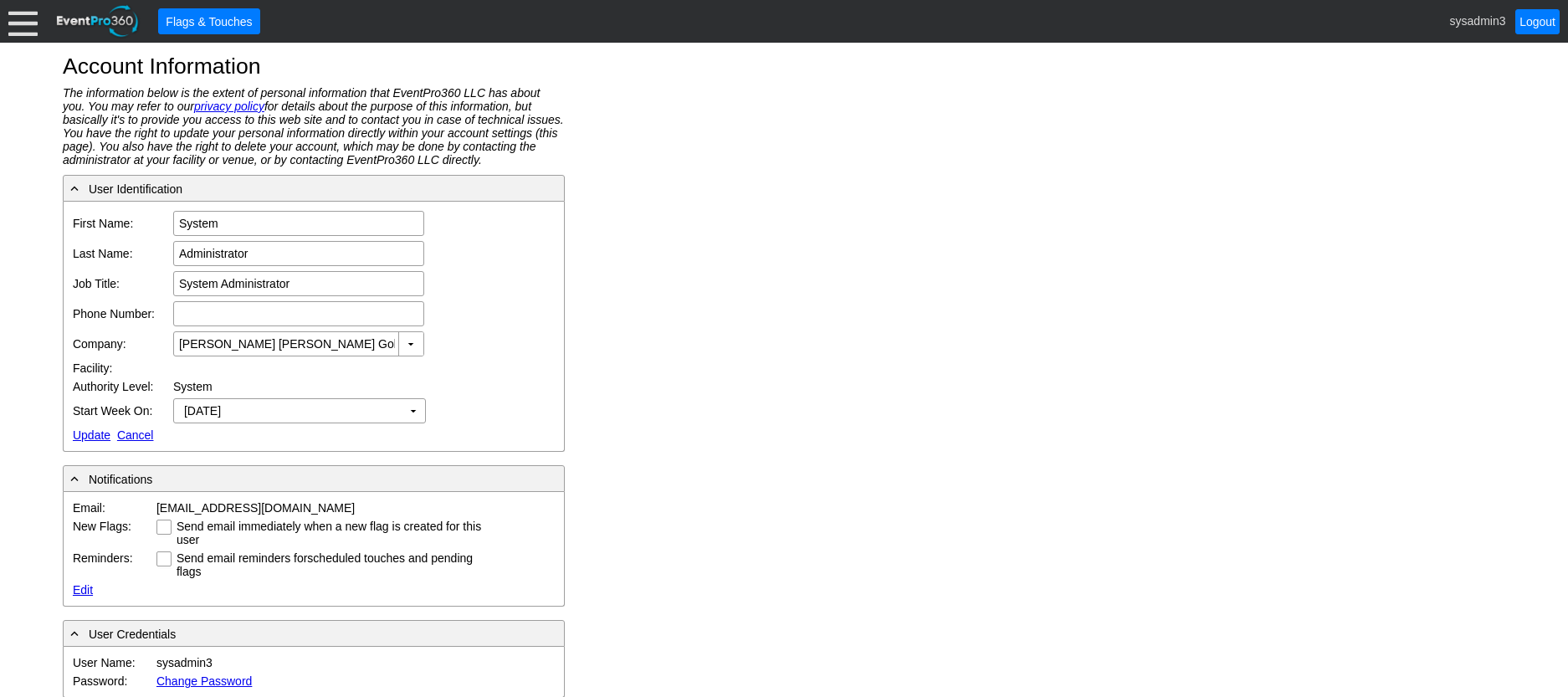
click at [91, 435] on link "Update" at bounding box center [91, 435] width 38 height 13
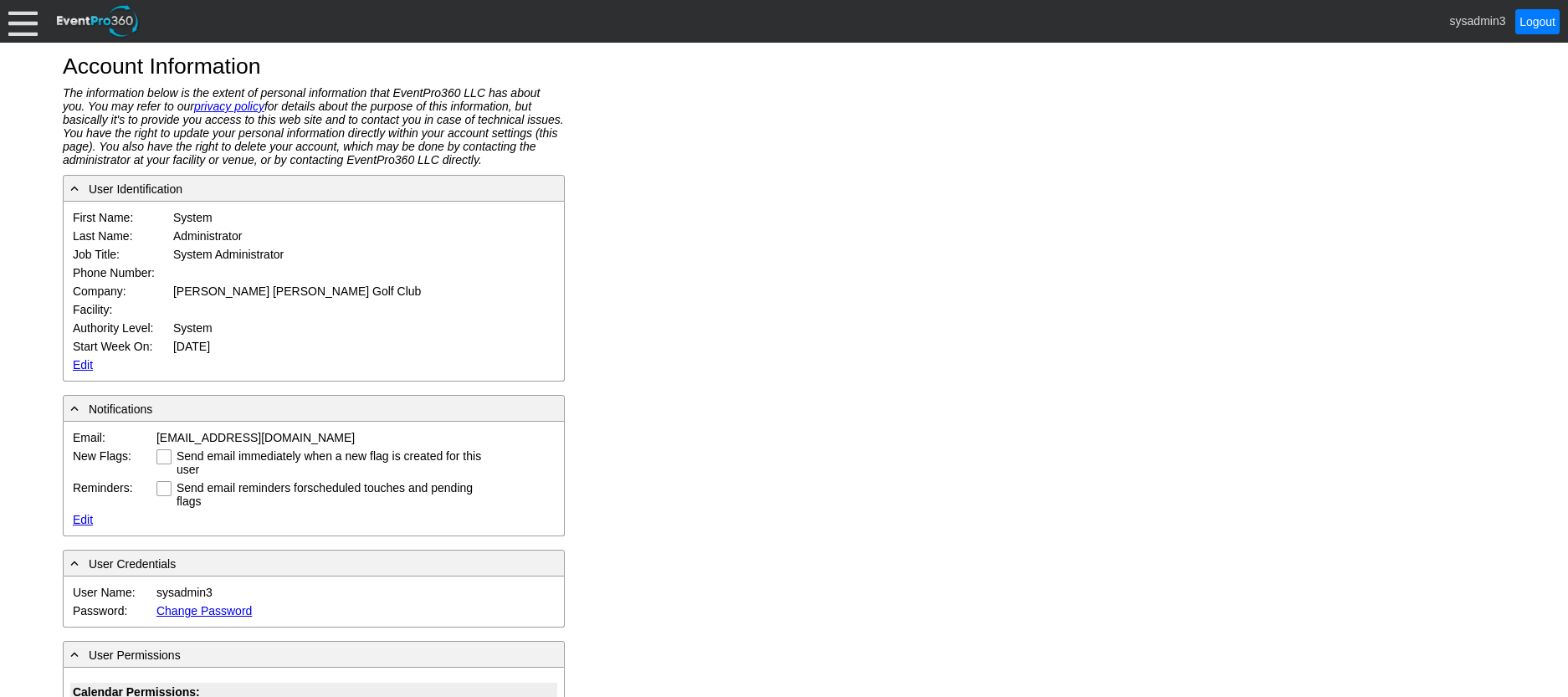
click at [12, 33] on div at bounding box center [22, 21] width 29 height 29
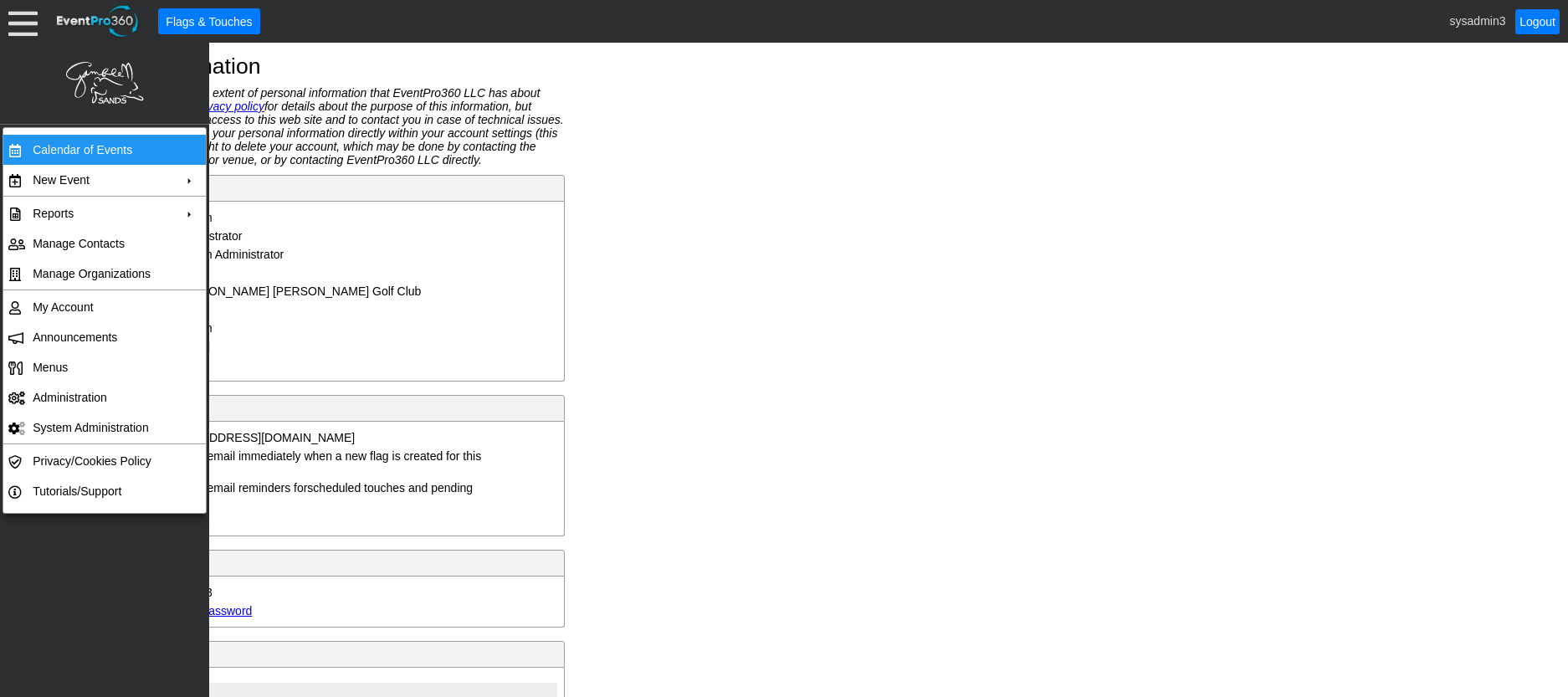
click at [55, 140] on td "Calendar of Events" at bounding box center [100, 150] width 150 height 30
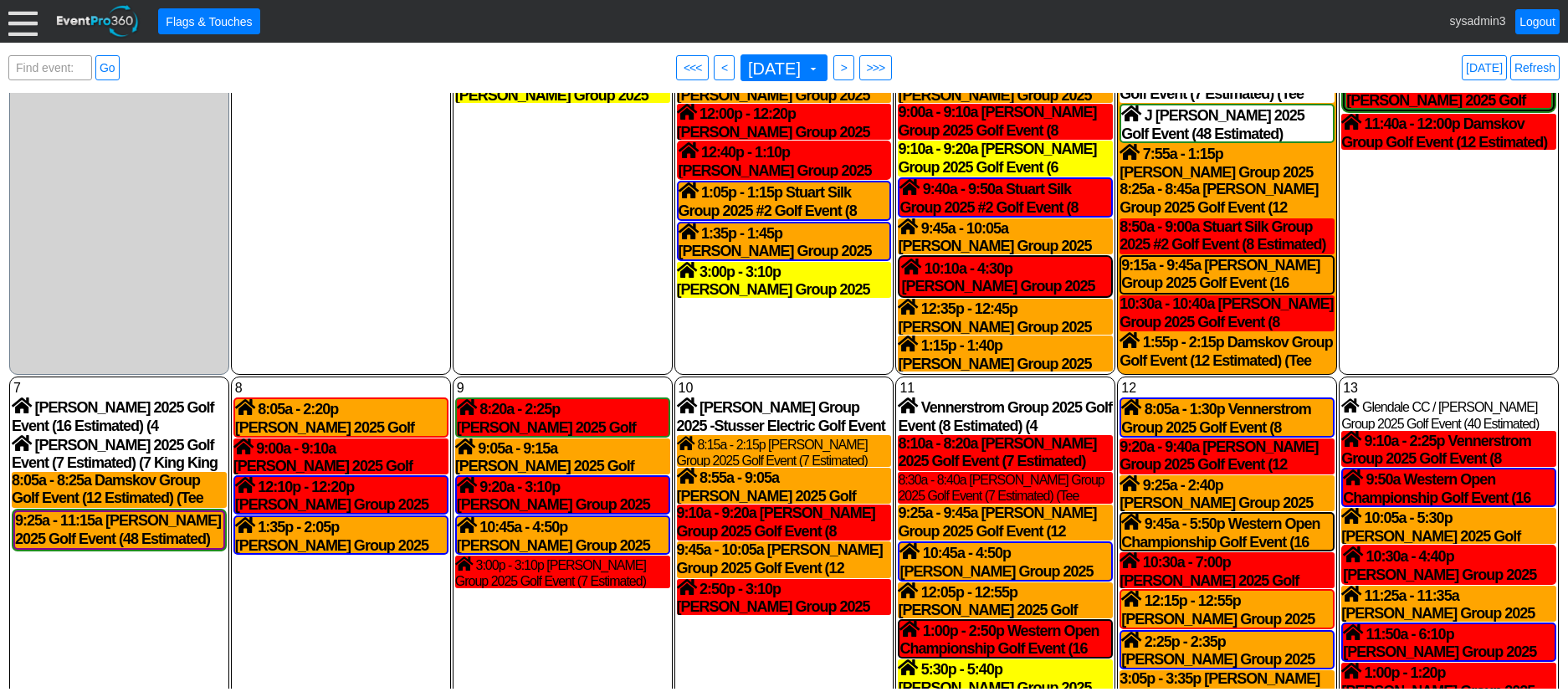
scroll to position [167, 0]
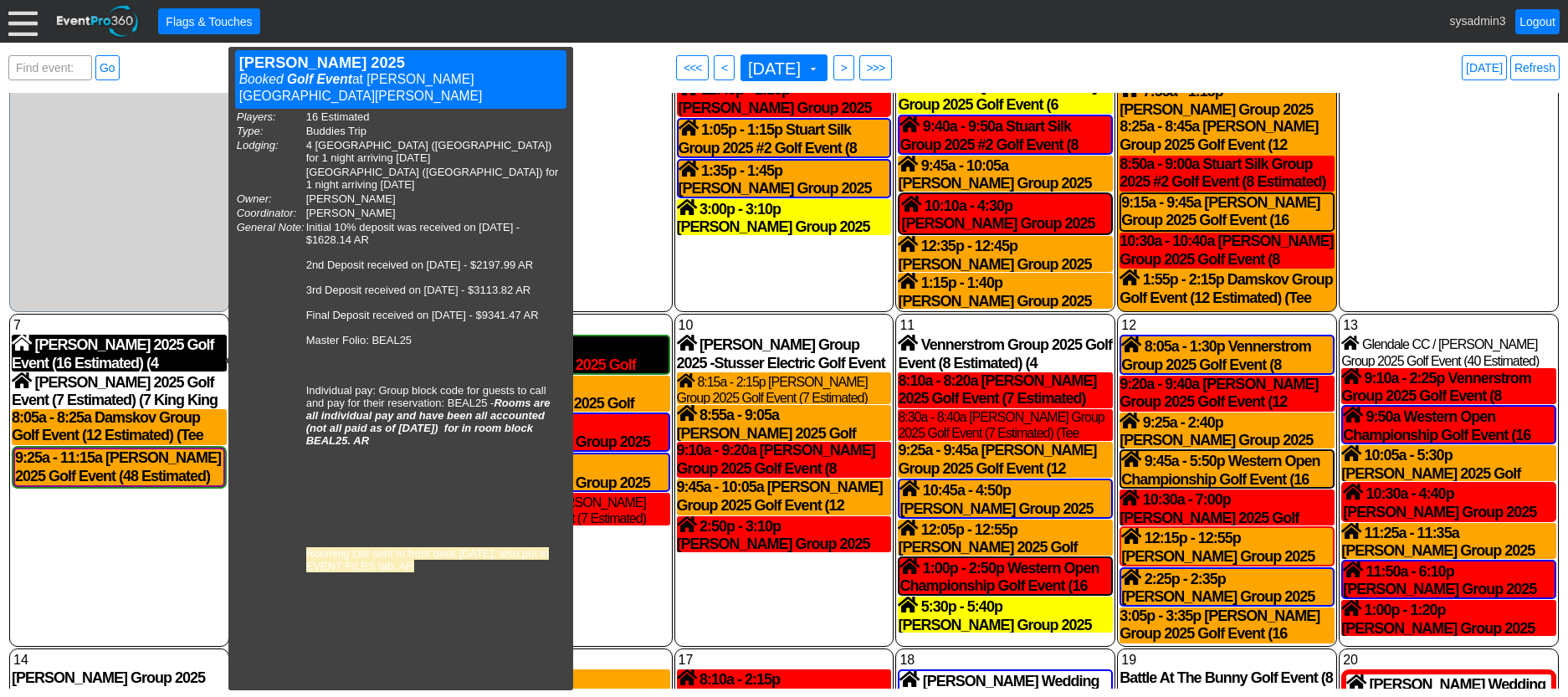
click at [87, 351] on div "[PERSON_NAME] 2025 Golf Event (16 Estimated) (4 [GEOGRAPHIC_DATA] ([GEOGRAPHIC_…" at bounding box center [119, 353] width 215 height 36
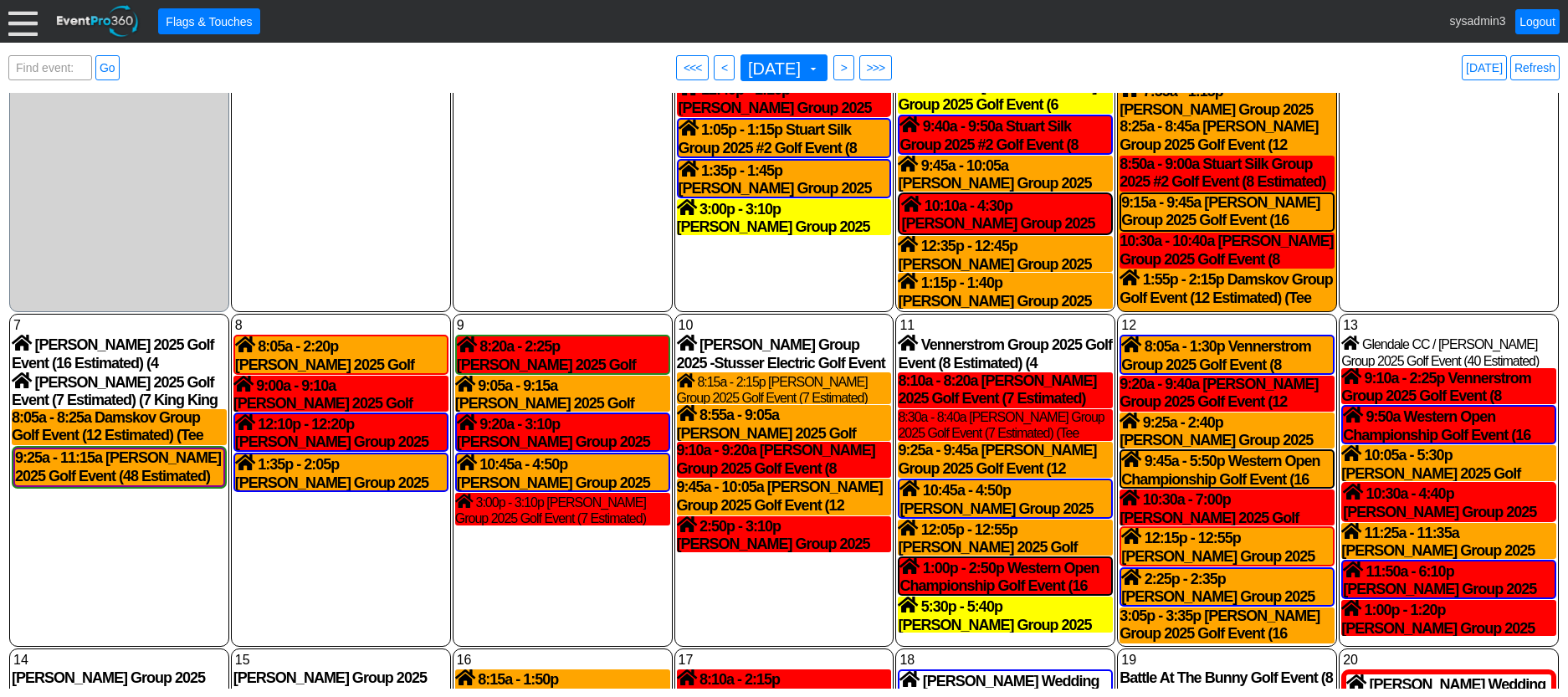
click at [20, 21] on div at bounding box center [22, 21] width 29 height 29
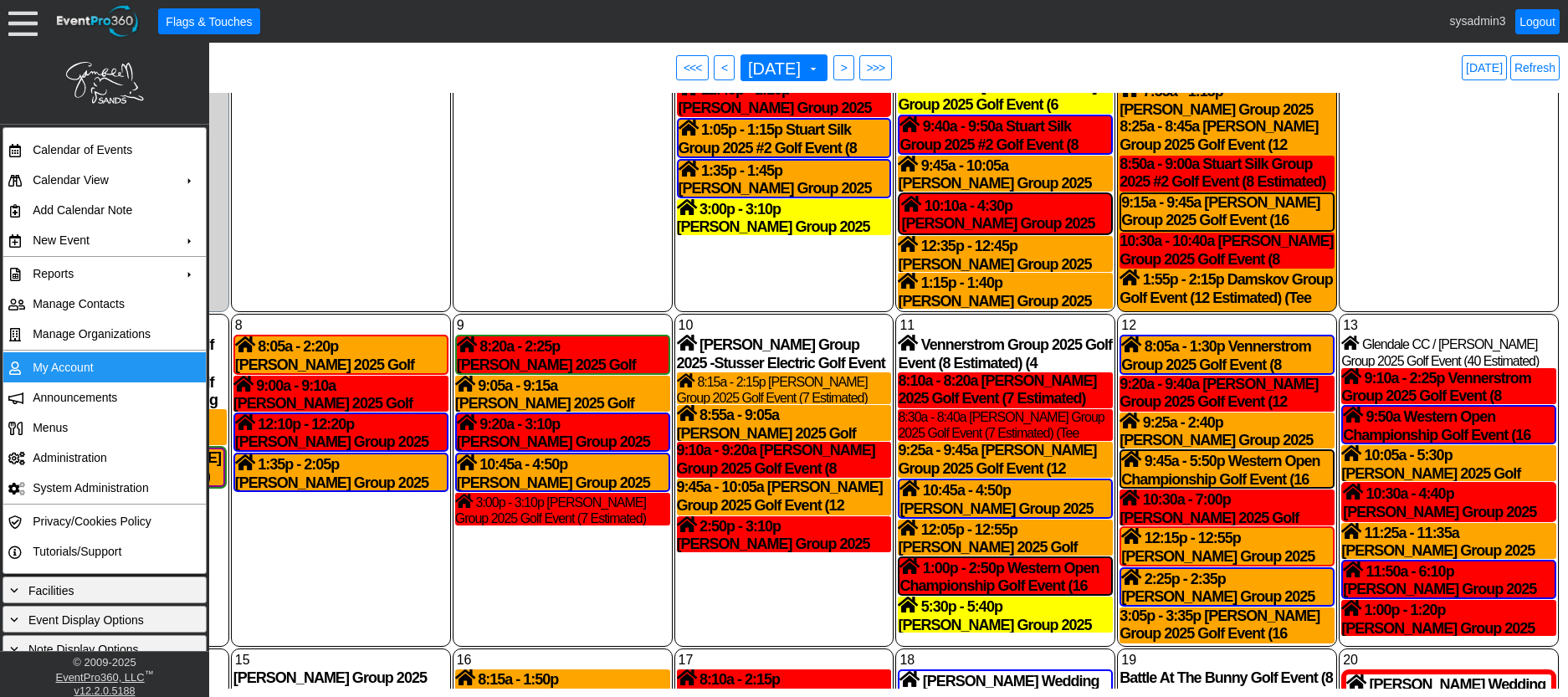
click at [54, 359] on td "My Account" at bounding box center [100, 367] width 150 height 30
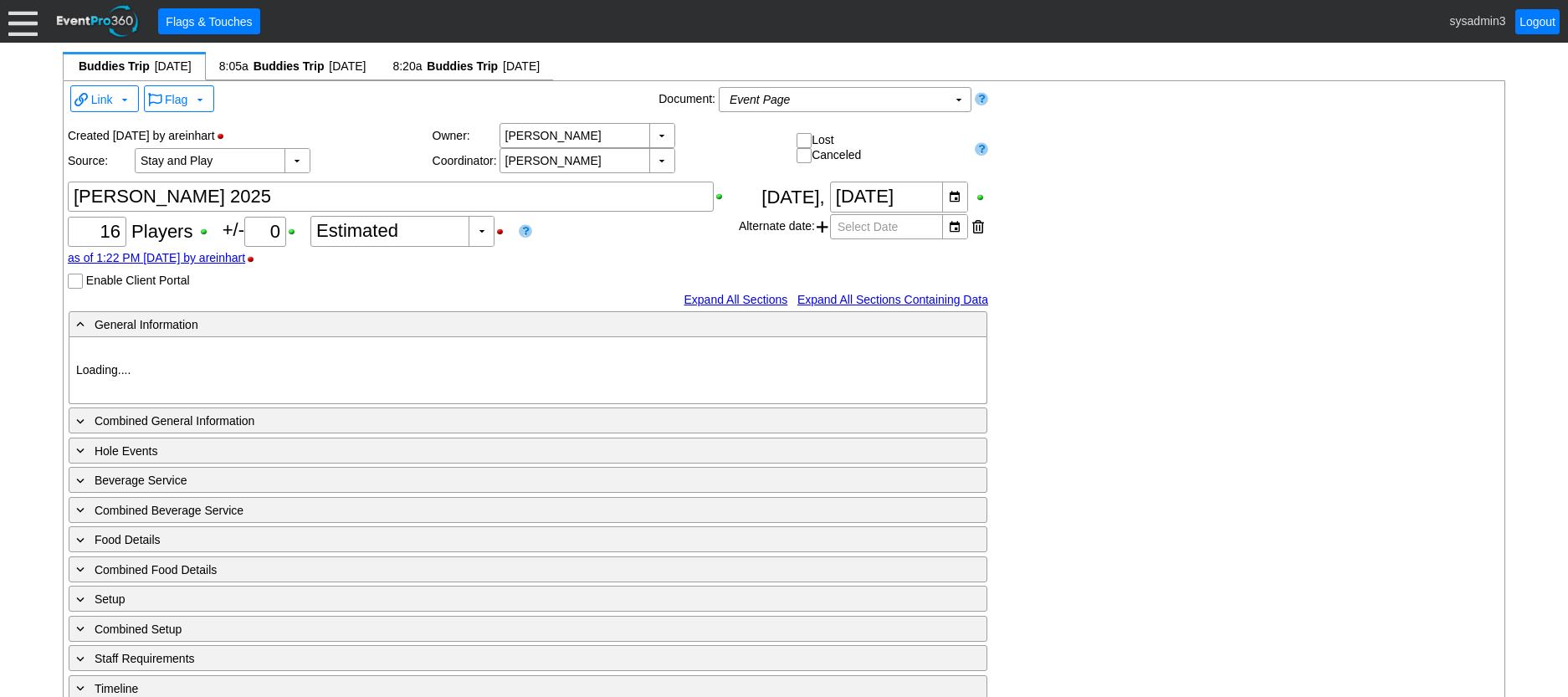
type input "[PERSON_NAME] [PERSON_NAME]"
type input "Buddies Trip"
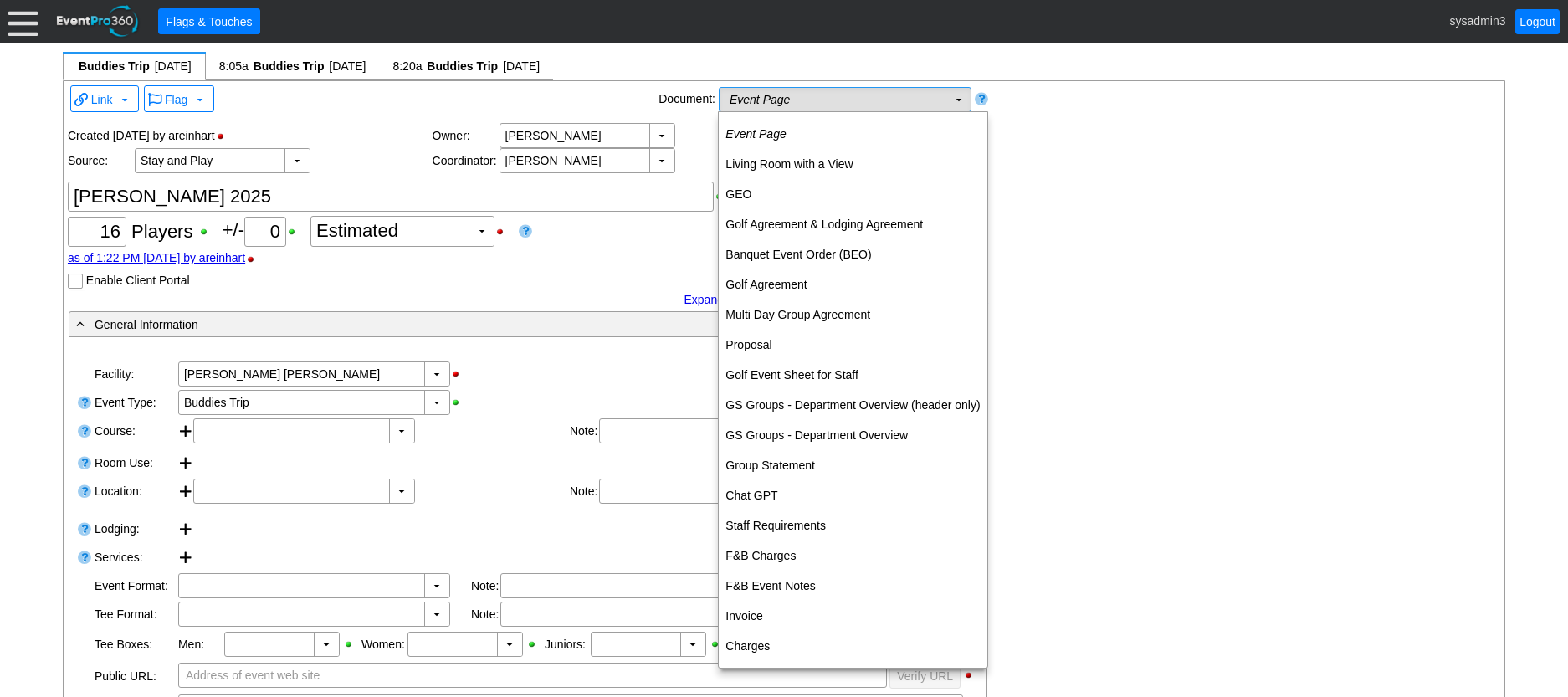
click at [851, 98] on td "Event Page Χ" at bounding box center [833, 99] width 228 height 24
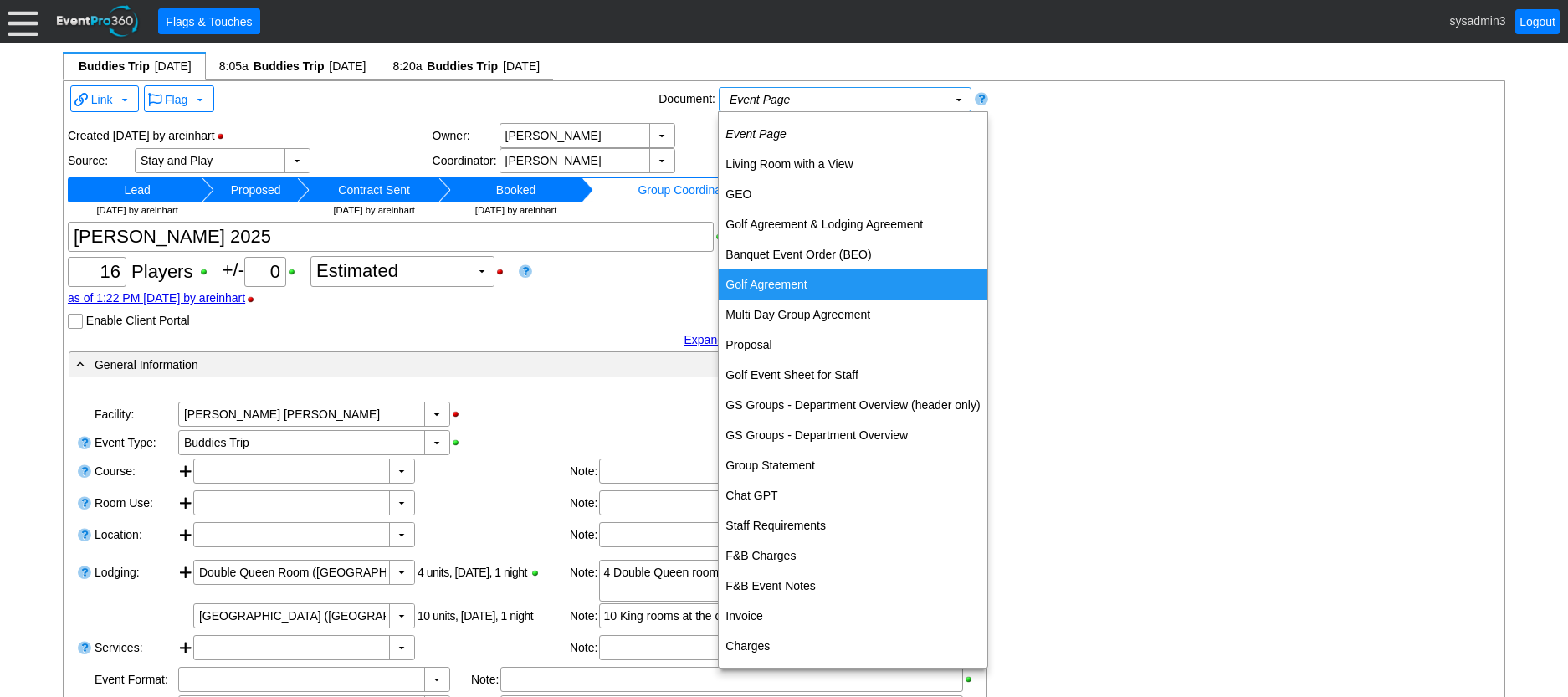
click at [767, 282] on td "Golf Agreement" at bounding box center [852, 284] width 267 height 30
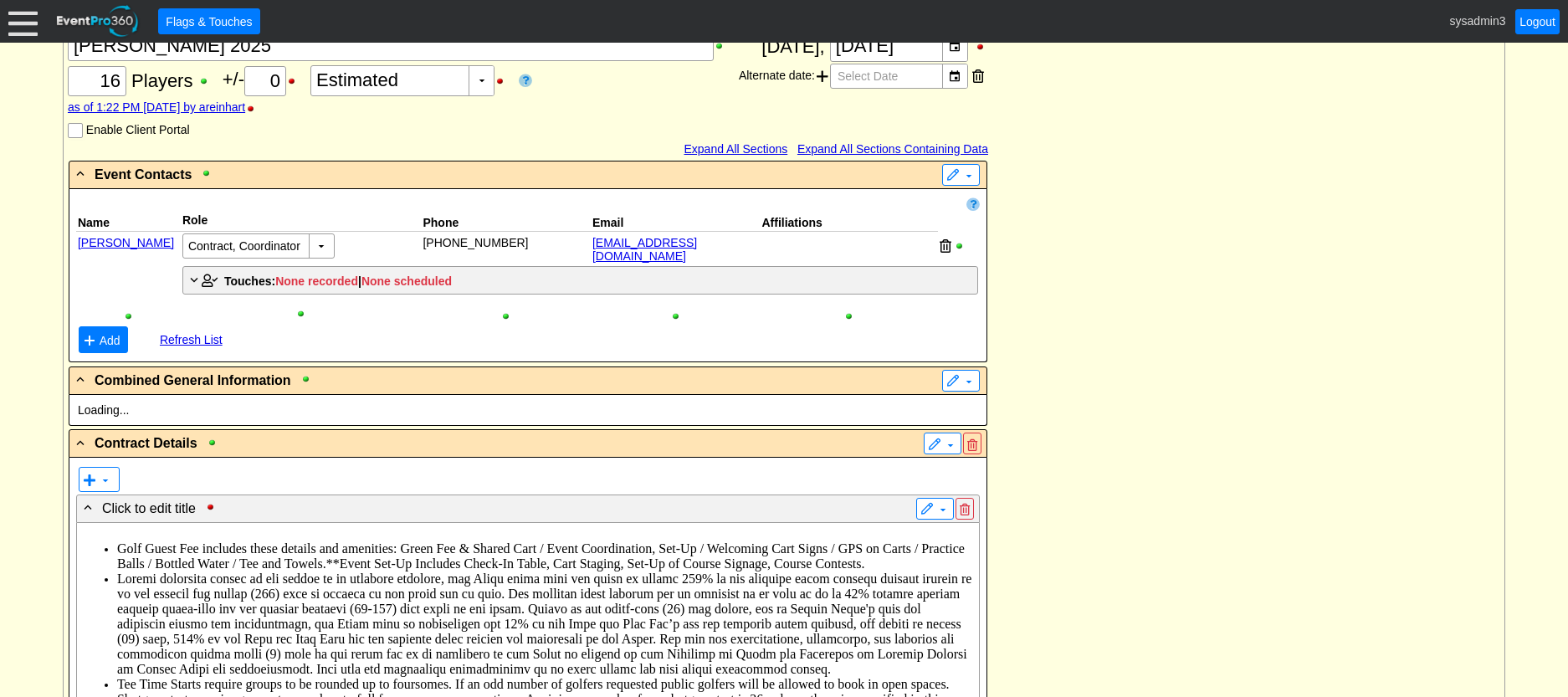
scroll to position [335, 0]
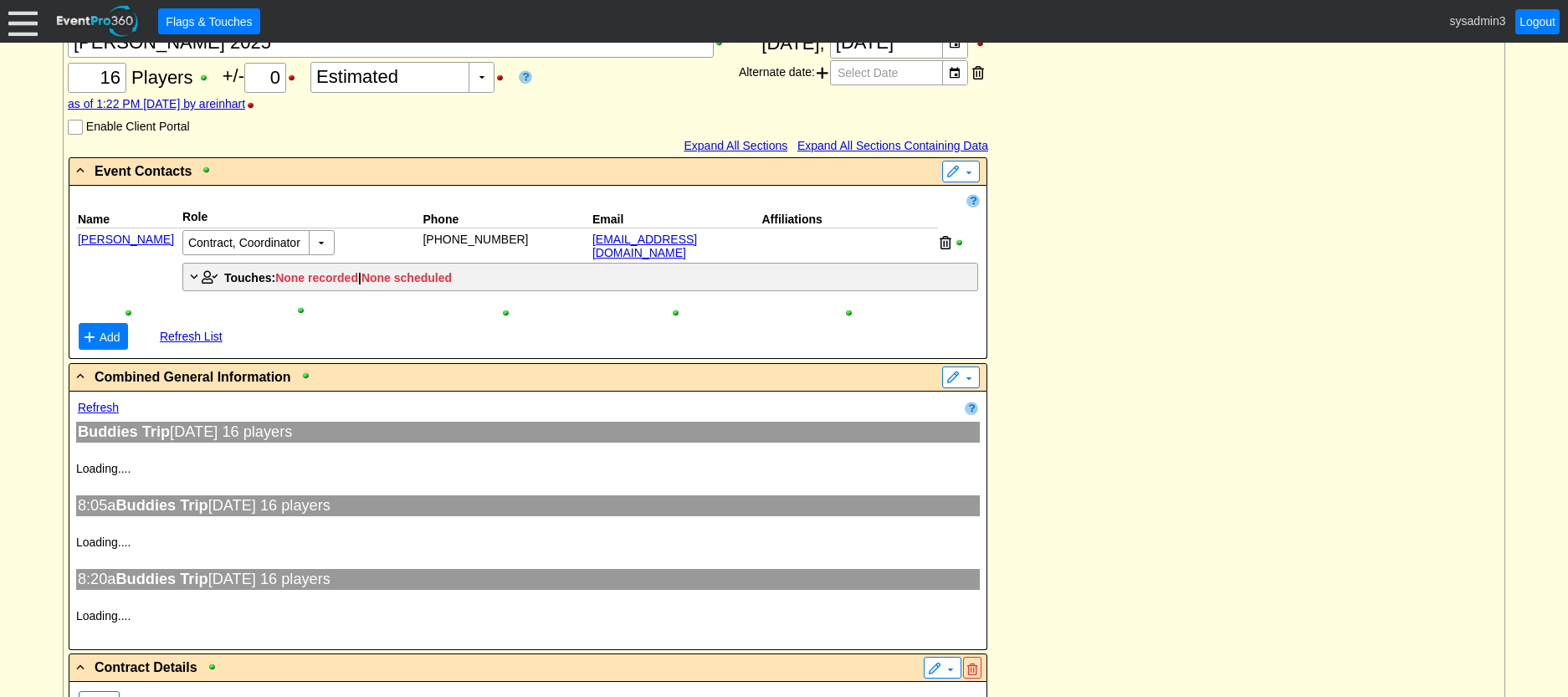
type input "[PERSON_NAME] [PERSON_NAME]"
type input "Buddies Trip"
type input "[PERSON_NAME] [PERSON_NAME]"
type input "Buddies Trip"
type input "Tee Times - #1"
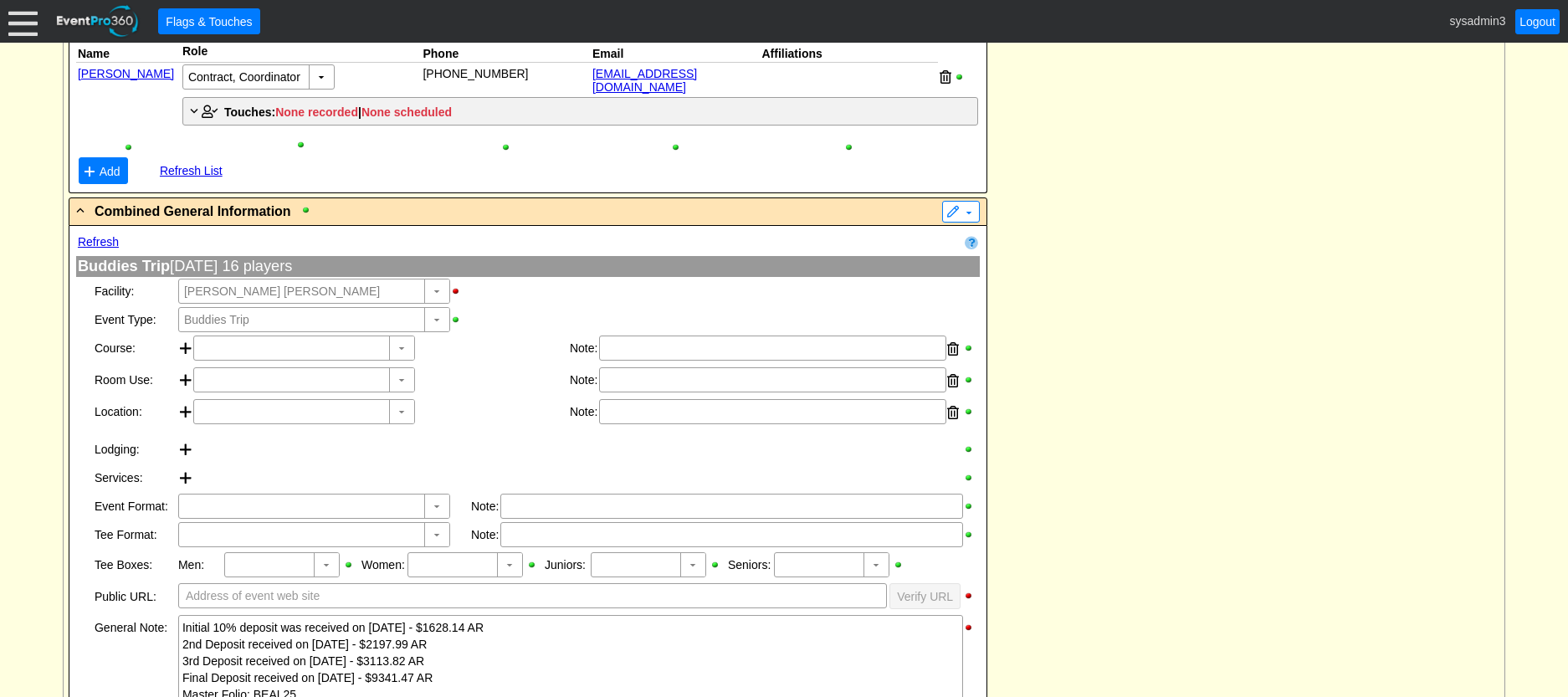
scroll to position [502, 0]
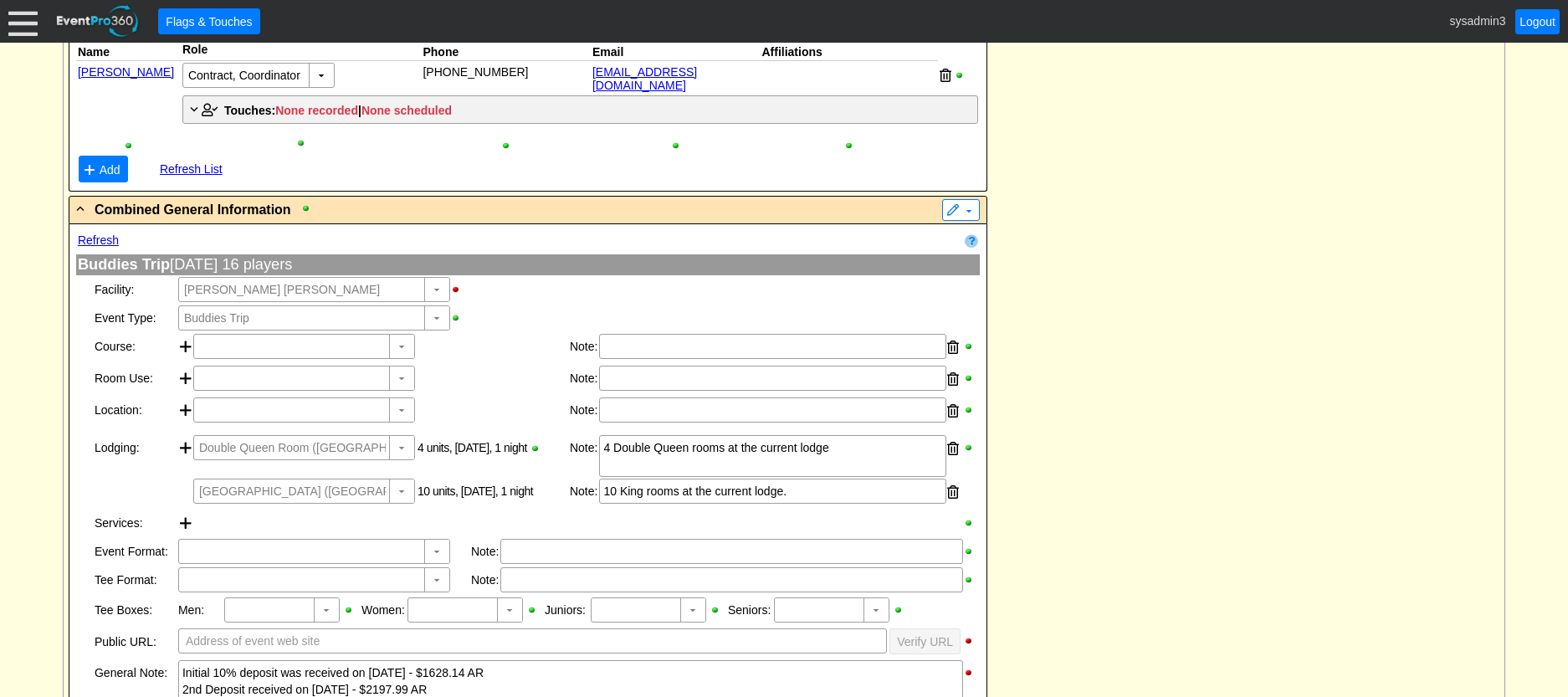
type input "Gamble Sands GC"
type input "Buddies Trip"
type input "Tee Times - #1"
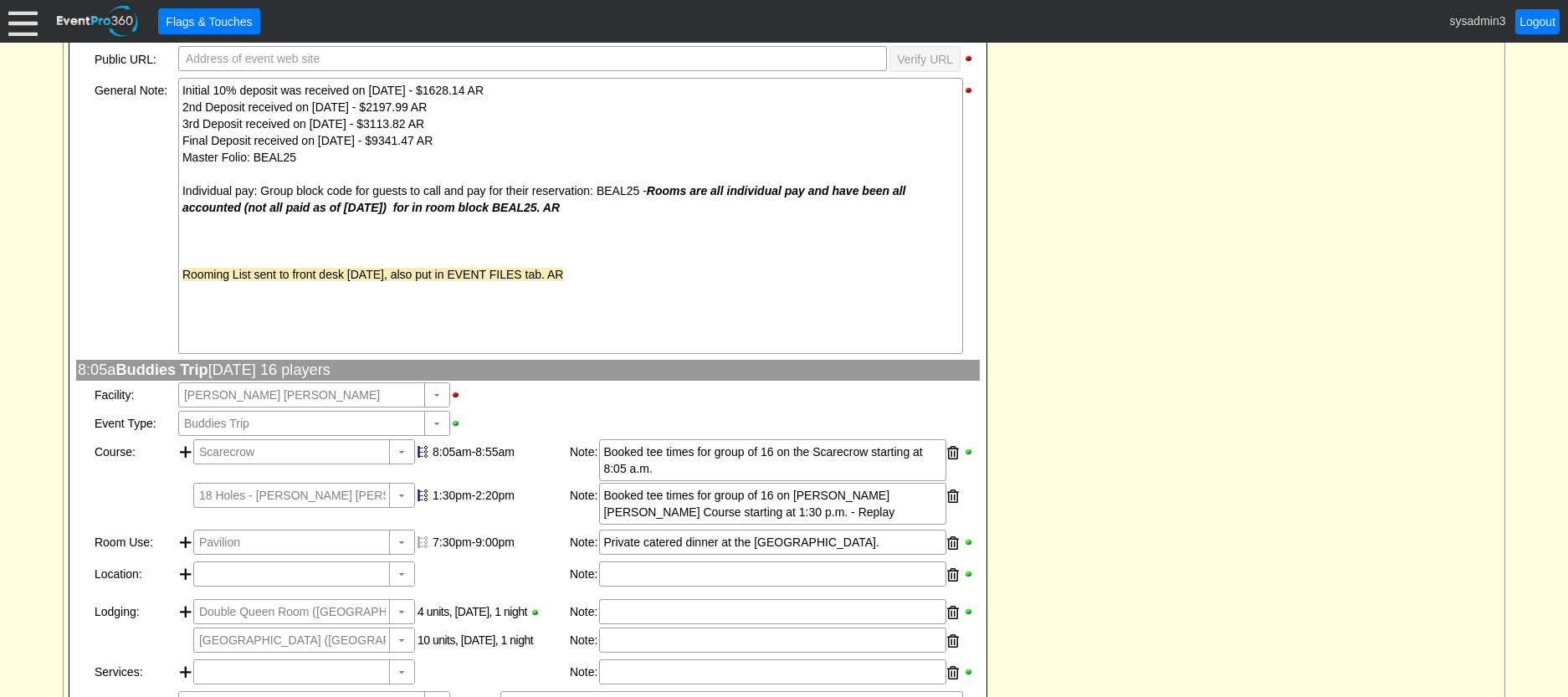
scroll to position [1092, 0]
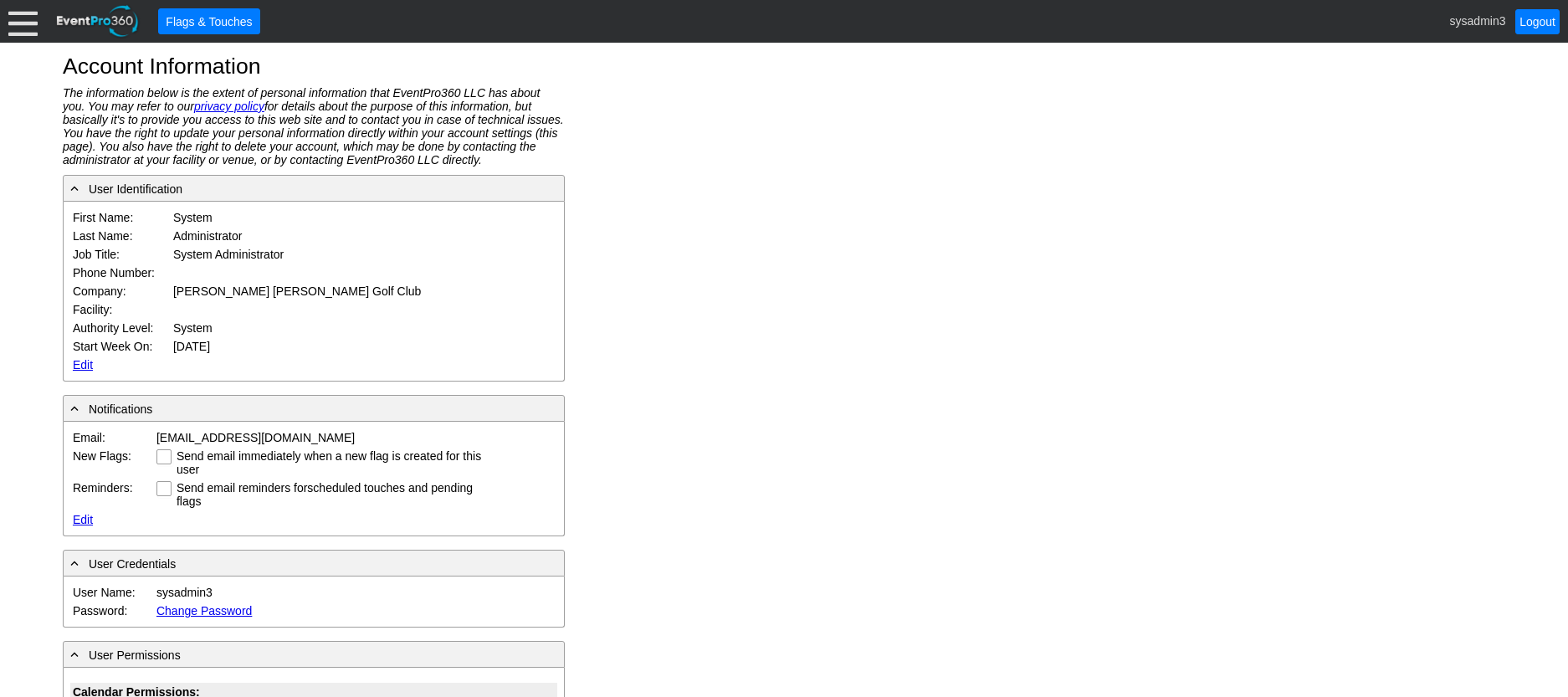
click at [81, 365] on link "Edit" at bounding box center [83, 364] width 20 height 13
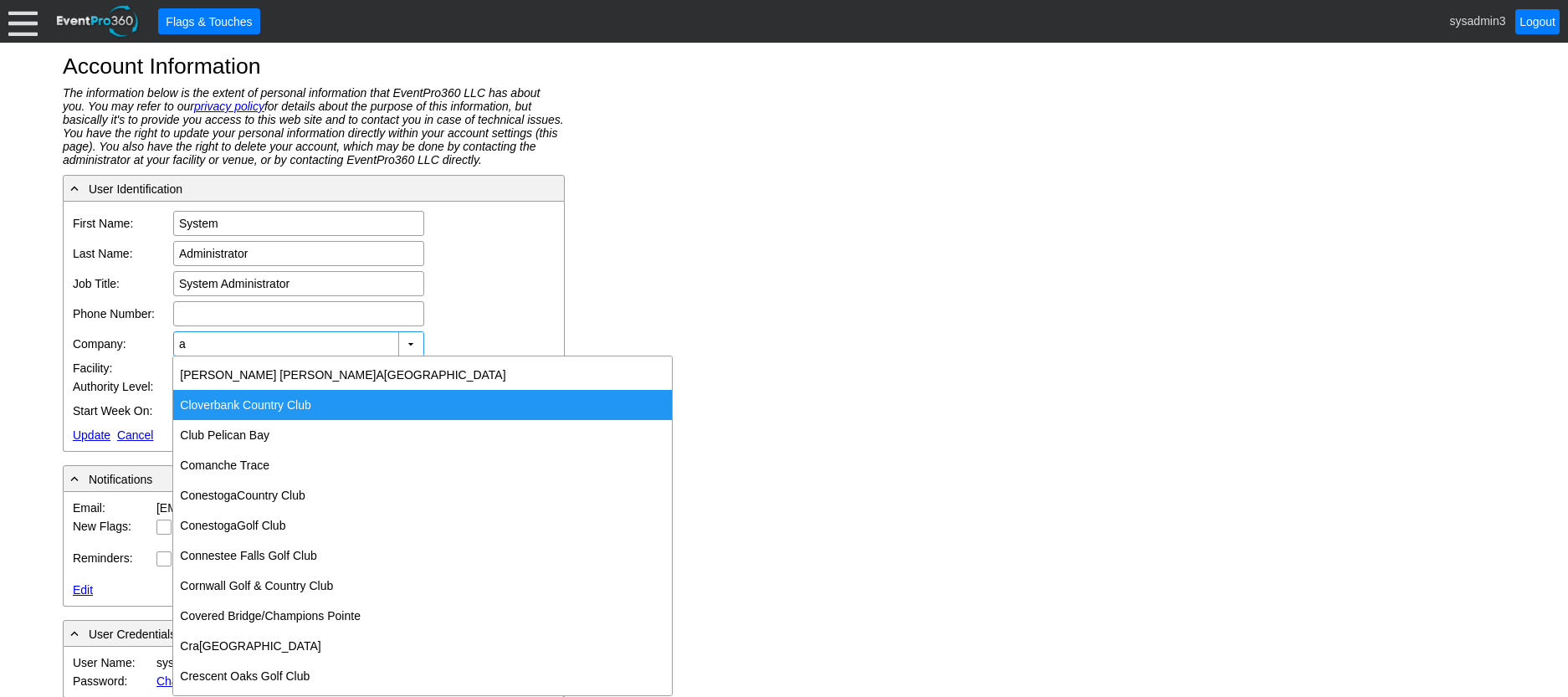
scroll to position [1925, 0]
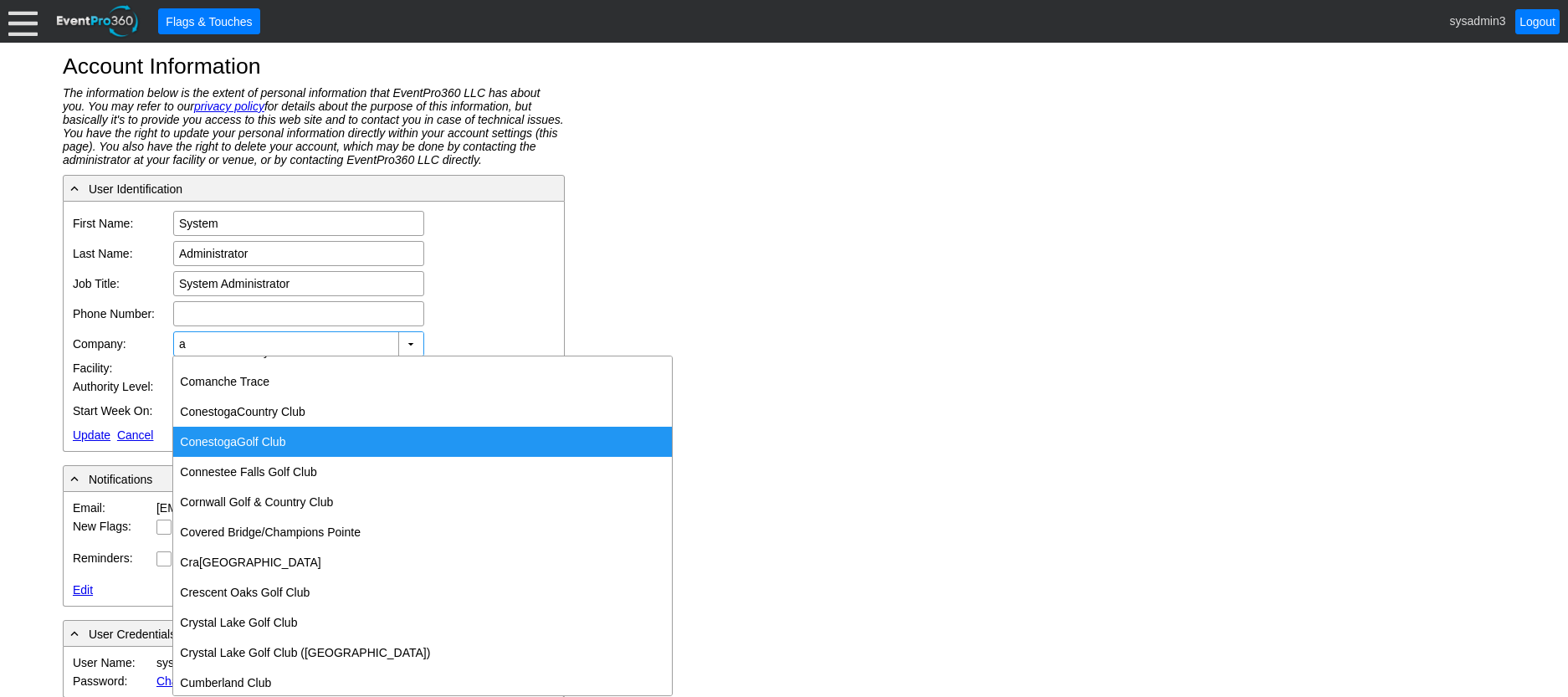
click at [241, 435] on div "Conestog a Golf Club" at bounding box center [423, 441] width 499 height 30
type input "Conestoga Golf Club"
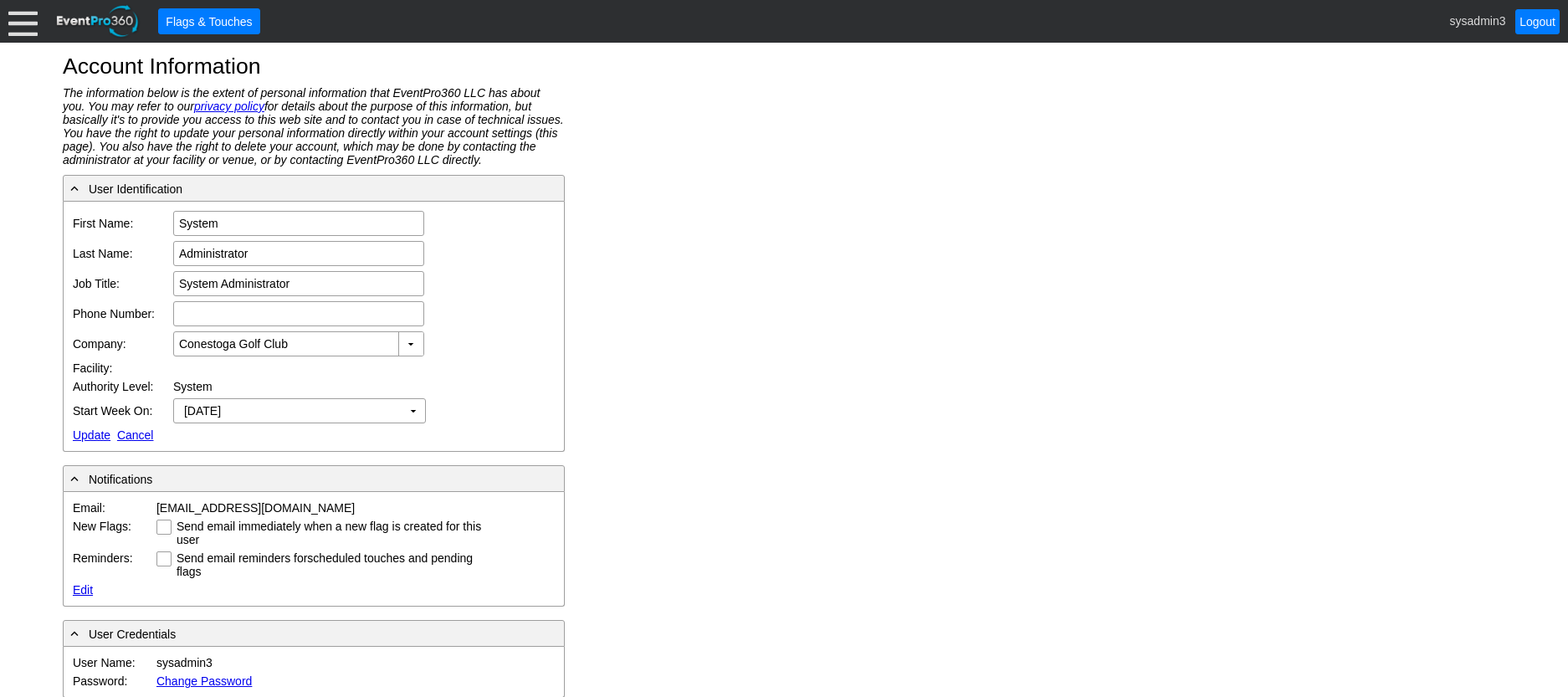
click at [22, 26] on div at bounding box center [22, 21] width 29 height 29
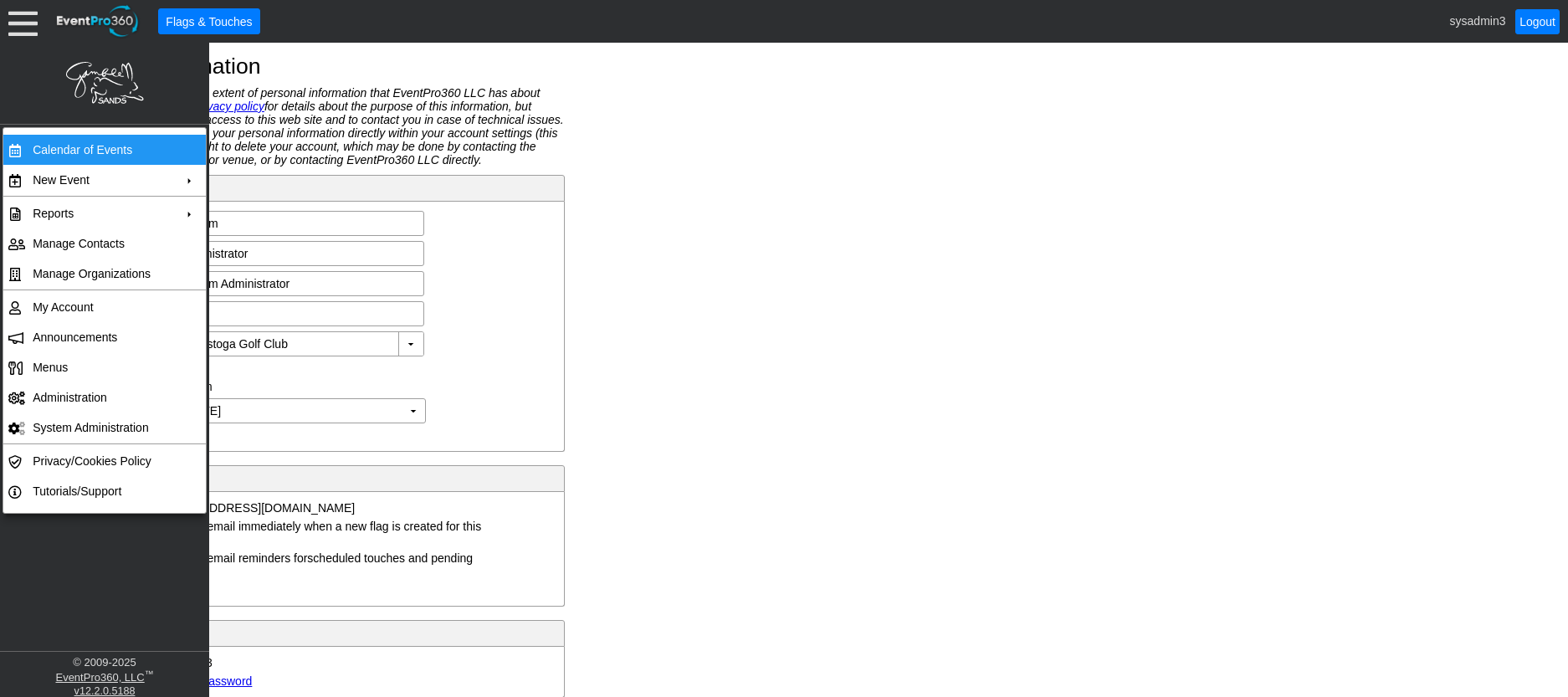
click at [51, 140] on td "Calendar of Events" at bounding box center [100, 150] width 150 height 30
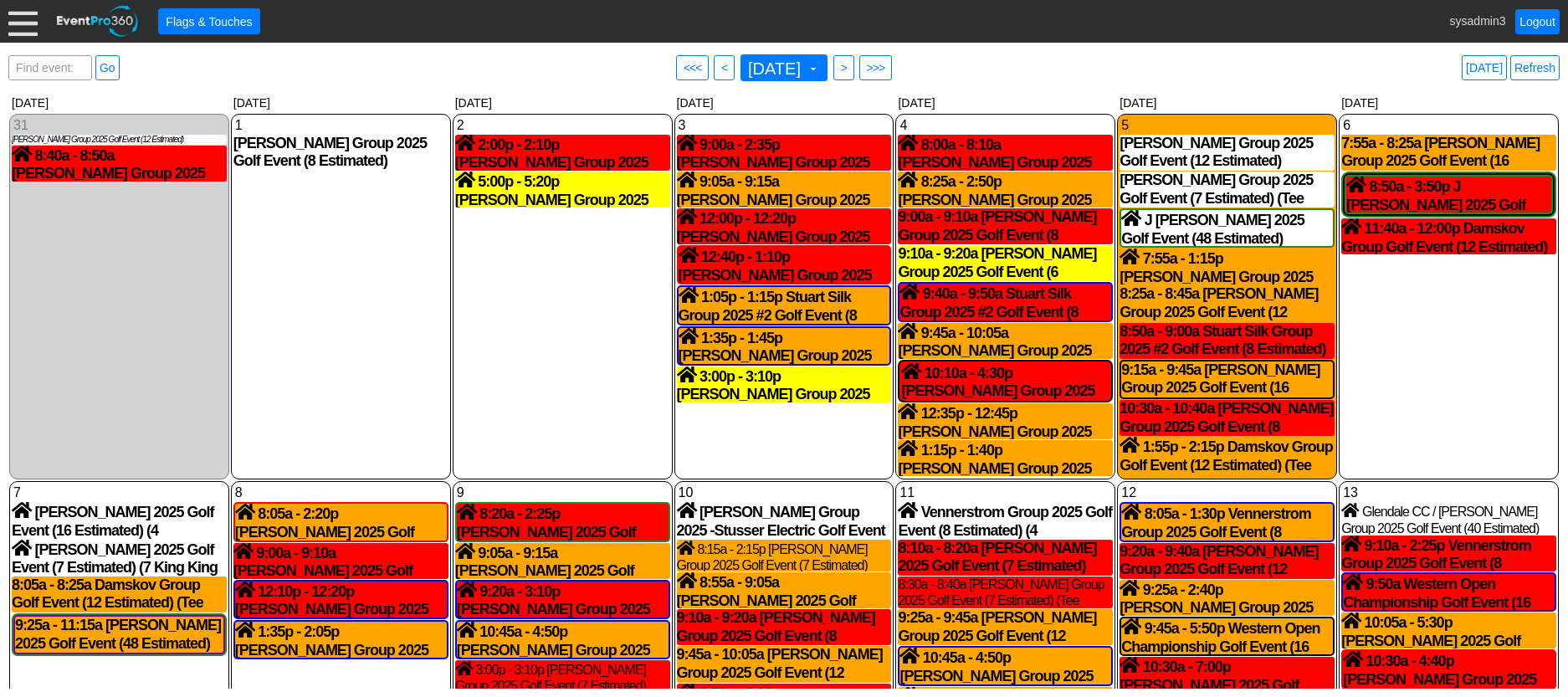
click at [21, 29] on div at bounding box center [22, 21] width 29 height 29
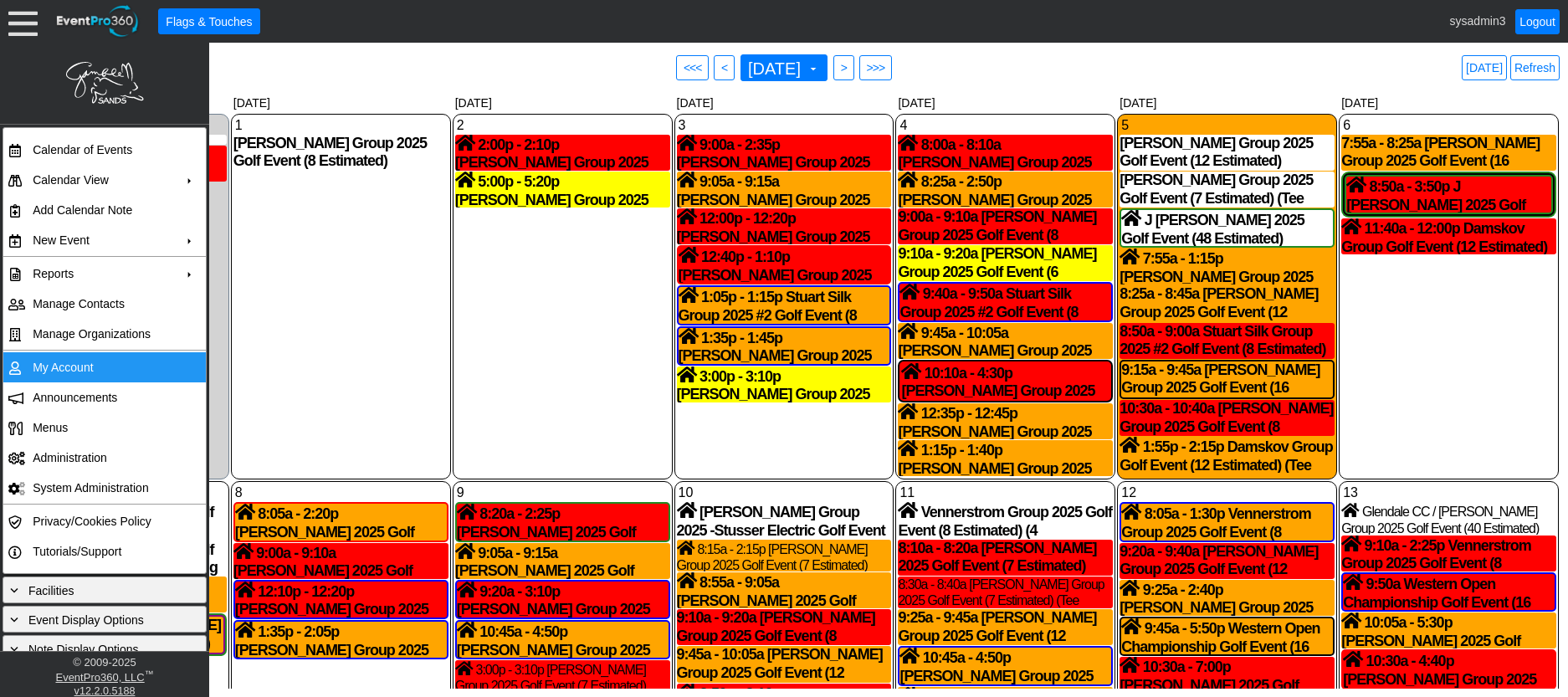
click at [60, 367] on td "My Account" at bounding box center [100, 367] width 150 height 30
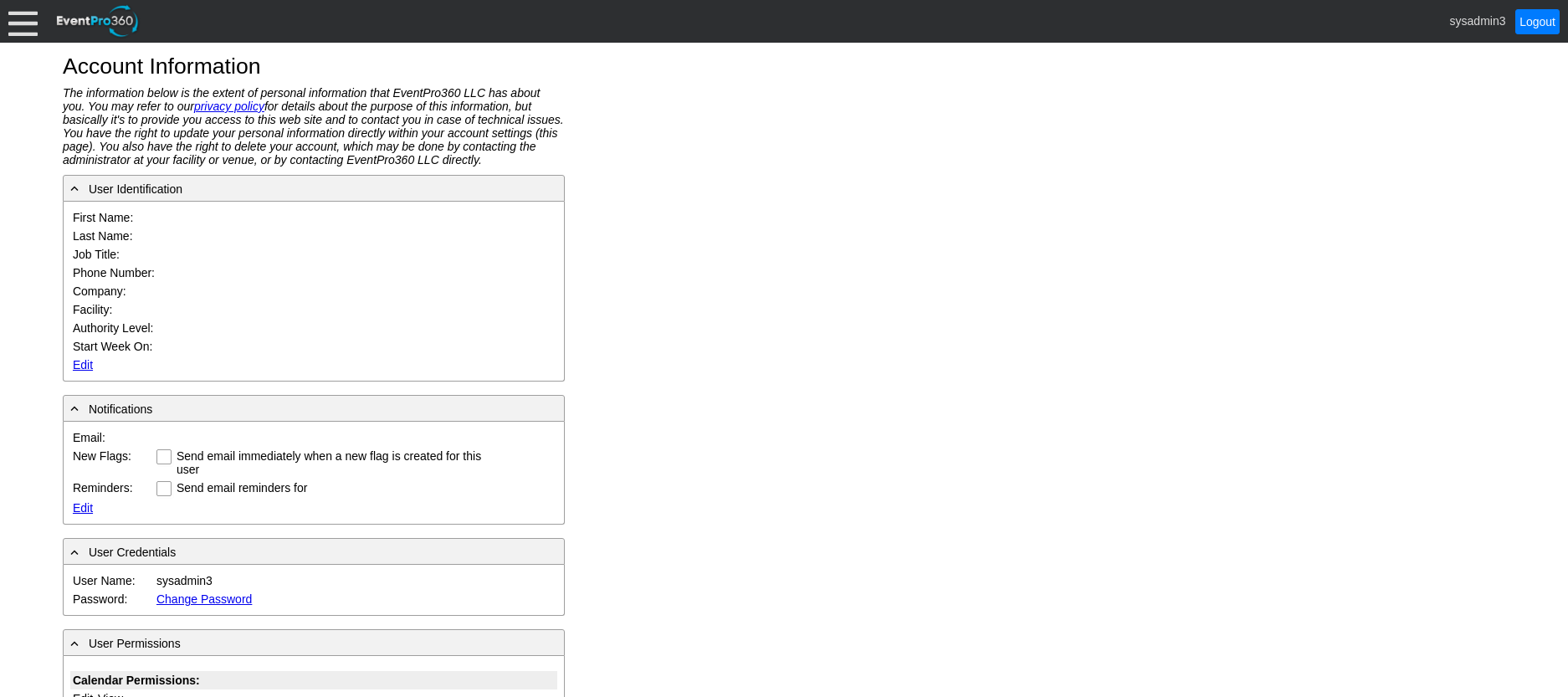
type input "System"
type input "Administrator"
type input "System Administrator"
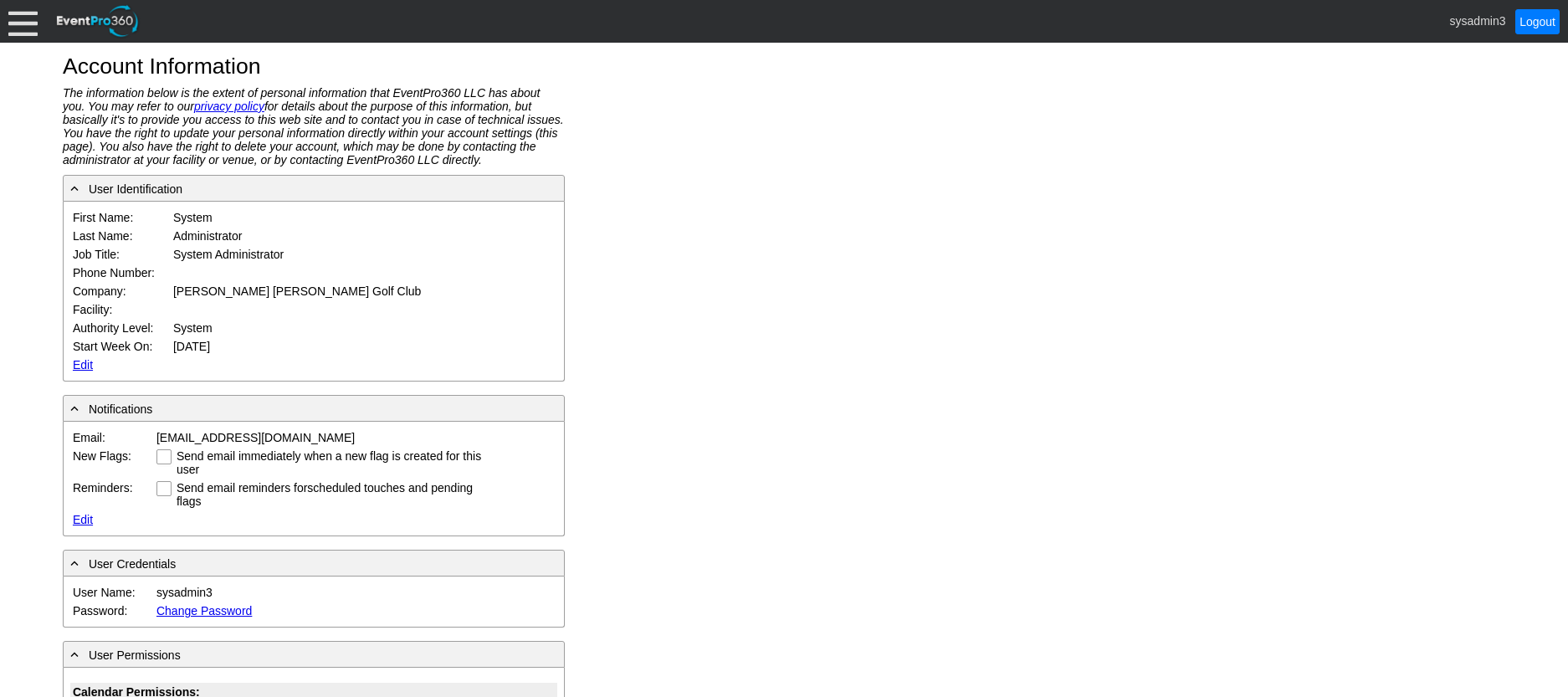
click at [79, 365] on link "Edit" at bounding box center [83, 364] width 20 height 13
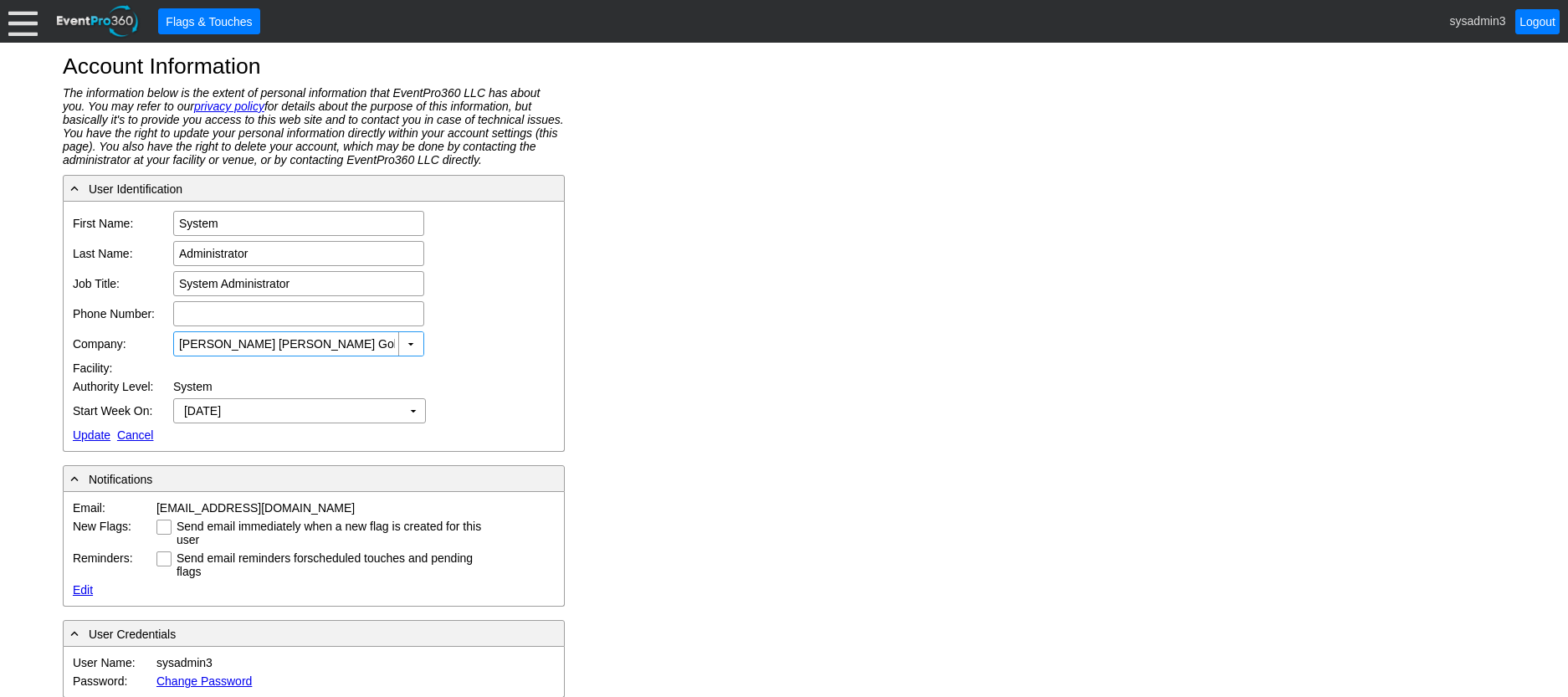
click at [324, 342] on input "Gamble Sands Golf Club" at bounding box center [286, 344] width 216 height 24
drag, startPoint x: 324, startPoint y: 342, endPoint x: 106, endPoint y: 340, distance: 218.0
click at [106, 340] on tr "Company: Gamble Sands Golf Club ▼ Χ Gamble Sands Golf Club" at bounding box center [279, 344] width 419 height 30
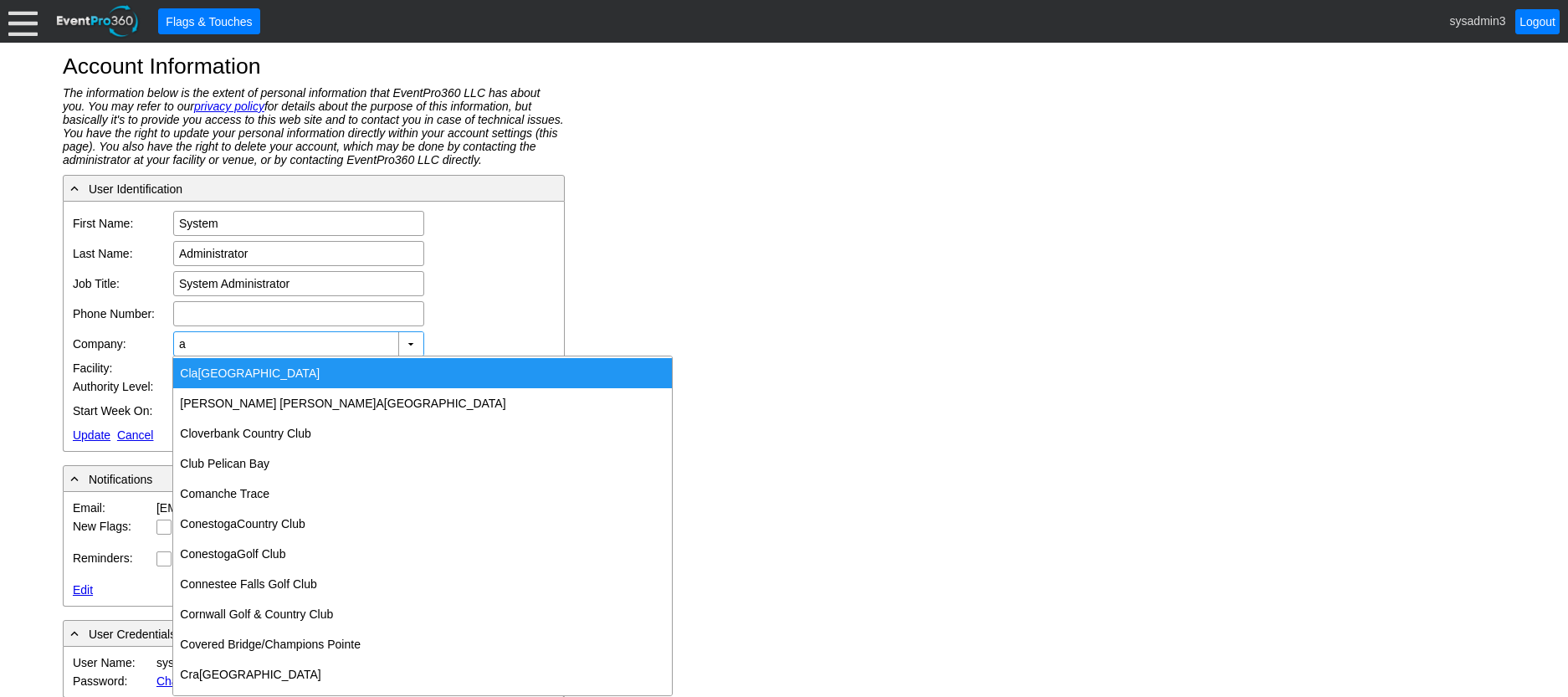
scroll to position [1841, 0]
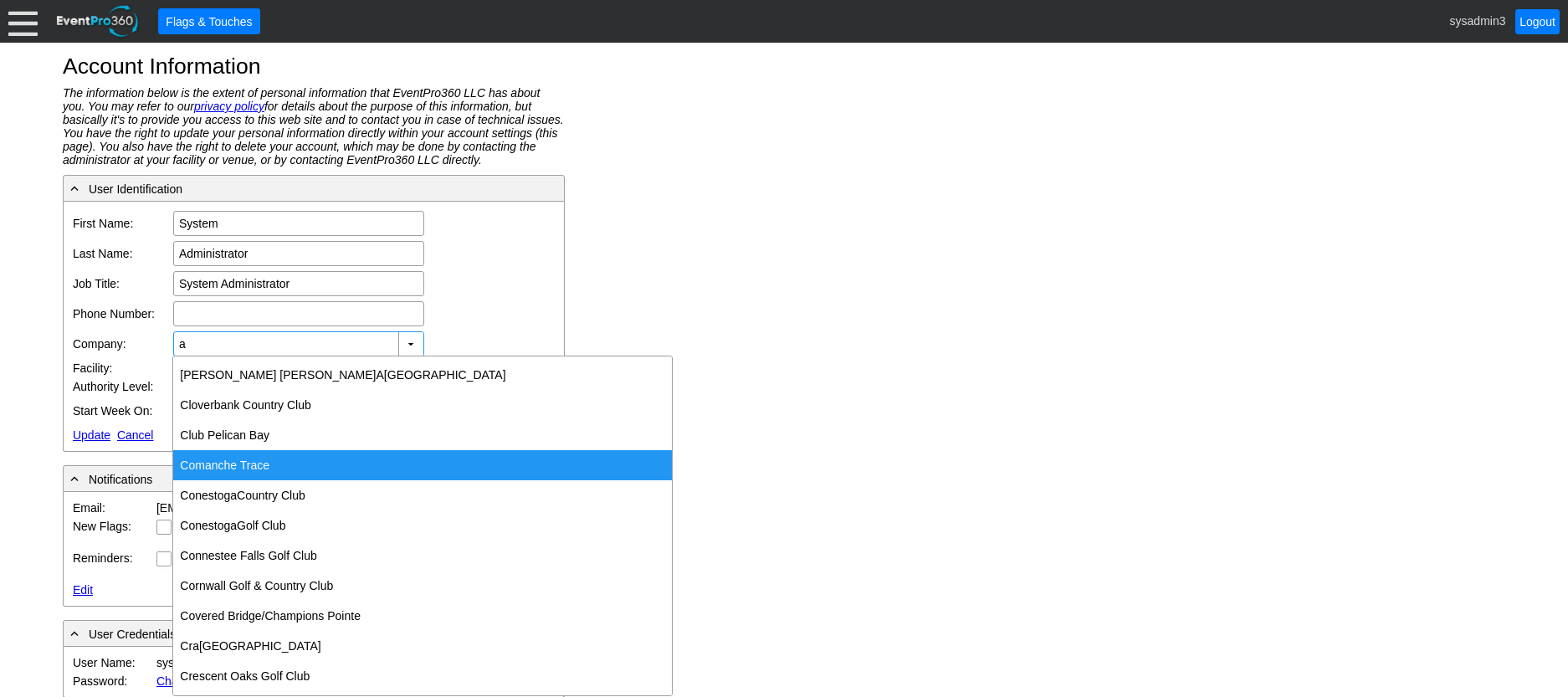
click at [234, 459] on div "Com a nche Trace" at bounding box center [423, 465] width 499 height 30
type input "Comanche Trace"
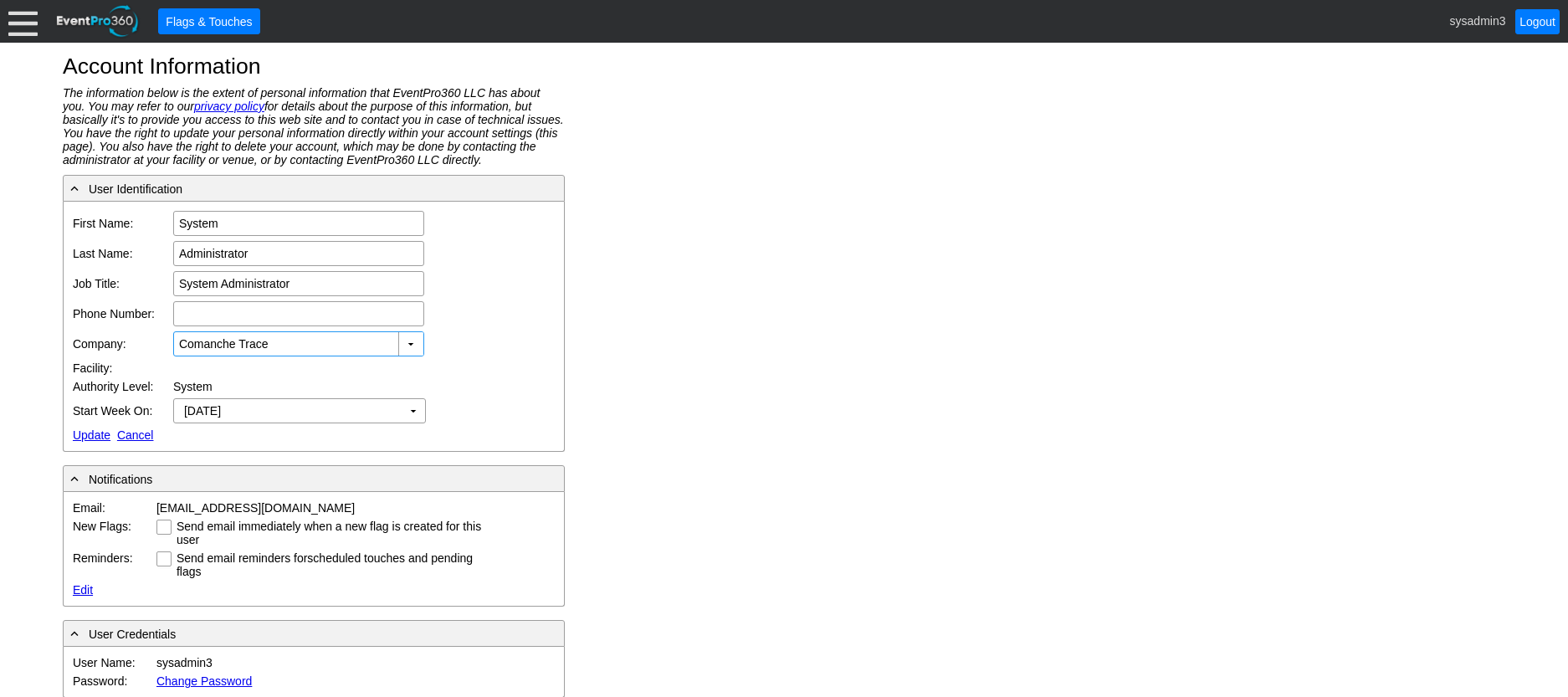
click at [85, 436] on link "Update" at bounding box center [91, 435] width 38 height 13
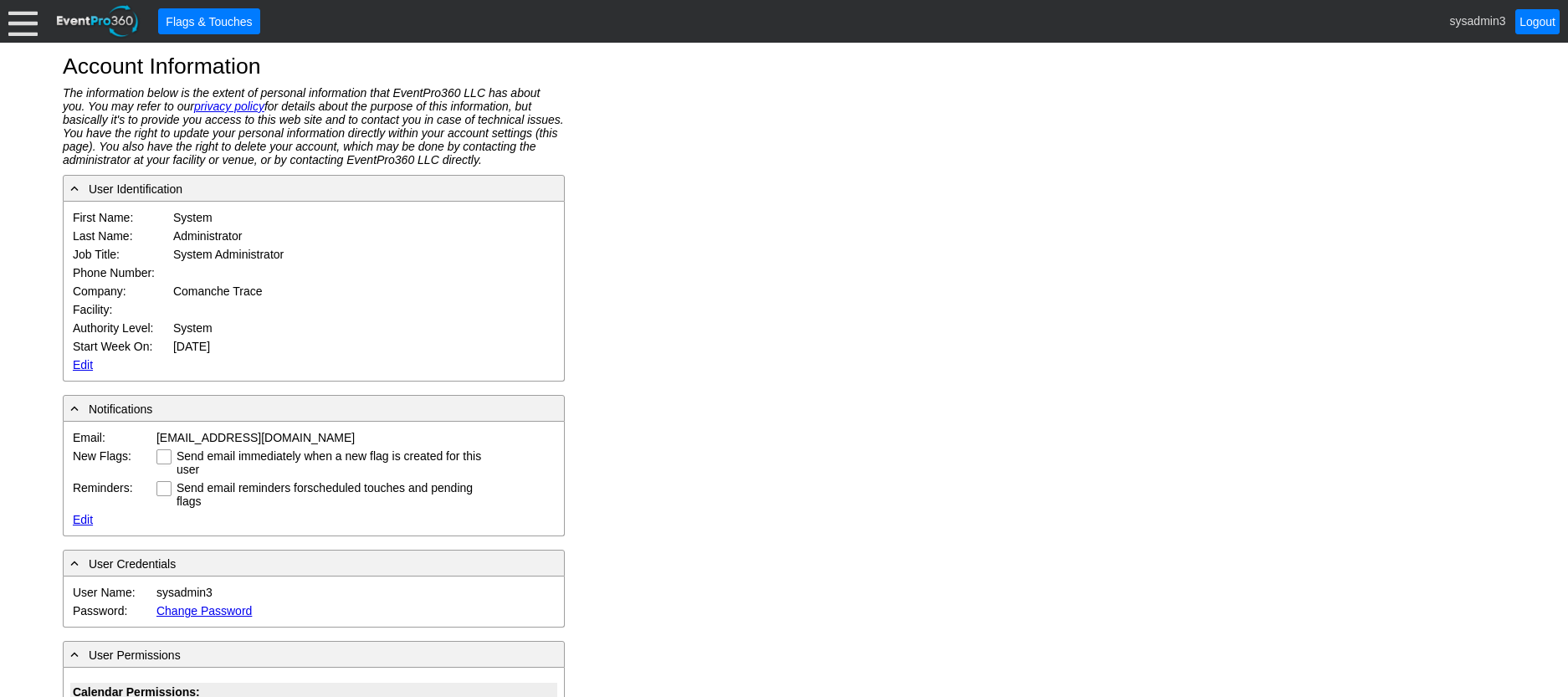
click at [28, 20] on div at bounding box center [22, 21] width 29 height 29
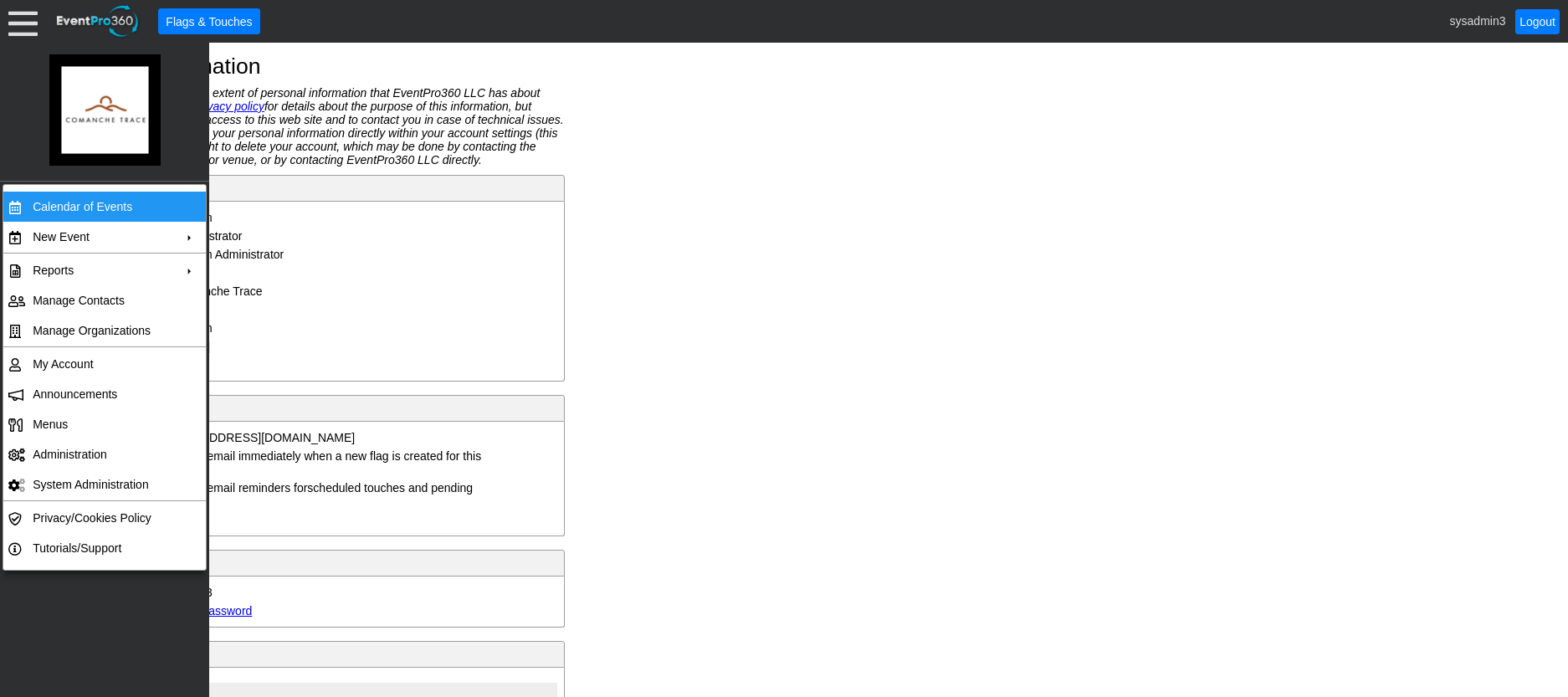
click at [64, 196] on td "Calendar of Events" at bounding box center [100, 207] width 150 height 30
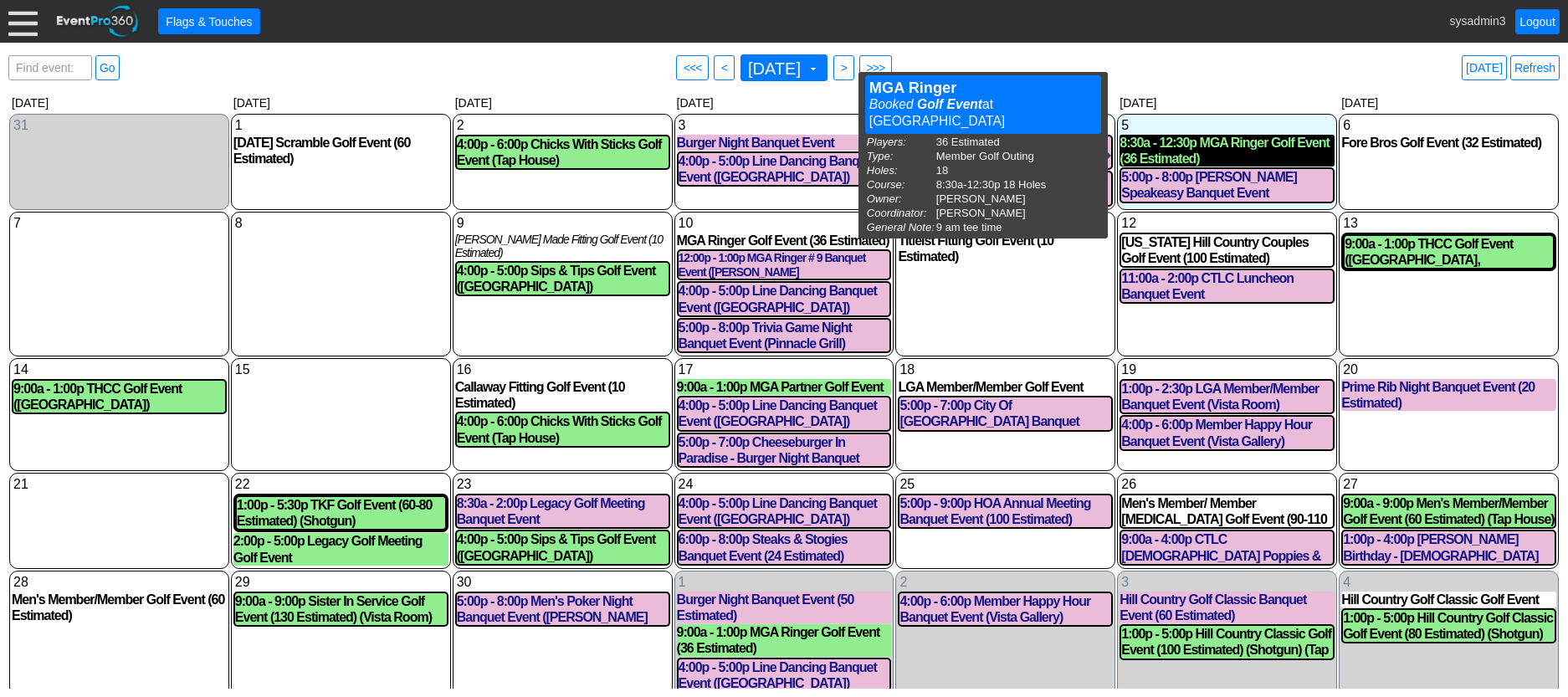
click at [1234, 144] on div "8:30a - 12:30p MGA Ringer Golf Event (36 Estimated)" at bounding box center [1227, 151] width 215 height 32
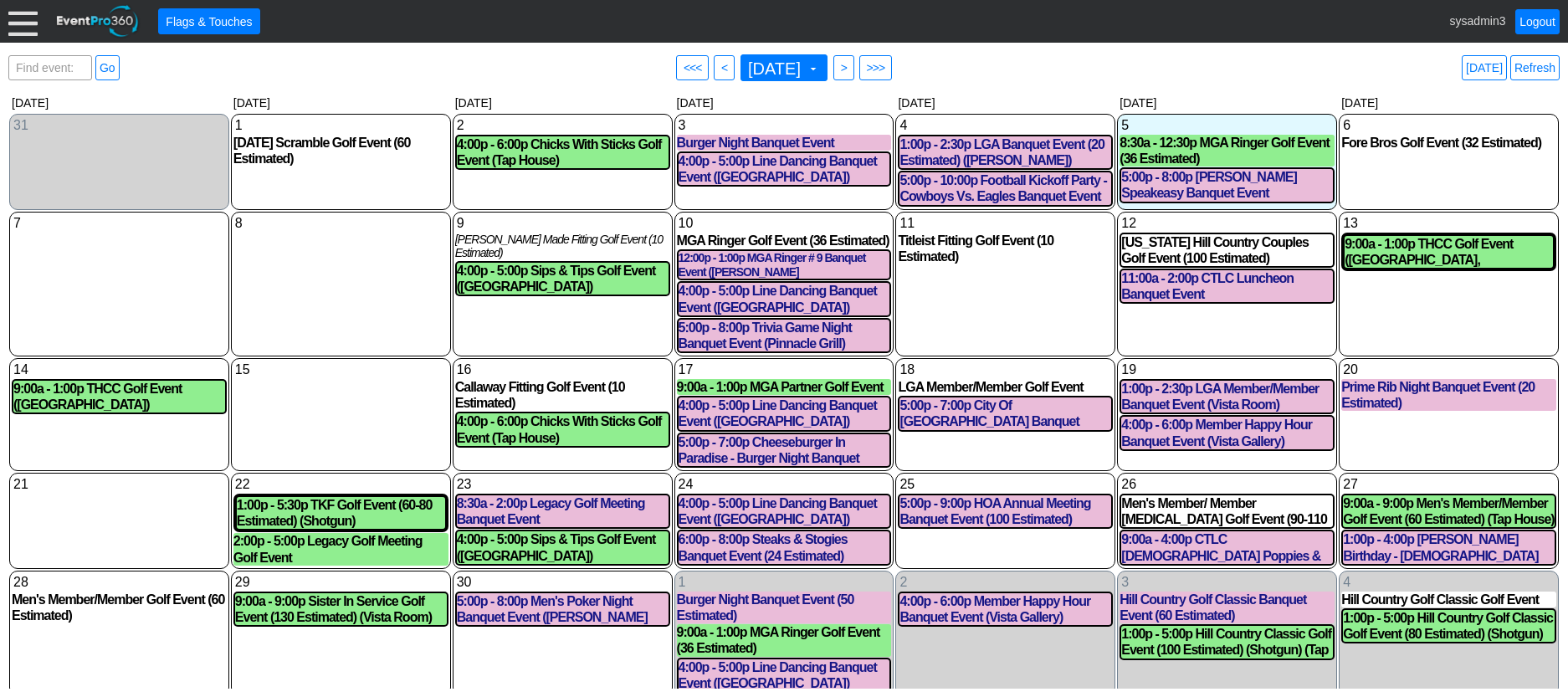
click at [18, 23] on div at bounding box center [22, 21] width 29 height 29
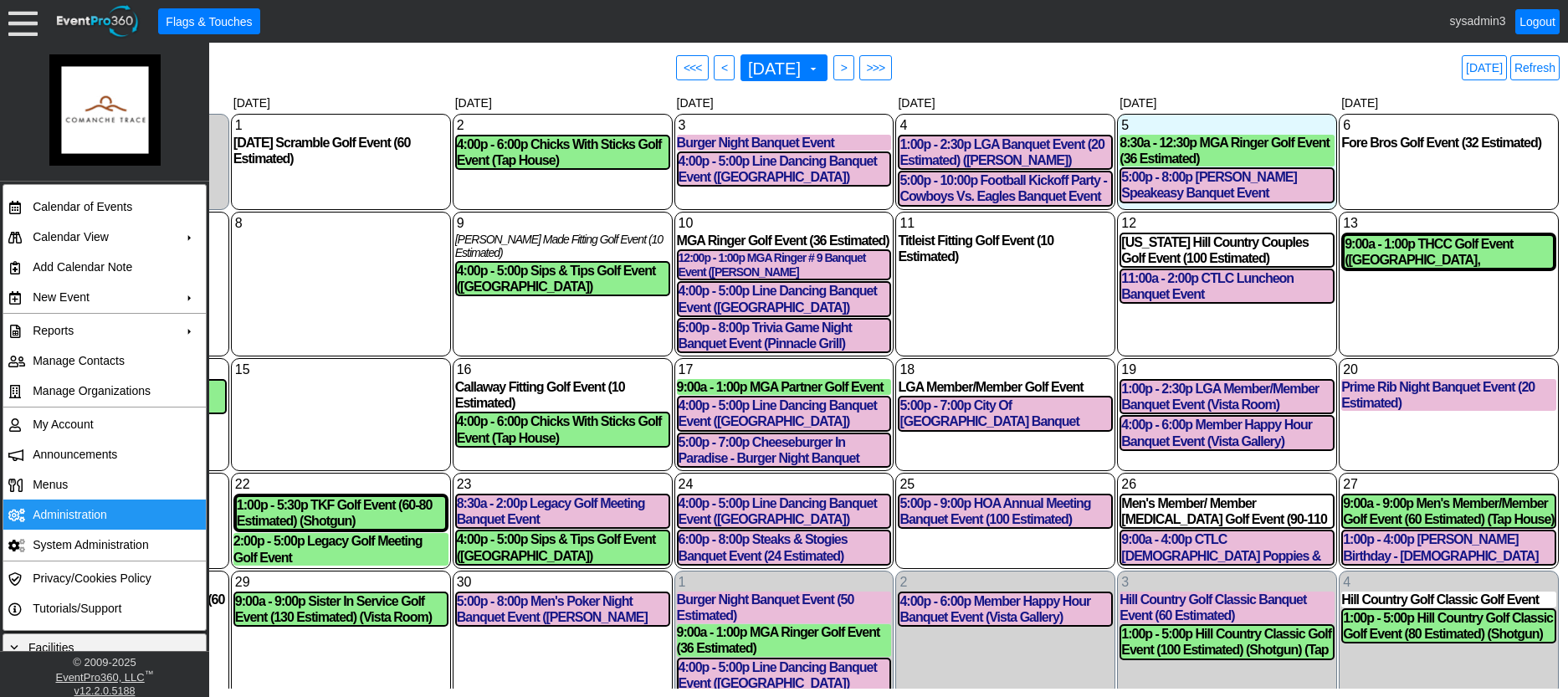
click at [59, 506] on td "Administration" at bounding box center [100, 514] width 150 height 30
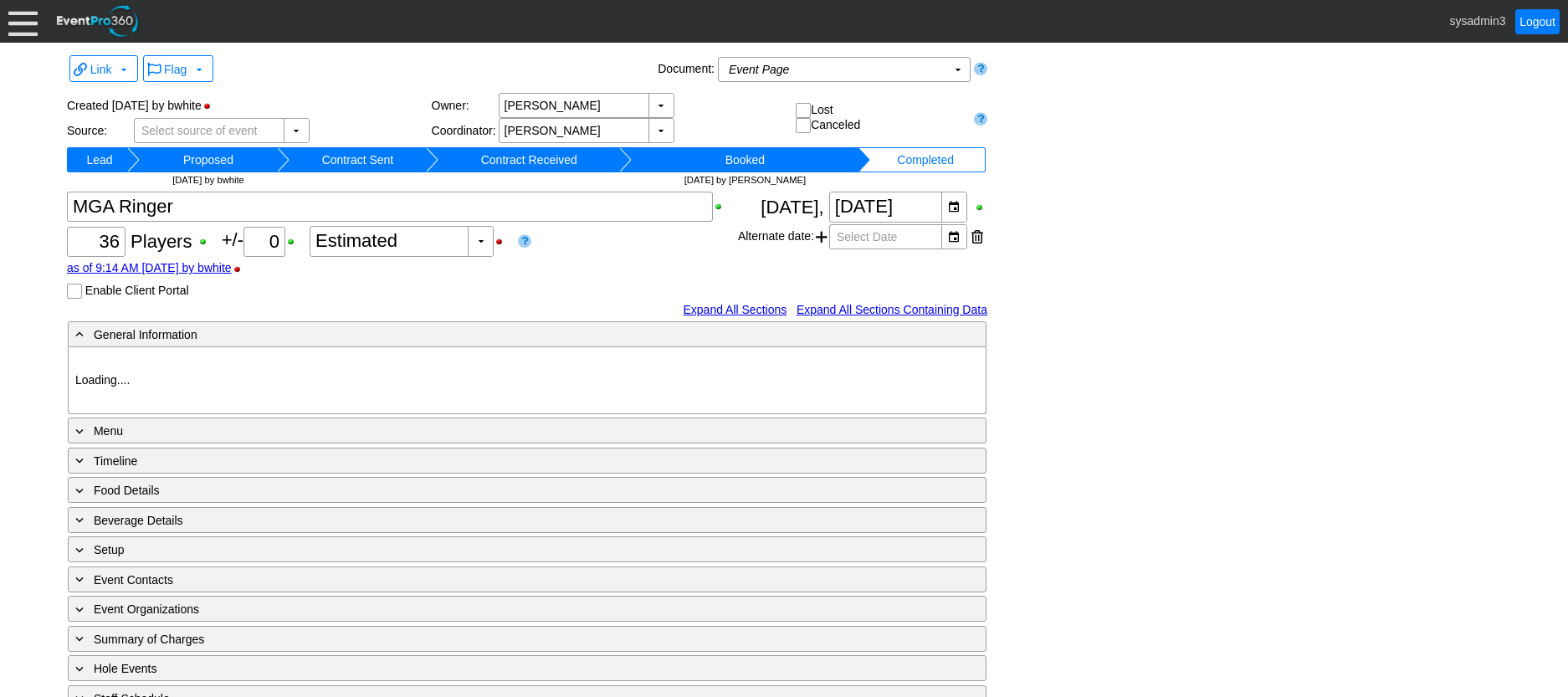
type input "Comanche Trace"
type input "Member Golf Outing"
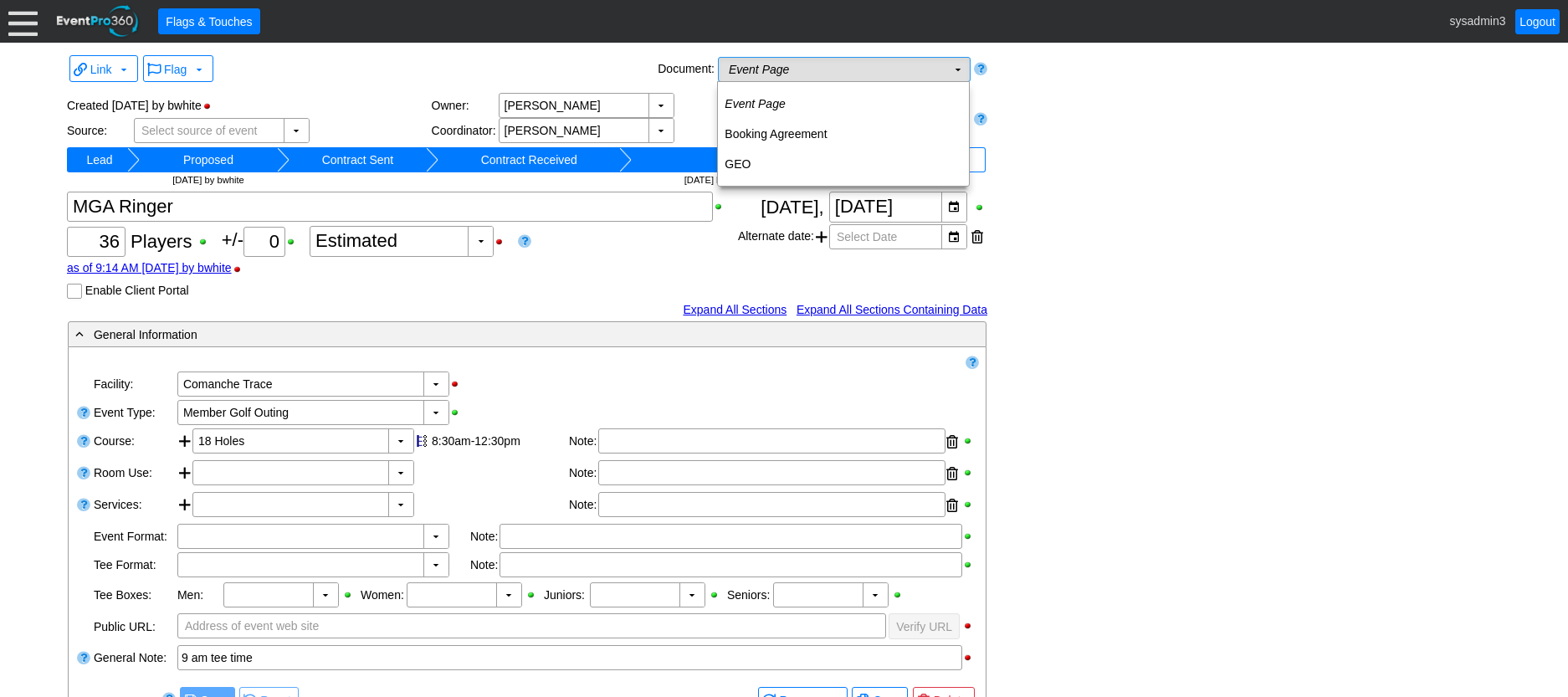
click at [846, 77] on td "Event Page Χ" at bounding box center [832, 70] width 228 height 24
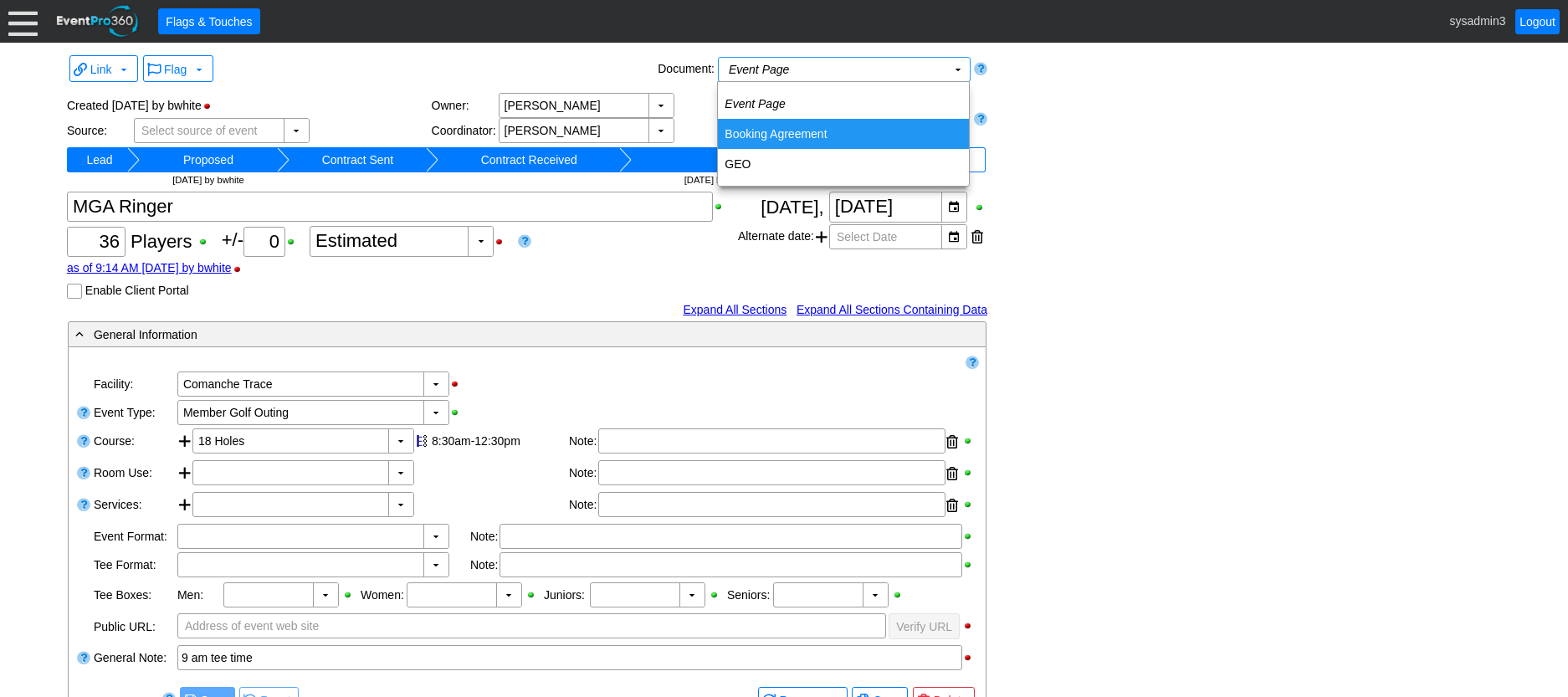
click at [794, 130] on td "Booking Agreement" at bounding box center [843, 134] width 251 height 30
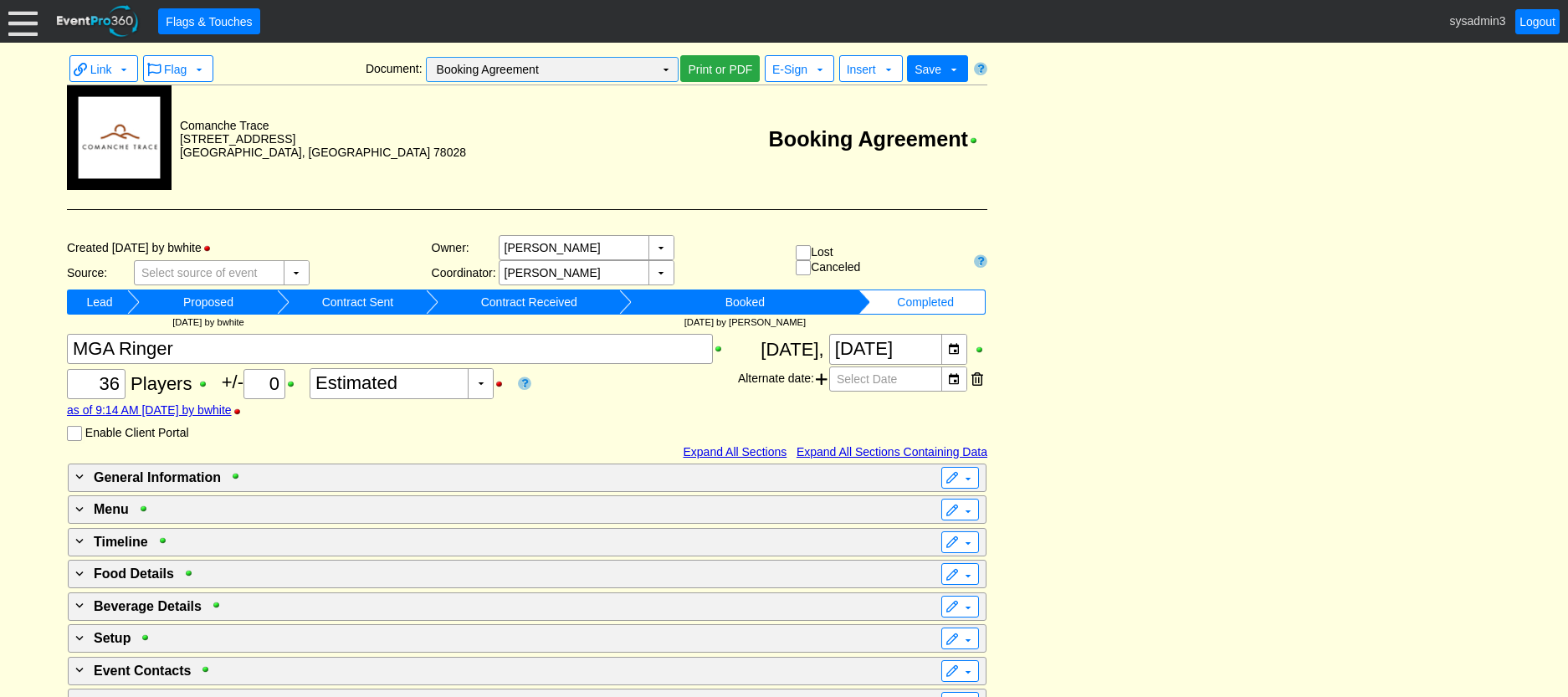
click at [620, 66] on td "Booking Agreement Χ" at bounding box center [540, 70] width 228 height 24
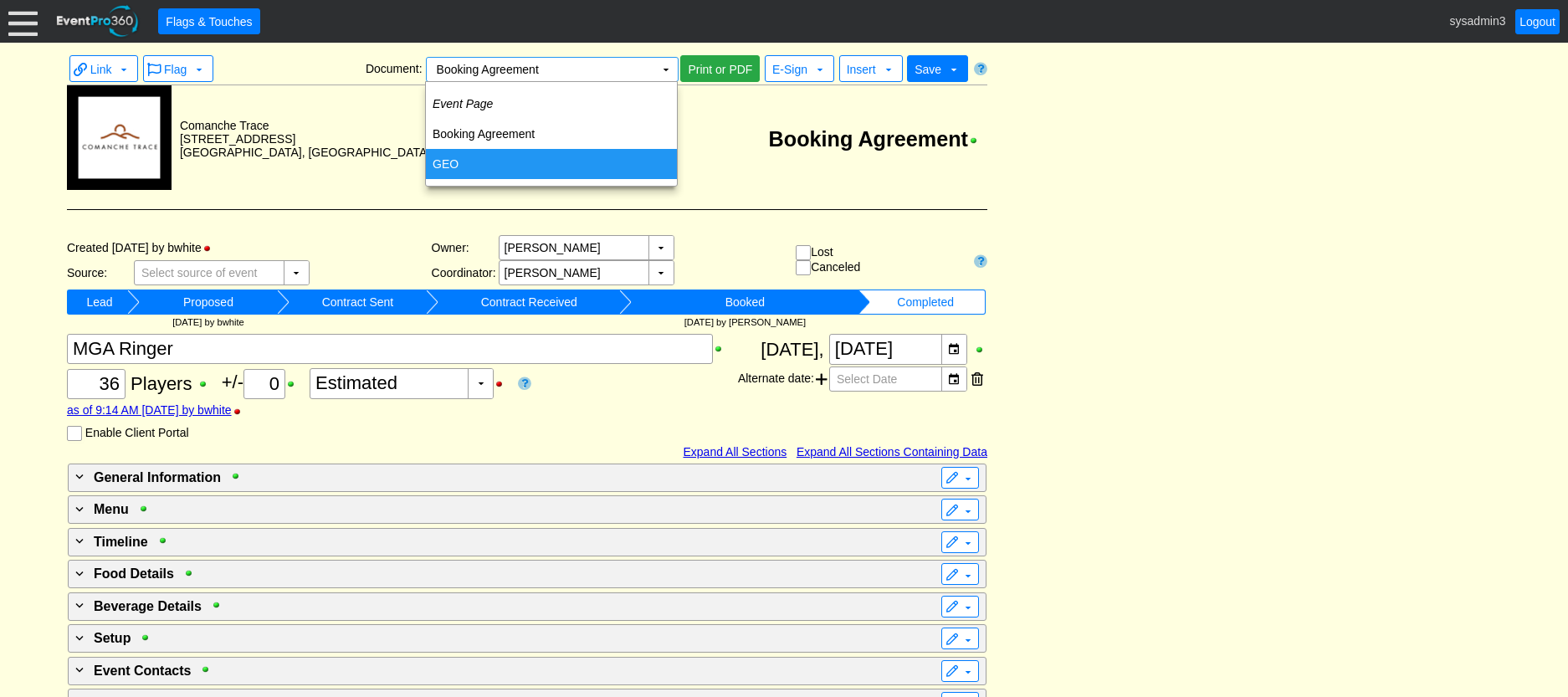
click at [492, 157] on td "GEO" at bounding box center [551, 164] width 251 height 30
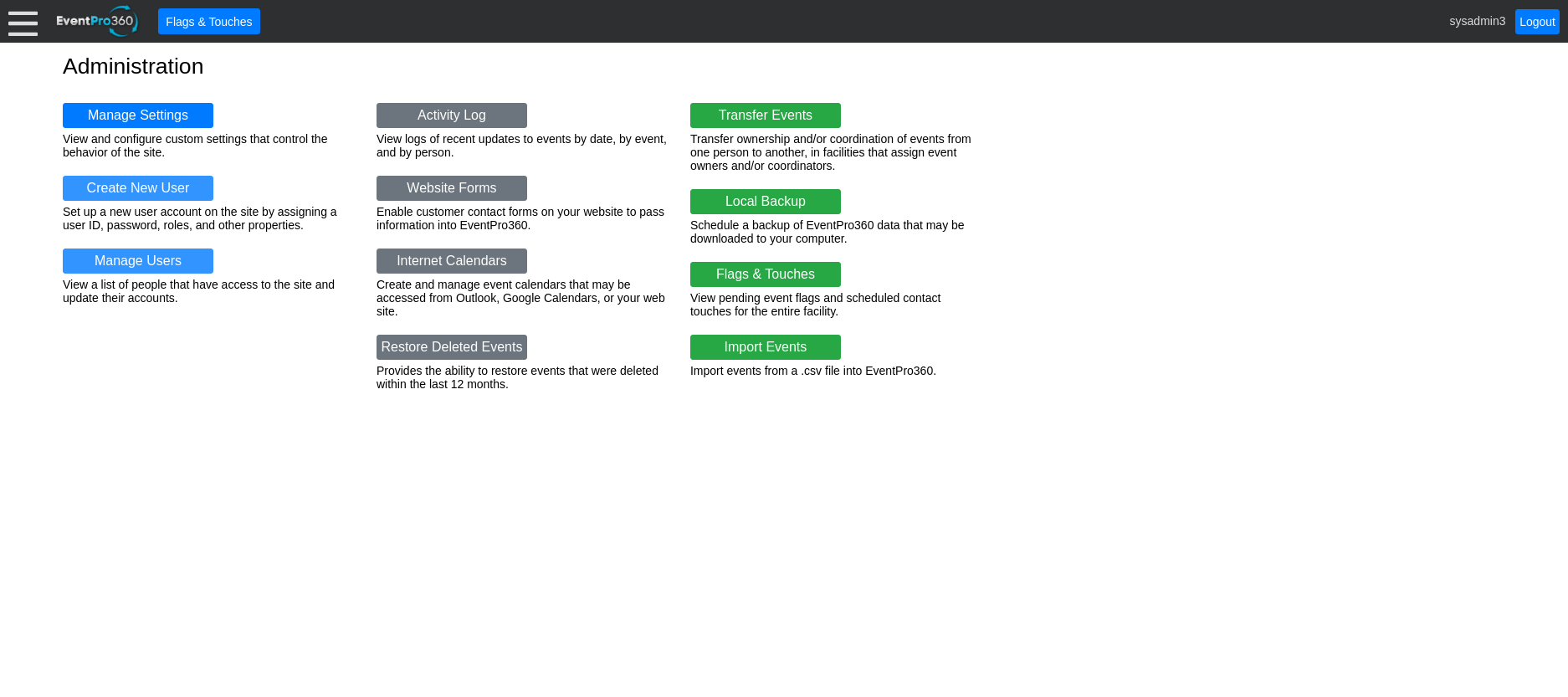
click at [27, 19] on div at bounding box center [22, 21] width 29 height 29
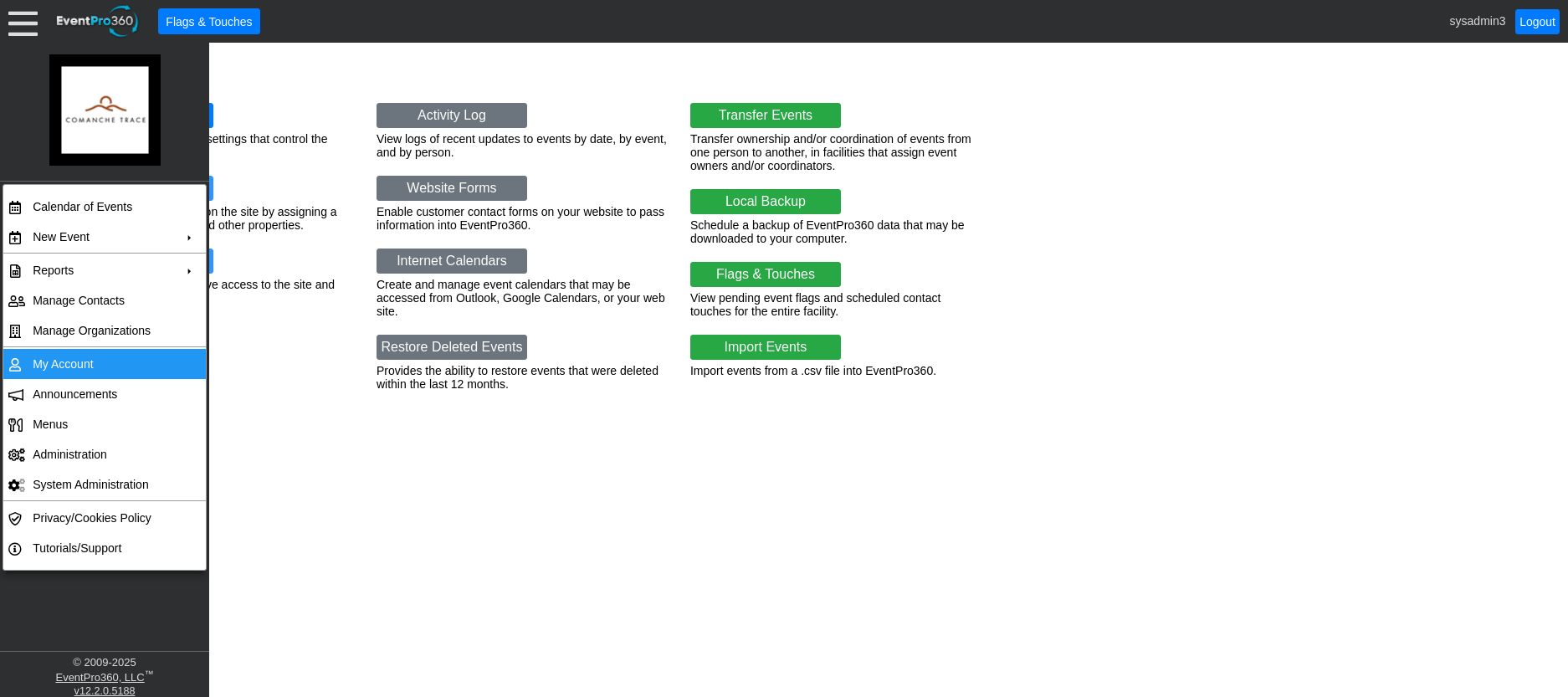
click at [55, 363] on td "My Account" at bounding box center [100, 364] width 150 height 30
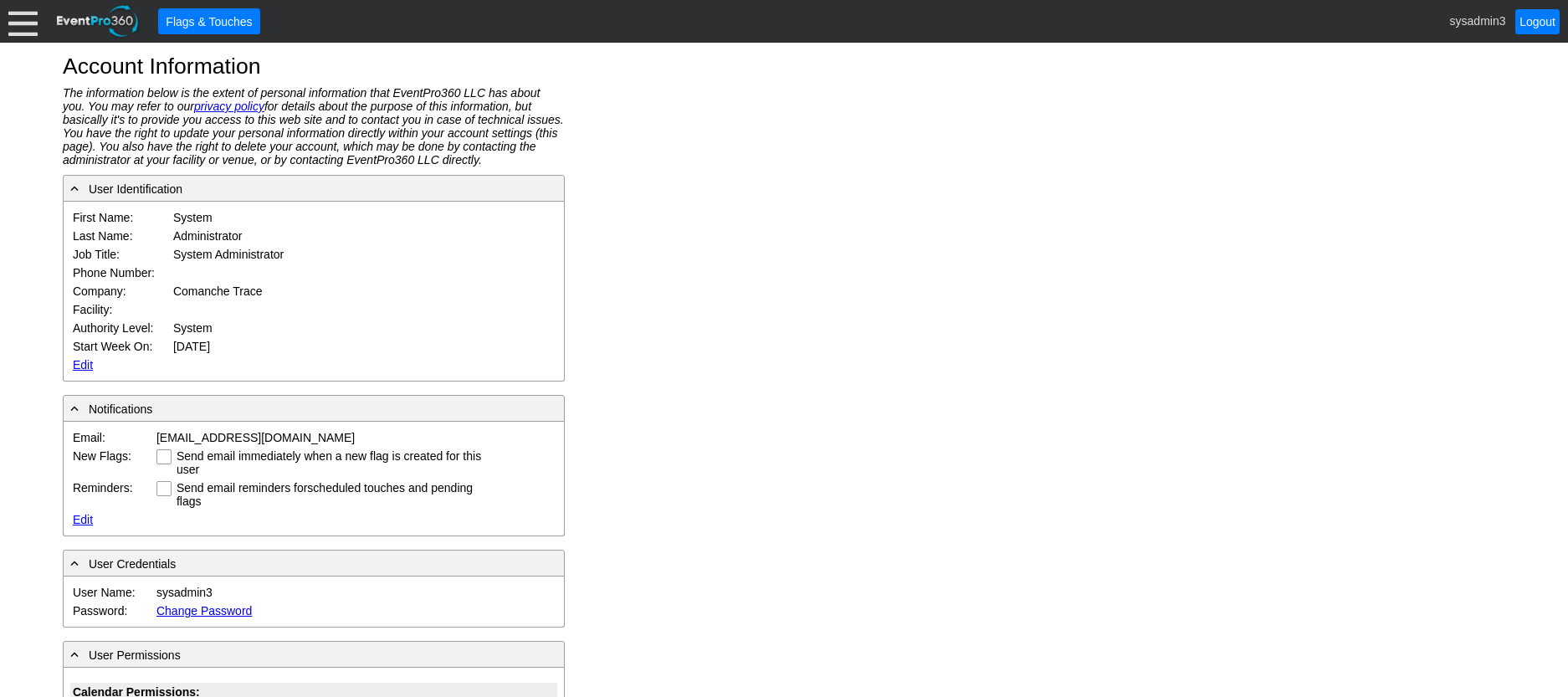
click at [81, 365] on link "Edit" at bounding box center [83, 364] width 20 height 13
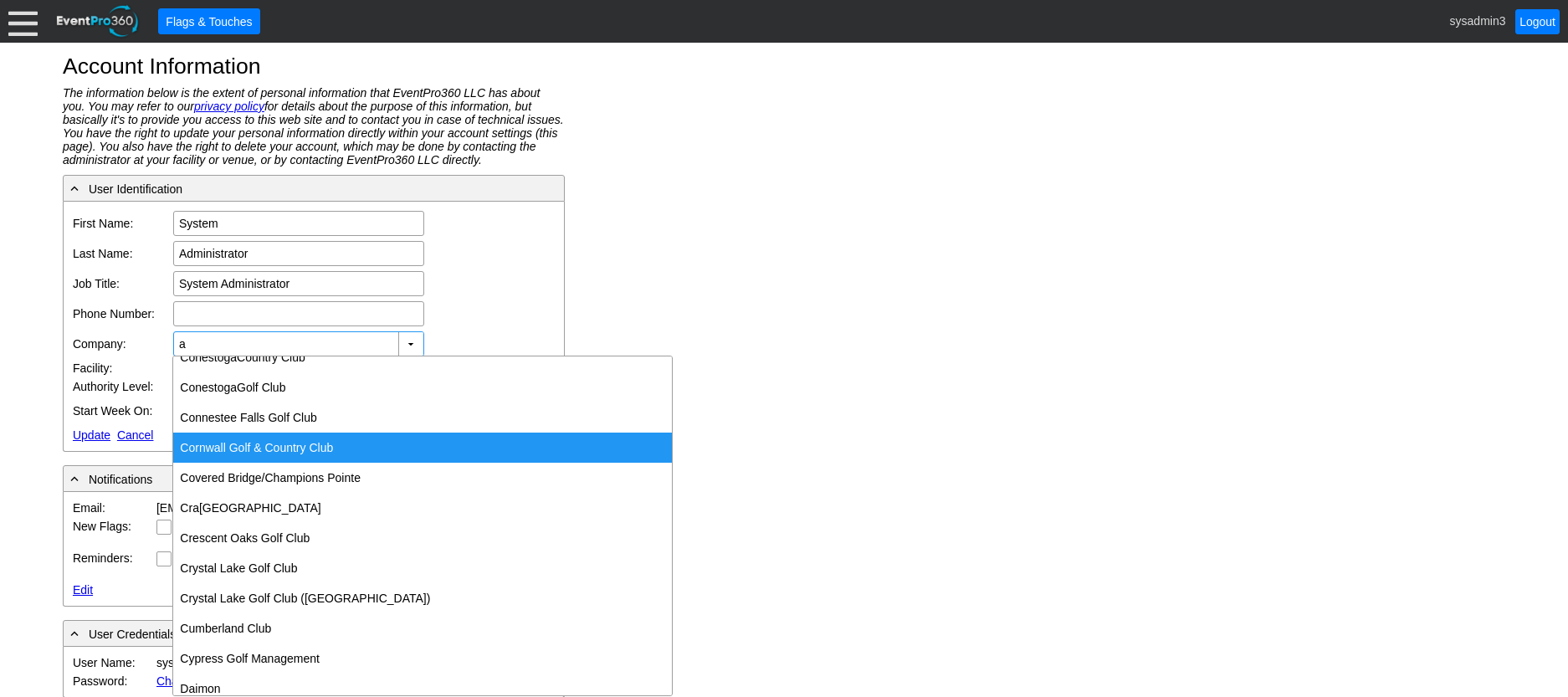
scroll to position [2008, 0]
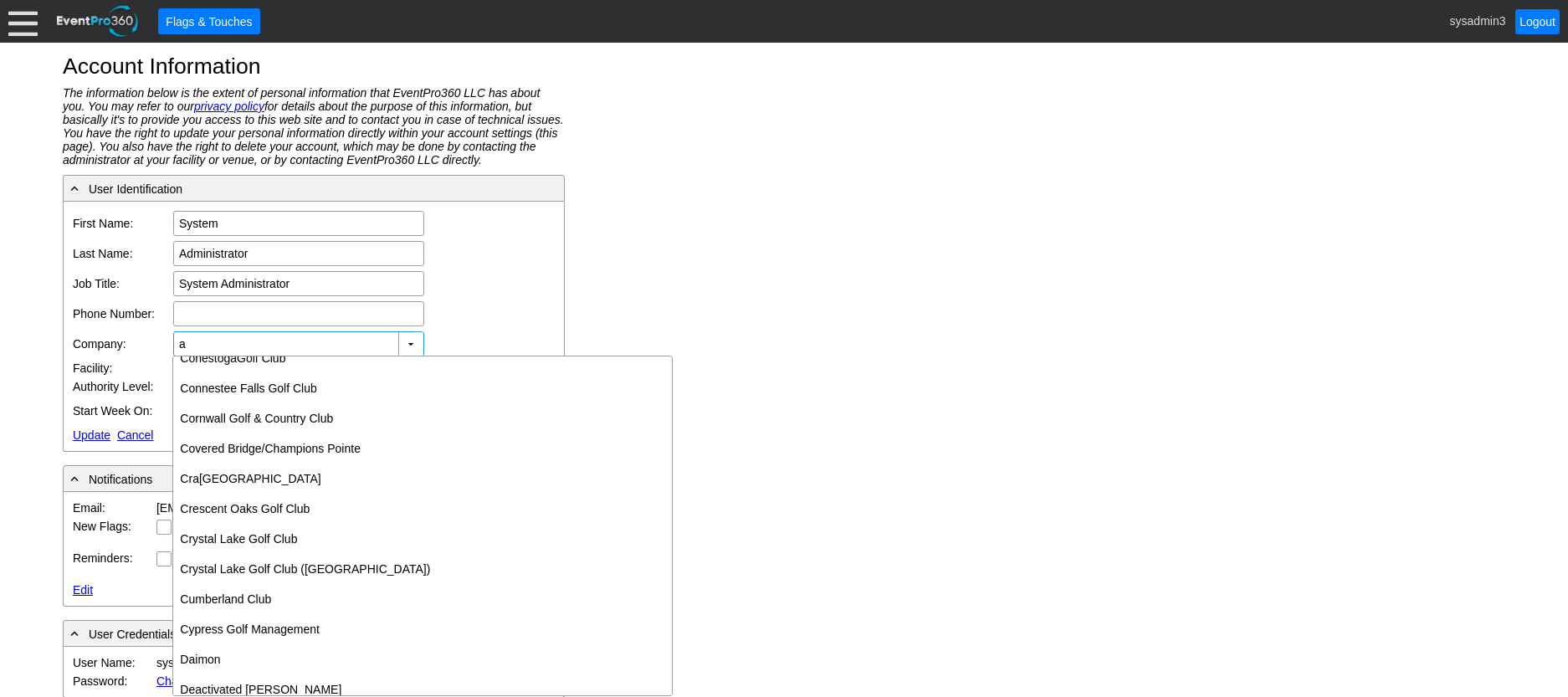
type input "a"
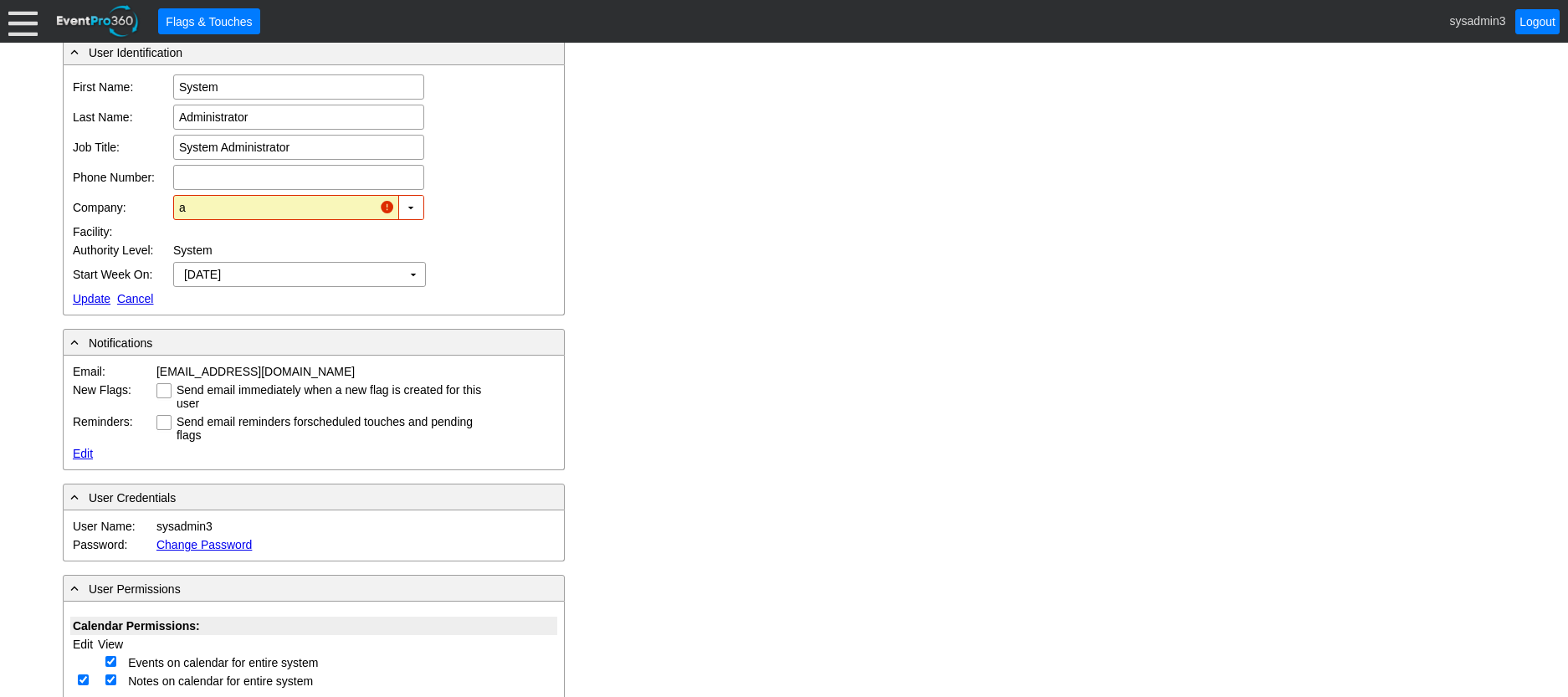
scroll to position [84, 0]
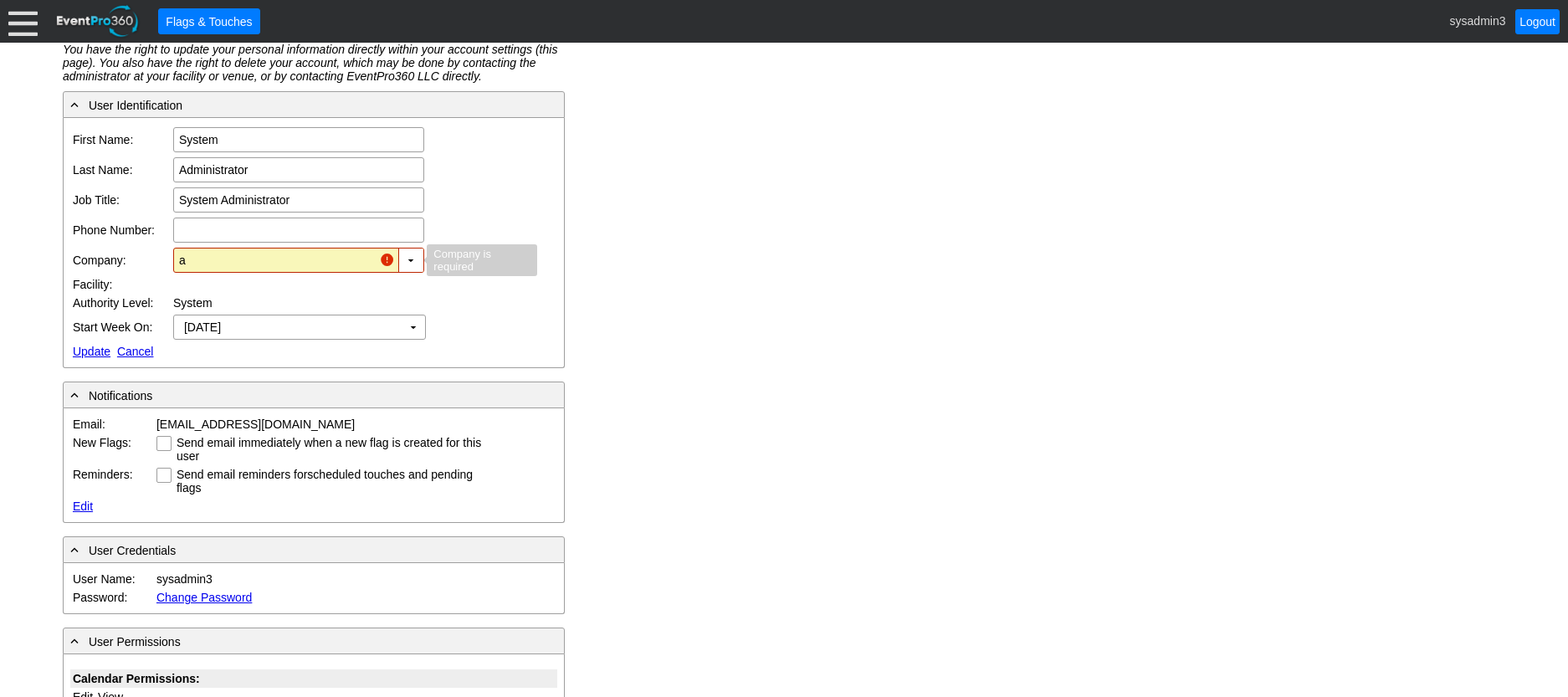
click at [235, 259] on input "a" at bounding box center [275, 261] width 194 height 24
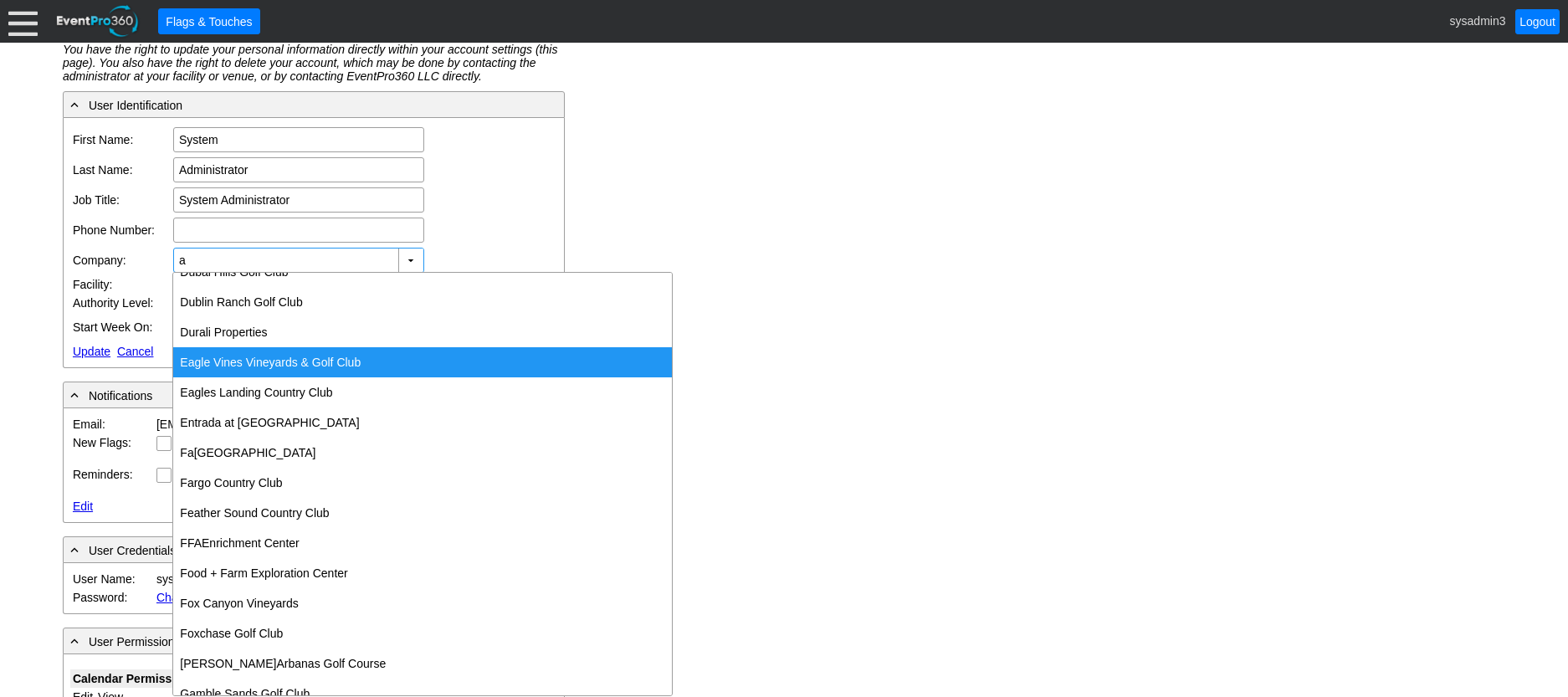
scroll to position [2594, 0]
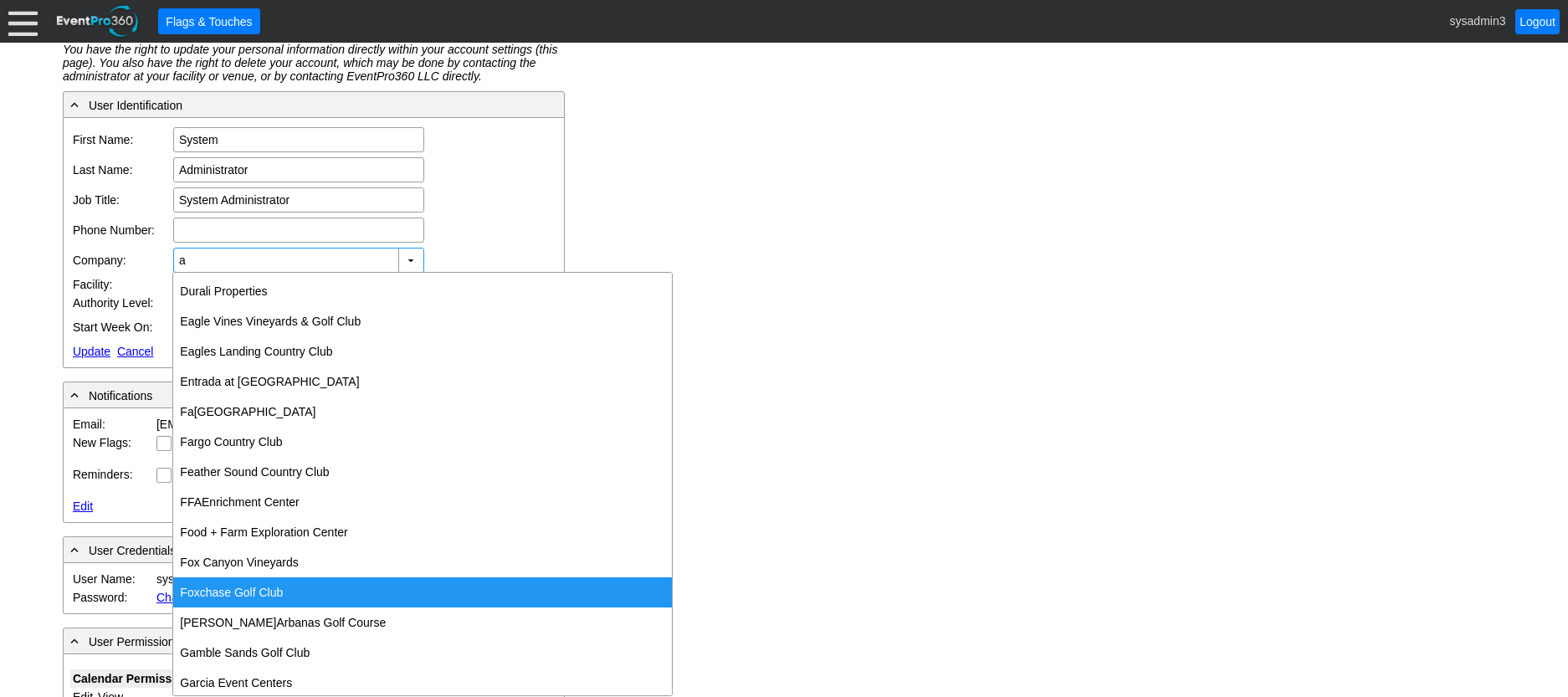
click at [236, 594] on div "Foxch a se Golf Club" at bounding box center [423, 593] width 499 height 30
type input "Foxchase Golf Club"
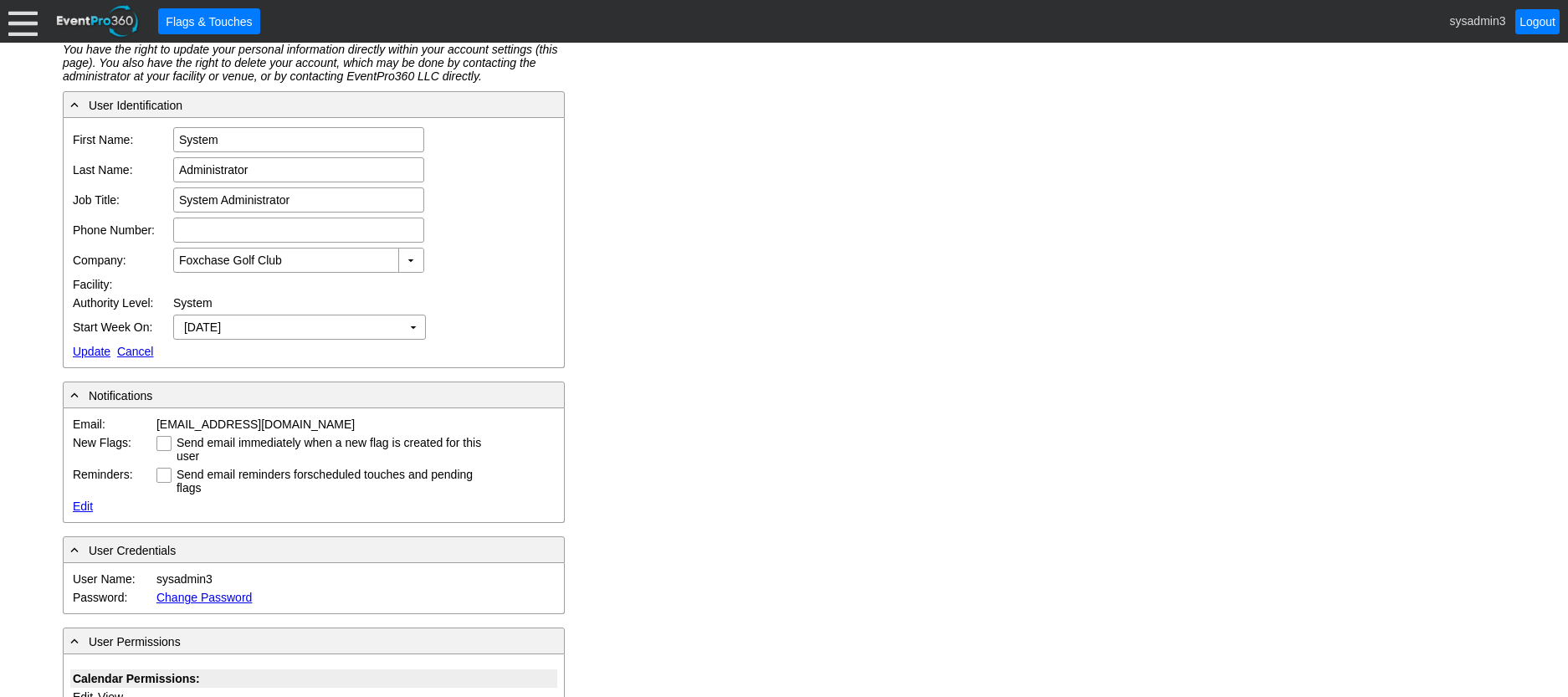
click at [92, 346] on link "Update" at bounding box center [91, 351] width 38 height 13
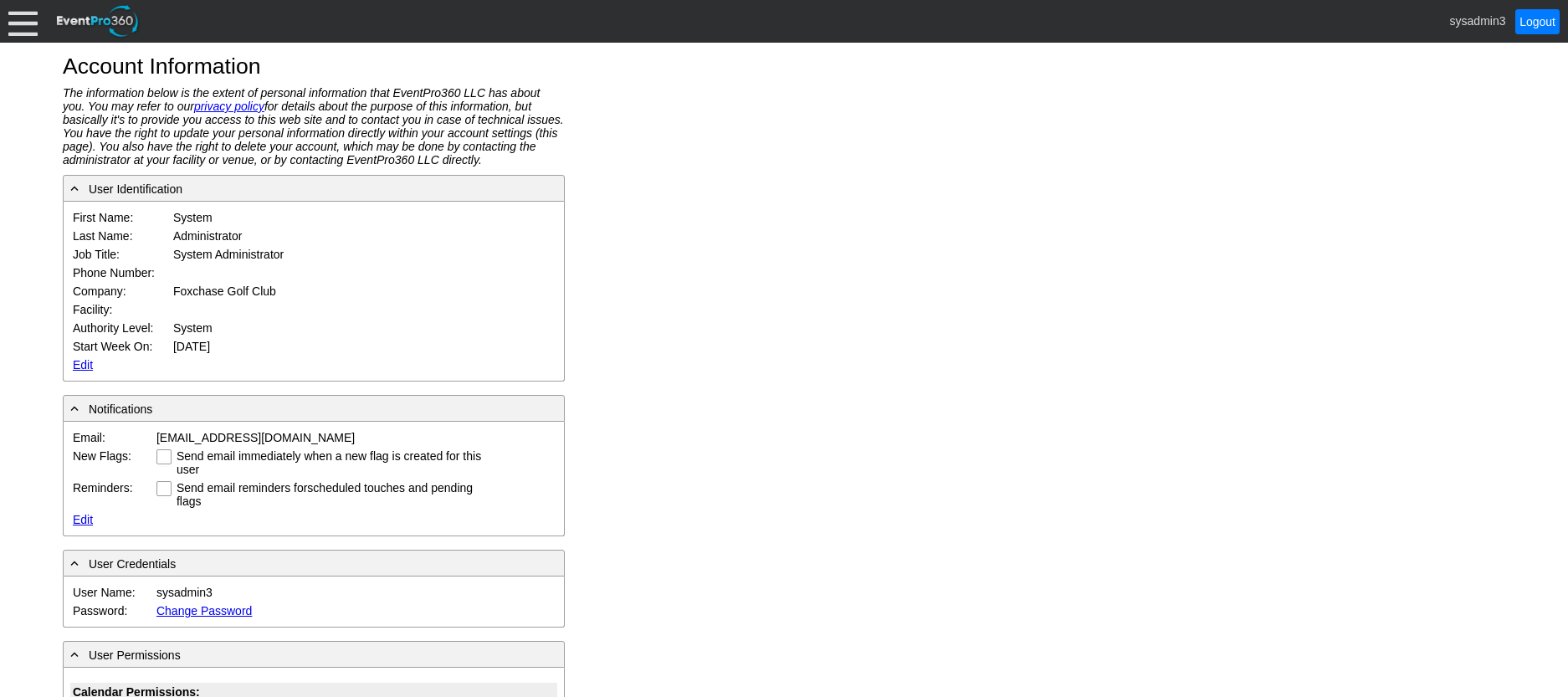
click at [25, 32] on div at bounding box center [22, 21] width 29 height 29
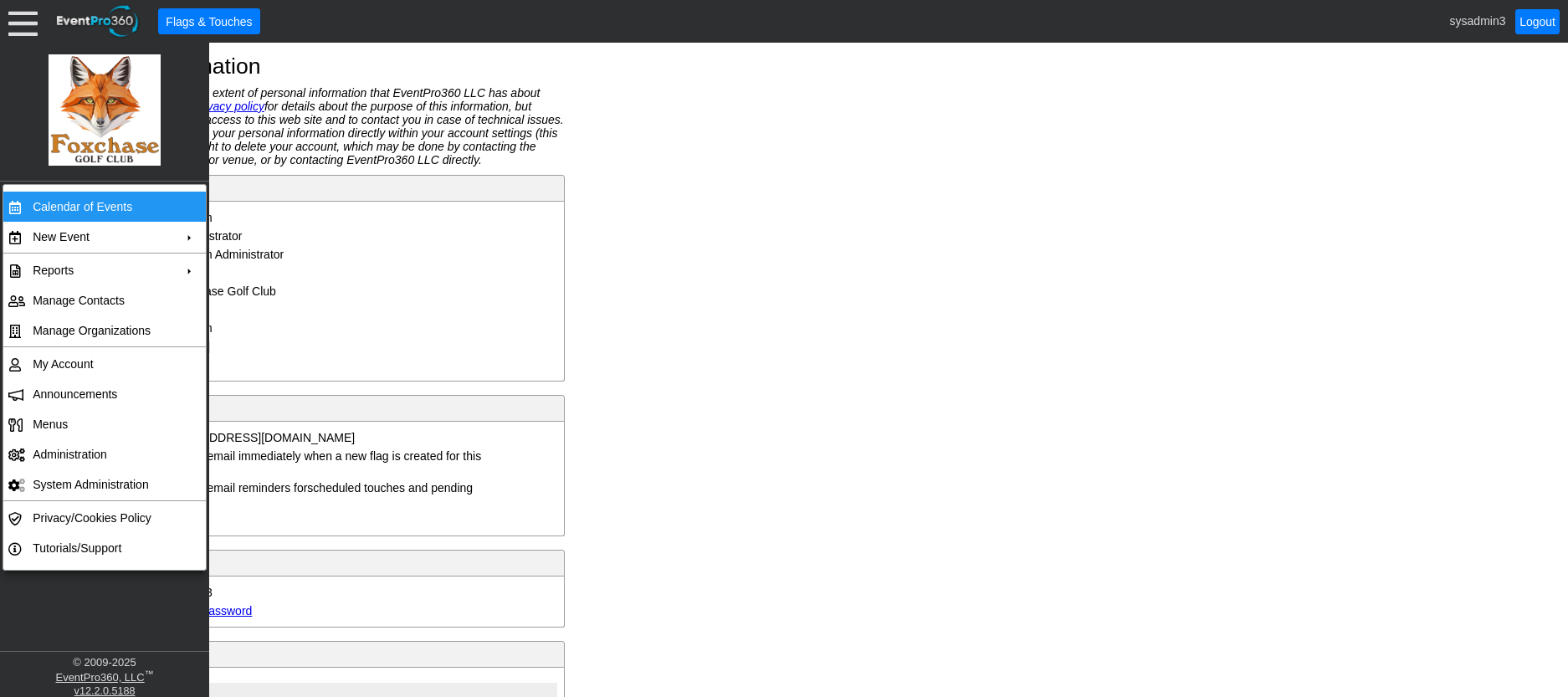
click at [84, 207] on td "Calendar of Events" at bounding box center [100, 207] width 150 height 30
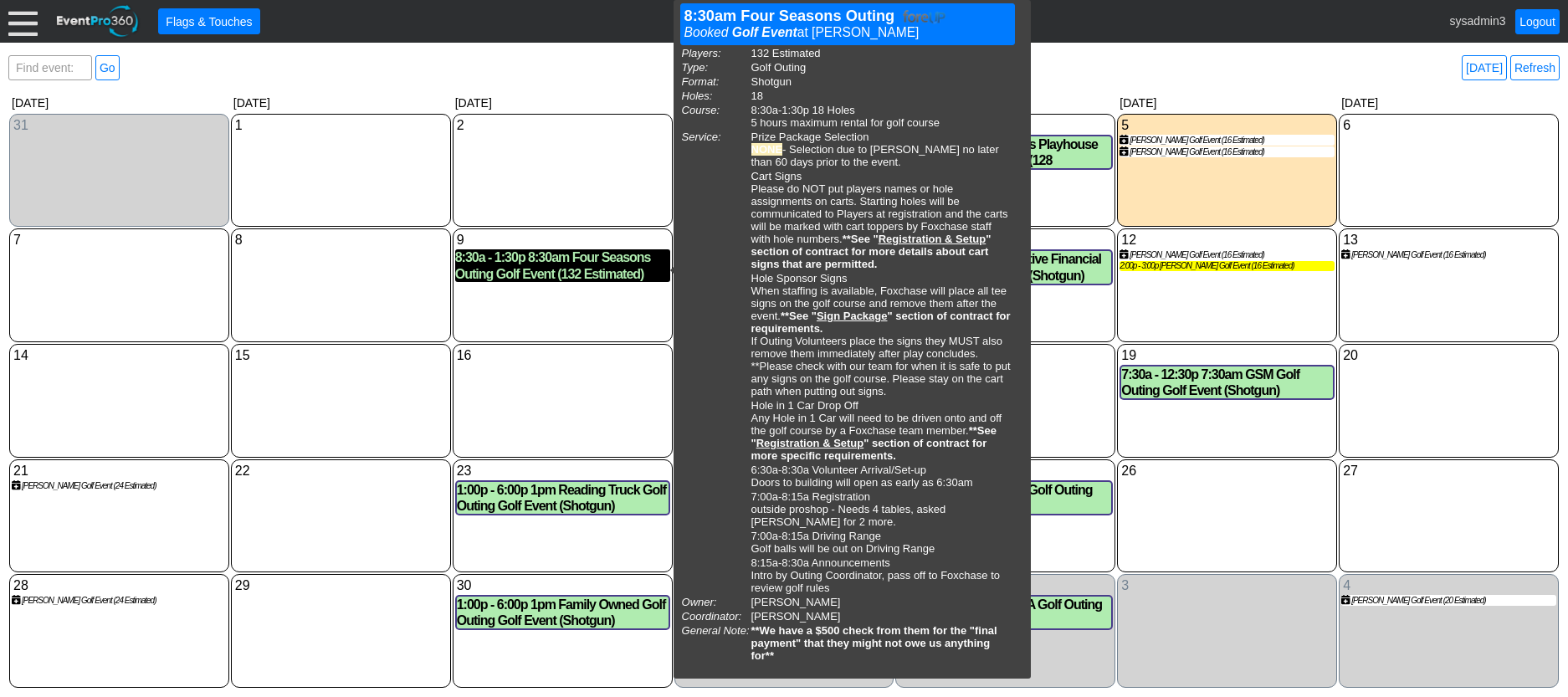
click at [630, 275] on div "8:30a - 1:30p 8:30am Four Seasons Outing Golf Event (132 Estimated) (Shotgun)" at bounding box center [563, 265] width 215 height 32
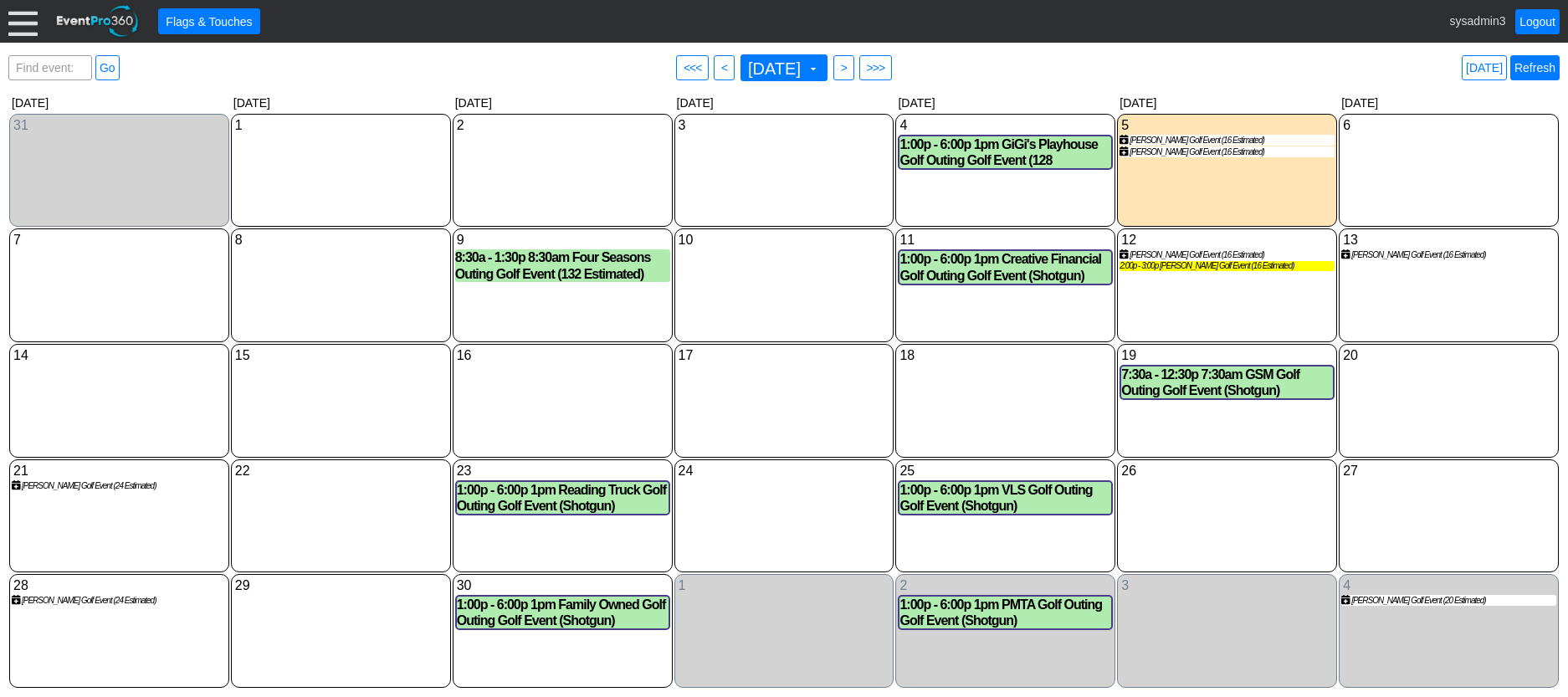
click at [1535, 66] on link "Refresh" at bounding box center [1535, 68] width 50 height 25
click at [1534, 21] on link "Logout" at bounding box center [1537, 21] width 45 height 25
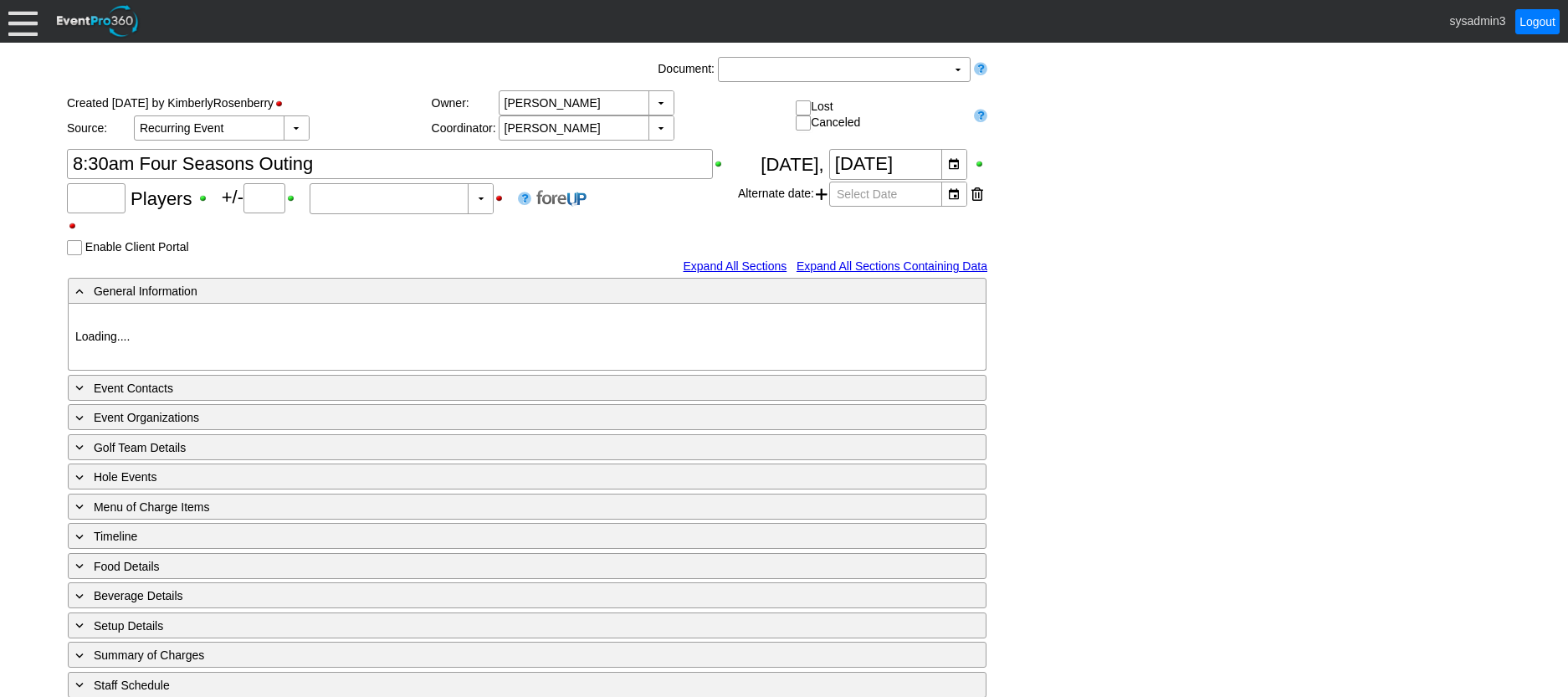
type input "132"
type input "0"
type input "Estimated"
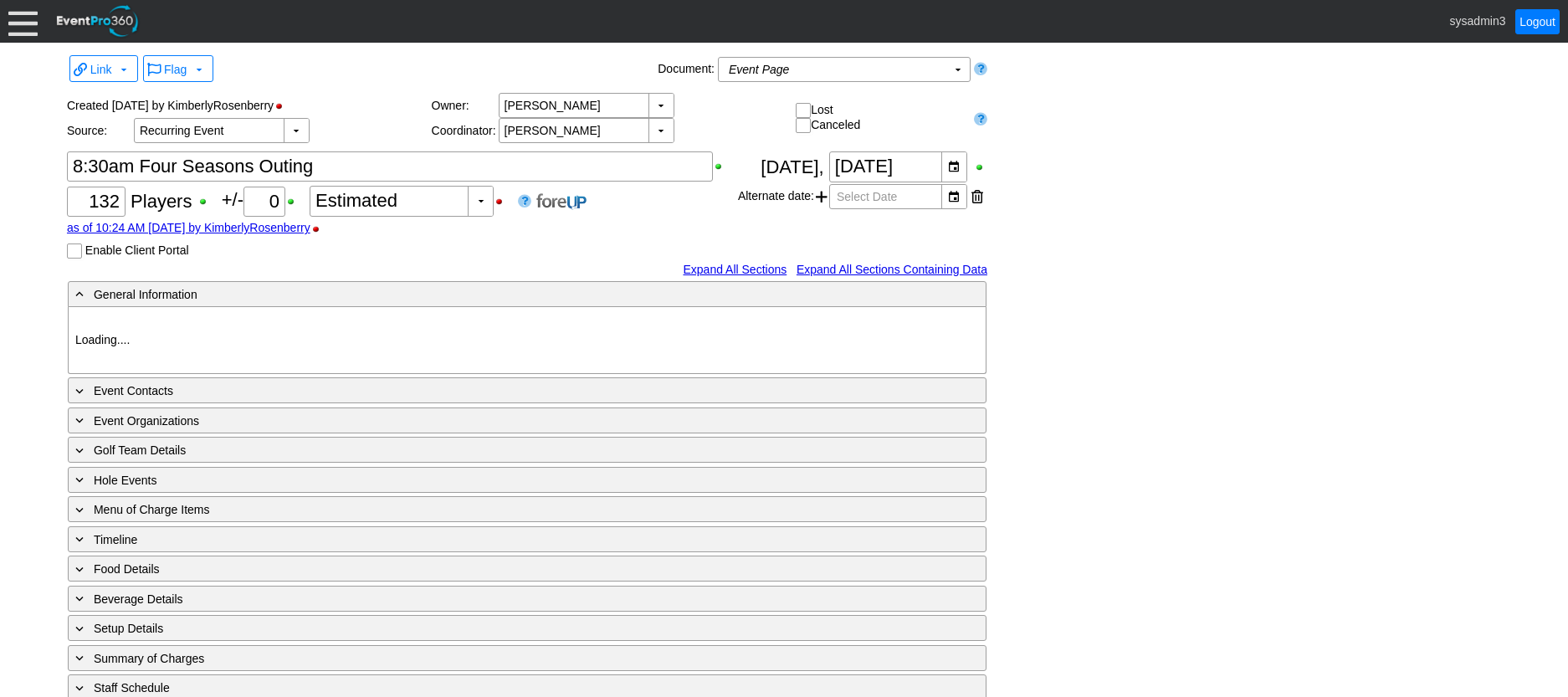
type input "[PERSON_NAME]"
type input "Golf Outing"
type input "Scramble"
type input "Shotgun"
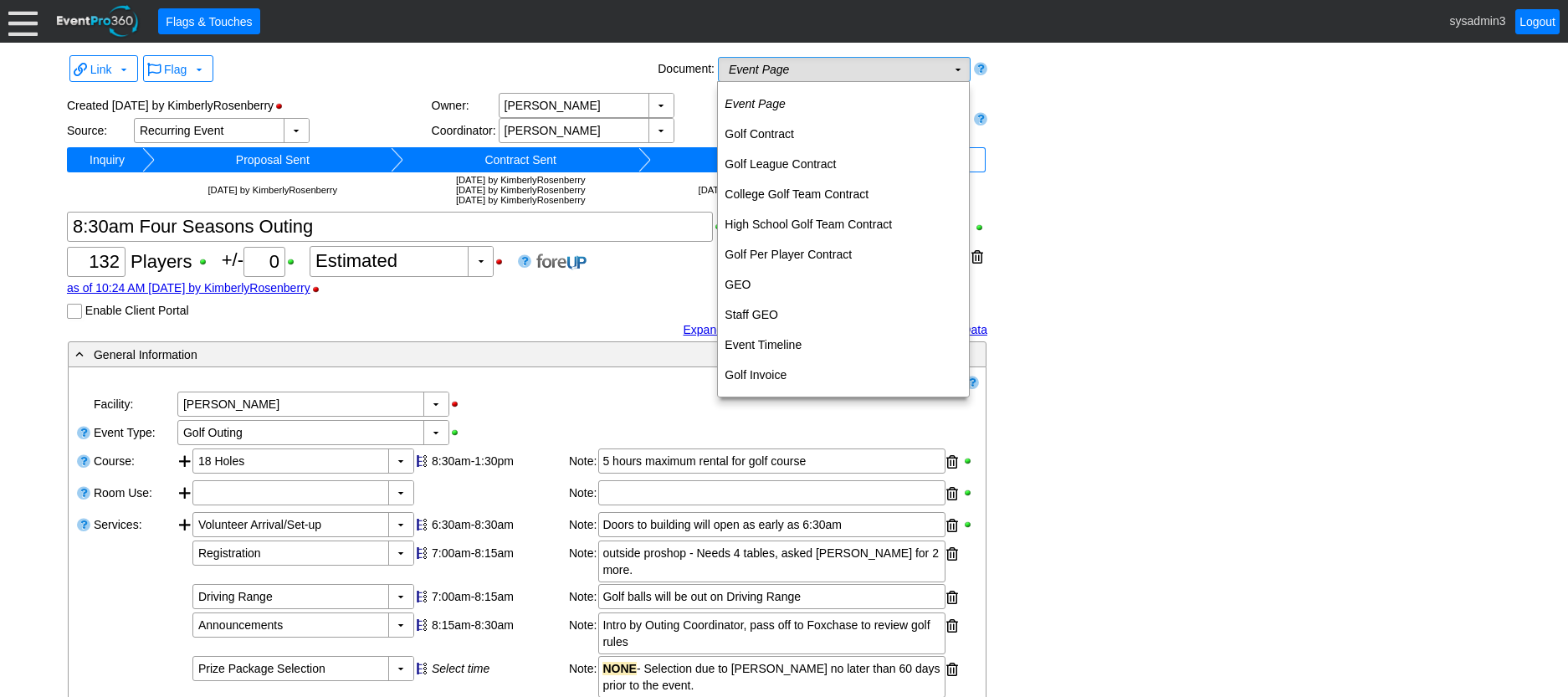
click at [812, 72] on td "Event Page Χ" at bounding box center [832, 70] width 228 height 24
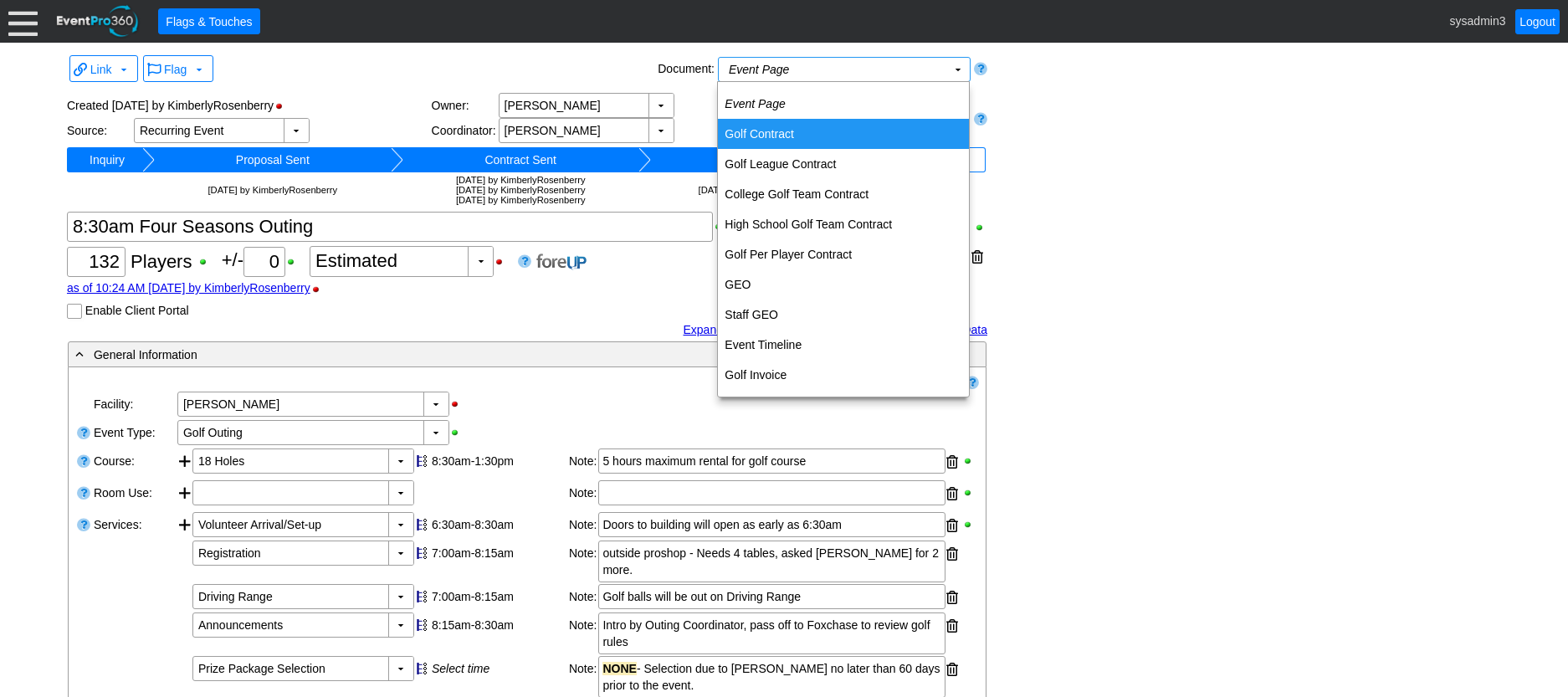
click at [776, 135] on td "Golf Contract" at bounding box center [843, 134] width 251 height 30
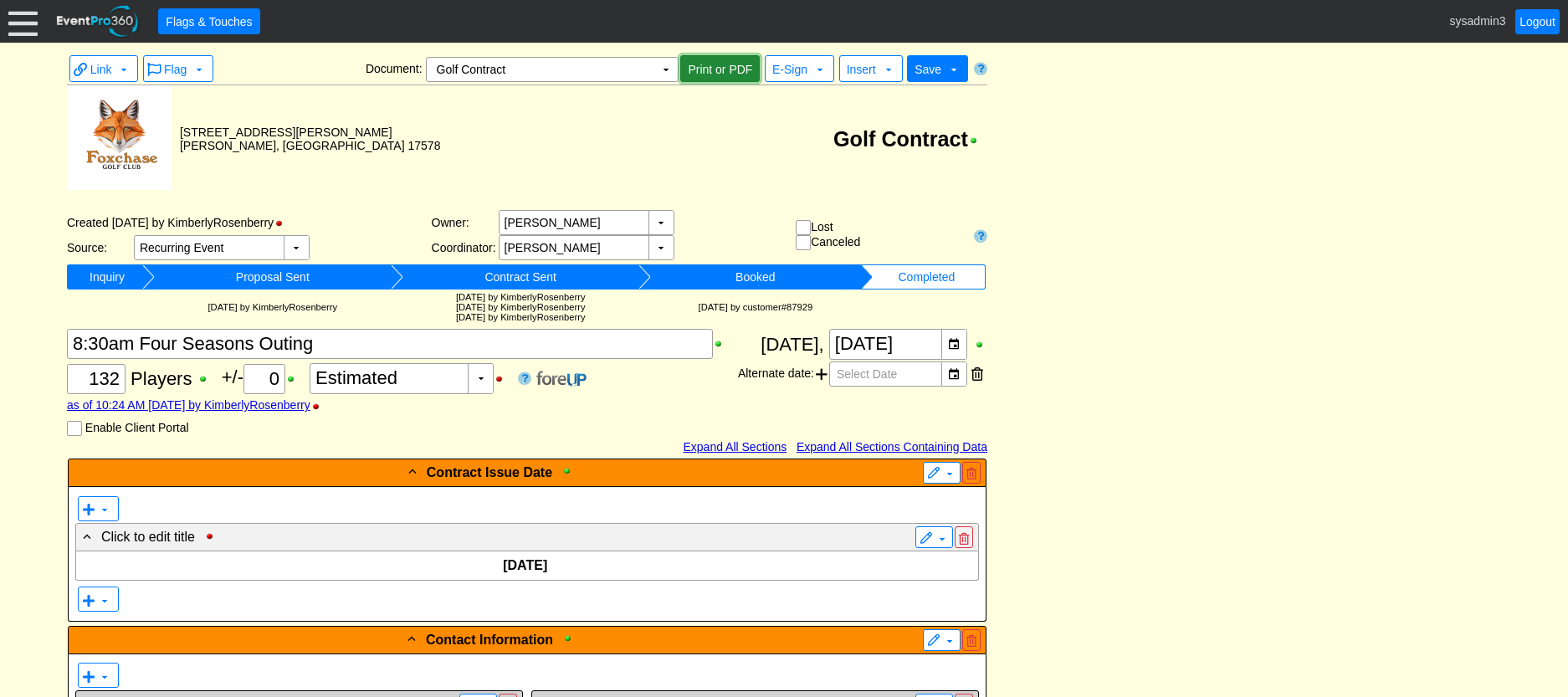
drag, startPoint x: 716, startPoint y: 71, endPoint x: 1203, endPoint y: 635, distance: 745.2
click at [716, 70] on span "Print or PDF" at bounding box center [720, 69] width 72 height 17
